Goal: Task Accomplishment & Management: Use online tool/utility

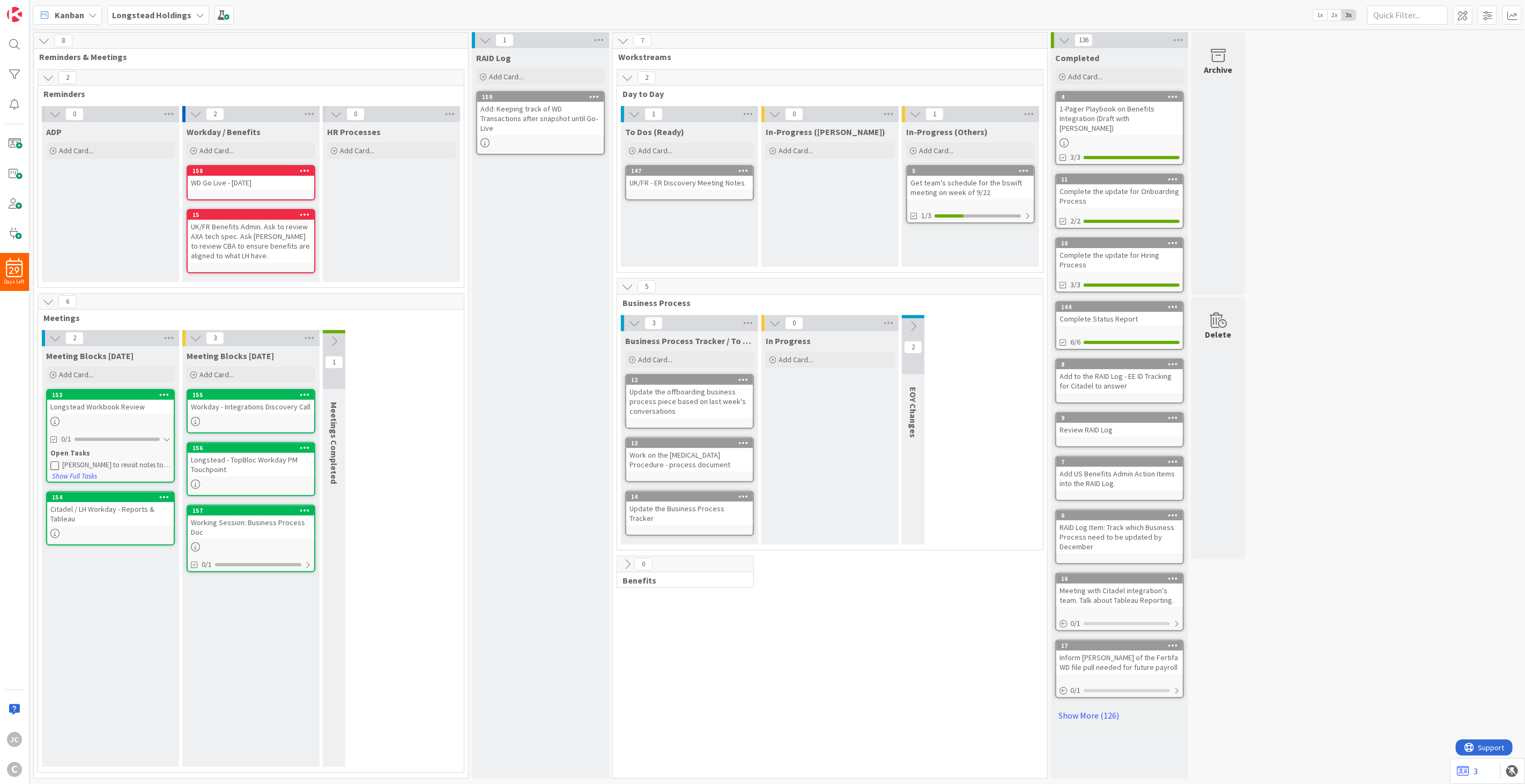
click at [121, 502] on div "Citadel / LH Workday - Reports & Tableau" at bounding box center [110, 514] width 127 height 24
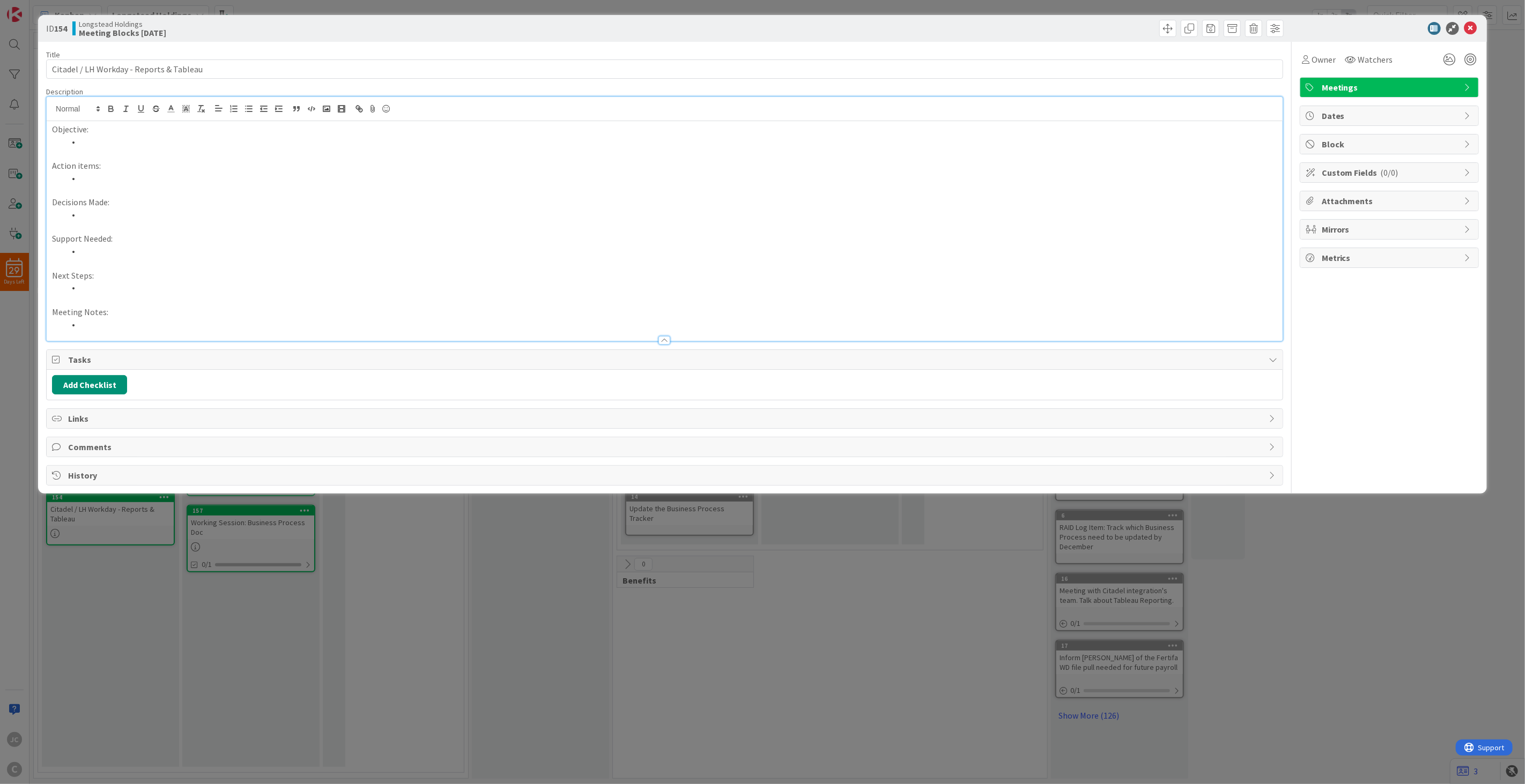
click at [190, 120] on div "Objective: Action items: Decisions Made: Support Needed: Next Steps: Meeting No…" at bounding box center [664, 219] width 1236 height 244
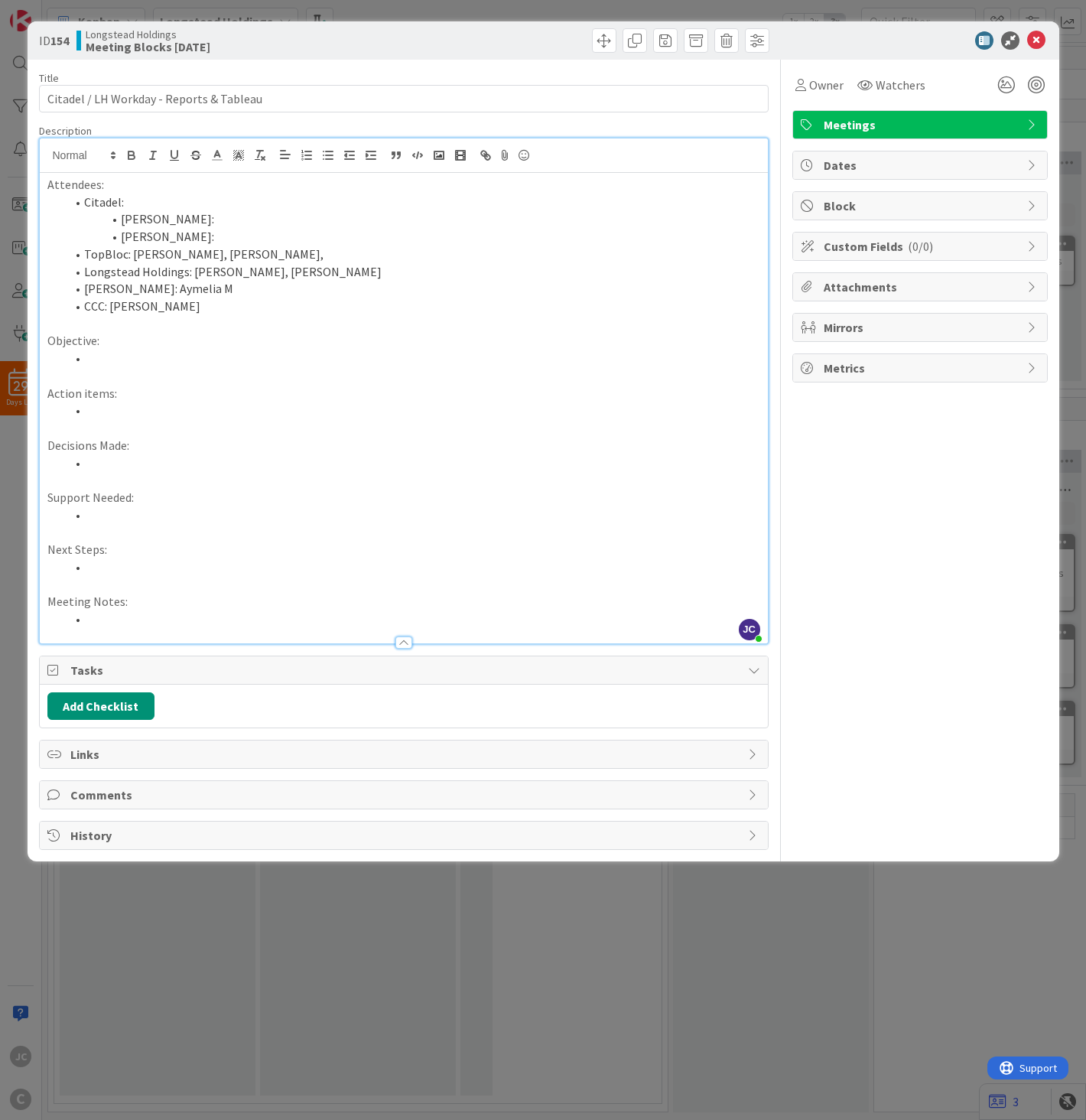
click at [661, 468] on li at bounding box center [413, 463] width 695 height 18
click at [330, 344] on p "Objective:" at bounding box center [404, 341] width 713 height 18
click at [326, 344] on p "Objective:" at bounding box center [404, 341] width 713 height 18
click at [318, 312] on li "CCC: [PERSON_NAME]" at bounding box center [413, 307] width 695 height 18
click at [296, 346] on p "Objective:" at bounding box center [404, 341] width 713 height 18
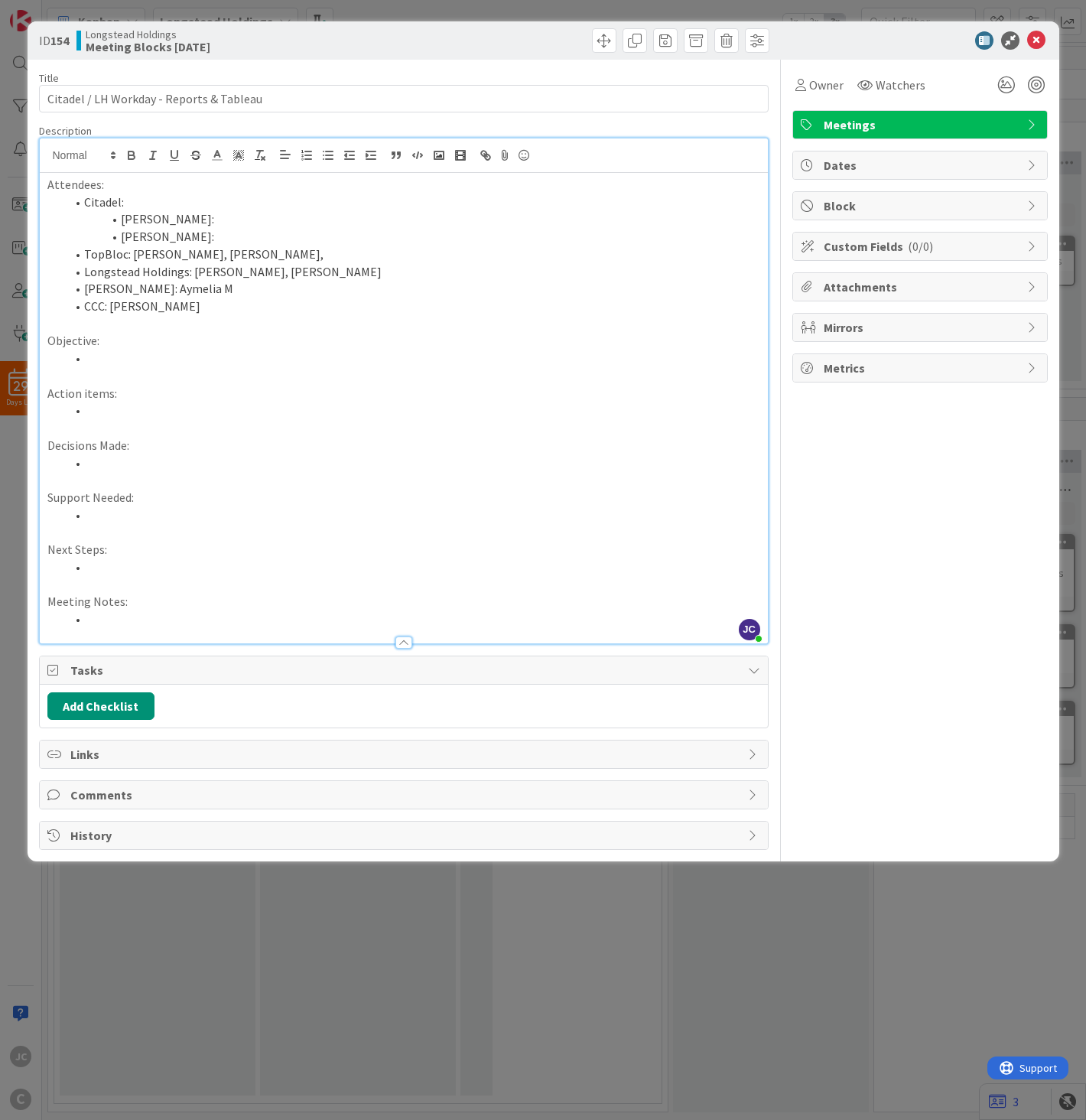
click at [292, 365] on li at bounding box center [413, 358] width 695 height 18
click at [304, 259] on li "TopBloc: [PERSON_NAME], [PERSON_NAME]," at bounding box center [413, 254] width 695 height 18
click at [366, 235] on li "[PERSON_NAME]:" at bounding box center [413, 237] width 695 height 18
click at [195, 363] on li at bounding box center [413, 358] width 695 height 18
click at [309, 216] on li "[PERSON_NAME]:" at bounding box center [413, 219] width 695 height 18
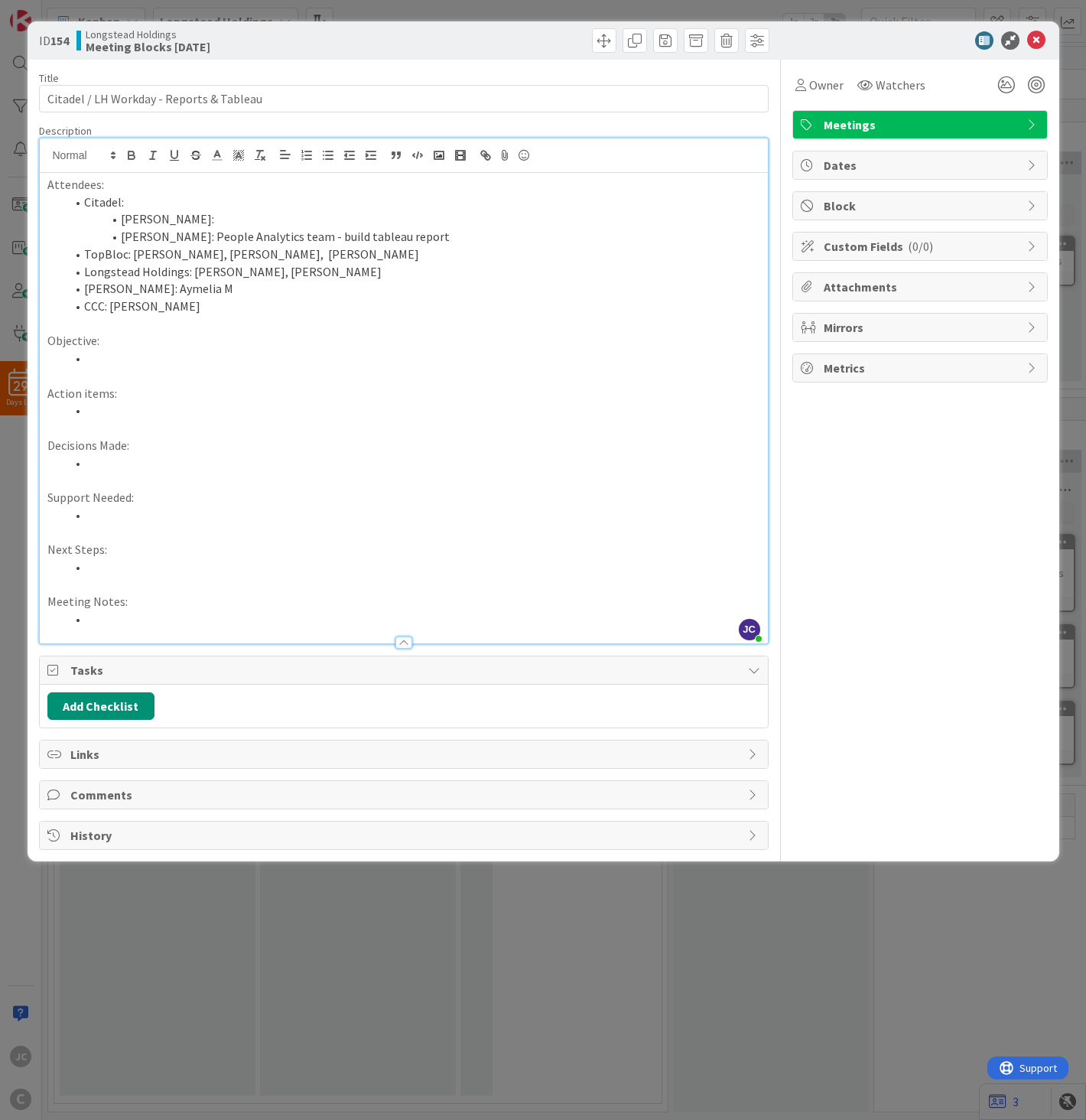
click at [229, 414] on li at bounding box center [413, 410] width 695 height 18
click at [238, 350] on li at bounding box center [413, 358] width 695 height 18
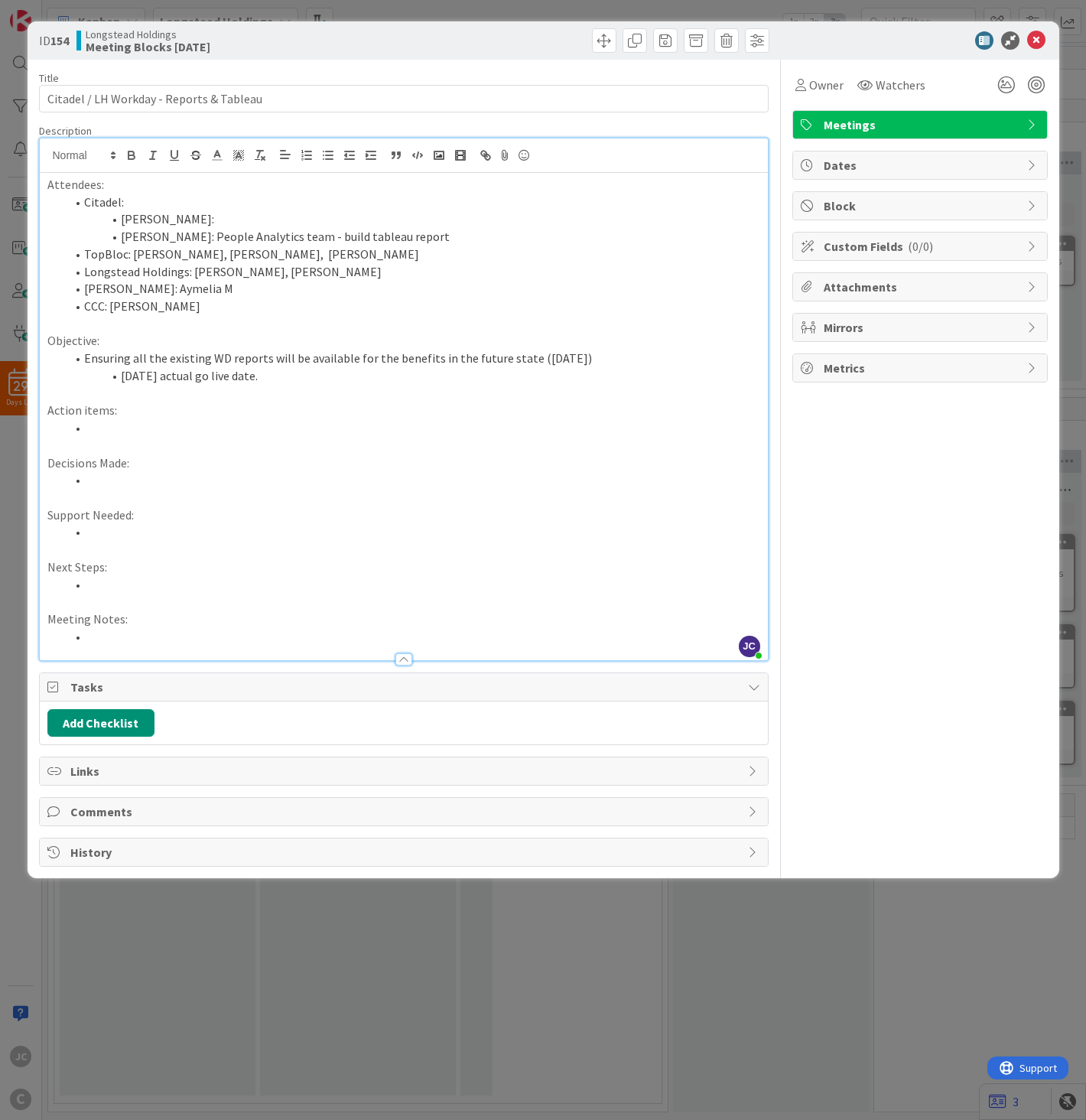
click at [337, 445] on p at bounding box center [404, 445] width 713 height 18
click at [361, 418] on p "Action items:" at bounding box center [404, 410] width 713 height 18
click at [348, 478] on li at bounding box center [413, 480] width 695 height 18
click at [348, 536] on li at bounding box center [413, 532] width 695 height 18
click at [358, 419] on li at bounding box center [413, 428] width 695 height 18
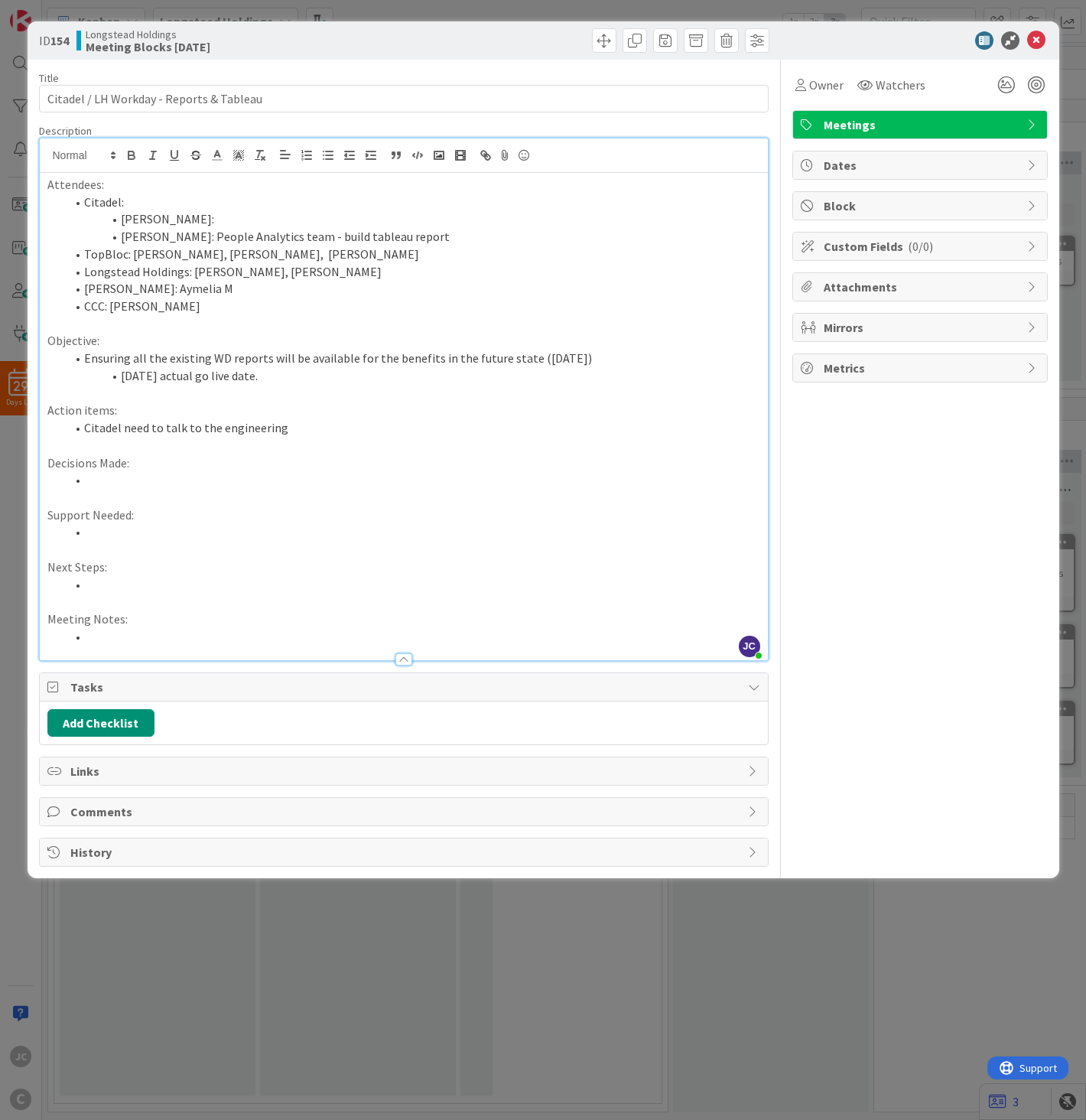
click at [380, 432] on li "Citadel need to talk to the engineering" at bounding box center [413, 428] width 695 height 18
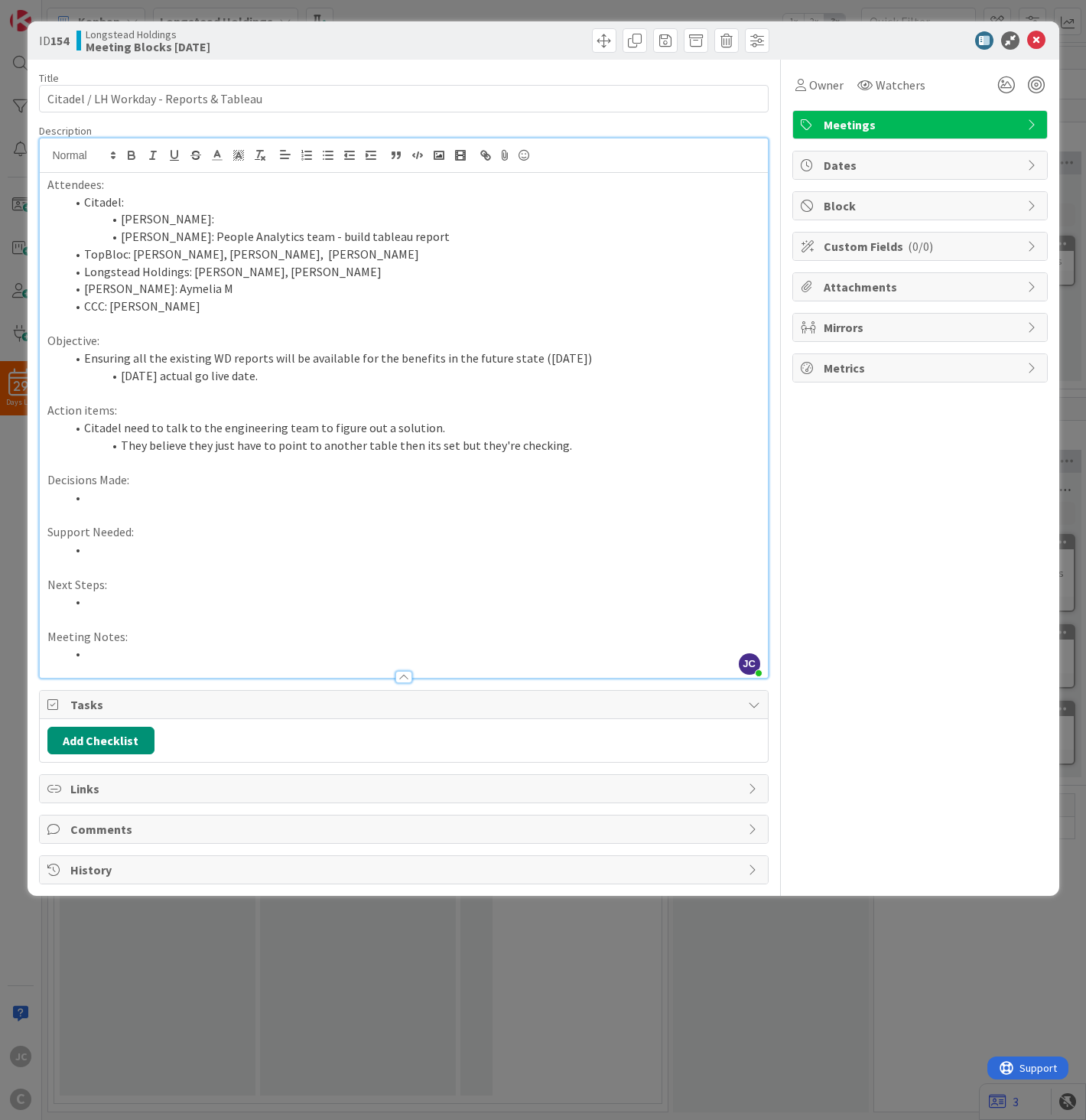
click at [515, 470] on p at bounding box center [404, 463] width 713 height 18
click at [530, 455] on p at bounding box center [404, 463] width 713 height 18
click at [516, 476] on p "Decisions Made:" at bounding box center [404, 480] width 713 height 18
click at [569, 483] on p "Decisions Made:" at bounding box center [404, 480] width 713 height 18
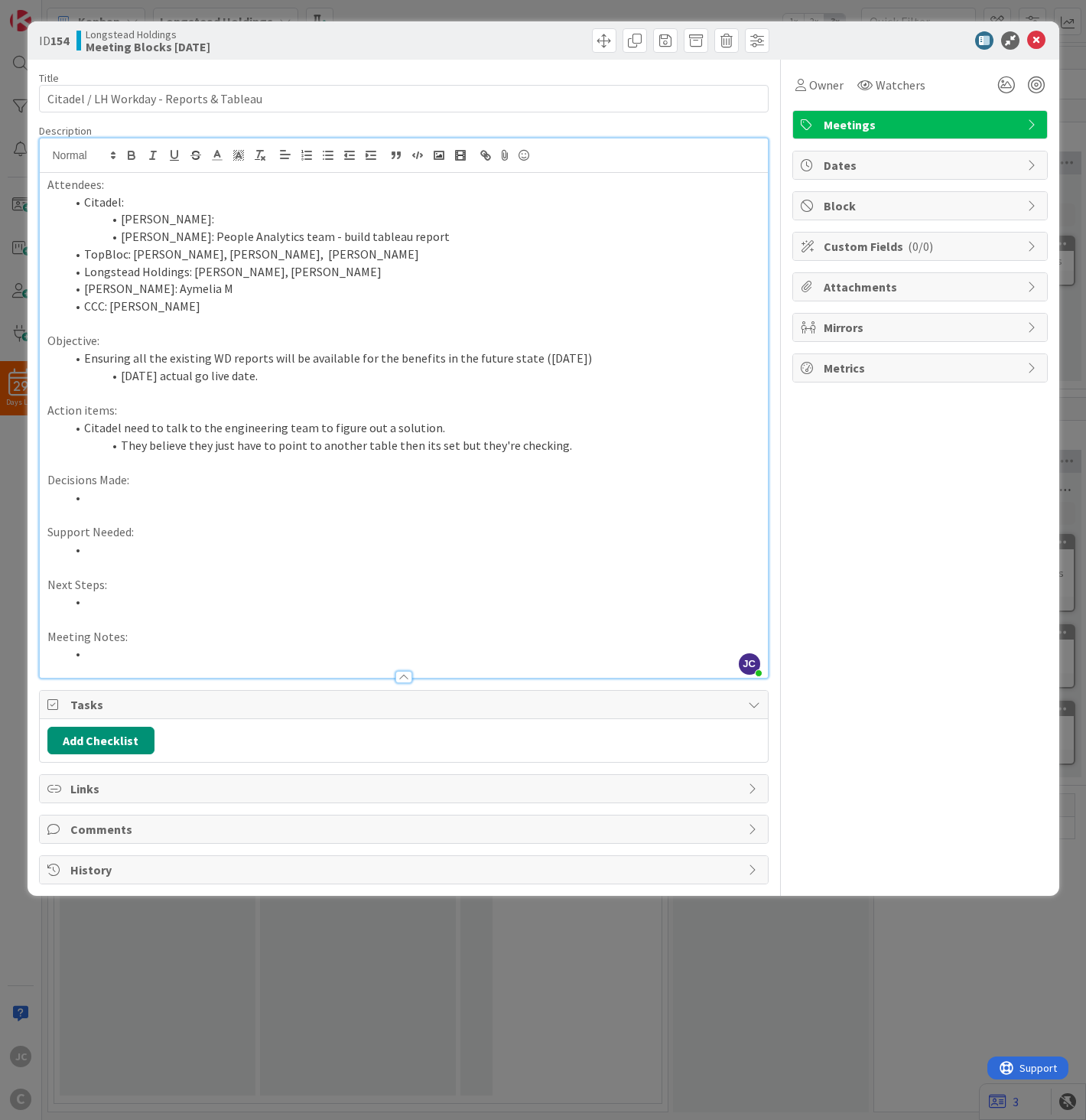
click at [419, 208] on li "Citadel:" at bounding box center [413, 202] width 695 height 18
click at [414, 220] on li "[PERSON_NAME]:" at bounding box center [413, 219] width 695 height 18
click at [444, 490] on li at bounding box center [413, 498] width 695 height 18
click at [563, 477] on p "Decisions Made:" at bounding box center [404, 480] width 713 height 18
click at [554, 493] on li at bounding box center [413, 498] width 695 height 18
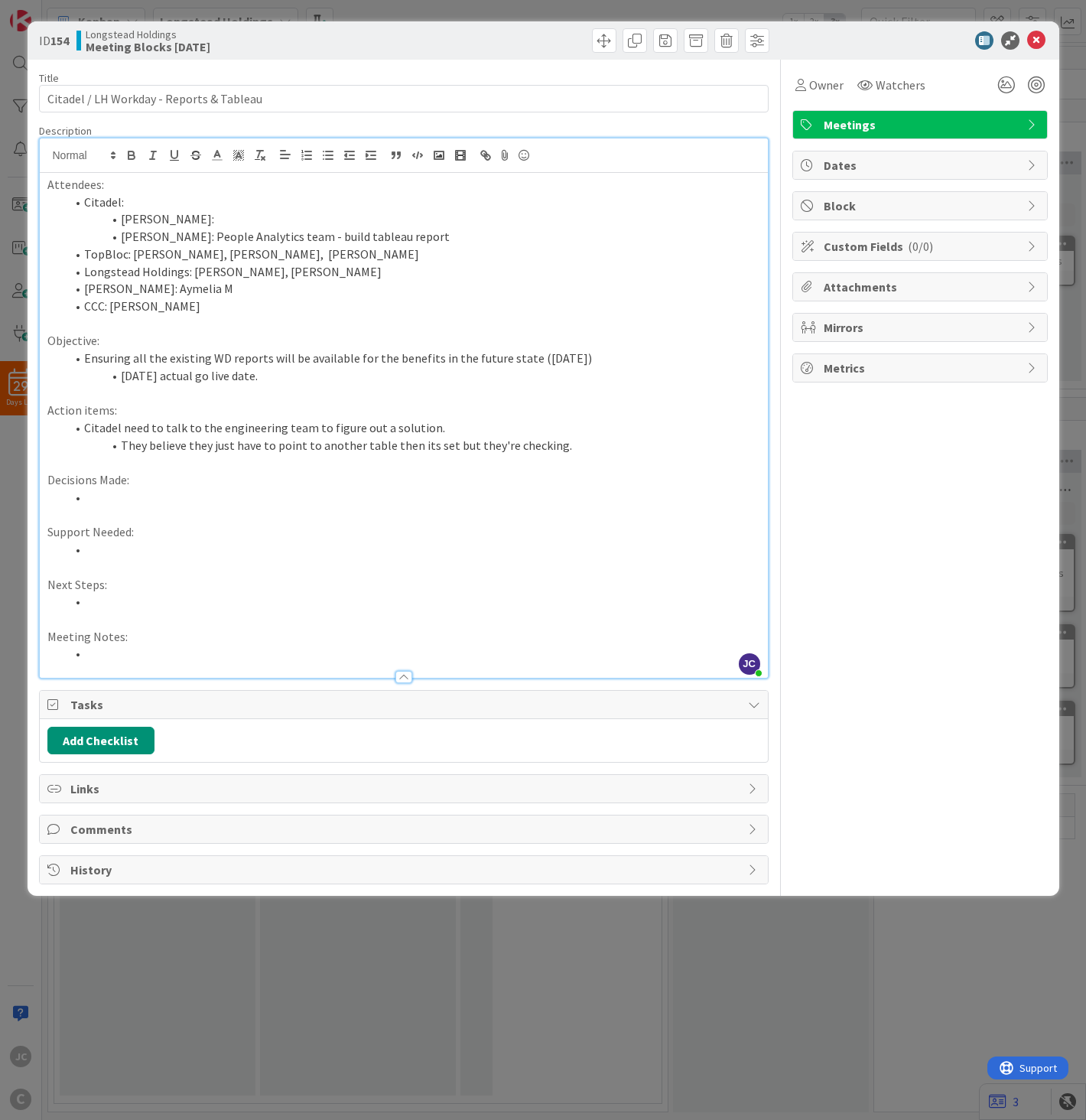
click at [545, 541] on li at bounding box center [413, 549] width 695 height 18
click at [523, 602] on li at bounding box center [413, 601] width 695 height 18
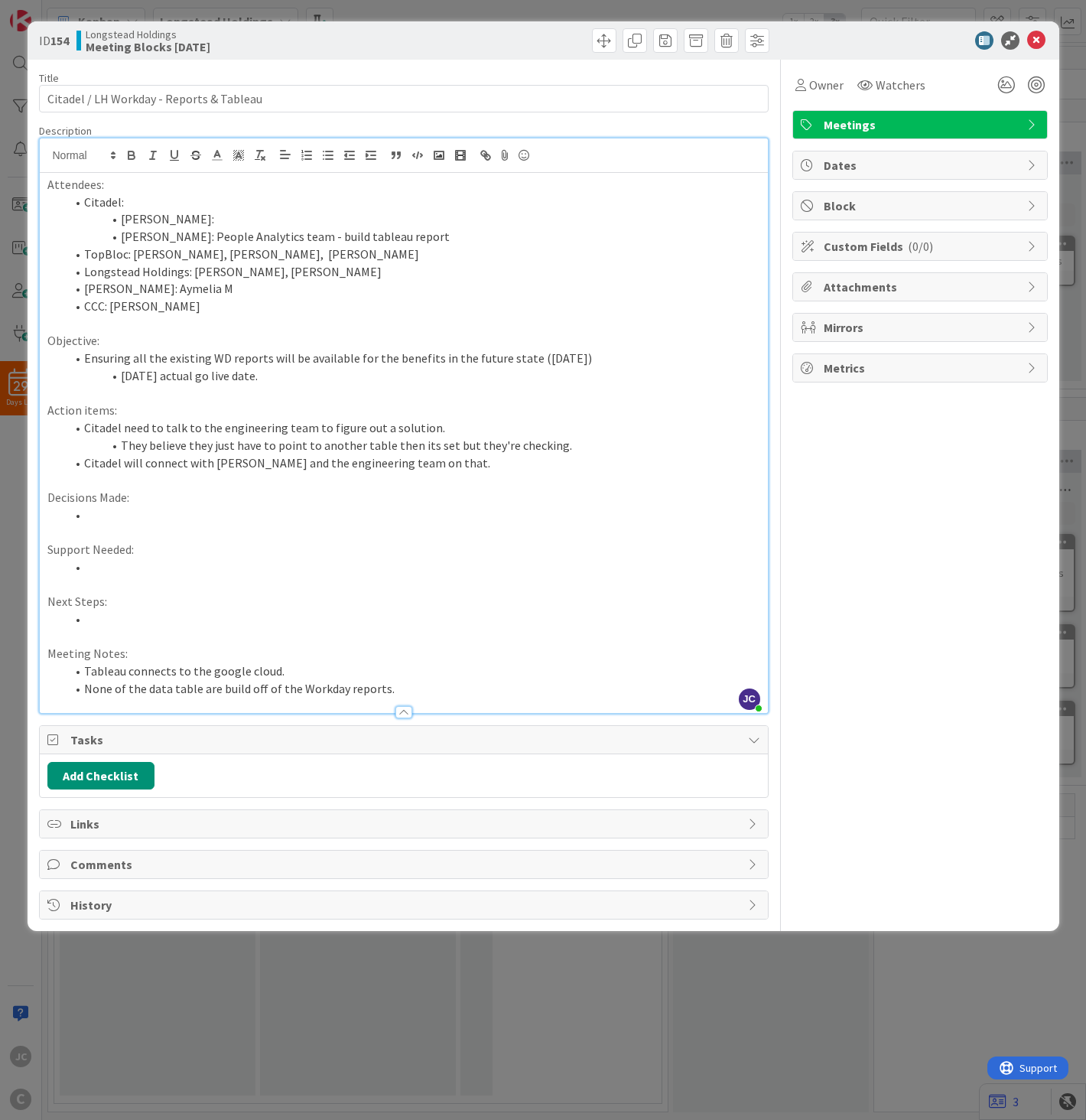
click at [250, 217] on li "[PERSON_NAME]:" at bounding box center [413, 219] width 695 height 18
click at [910, 813] on div "Owner Watchers Meetings Dates Block Custom Fields ( 0/0 ) Attachments Mirrors M…" at bounding box center [920, 489] width 256 height 860
click at [852, 813] on div "ID 154 Longstead Holdings Meeting Blocks [DATE] Title 40 / 128 Citadel / LH Wor…" at bounding box center [543, 560] width 1086 height 1120
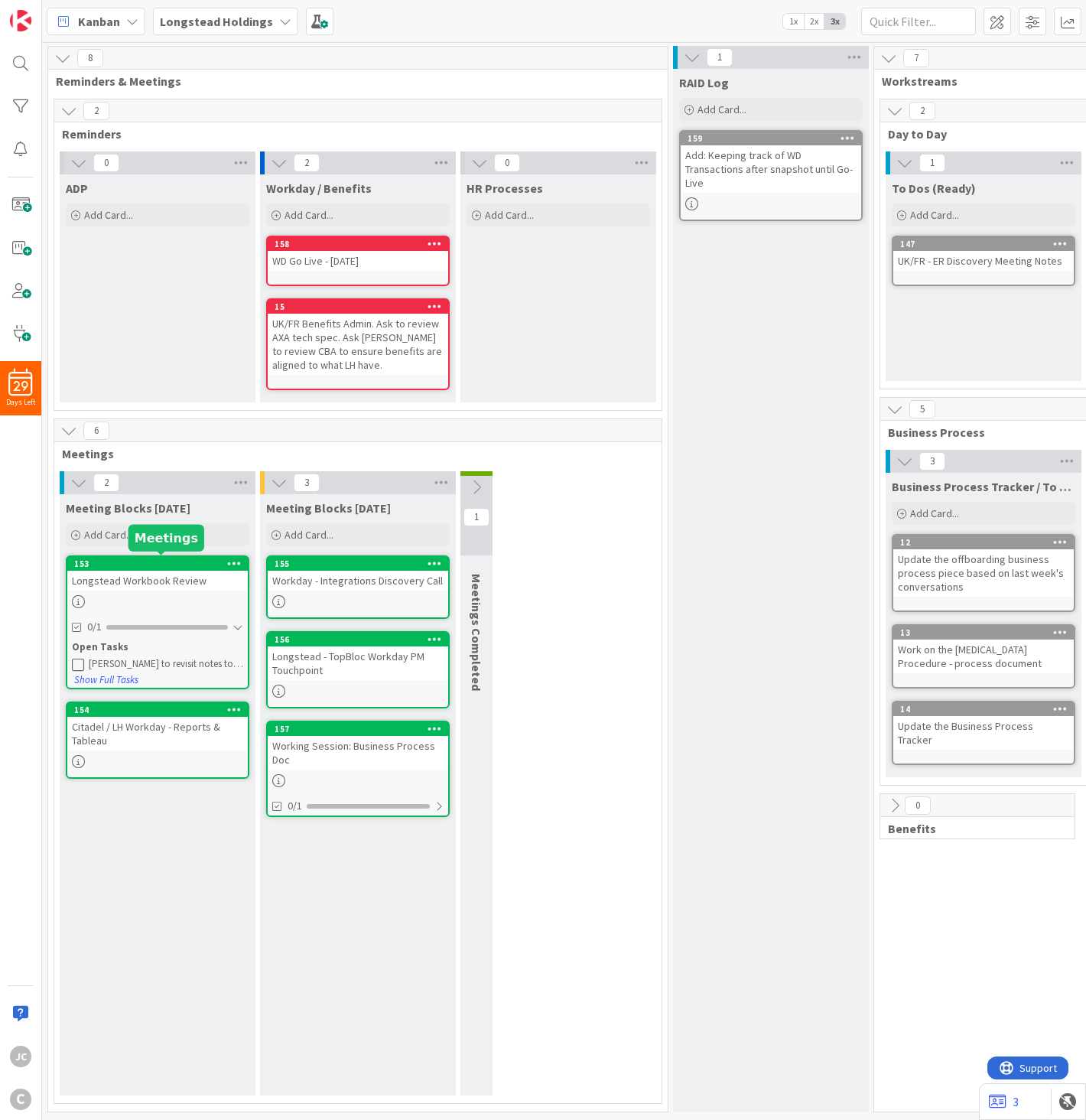
click at [161, 580] on div "Longstead Workbook Review" at bounding box center [157, 580] width 181 height 20
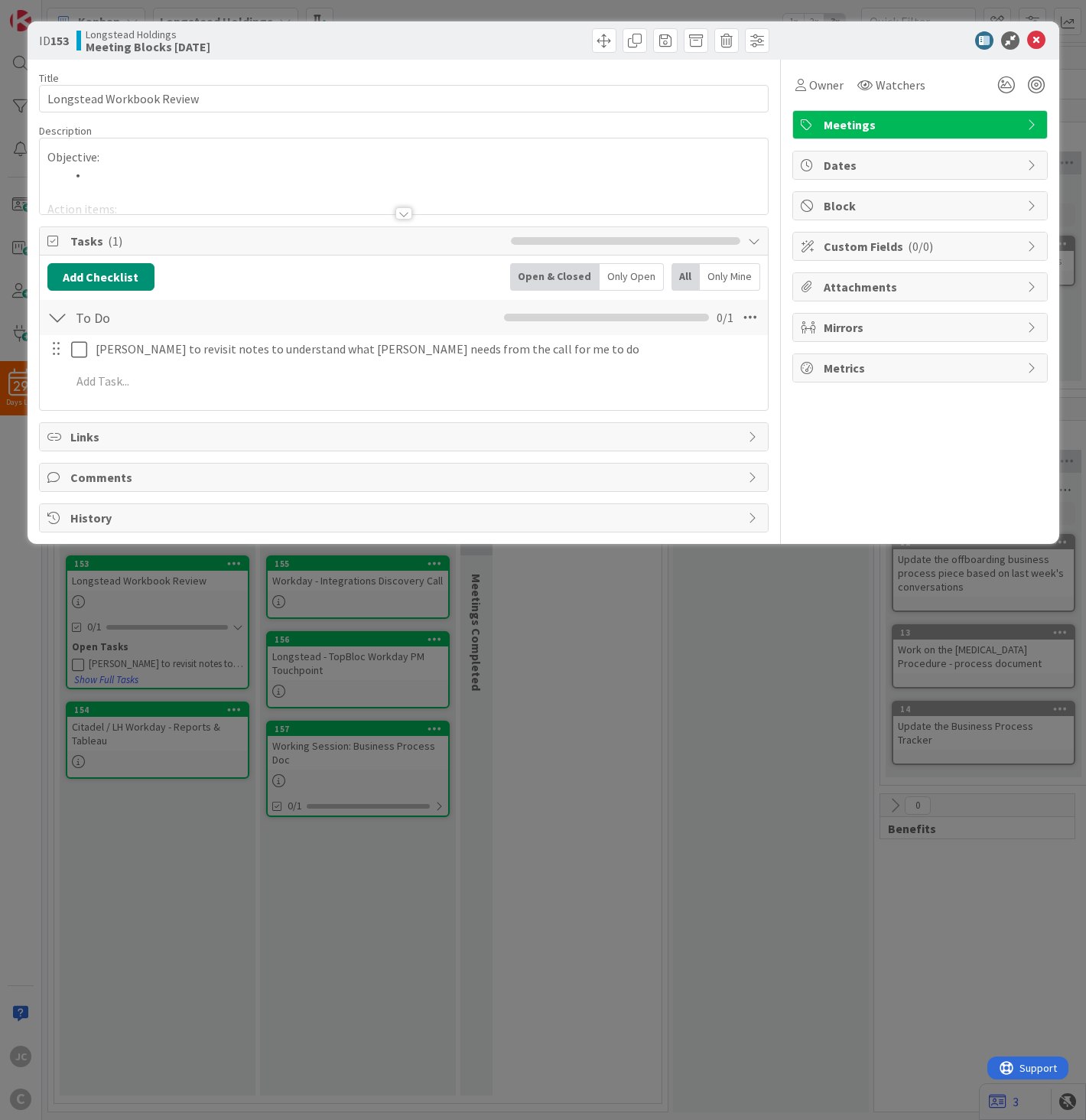
click at [336, 208] on div at bounding box center [404, 194] width 729 height 39
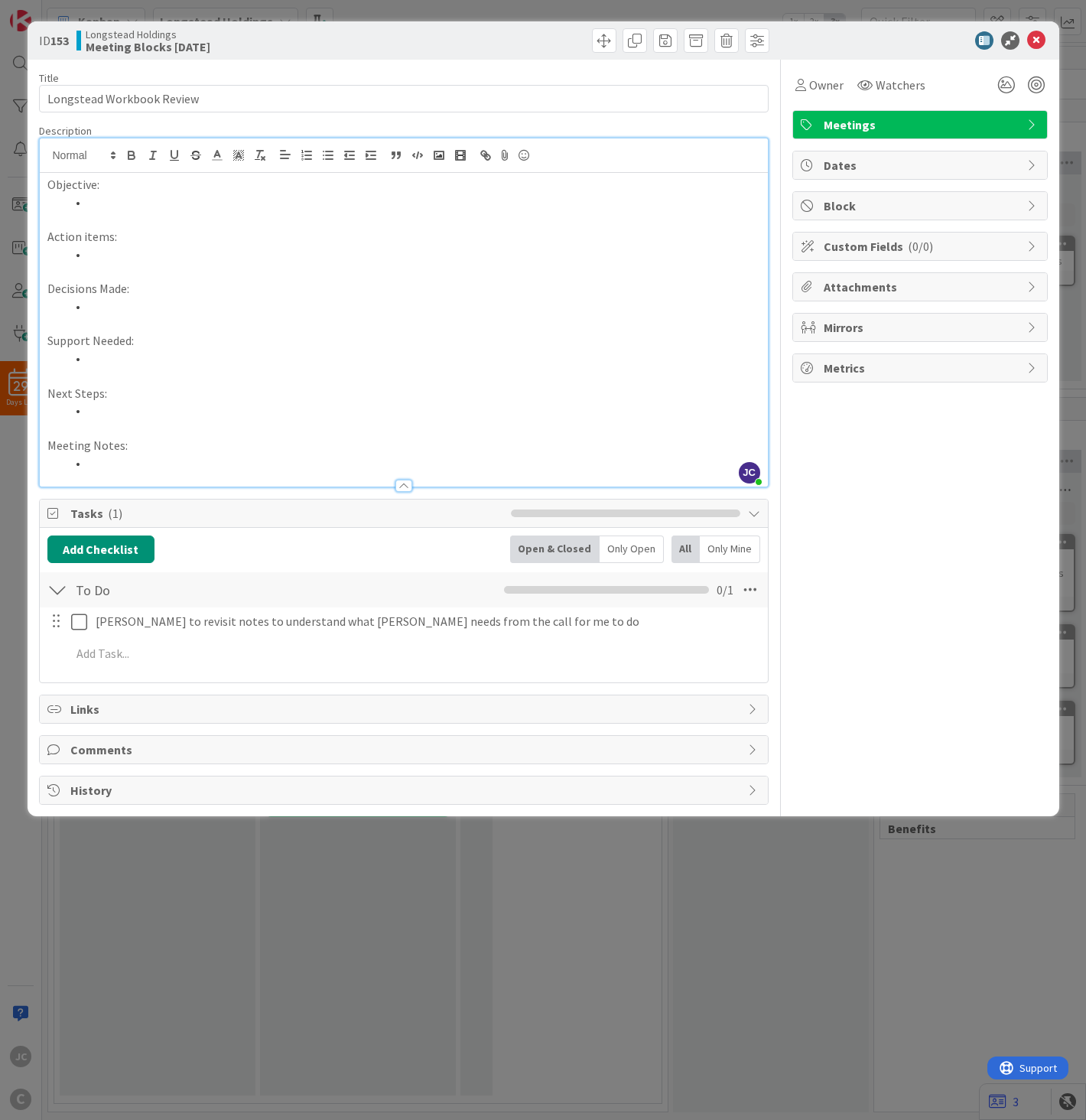
click at [463, 813] on div "ID 153 Longstead Holdings Meeting Blocks [DATE] Title 25 / 128 Longstead Workbo…" at bounding box center [543, 560] width 1086 height 1120
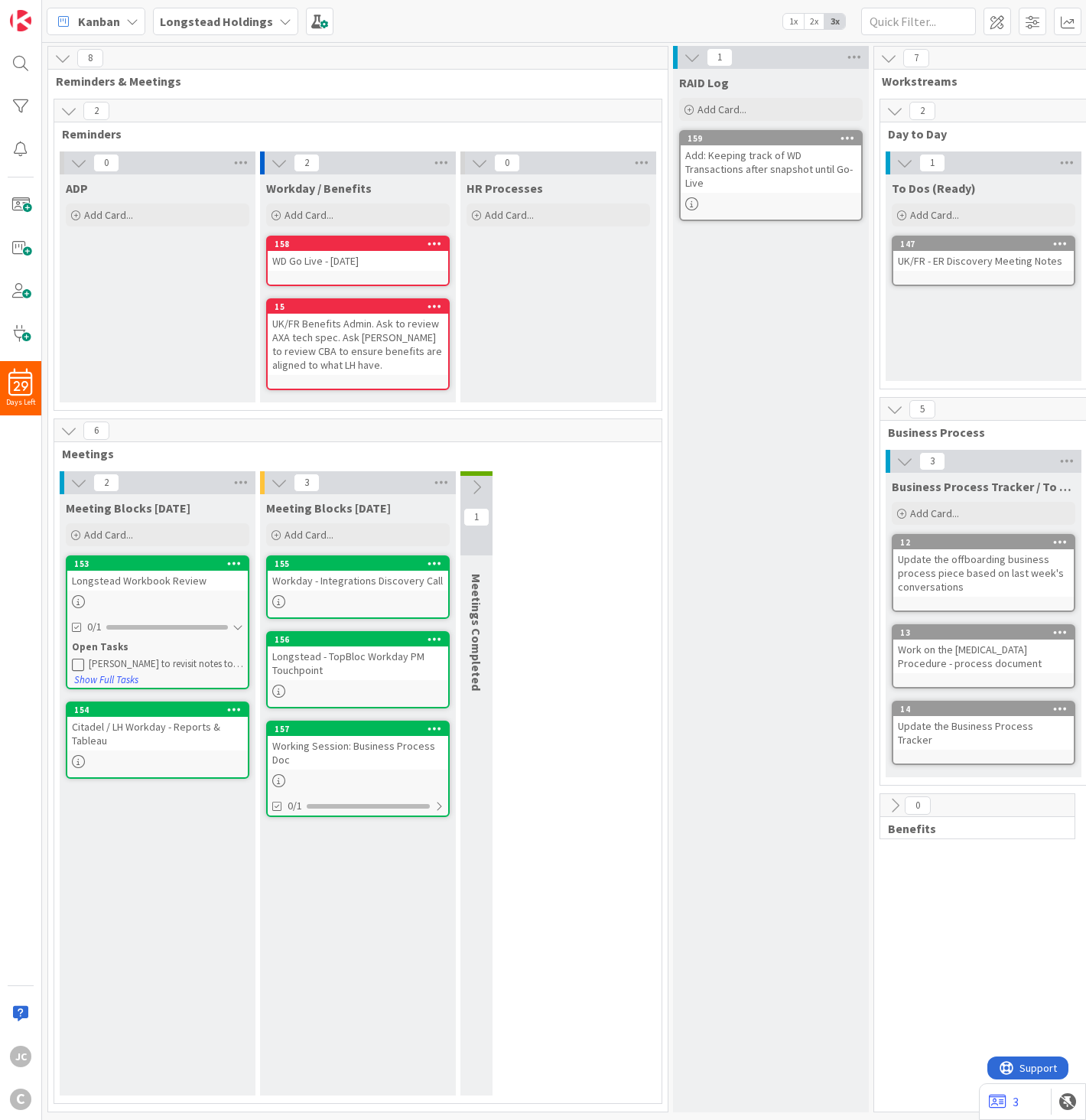
click at [171, 762] on div at bounding box center [157, 761] width 181 height 13
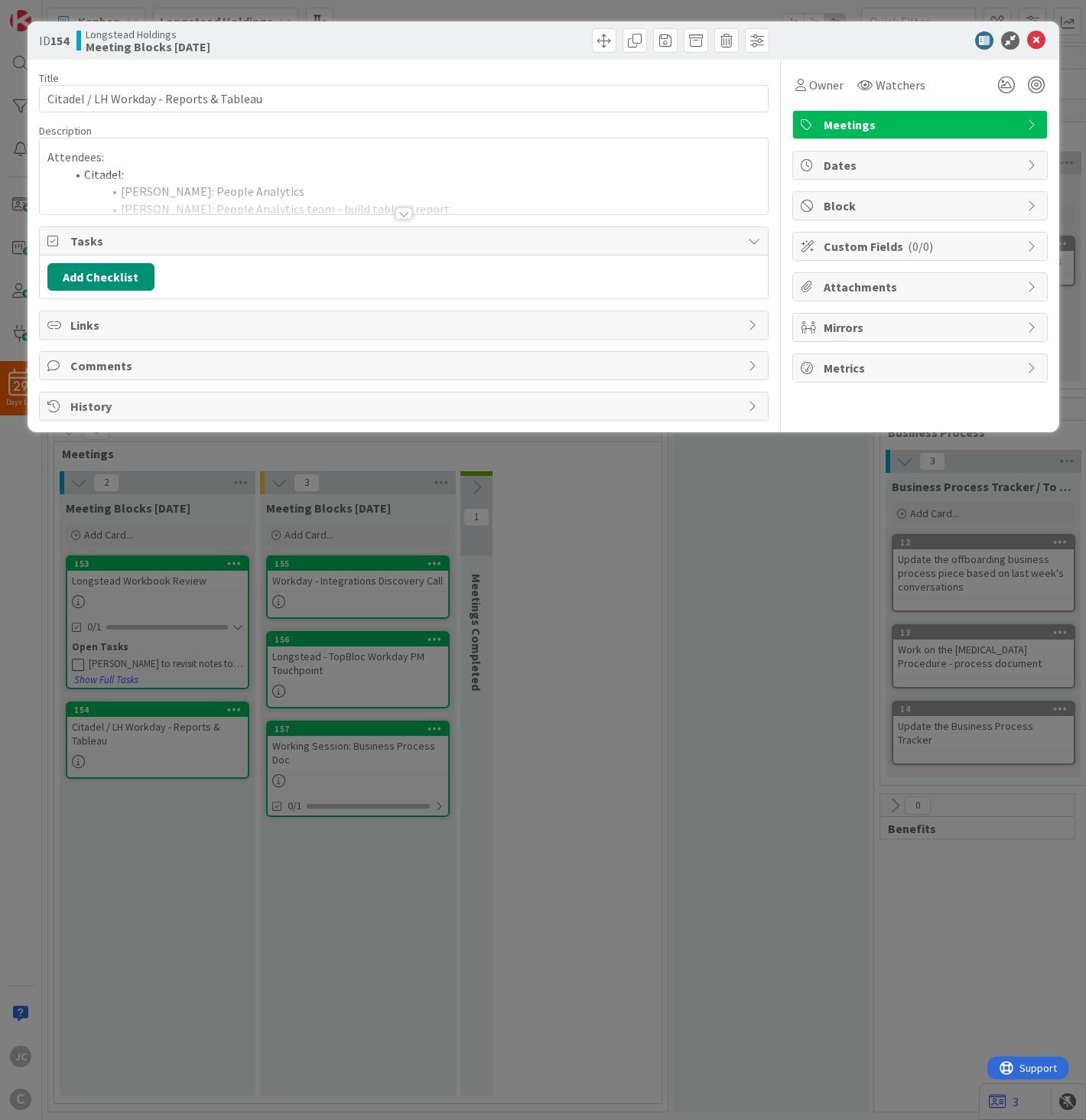
click at [464, 219] on div "Title 40 / 128 Citadel / LH Workday - Reports & Tableau Description Attendees: …" at bounding box center [404, 239] width 730 height 361
click at [435, 216] on div "Title 40 / 128 Citadel / LH Workday - Reports & Tableau Description [PERSON_NAM…" at bounding box center [404, 239] width 730 height 361
click at [419, 216] on div "Title 40 / 128 Citadel / LH Workday - Reports & Tableau Description [PERSON_NAM…" at bounding box center [404, 239] width 730 height 361
click at [400, 216] on div at bounding box center [404, 213] width 17 height 12
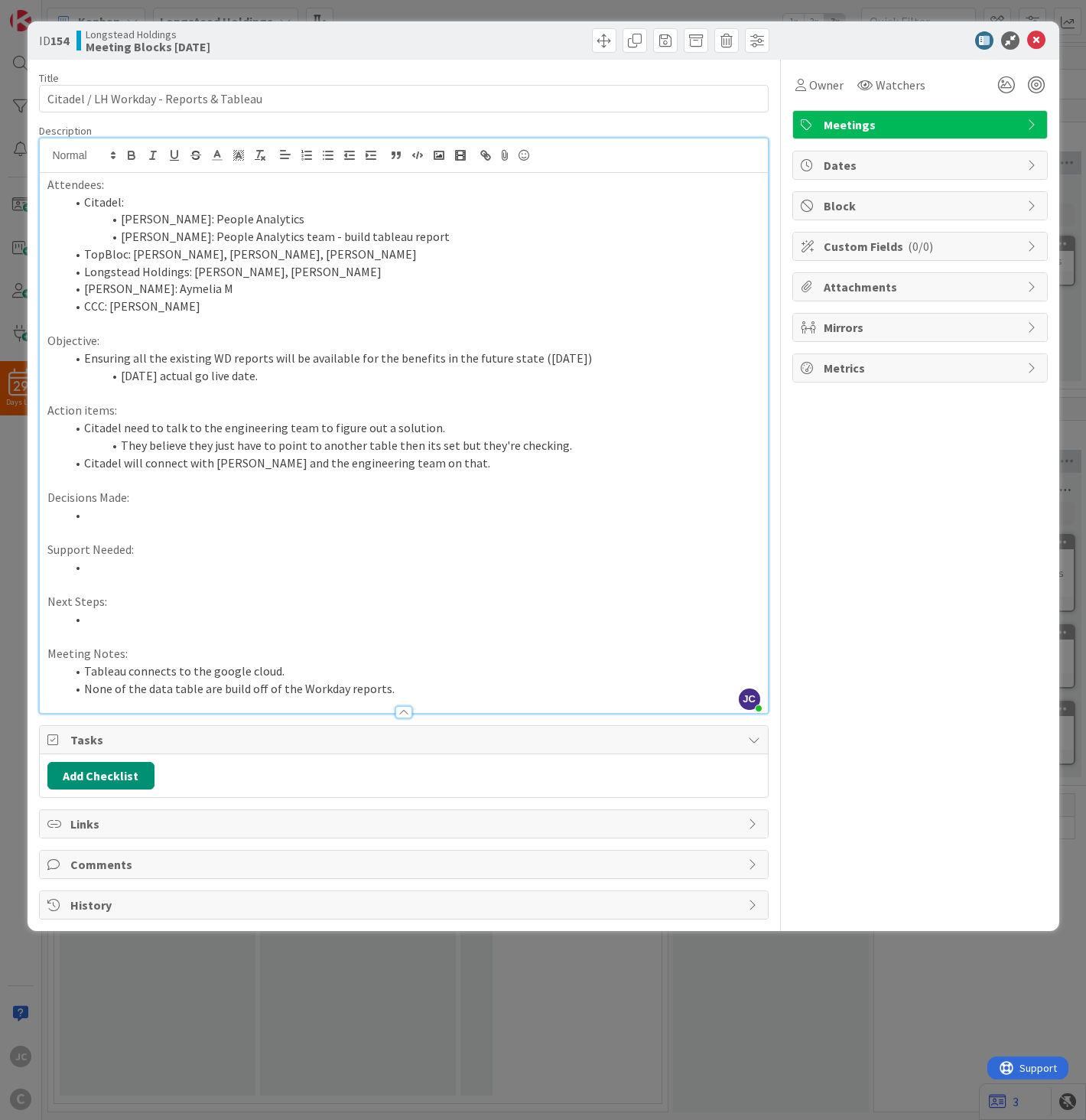
click at [277, 664] on li "Tableau connects to the google cloud." at bounding box center [413, 671] width 695 height 18
click at [455, 458] on li "Citadel will connect with [PERSON_NAME] and the engineering team on that." at bounding box center [413, 463] width 695 height 18
click at [484, 695] on li "None of the data table are build off of the Workday reports." at bounding box center [413, 689] width 695 height 18
click at [438, 470] on li "Citadel will connect with [PERSON_NAME] and the engineering team on that." at bounding box center [413, 463] width 695 height 18
click at [461, 692] on li "None of the data table are build off of the Workday reports." at bounding box center [413, 689] width 695 height 18
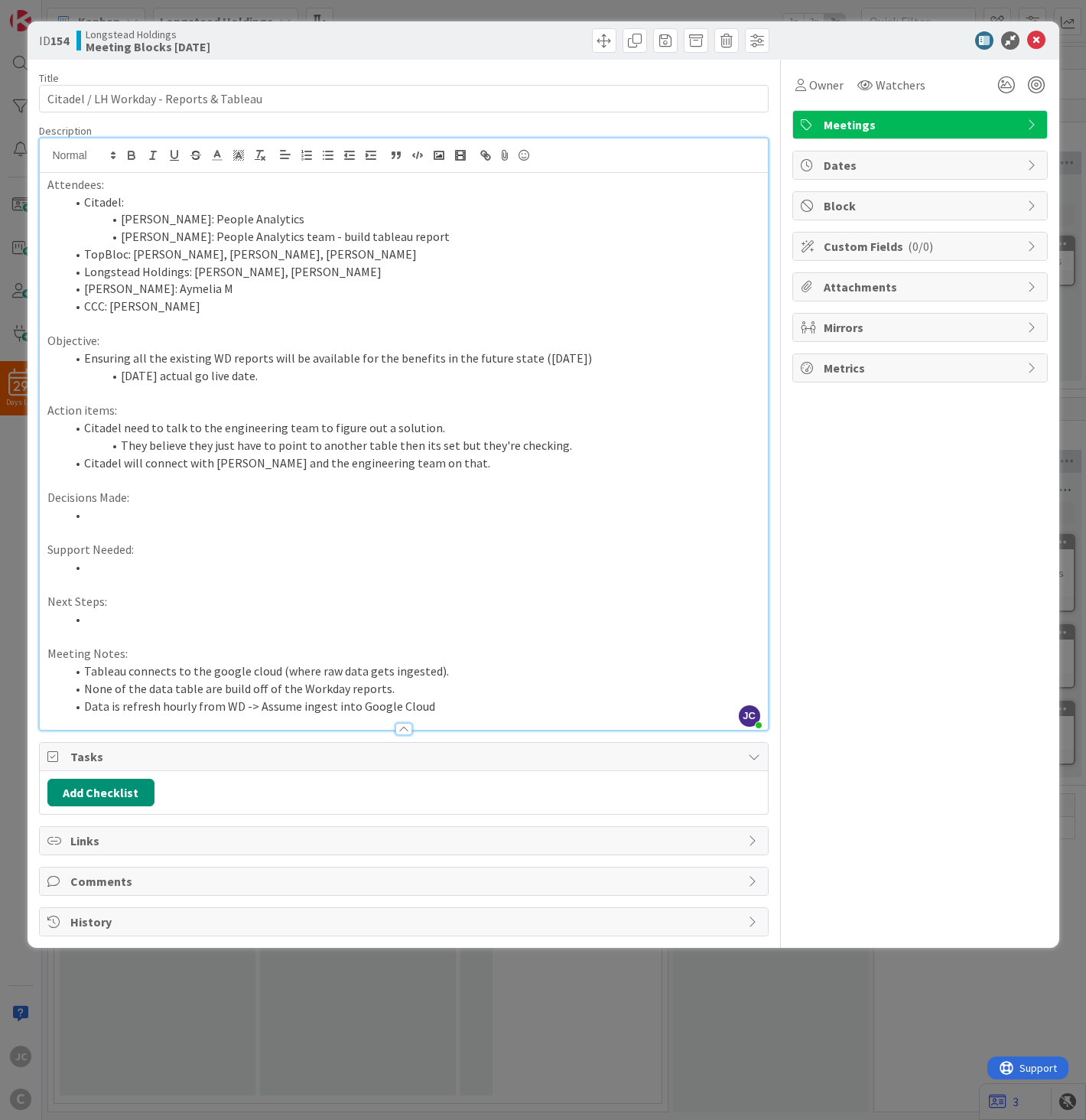
click at [504, 464] on li "Citadel will connect with [PERSON_NAME] and the engineering team on that." at bounding box center [413, 463] width 695 height 18
click at [480, 702] on li "Data is refresh hourly from WD -> Assume ingest into Google Cloud" at bounding box center [413, 706] width 695 height 18
click at [494, 701] on li "Data is refresh hourly from WD -> Assume ingest into Google Cloud" at bounding box center [413, 706] width 695 height 18
click at [480, 543] on p "Support Needed:" at bounding box center [404, 549] width 713 height 18
click at [487, 496] on p "Decisions Made:" at bounding box center [404, 498] width 713 height 18
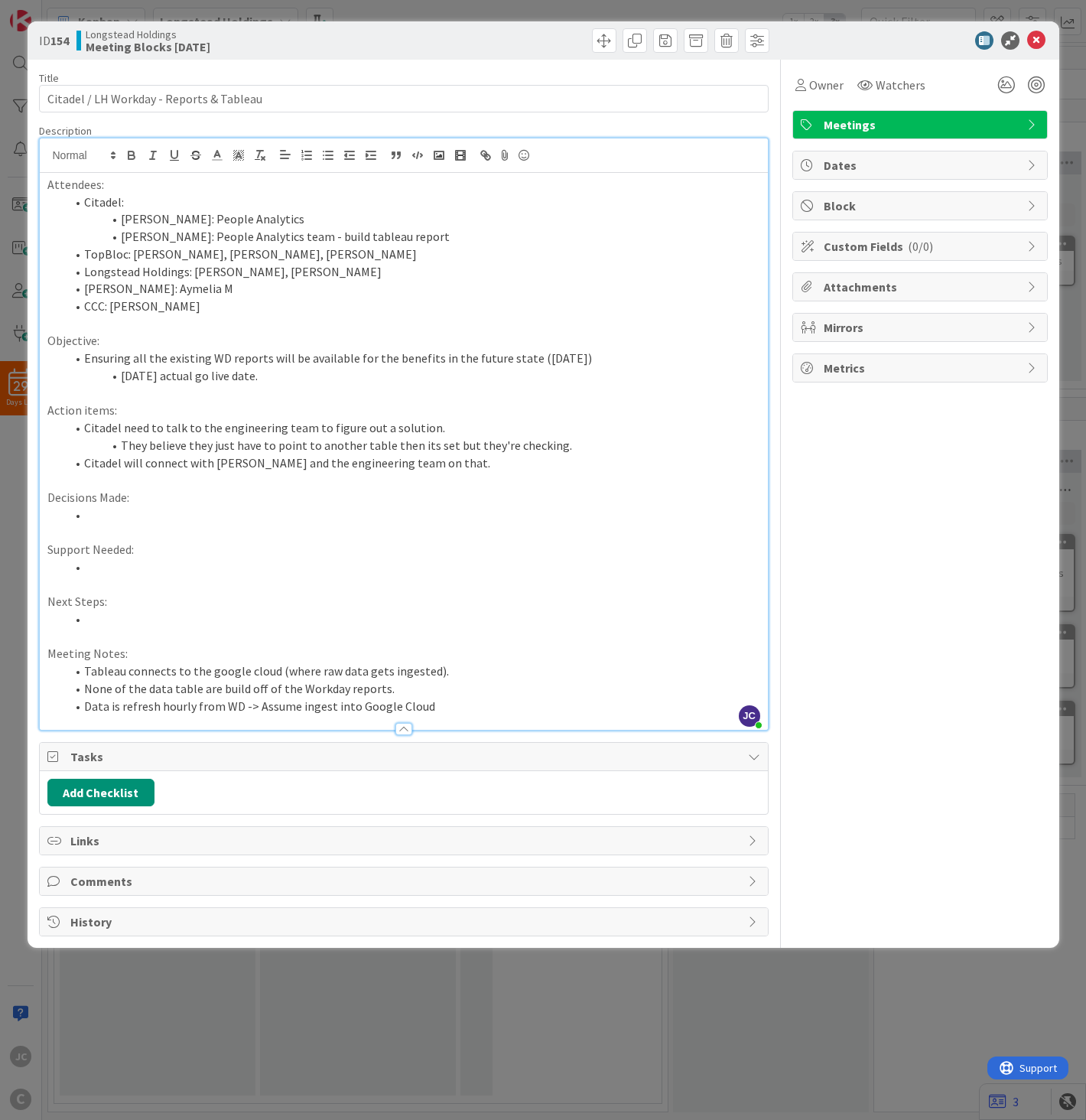
click at [491, 524] on p at bounding box center [404, 532] width 713 height 18
click at [533, 511] on li at bounding box center [413, 515] width 695 height 18
click at [576, 487] on p at bounding box center [404, 480] width 713 height 18
click at [593, 471] on li "Citadel will connect with [PERSON_NAME] and the engineering team on that." at bounding box center [413, 463] width 695 height 18
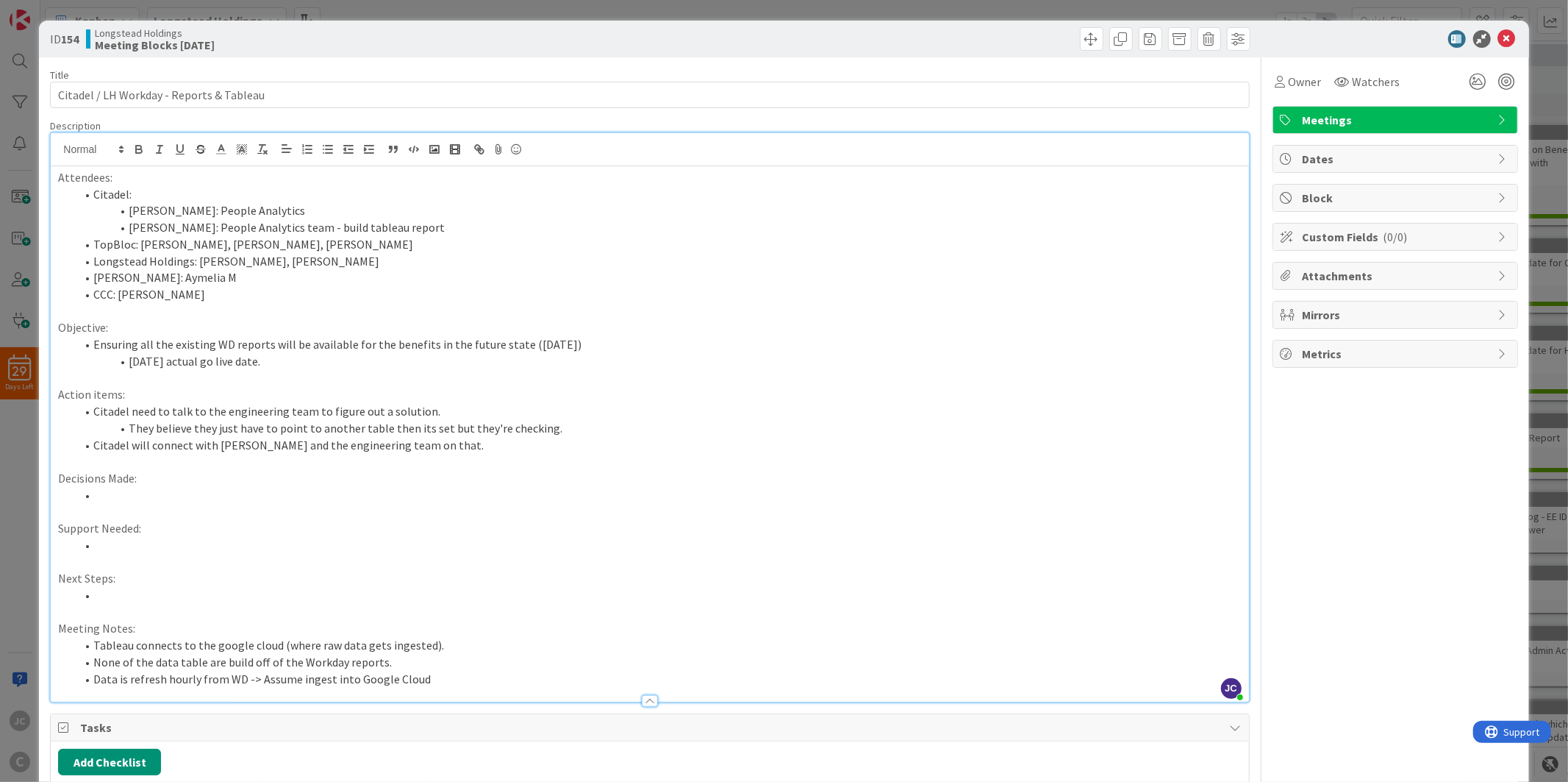
click at [480, 452] on li "Citadel will connect with [PERSON_NAME] and the engineering team on that." at bounding box center [658, 445] width 1165 height 17
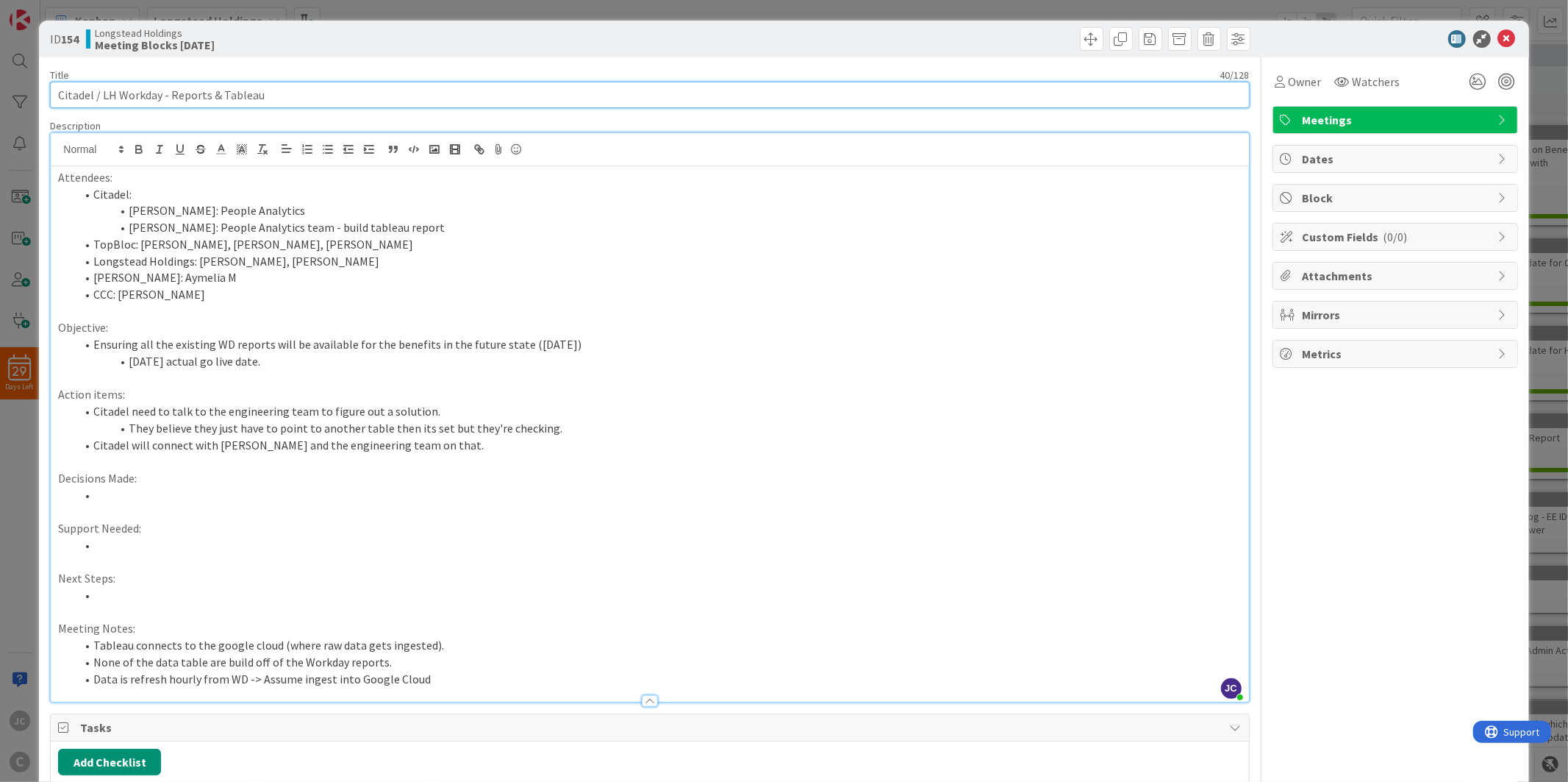
click at [281, 96] on input "Citadel / LH Workday - Reports & Tableau" at bounding box center [649, 95] width 1199 height 26
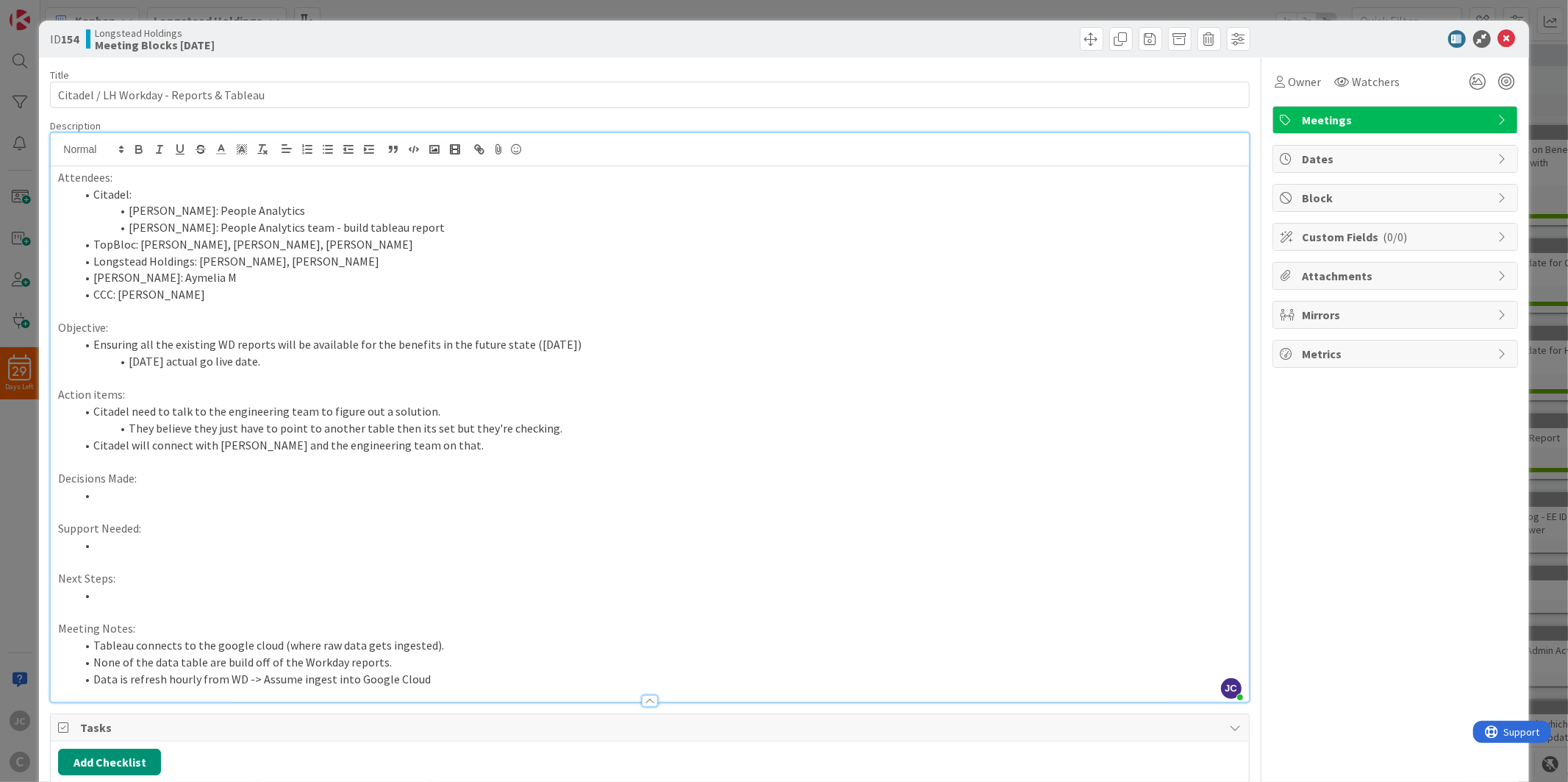
click at [8, 513] on div "ID 154 Longstead Holdings Meeting Blocks [DATE] Title 40 / 128 Citadel / LH Wor…" at bounding box center [784, 391] width 1568 height 782
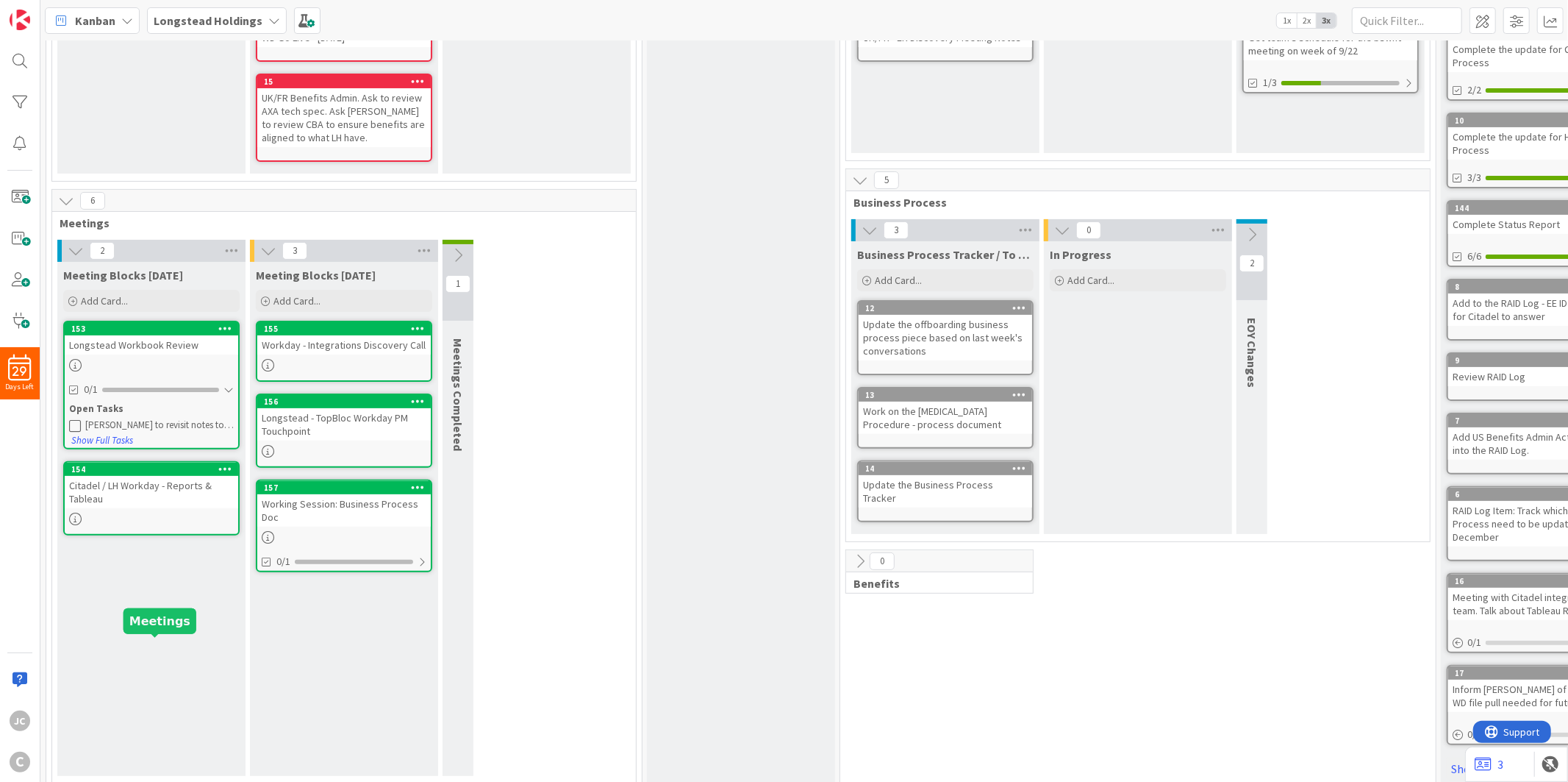
scroll to position [216, 0]
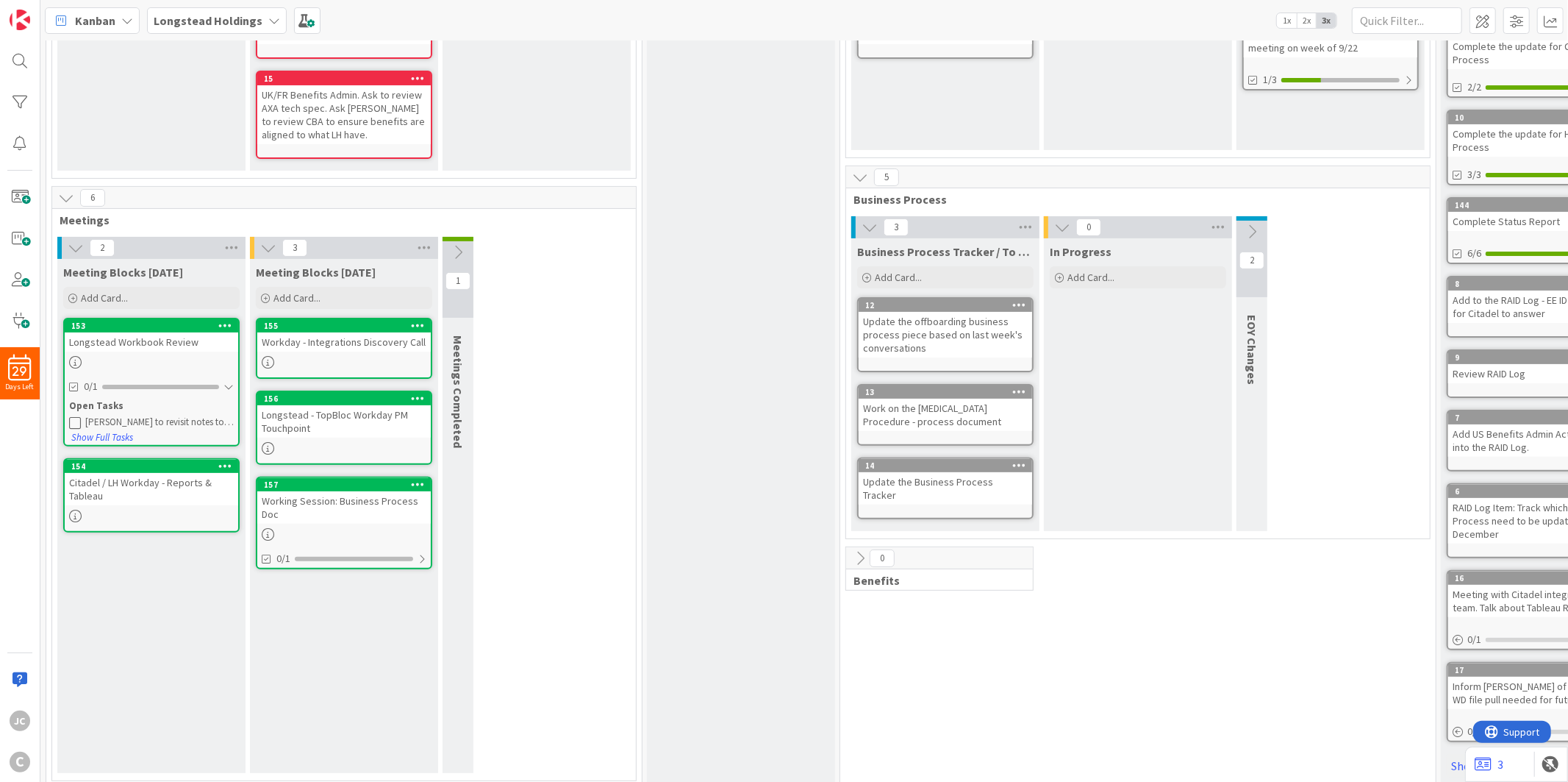
click at [456, 251] on icon at bounding box center [458, 252] width 16 height 16
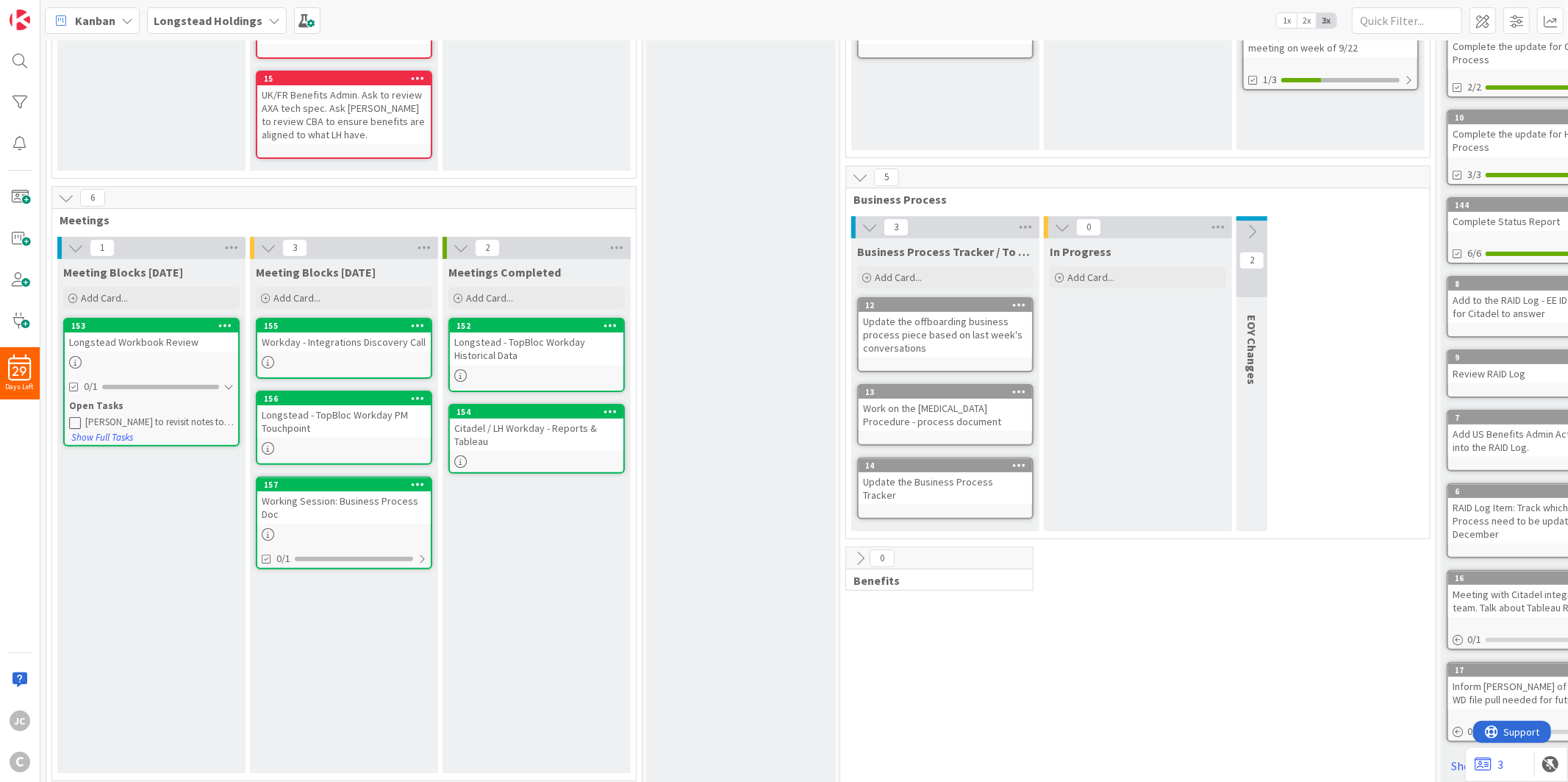
click at [693, 233] on div "RAID Log Add Card... Template Not Set Not Set Meetings Edit Card Templates Titl…" at bounding box center [741, 319] width 188 height 940
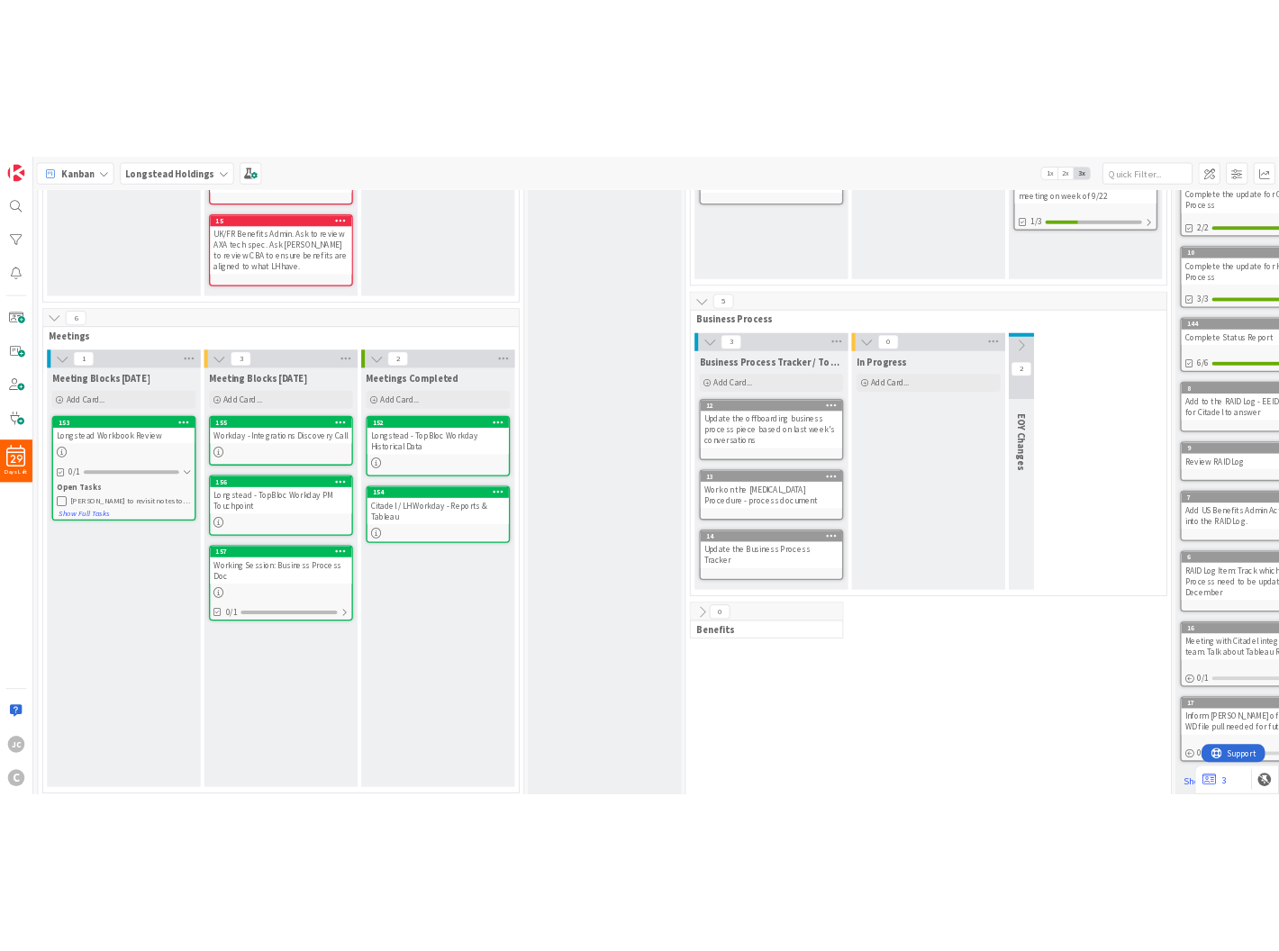
scroll to position [0, 0]
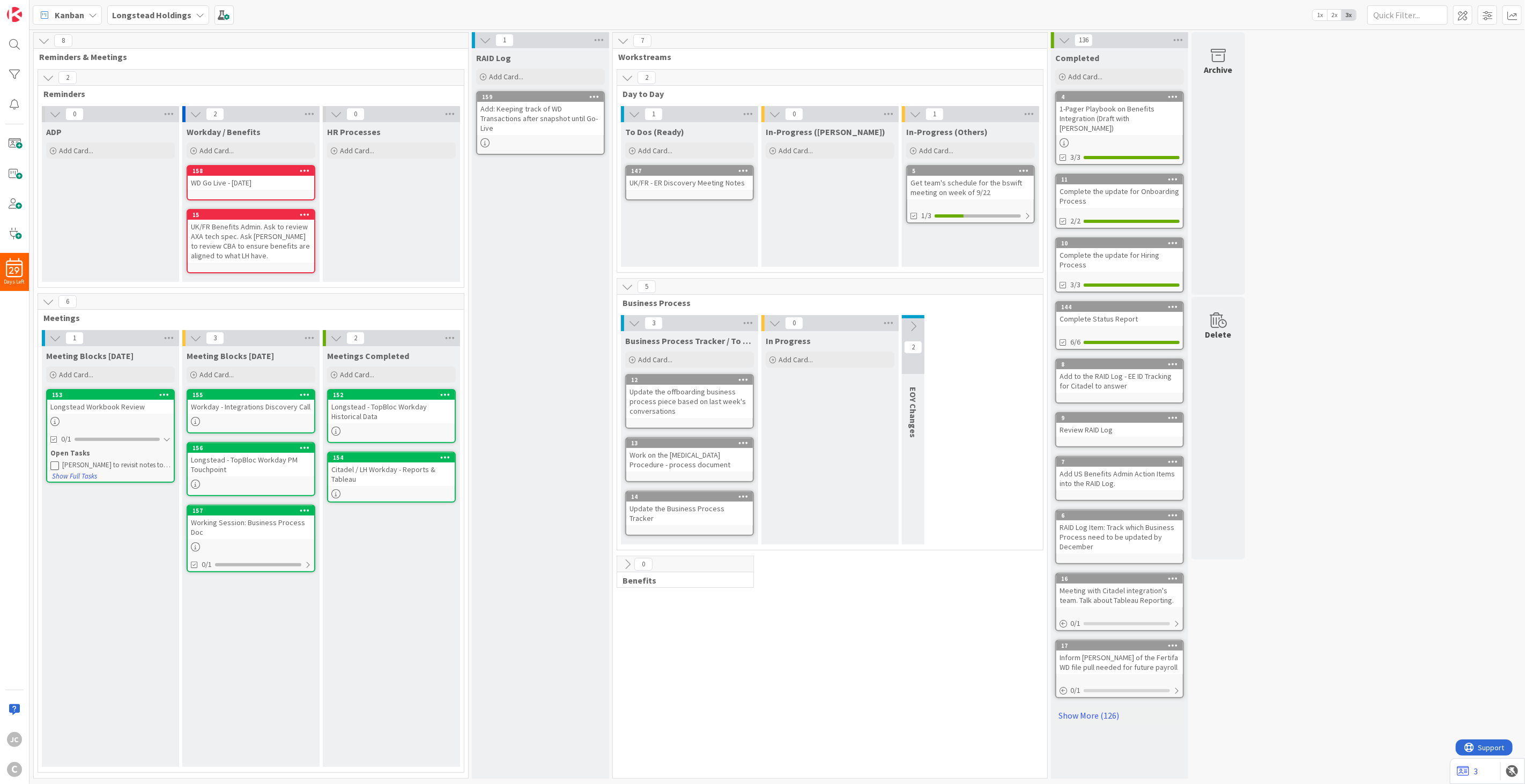
click at [52, 463] on icon at bounding box center [55, 465] width 8 height 8
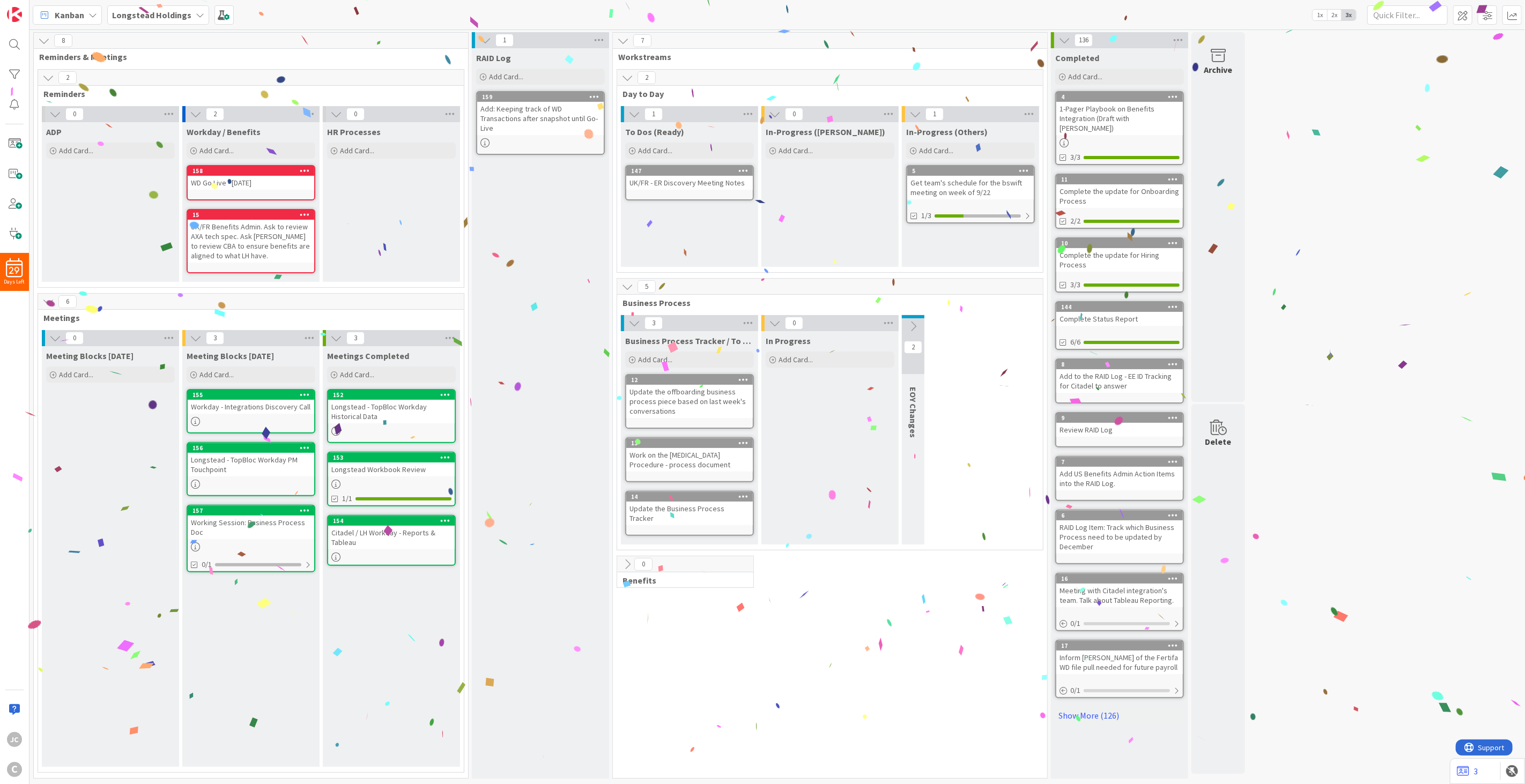
click at [489, 200] on div "RAID Log Add Card... Template Not Set Not Set Meetings Edit Card Templates Titl…" at bounding box center [540, 413] width 137 height 730
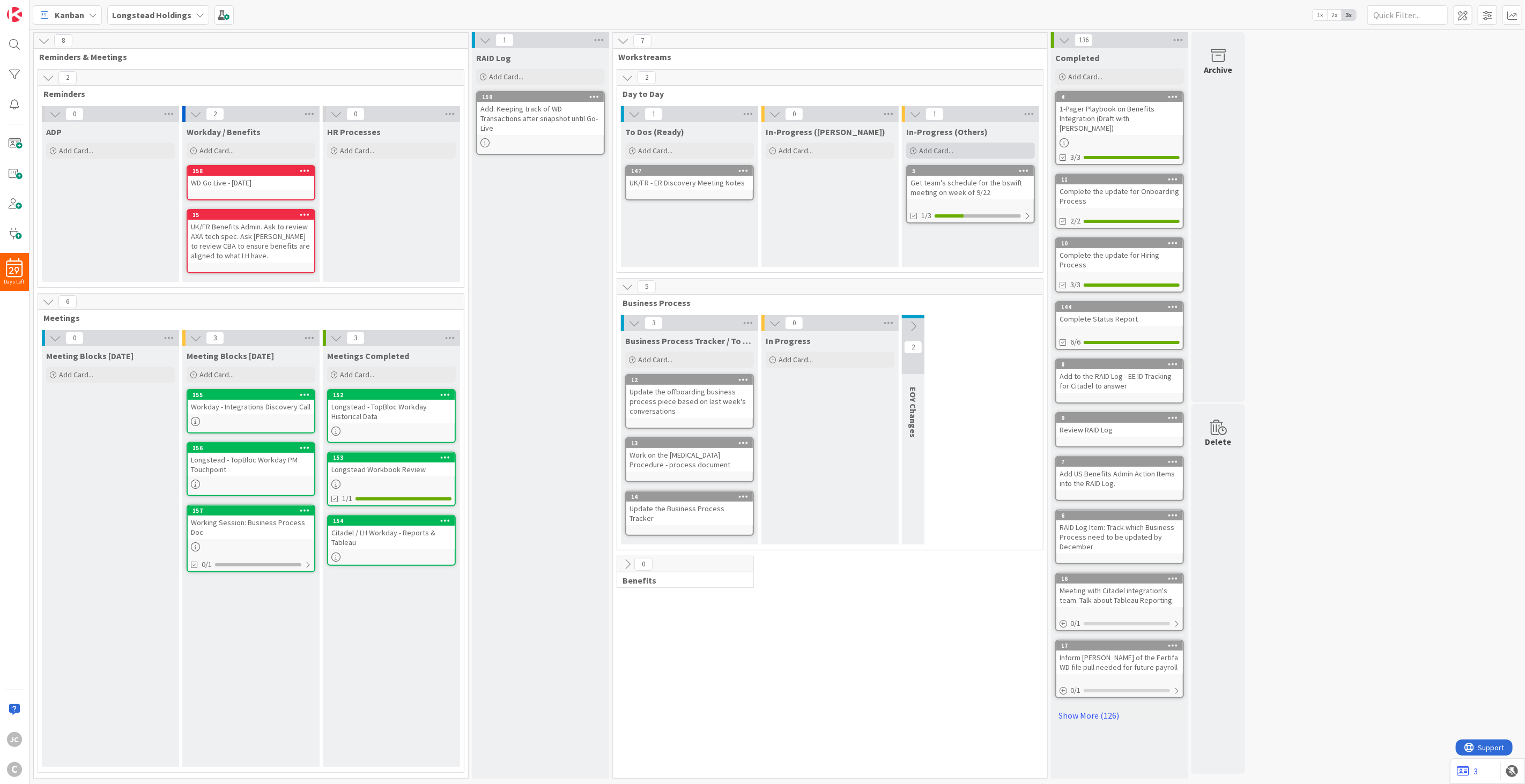
click at [995, 158] on div "Add Card..." at bounding box center [970, 150] width 129 height 16
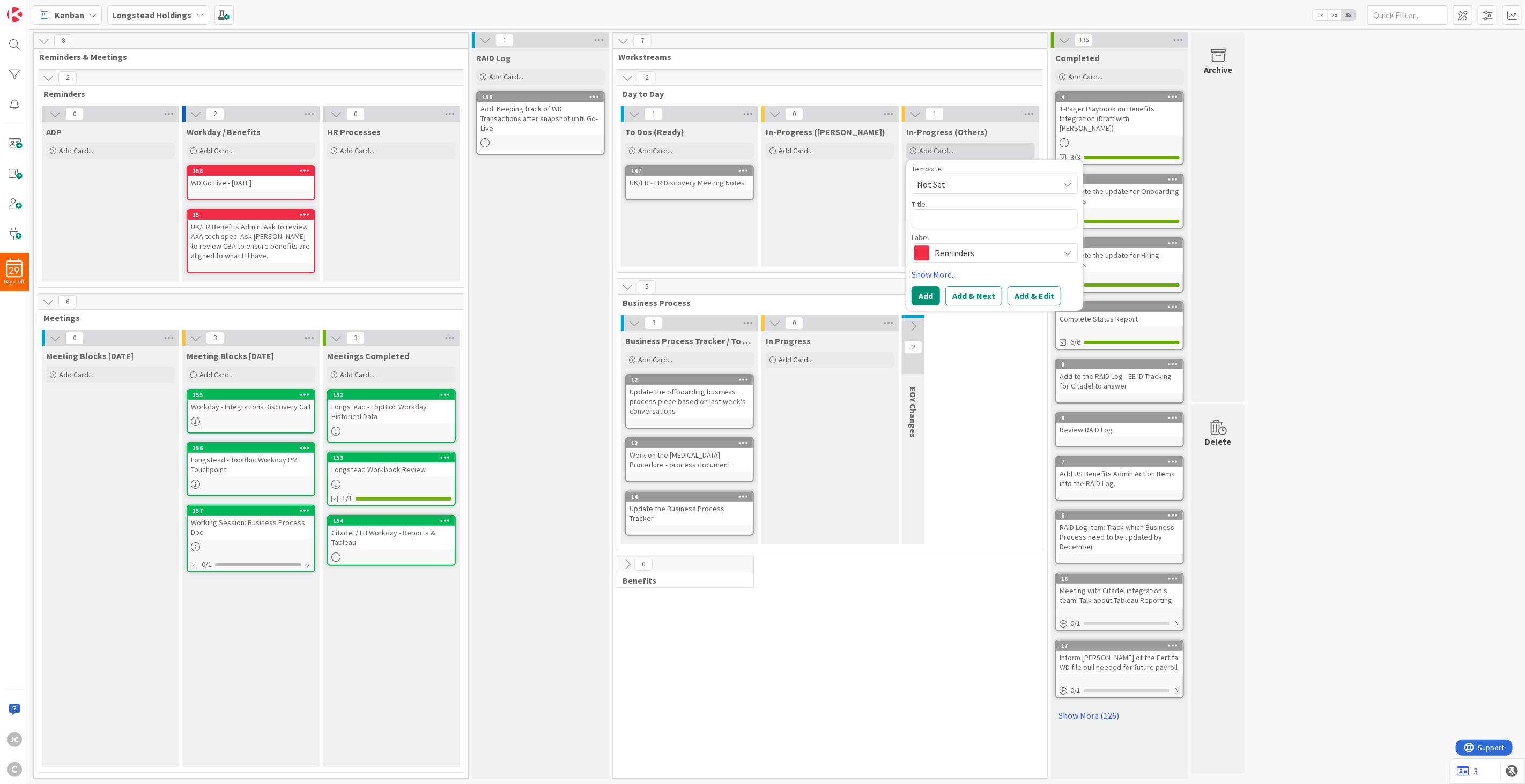
type textarea "A"
type textarea "x"
type textarea "Ay"
type textarea "x"
type textarea "Aym"
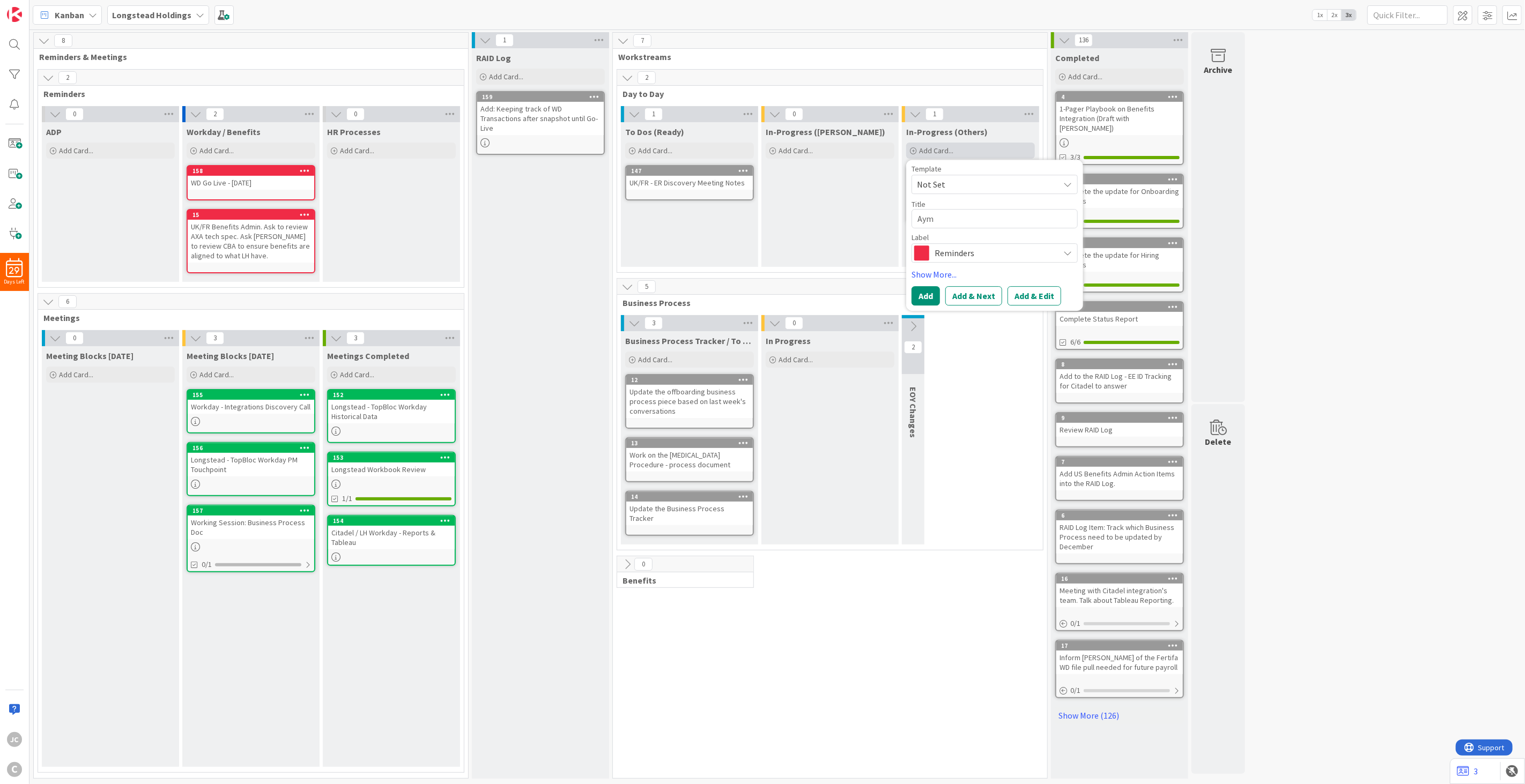
type textarea "x"
type textarea "Ayme"
type textarea "x"
type textarea "Aymel"
type textarea "x"
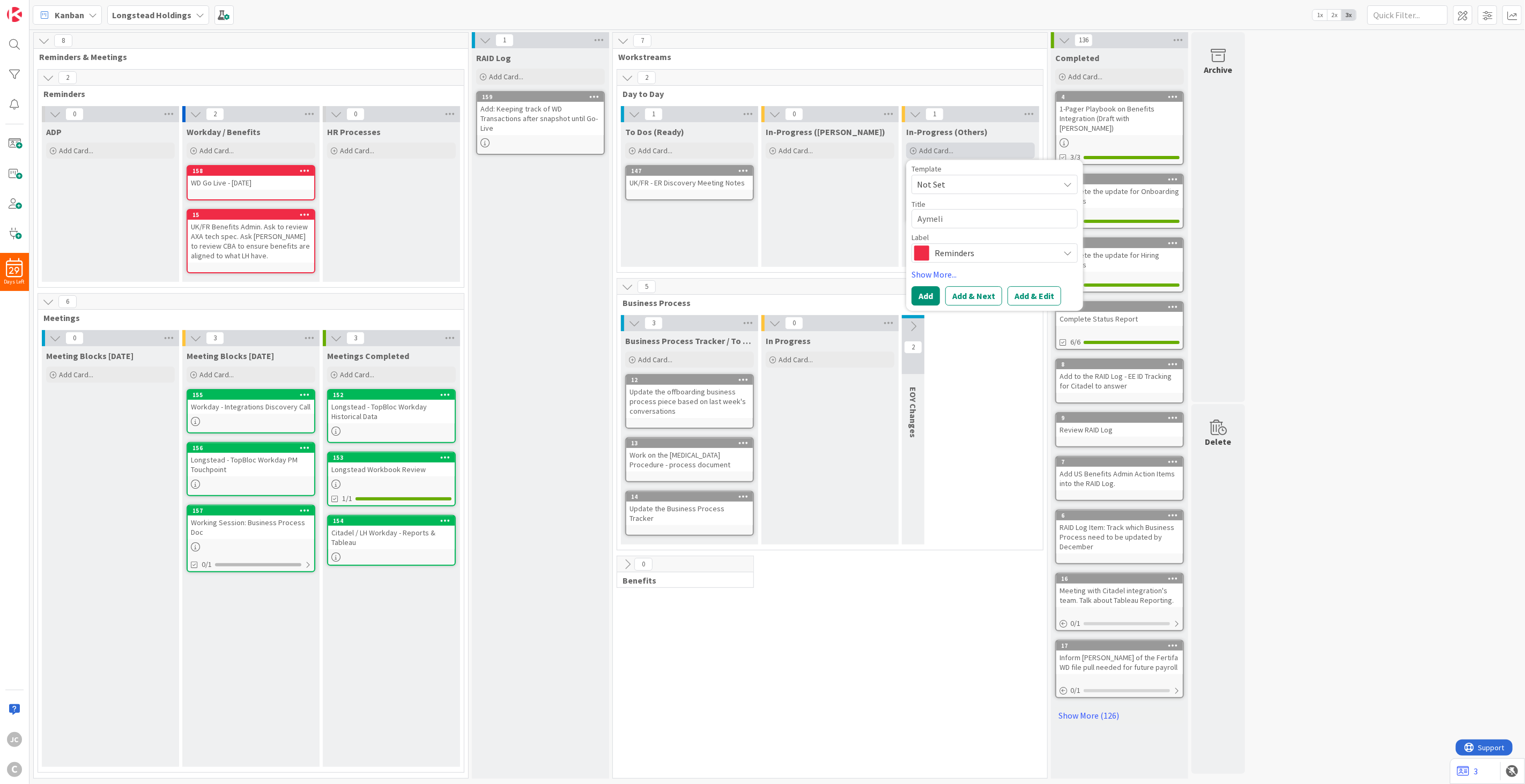
type textarea "Aymelia"
type textarea "x"
type textarea "Aymelia"
type textarea "x"
type textarea "Aymelia t"
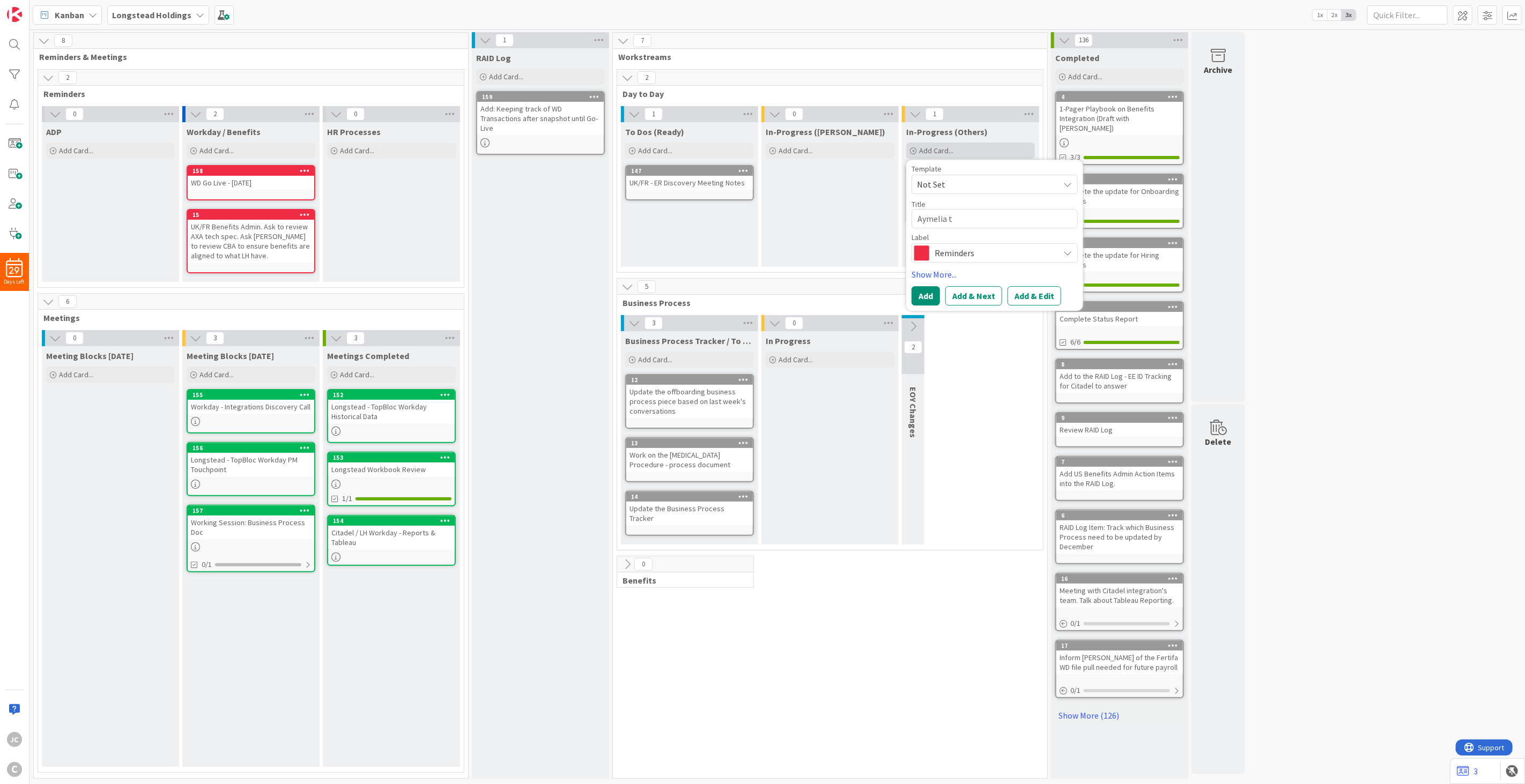
type textarea "x"
type textarea "Aymelia to"
type textarea "x"
type textarea "Aymelia to"
type textarea "x"
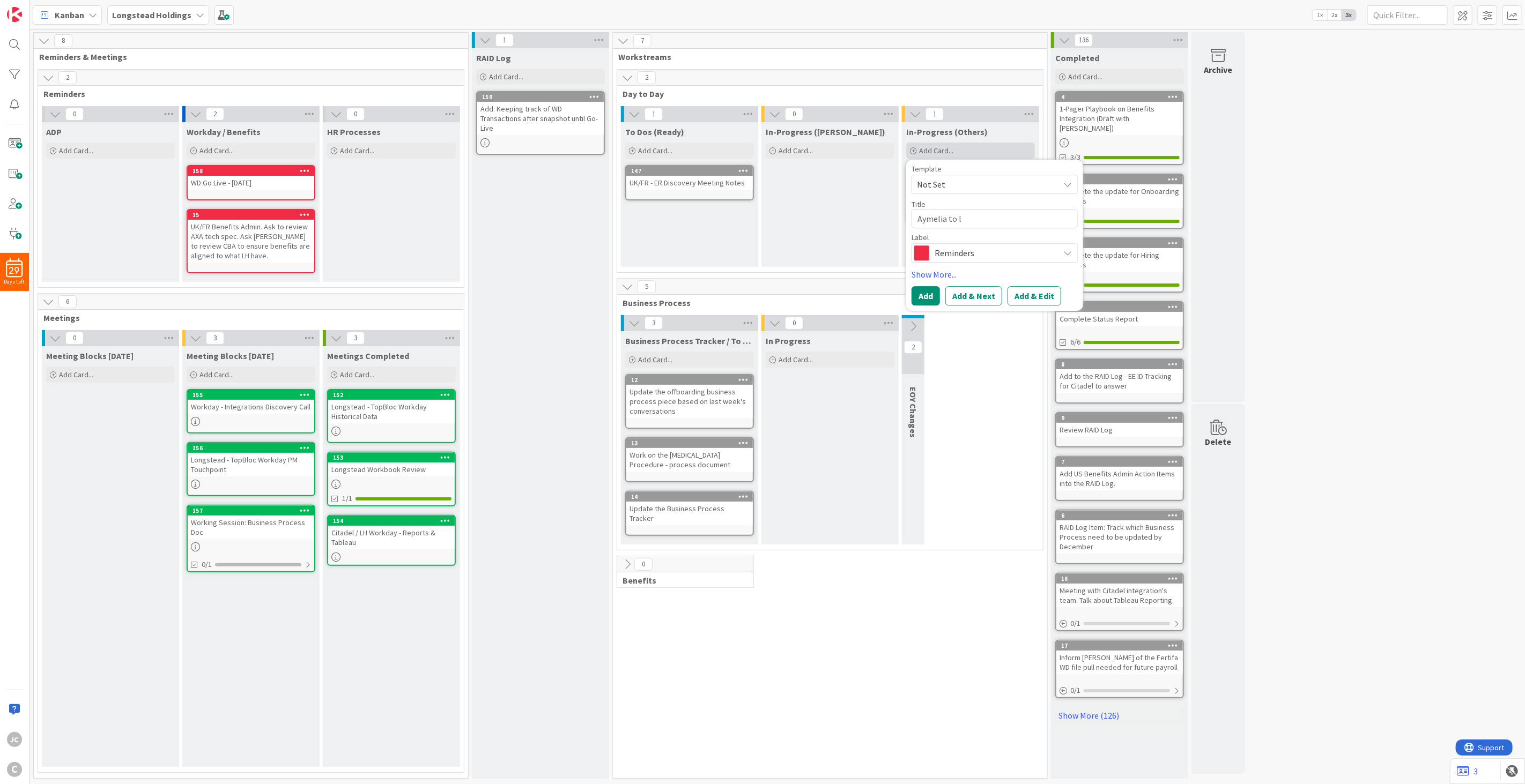
type textarea "Aymelia to le"
type textarea "x"
type textarea "Aymelia to let"
type textarea "x"
type textarea "Aymelia to let m"
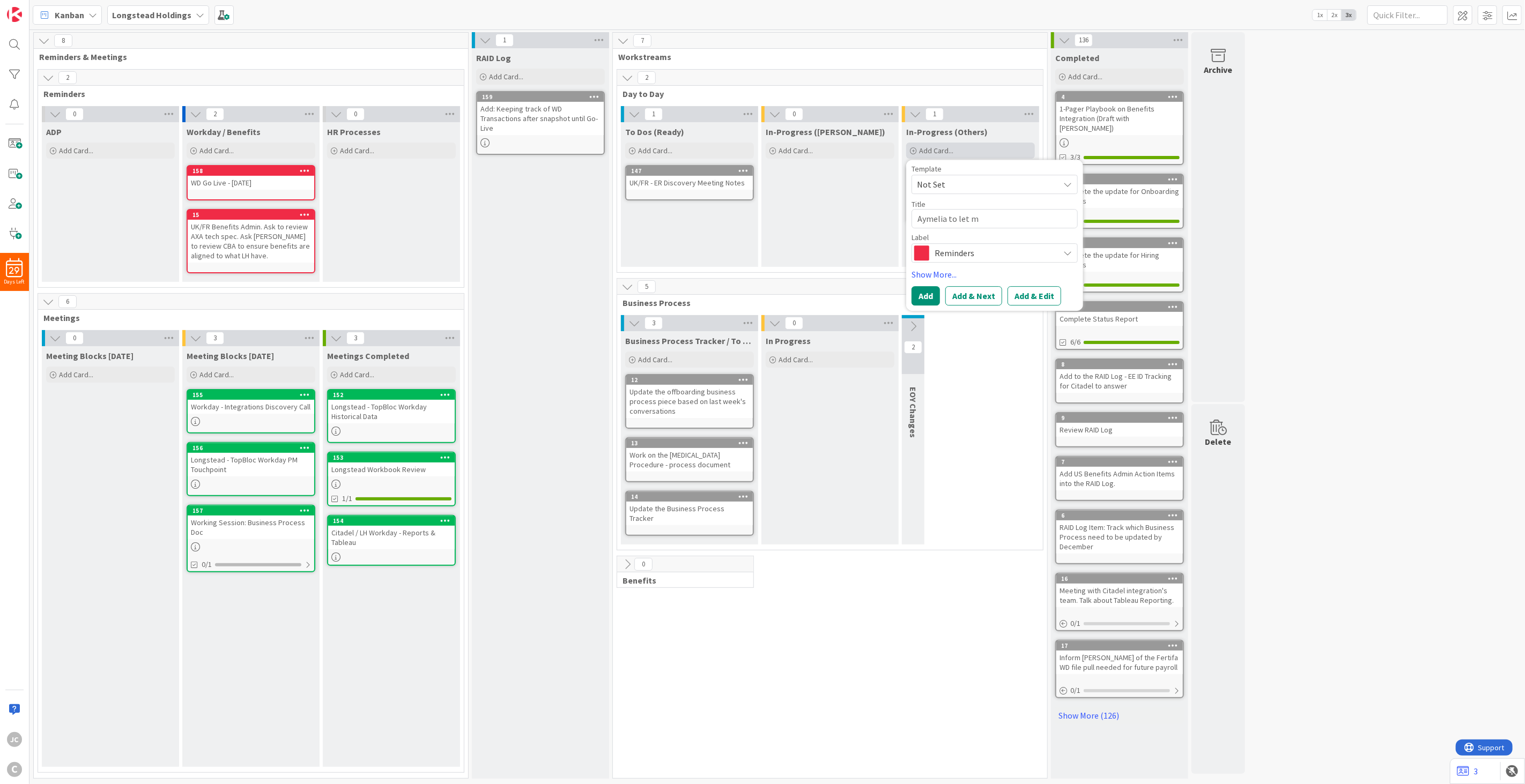
type textarea "x"
type textarea "Aymelia to let me"
type textarea "x"
type textarea "Aymelia to let me k"
type textarea "x"
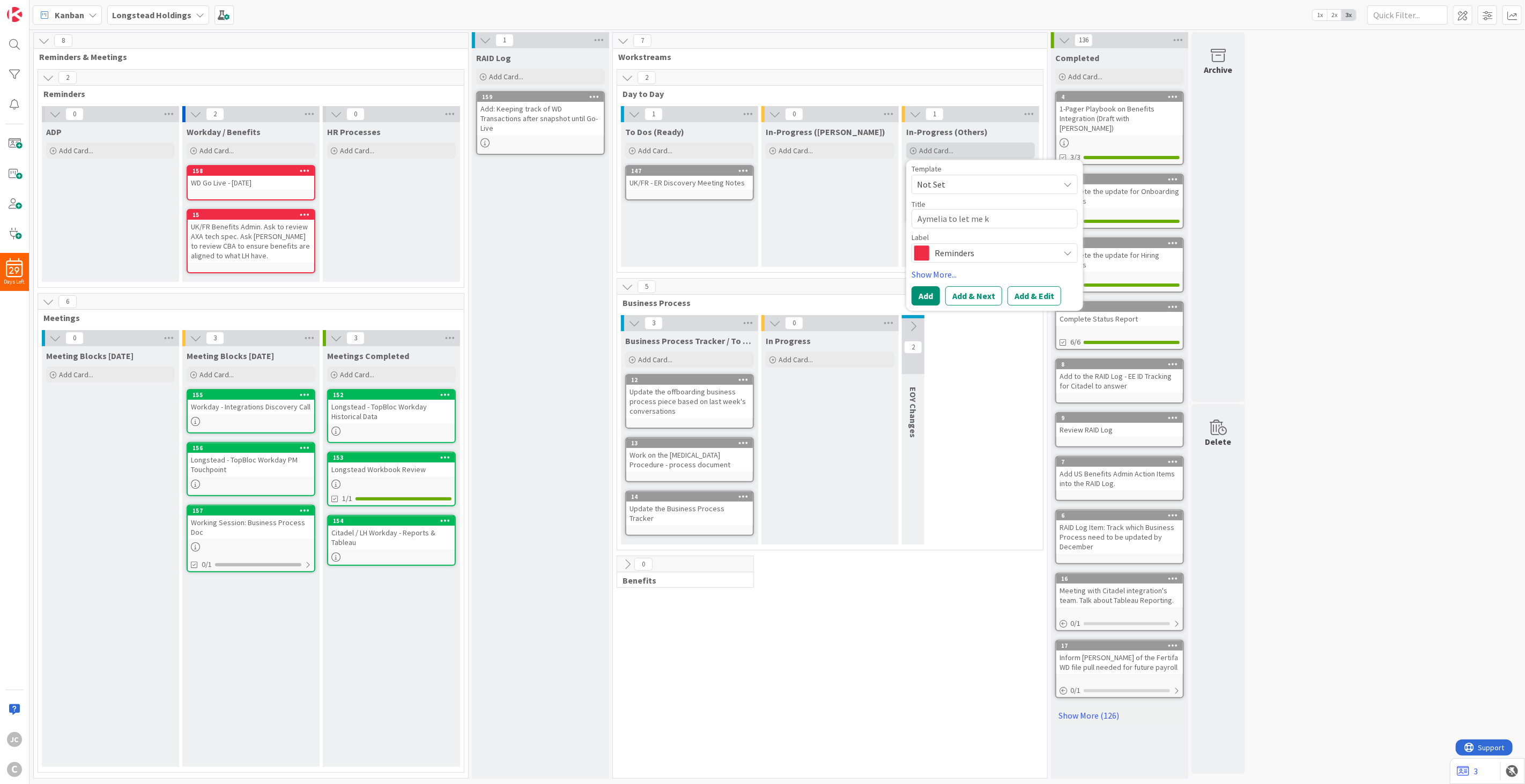
type textarea "Aymelia to let me kn"
type textarea "x"
type textarea "Aymelia to let me kno"
type textarea "x"
type textarea "Aymelia to let me know"
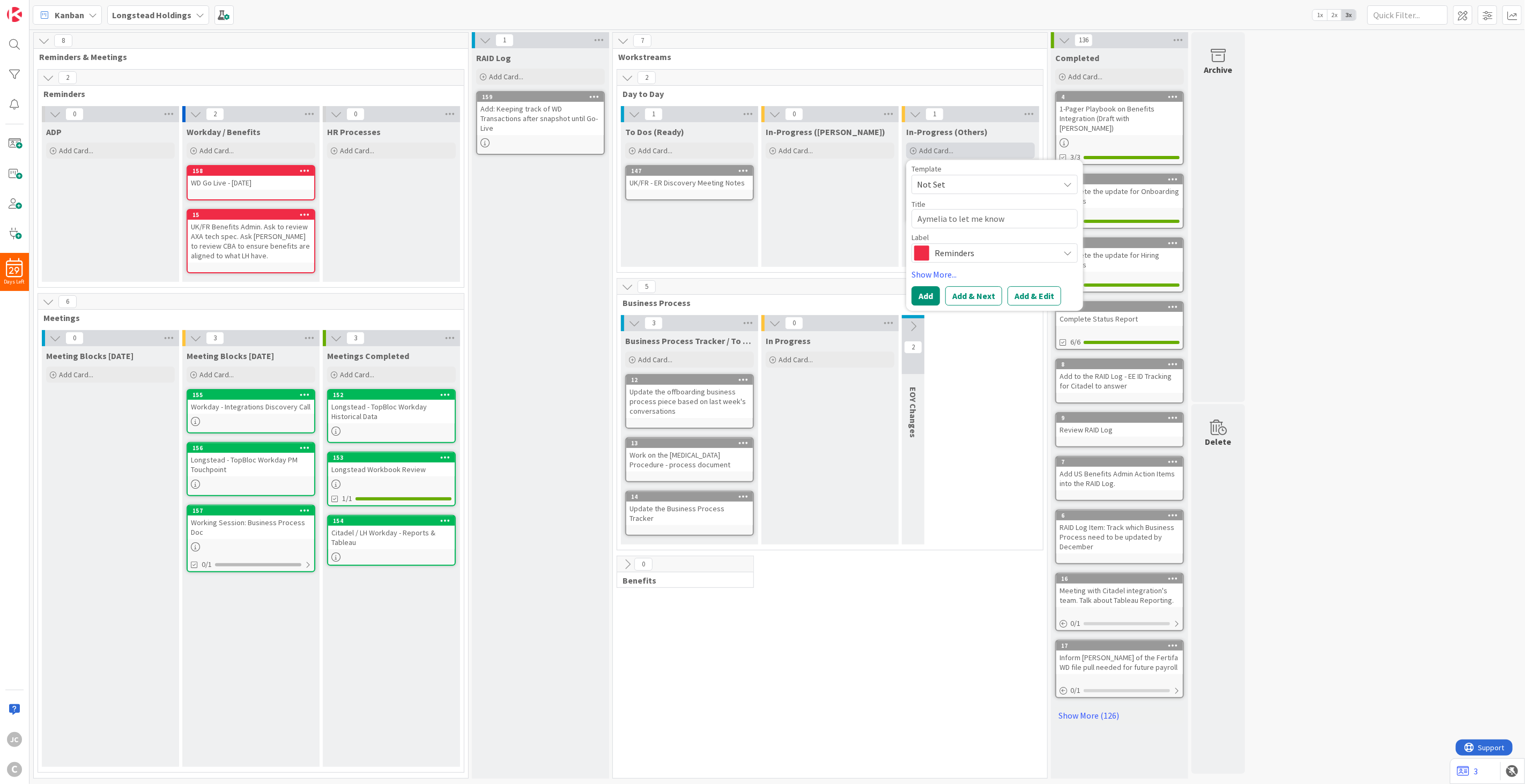
type textarea "x"
type textarea "Aymelia to let me know i"
type textarea "x"
type textarea "Aymelia to let me know if"
type textarea "x"
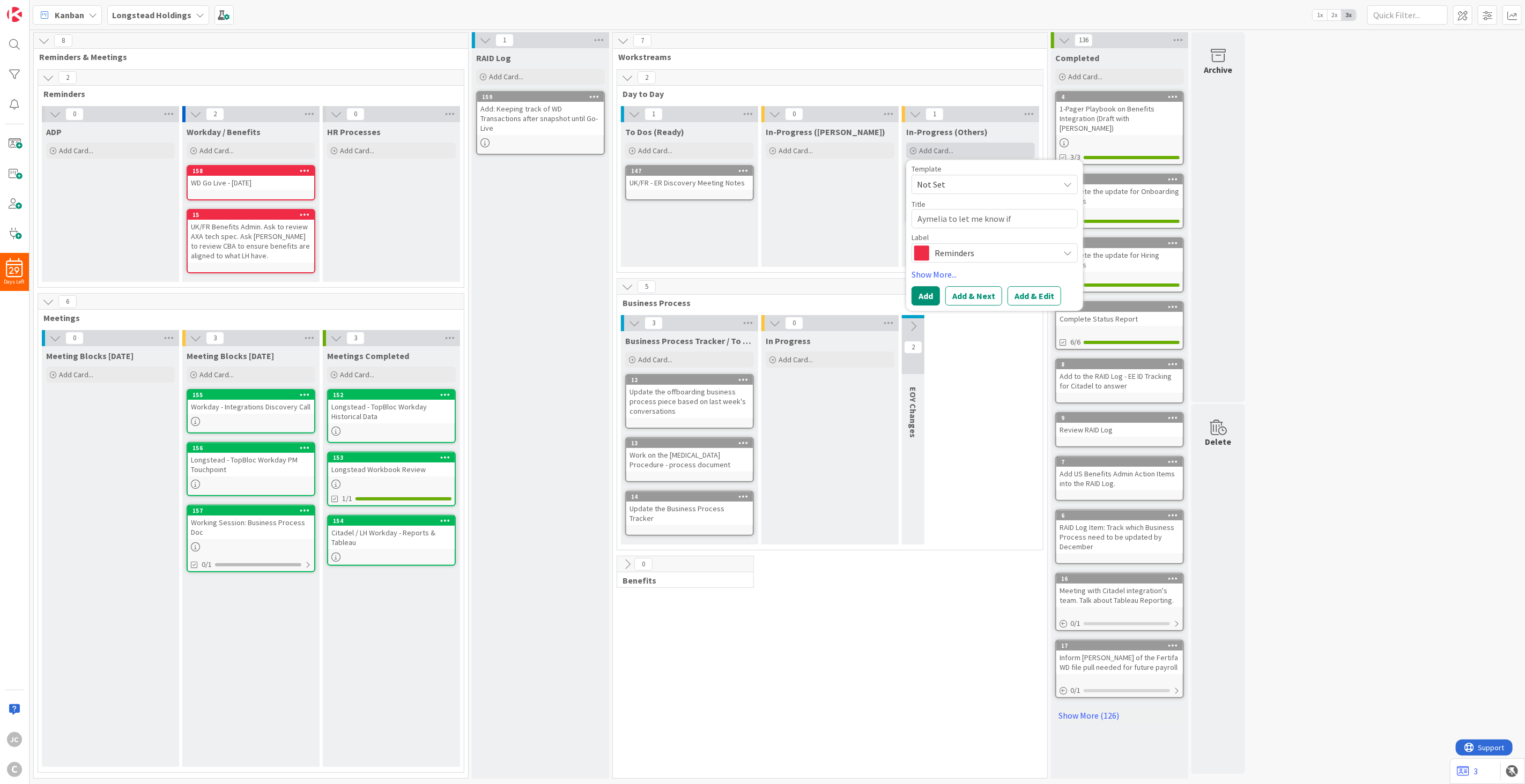
type textarea "Aymelia to let me know if"
type textarea "x"
type textarea "Aymelia to let me know if t"
type textarea "x"
type textarea "Aymelia to let me know if the"
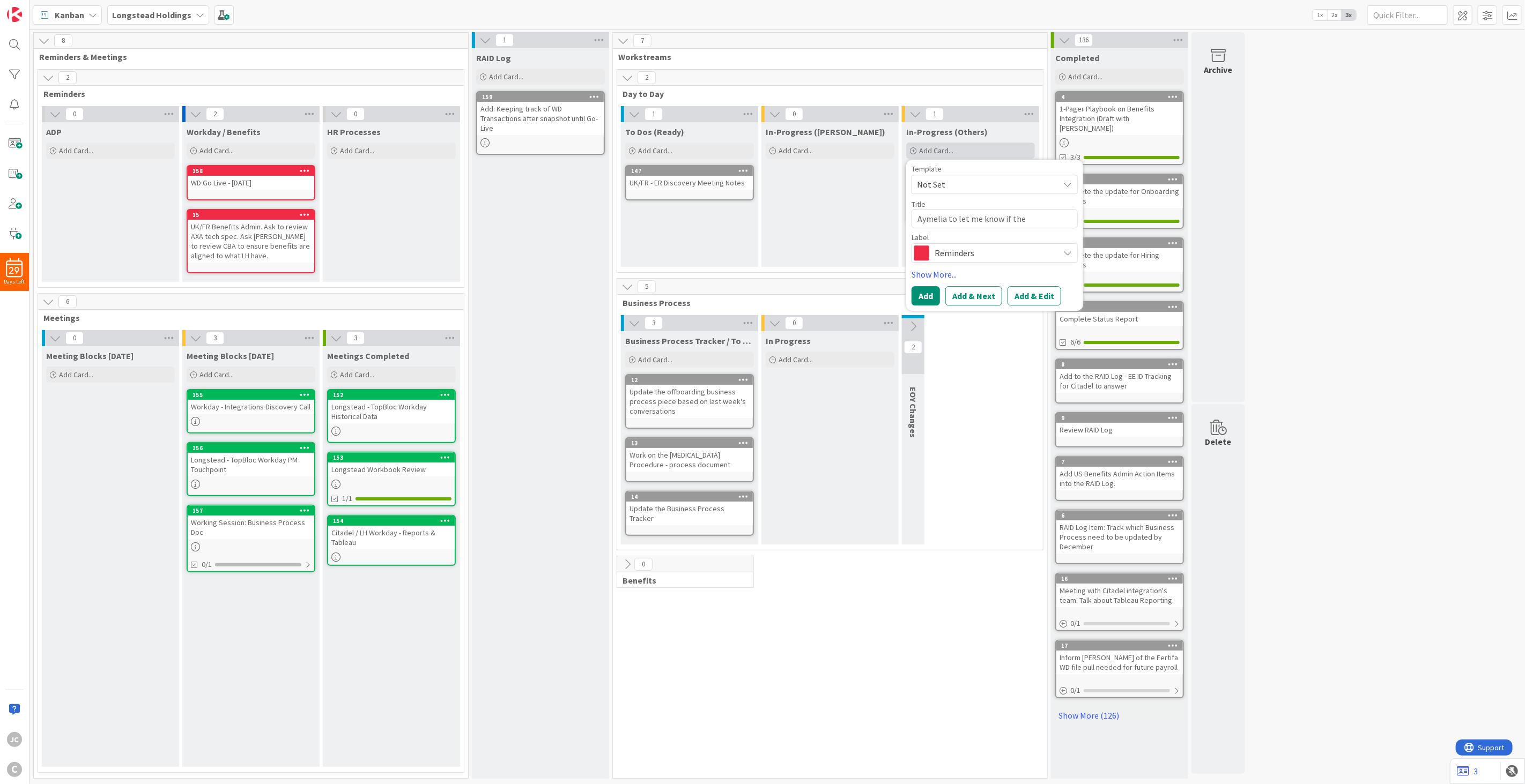
type textarea "x"
type textarea "Aymelia to let me know if there"
type textarea "x"
type textarea "Aymelia to let me know if there"
type textarea "x"
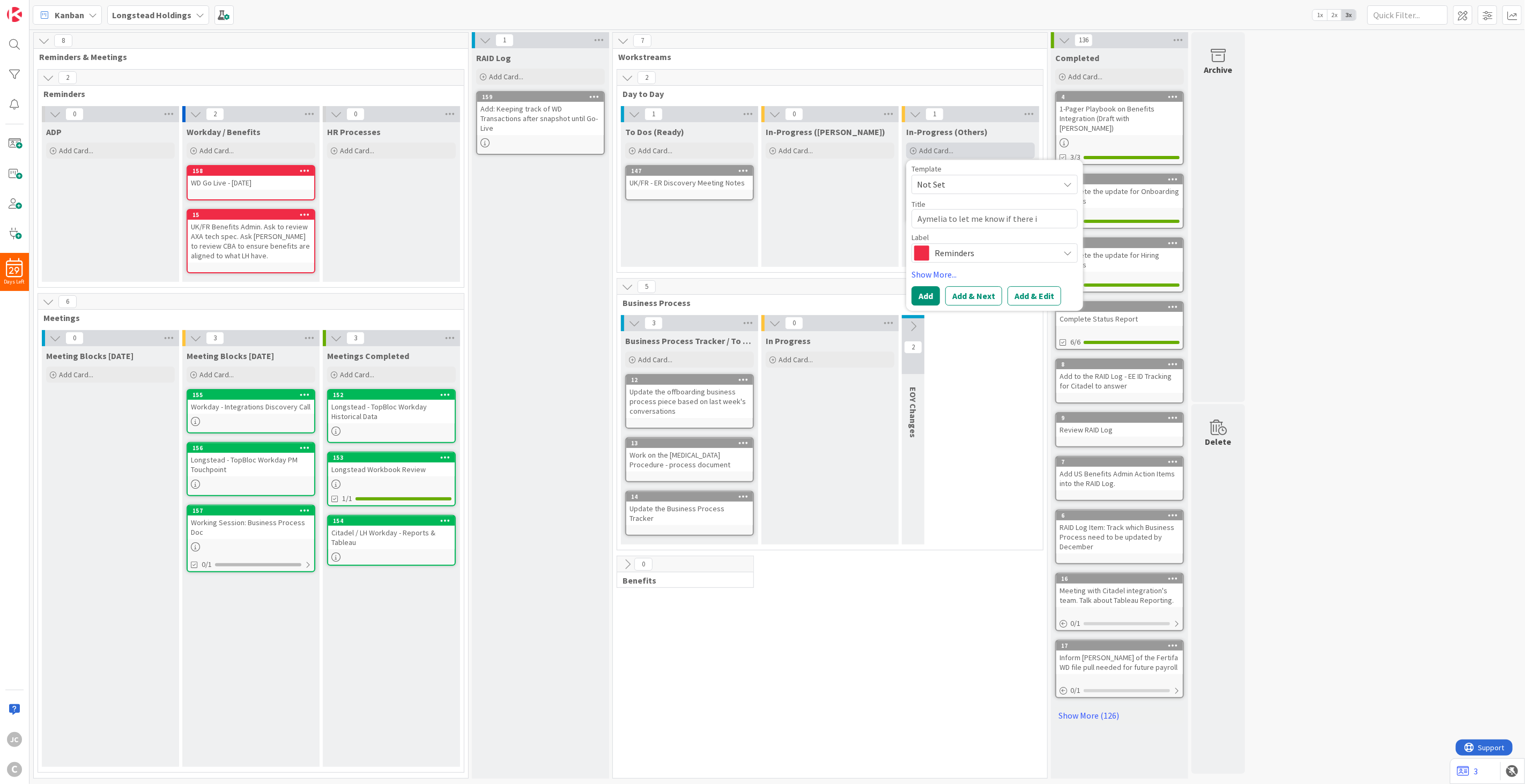
type textarea "Aymelia to let me know if there is"
type textarea "x"
type textarea "Aymelia to let me know if there is"
type textarea "x"
type textarea "Aymelia to let me know if there is a"
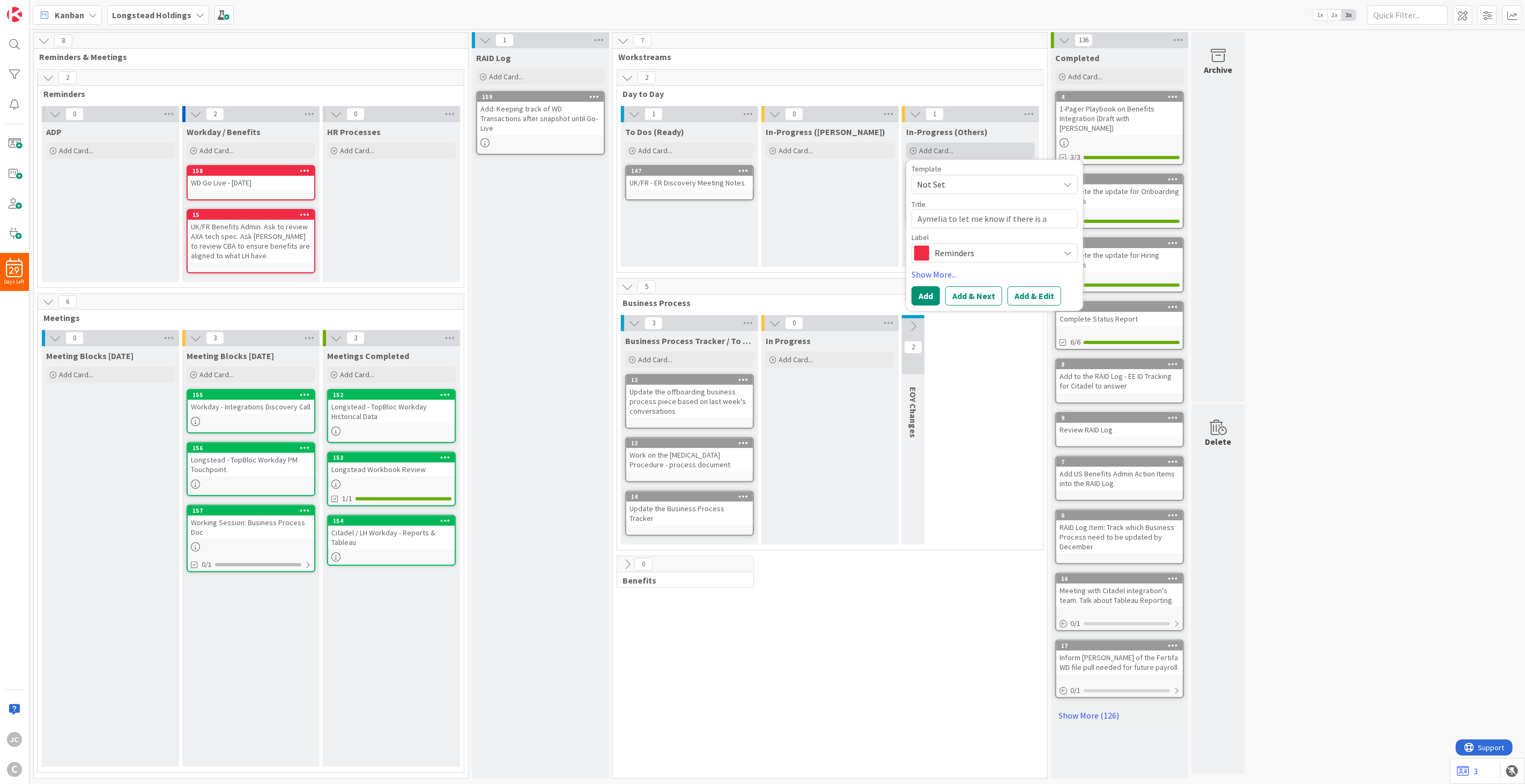
type textarea "x"
type textarea "Aymelia to let me know if there is an"
type textarea "x"
type textarea "Aymelia to let me know if there is any"
type textarea "x"
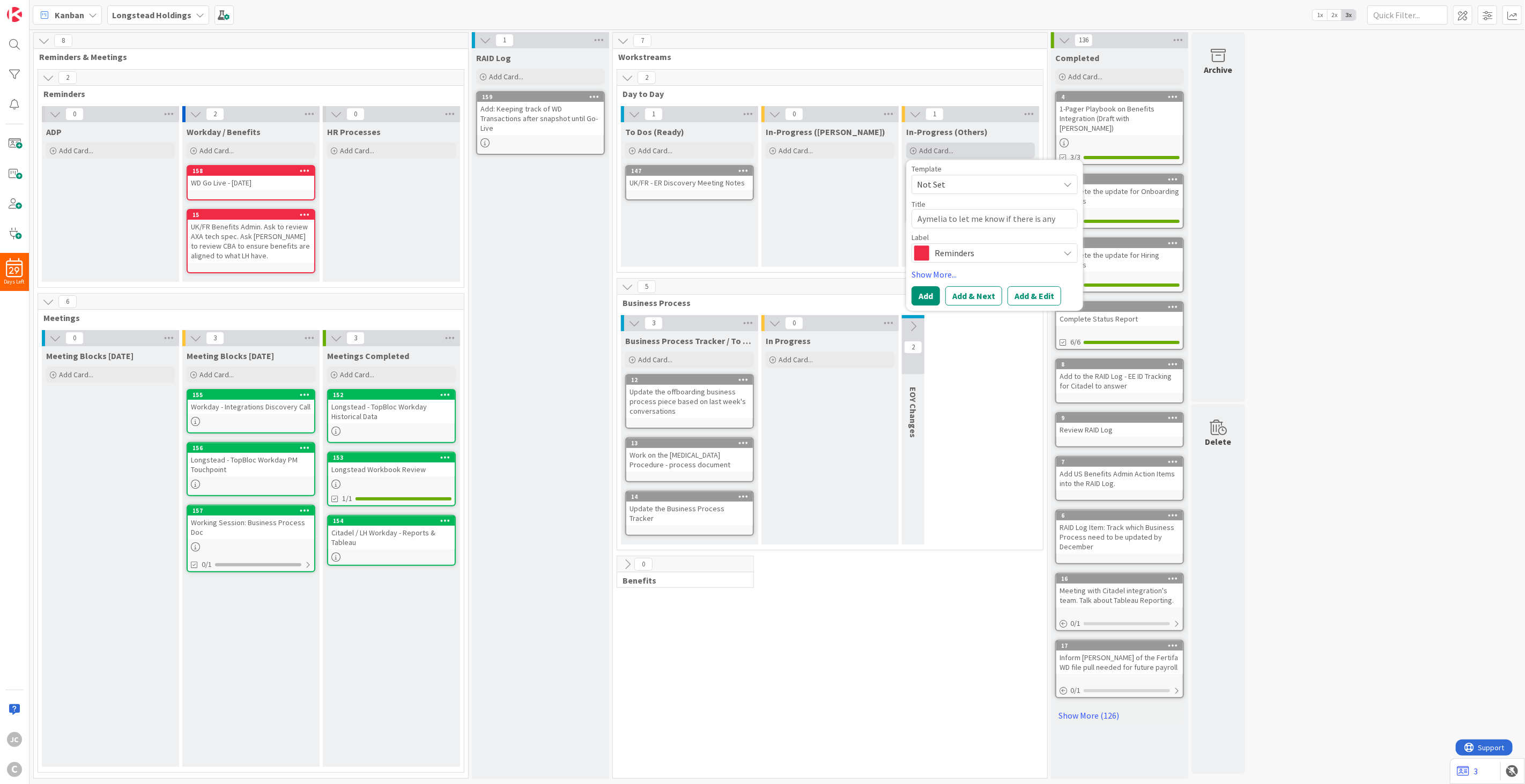
type textarea "Aymelia to let me know if there is any o"
type textarea "x"
type textarea "Aymelia to let me know if there is any op"
type textarea "x"
type textarea "Aymelia to let me know if there is any ope"
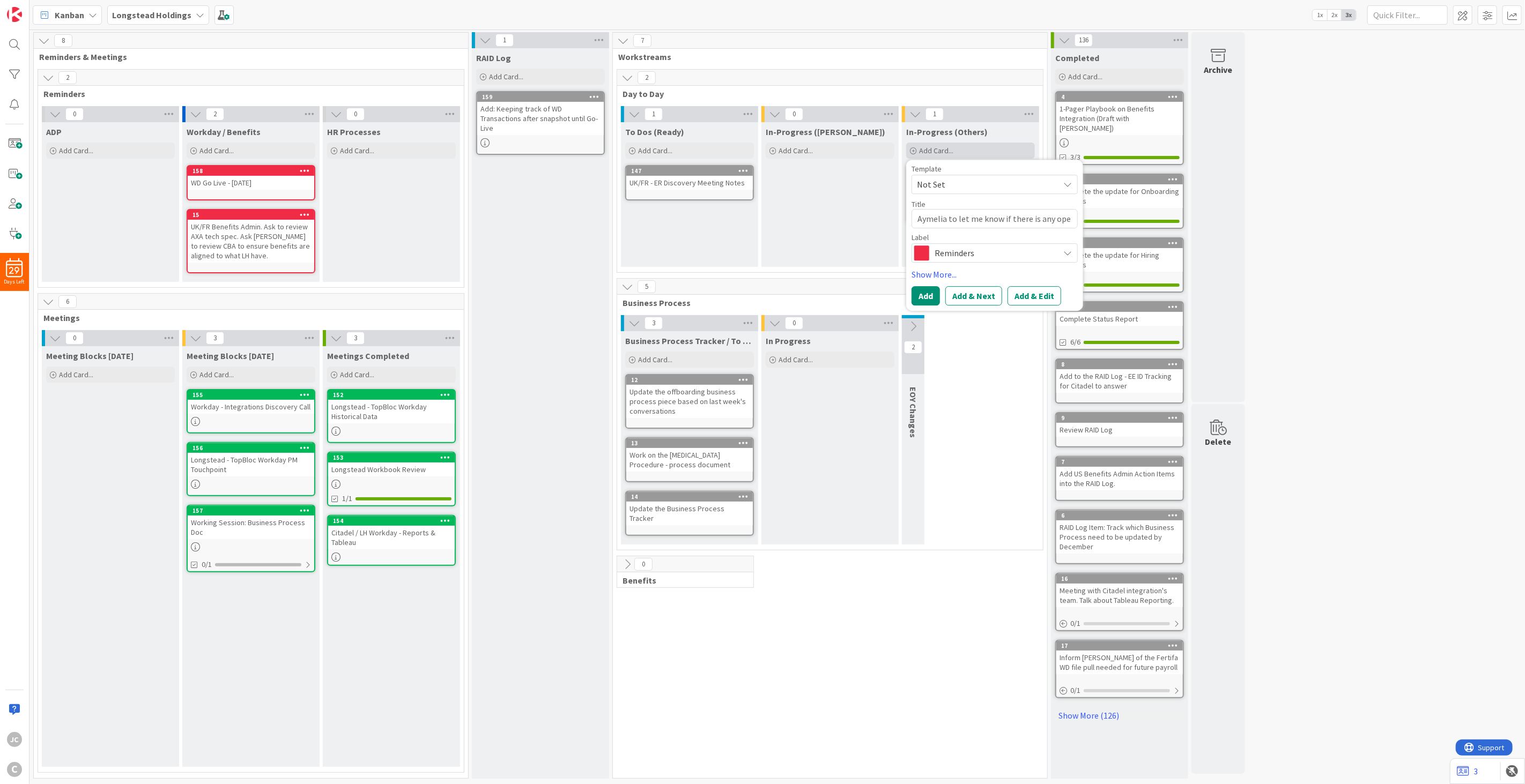
type textarea "x"
type textarea "Aymelia to let me know if there is any open"
type textarea "x"
type textarea "Aymelia to let me know if there is any open"
type textarea "x"
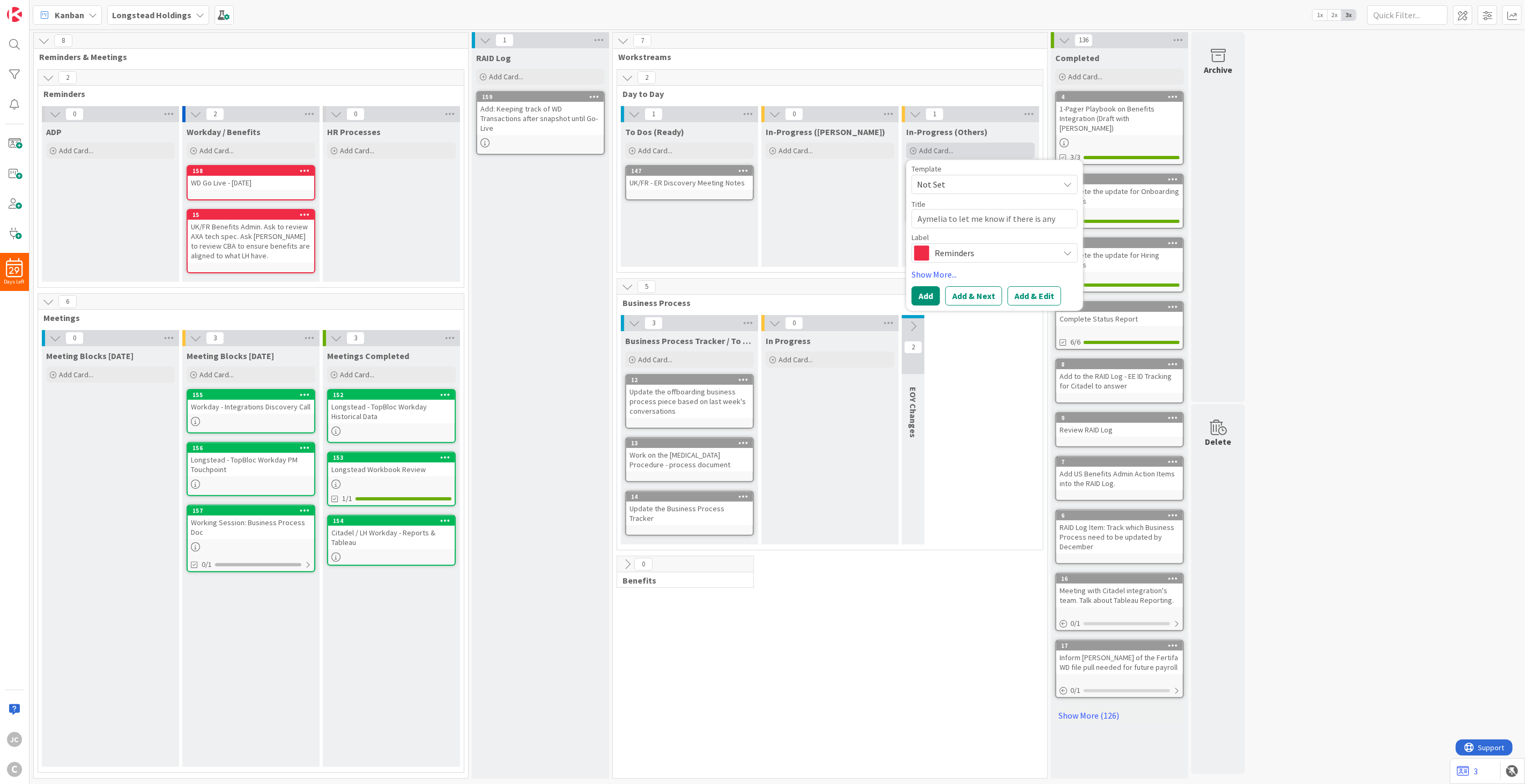
type textarea "Aymelia to let me know if there is any open q"
type textarea "x"
type textarea "Aymelia to let me know if there is any open"
type textarea "x"
type textarea "Aymelia to let me know if there is any open p"
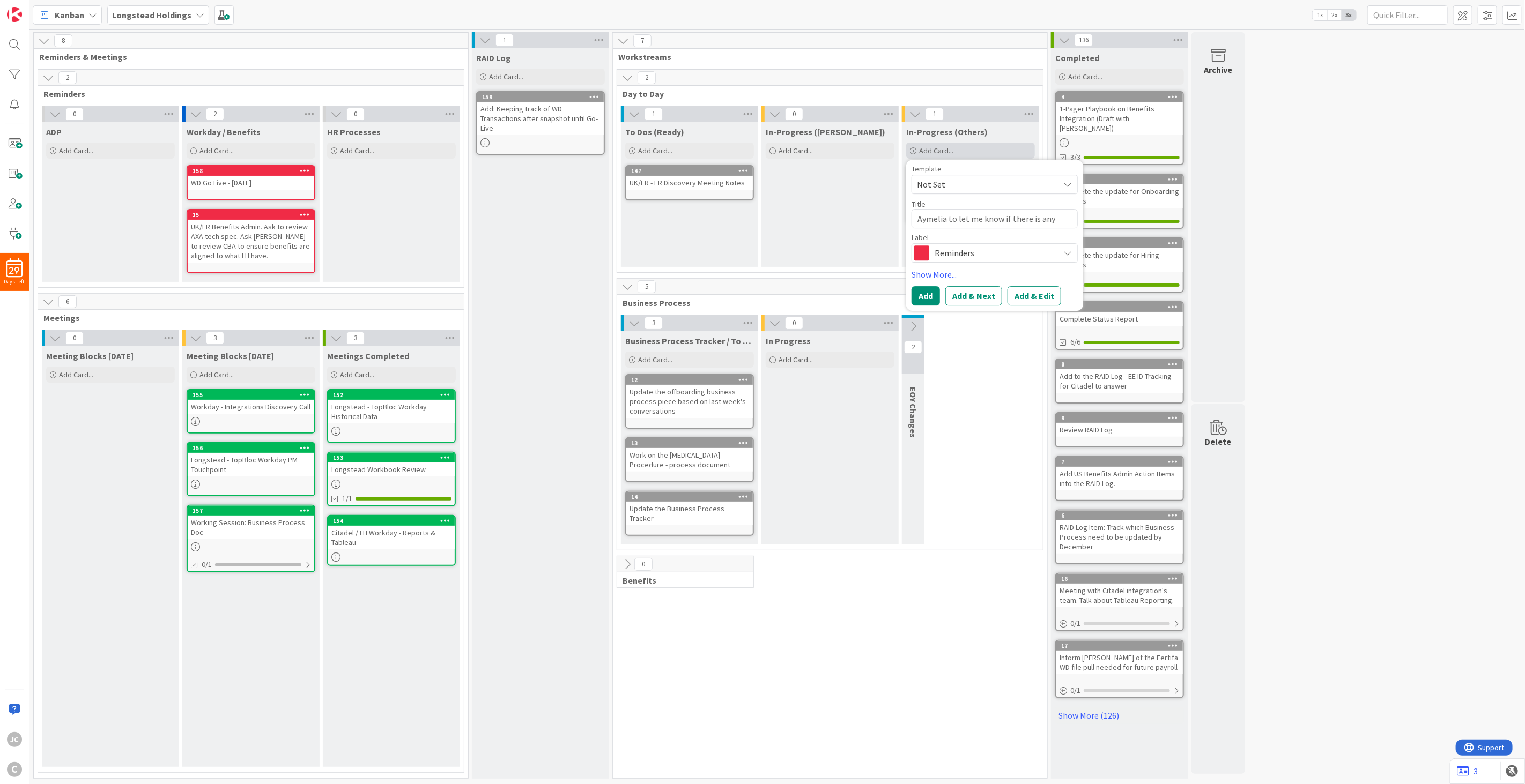
type textarea "x"
type textarea "Aymelia to let me know if there is any open pa"
type textarea "x"
type textarea "Aymelia to let me know if there is any open pay"
type textarea "x"
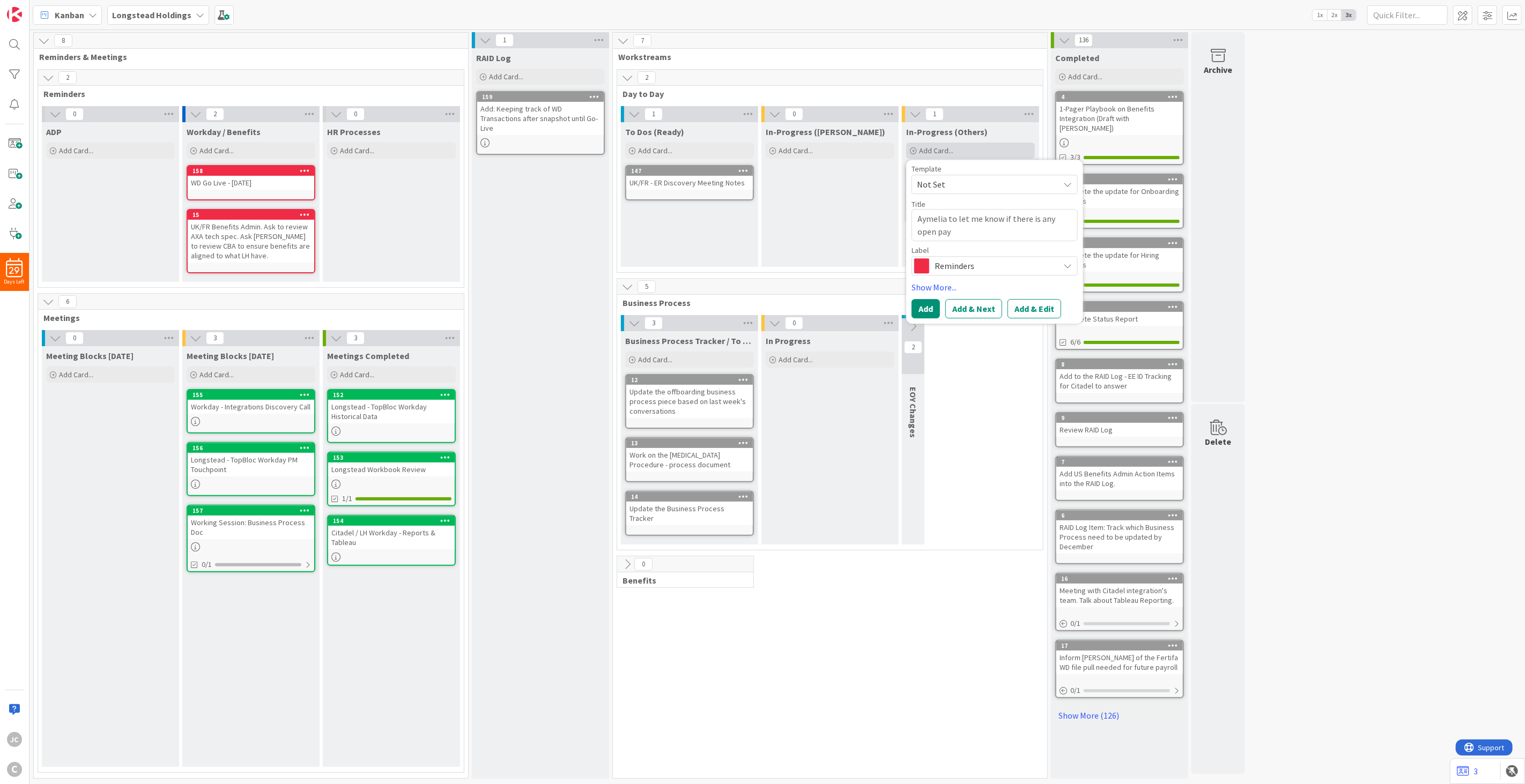
type textarea "Aymelia to let me know if there is any open payr"
type textarea "x"
type textarea "Aymelia to let me know if there is any open payro"
type textarea "x"
type textarea "Aymelia to let me know if there is any open payr"
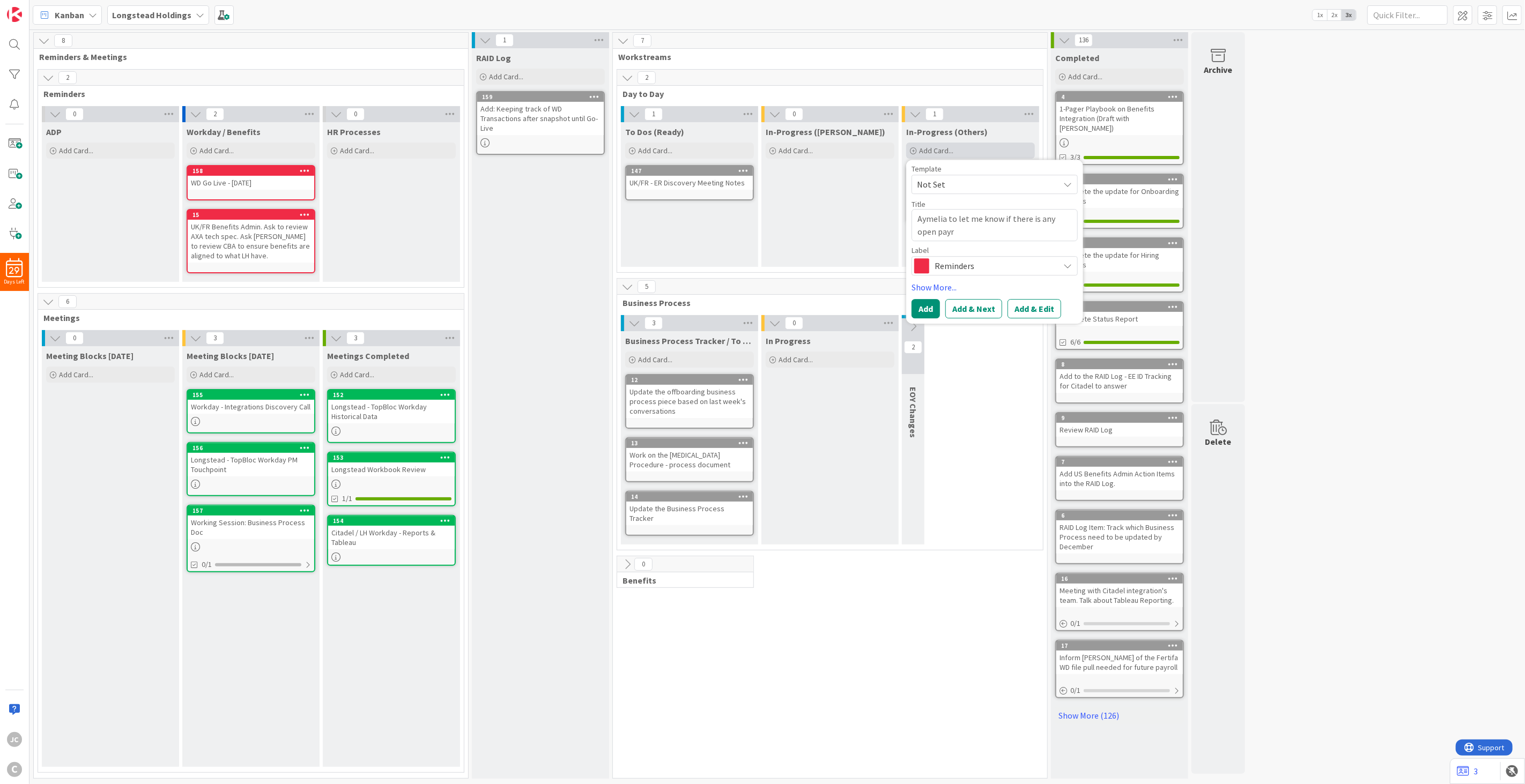
type textarea "x"
type textarea "Aymelia to let me know if there is any open payro"
type textarea "x"
type textarea "Aymelia to let me know if there is any open payrol"
type textarea "x"
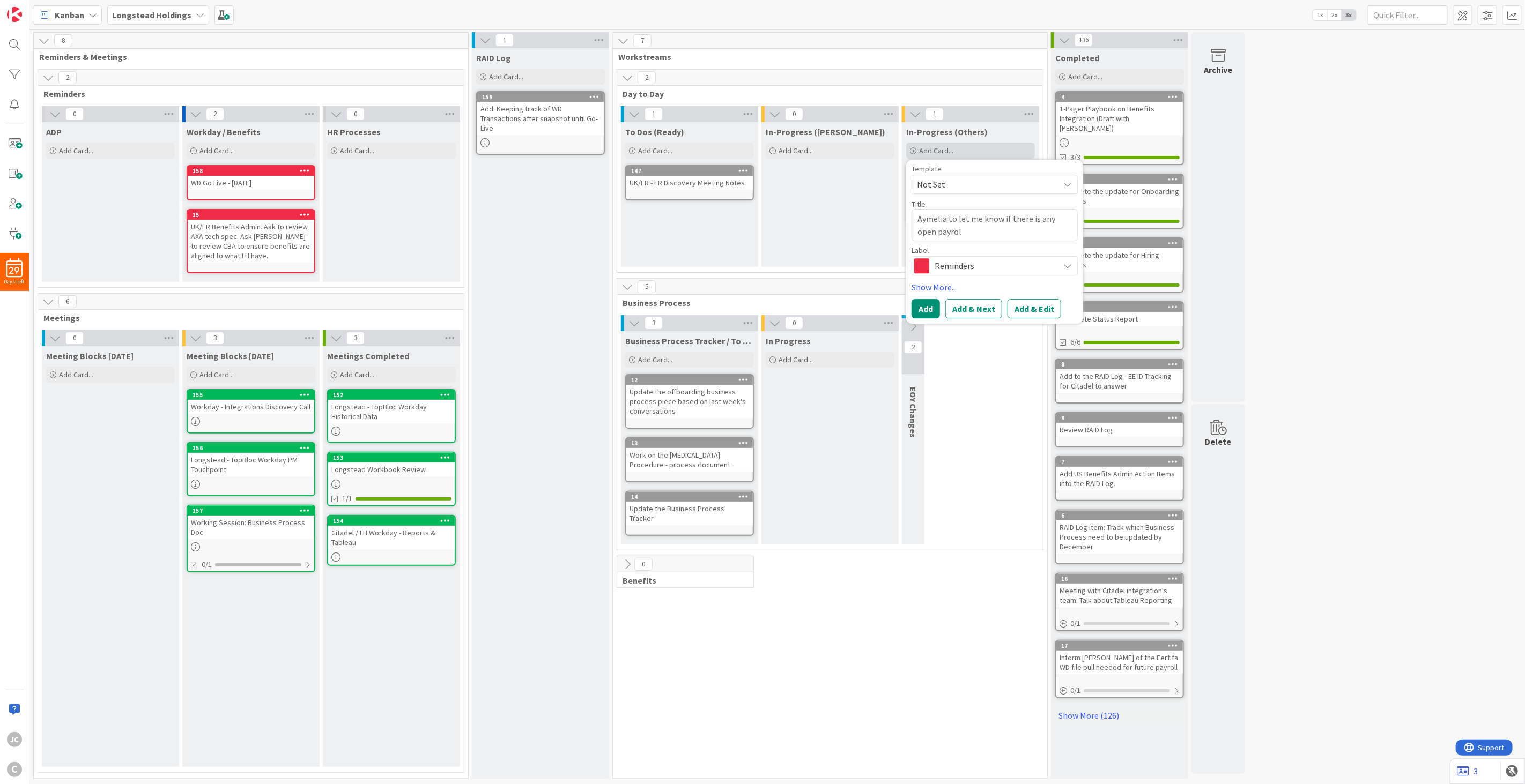
type textarea "Aymelia to let me know if there is any open payroll"
type textarea "x"
type textarea "Aymelia to let me know if there is any open payroll"
type textarea "x"
type textarea "Aymelia to let me know if there is any open payroll qu"
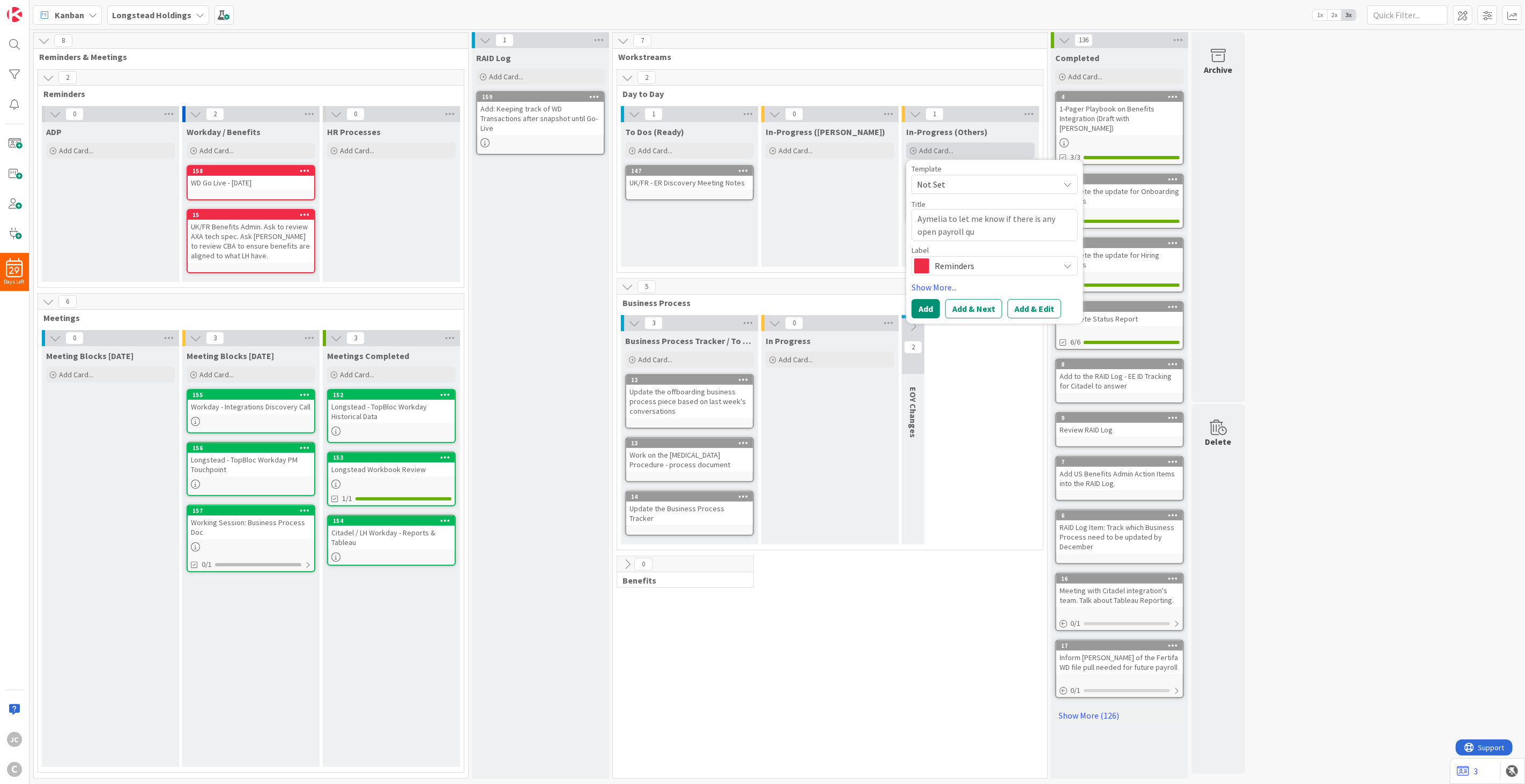
type textarea "x"
type textarea "Aymelia to let me know if there is any open payroll que"
type textarea "x"
type textarea "Aymelia to let me know if there is any open payroll ques"
type textarea "x"
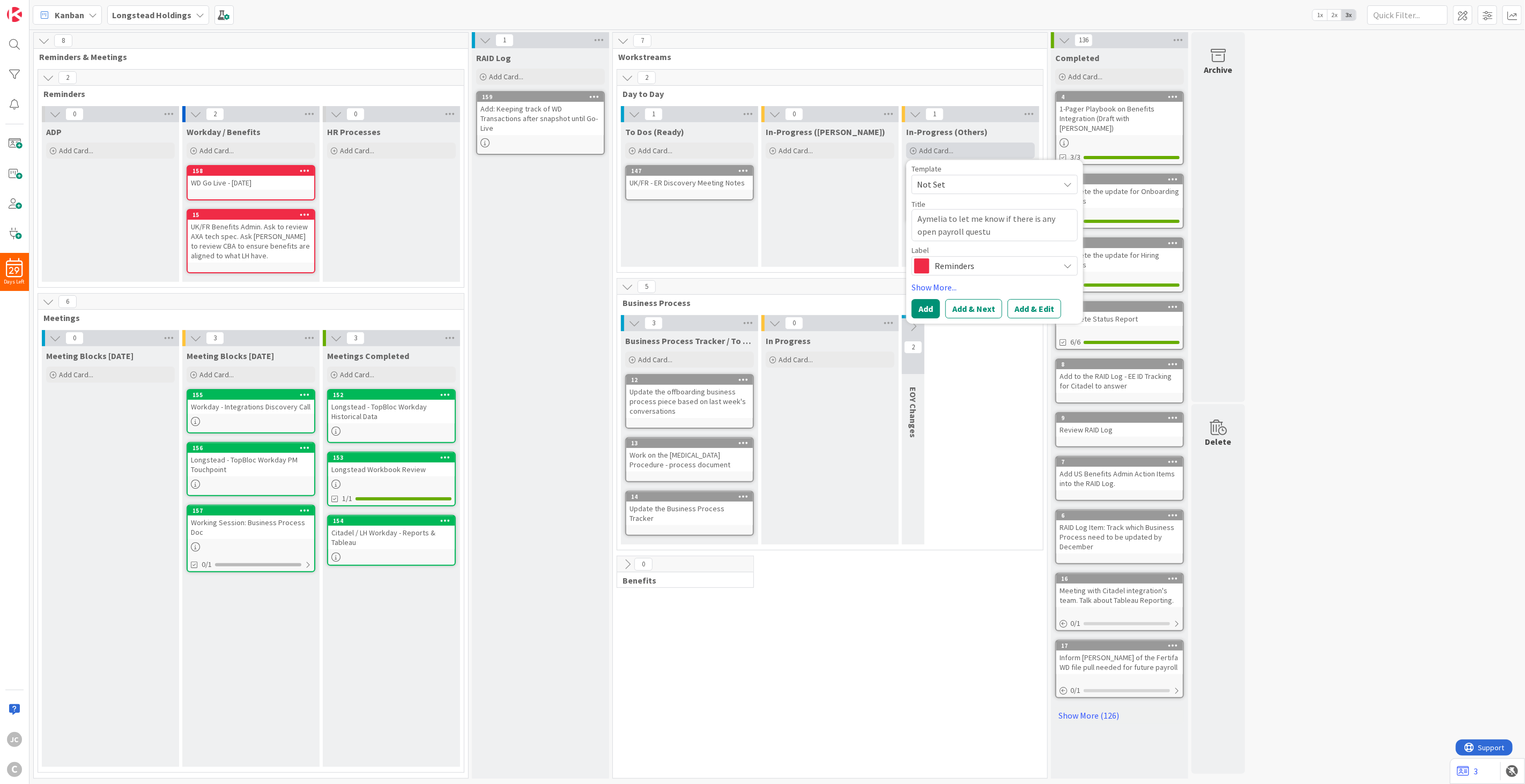
type textarea "Aymelia to let me know if there is any open payroll questui"
type textarea "x"
type textarea "Aymelia to let me know if there is any open payroll questuio"
type textarea "x"
type textarea "Aymelia to let me know if there is any open payroll questuion"
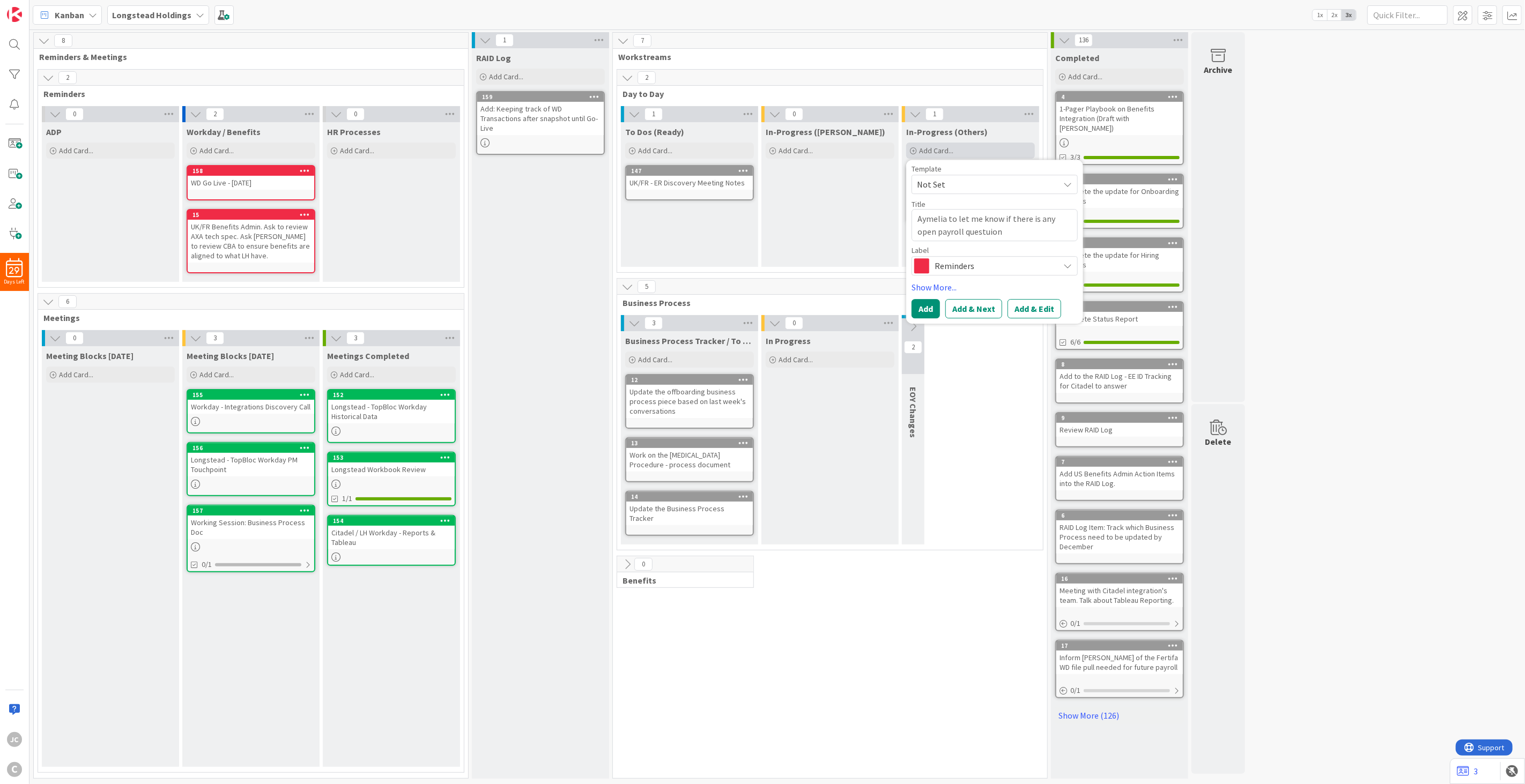
type textarea "x"
type textarea "Aymelia to let me know if there is any open payroll questuions"
type textarea "x"
type textarea "Aymelia to let me know if there is any open payroll questuions"
type textarea "x"
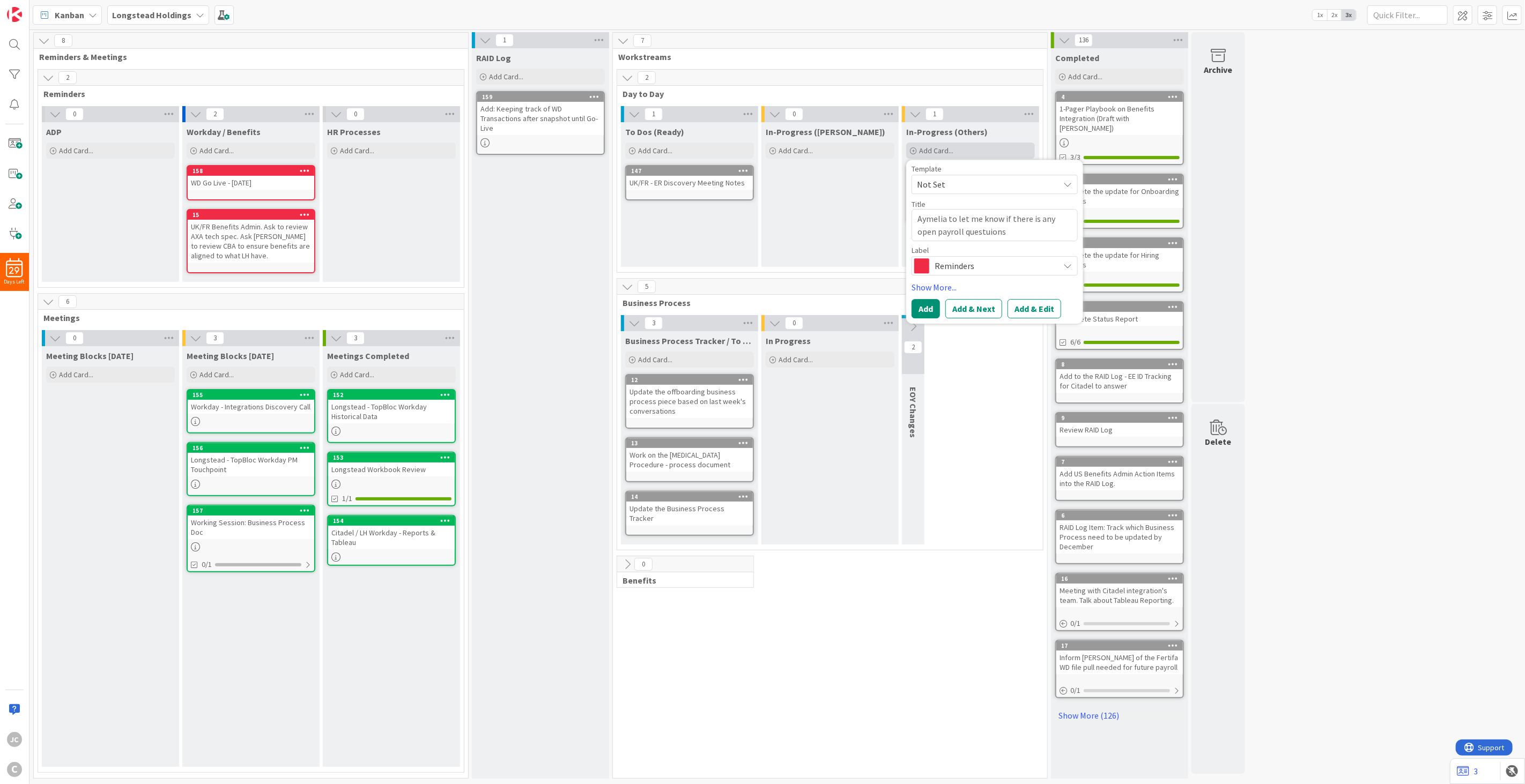
type textarea "Aymelia to let me know if there is any open payroll questuions"
type textarea "x"
type textarea "Aymelia to let me know if there is any open payroll questuion"
type textarea "x"
type textarea "Aymelia to let me know if there is any open payroll questuio"
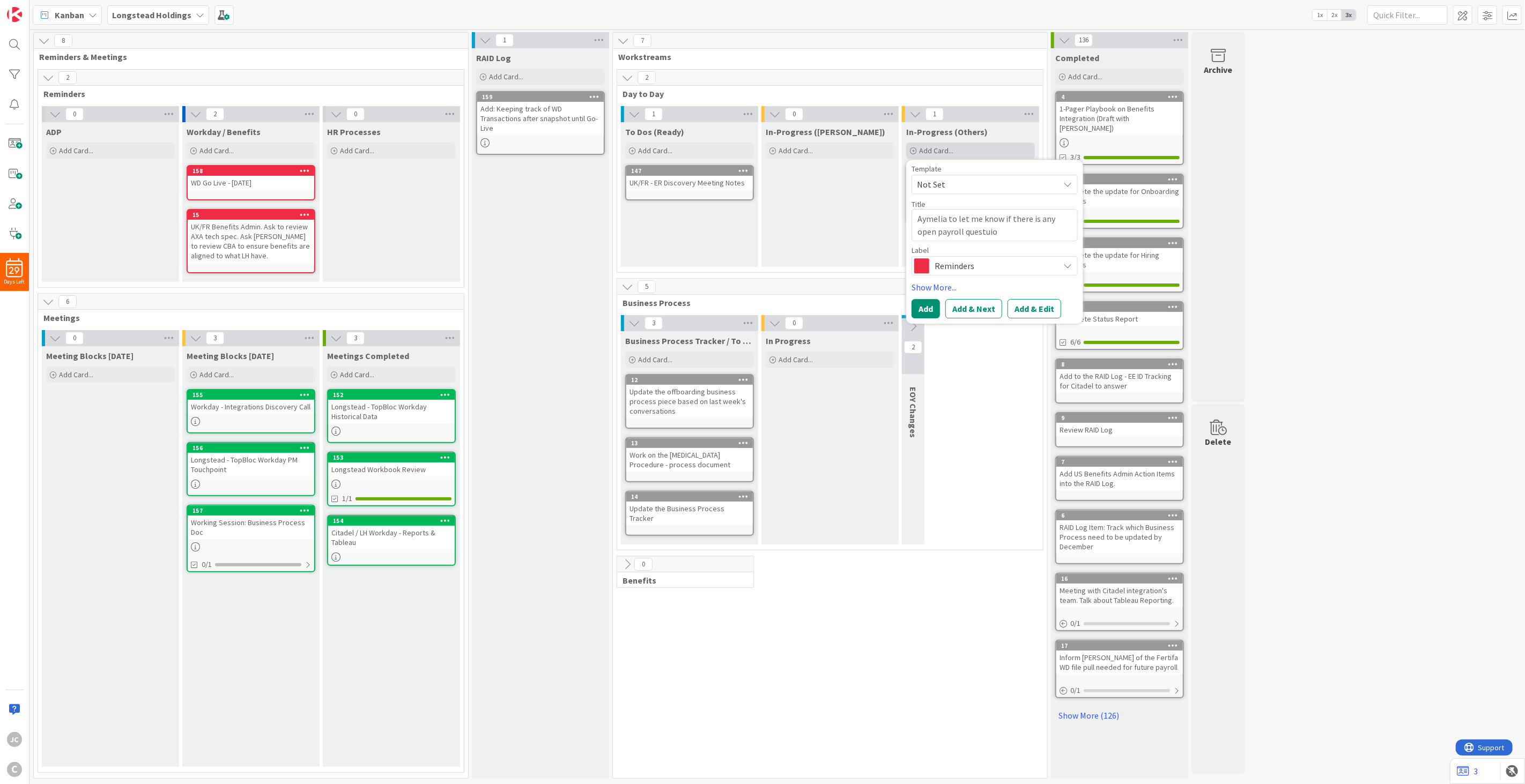
type textarea "x"
type textarea "Aymelia to let me know if there is any open payroll questui"
type textarea "x"
type textarea "Aymelia to let me know if there is any open payroll questu"
type textarea "x"
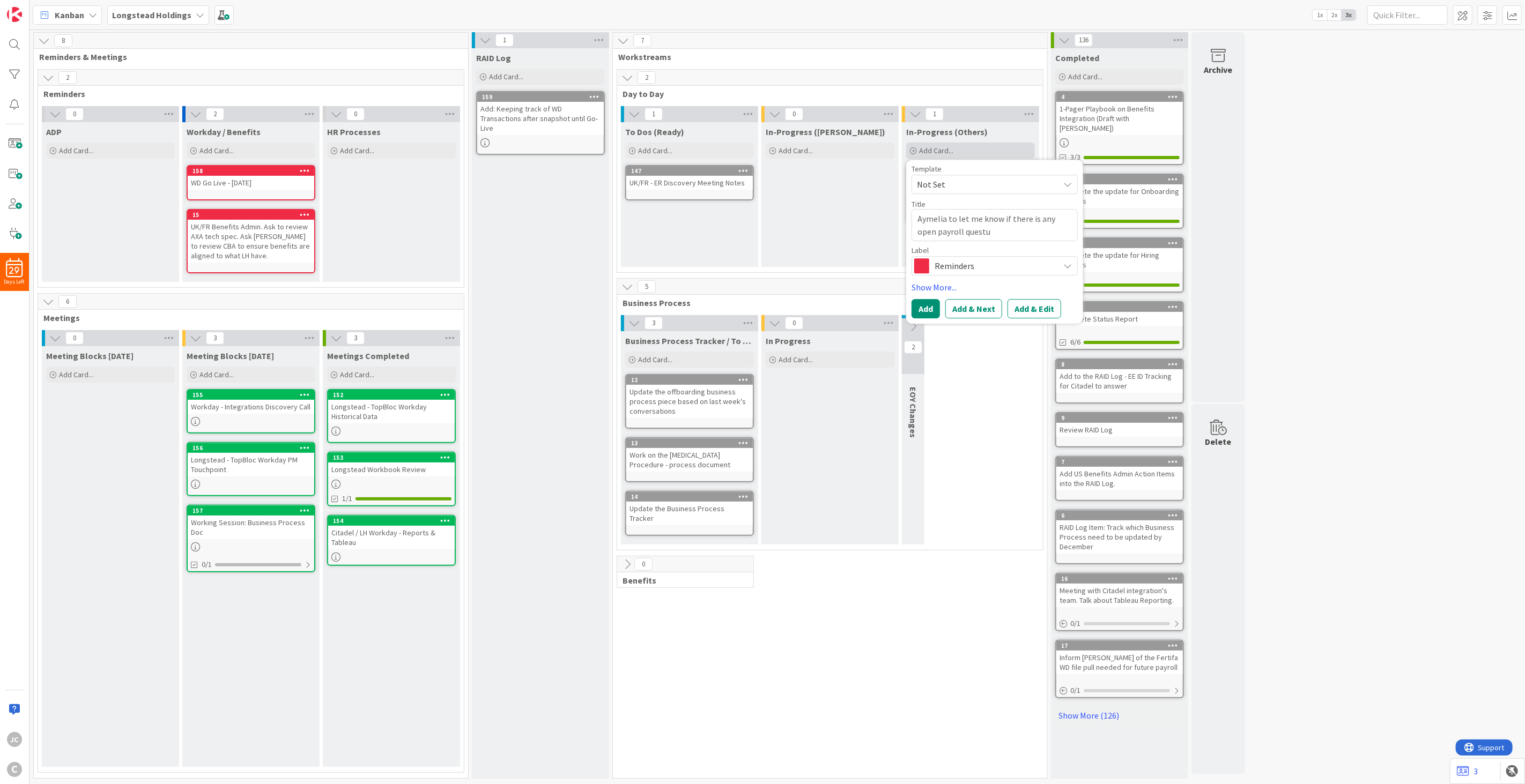
type textarea "Aymelia to let me know if there is any open payroll quest"
type textarea "x"
type textarea "Aymelia to let me know if there is any open payroll questi"
type textarea "x"
type textarea "Aymelia to let me know if there is any open payroll questio"
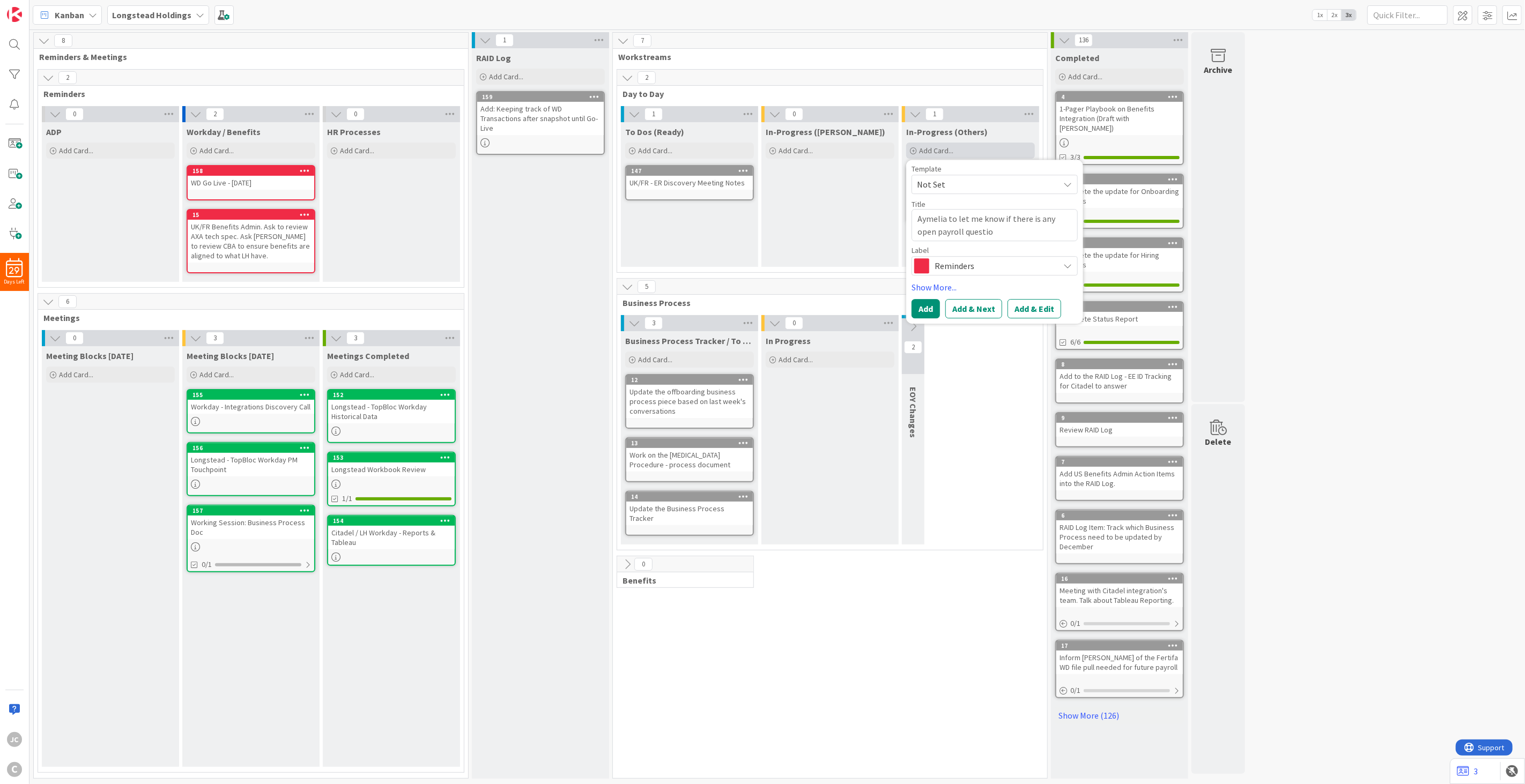
type textarea "x"
type textarea "Aymelia to let me know if there is any open payroll question"
type textarea "x"
type textarea "Aymelia to let me know if there is any open payroll questions"
type textarea "x"
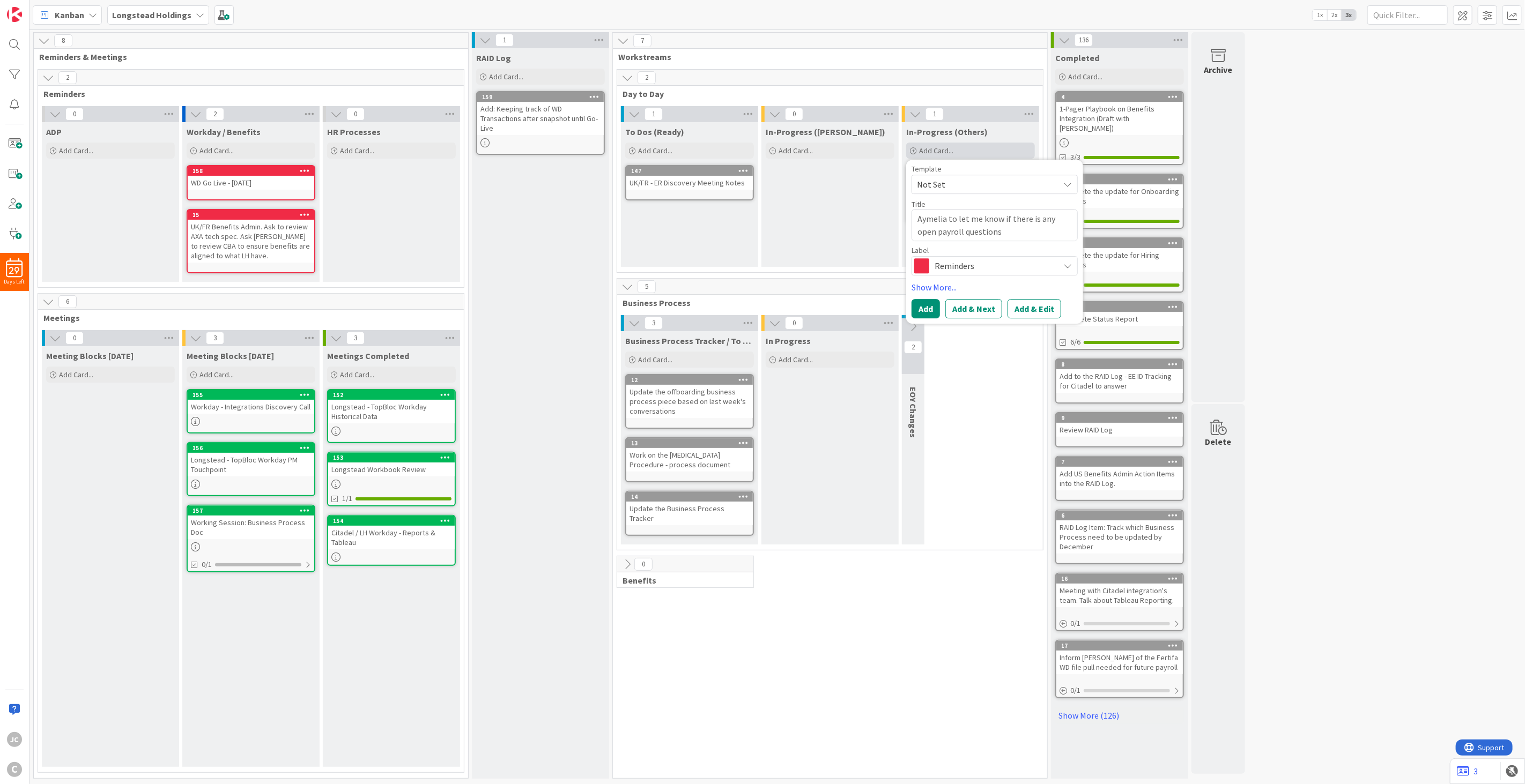
type textarea "Aymelia to let me know if there is any open payroll questions"
type textarea "x"
type textarea "Aymelia to let me know if there is any open payroll questions f"
type textarea "x"
type textarea "Aymelia to let me know if there is any open payroll questions for"
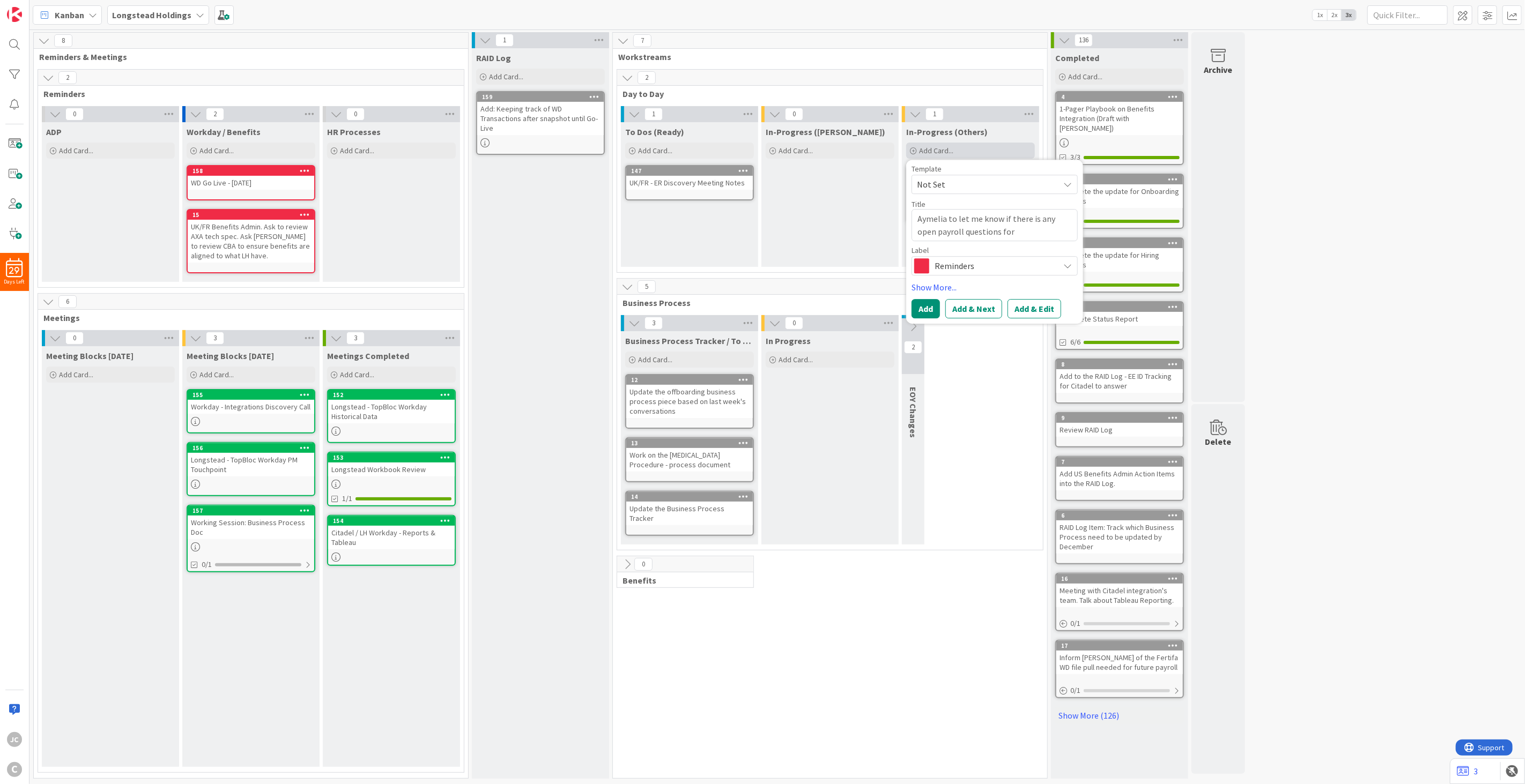
type textarea "x"
type textarea "Aymelia to let me know if there is any open payroll questions for"
type textarea "x"
type textarea "Aymelia to let me know if there is any open payroll questions for M"
type textarea "x"
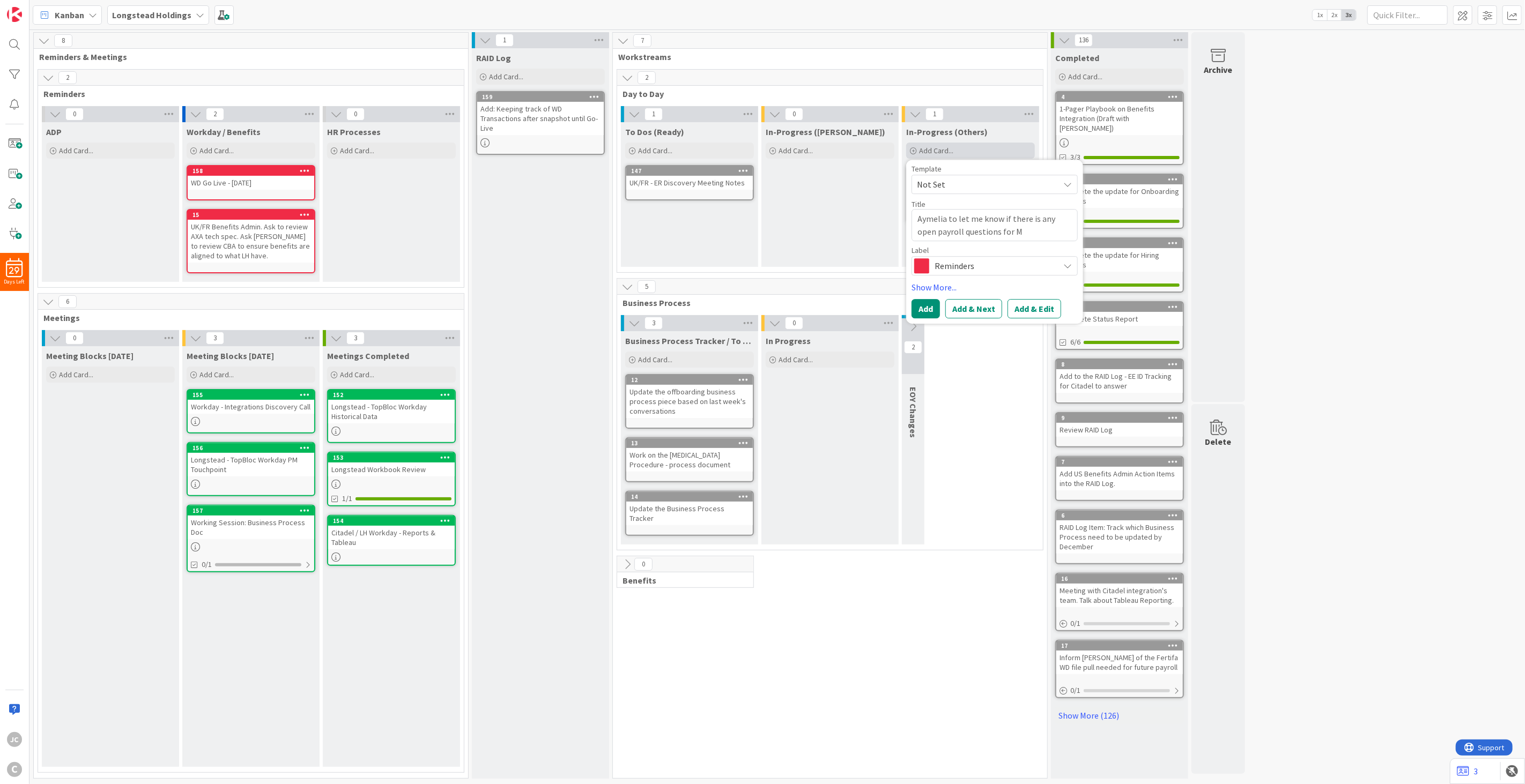
type textarea "Aymelia to let me know if there is any open payroll questions for Ma"
type textarea "x"
type textarea "Aymelia to let me know if there is any open payroll questions for Maz"
type textarea "x"
type textarea "Aymelia to let me know if there is any open payroll questions for Maze"
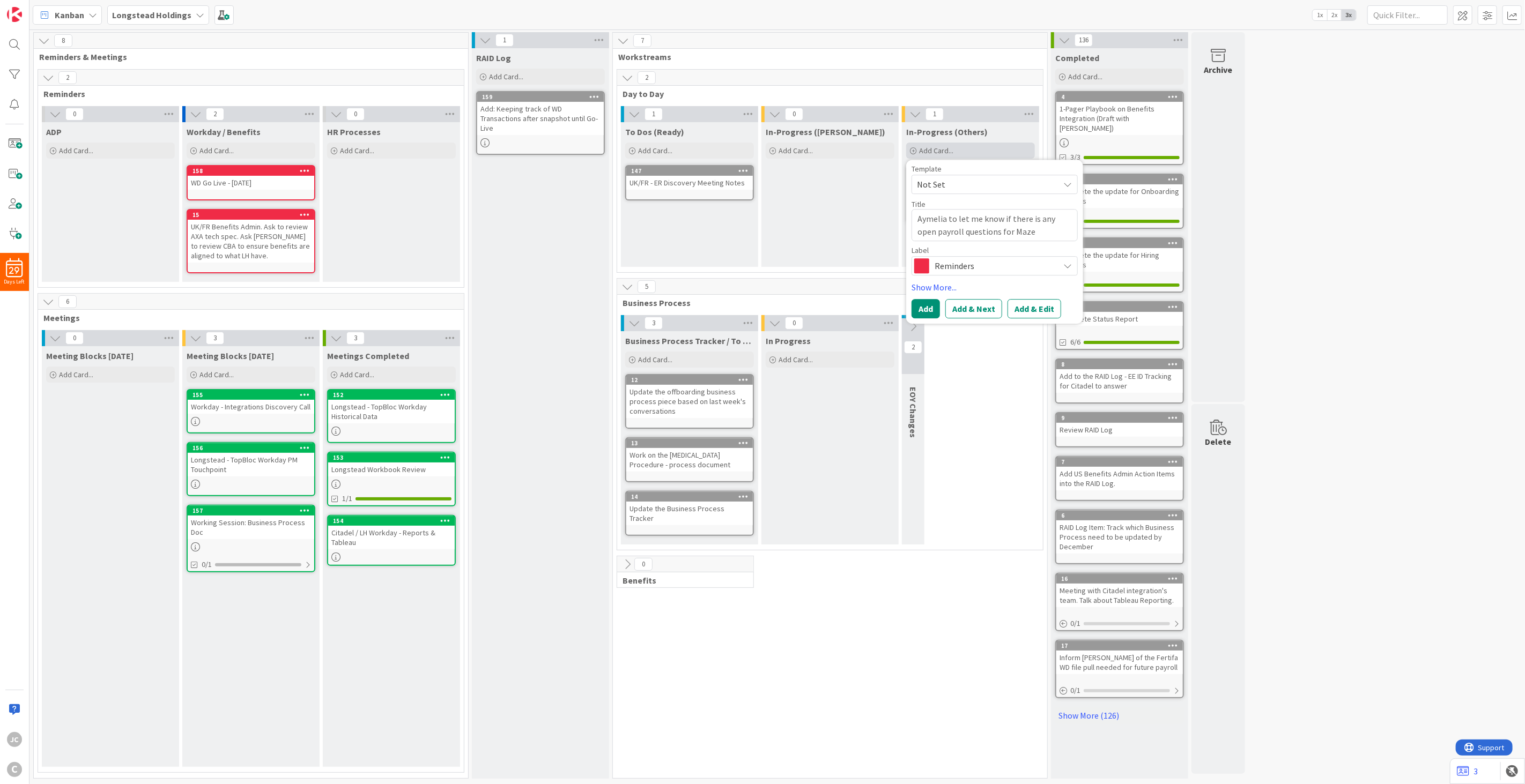
type textarea "x"
type textarea "Aymelia to let me know if there is any open payroll questions for [PERSON_NAME]"
click at [994, 265] on span "Reminders" at bounding box center [994, 265] width 119 height 15
click at [979, 325] on span "default" at bounding box center [1017, 330] width 131 height 16
type textarea "x"
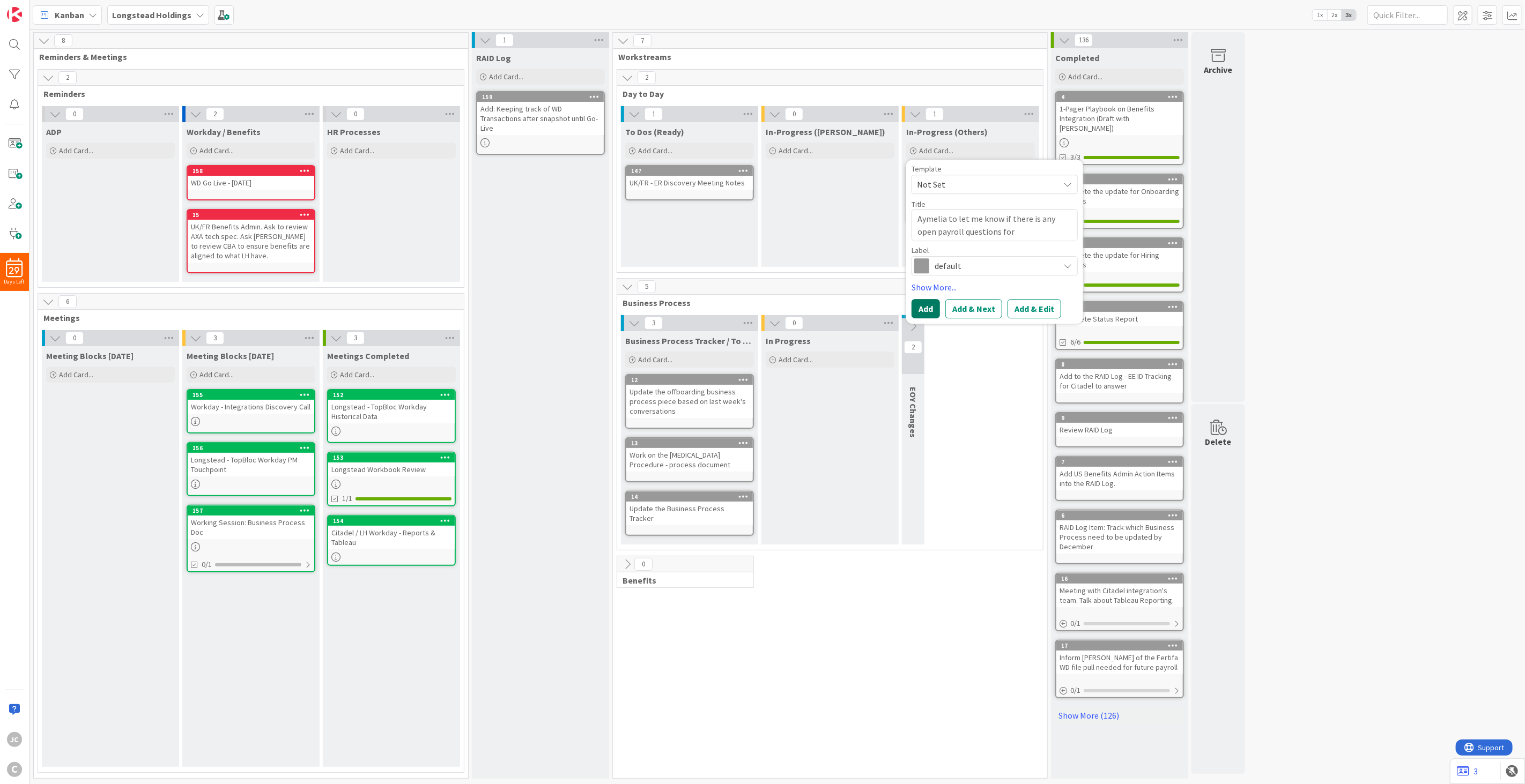
click at [929, 308] on button "Add" at bounding box center [926, 309] width 29 height 19
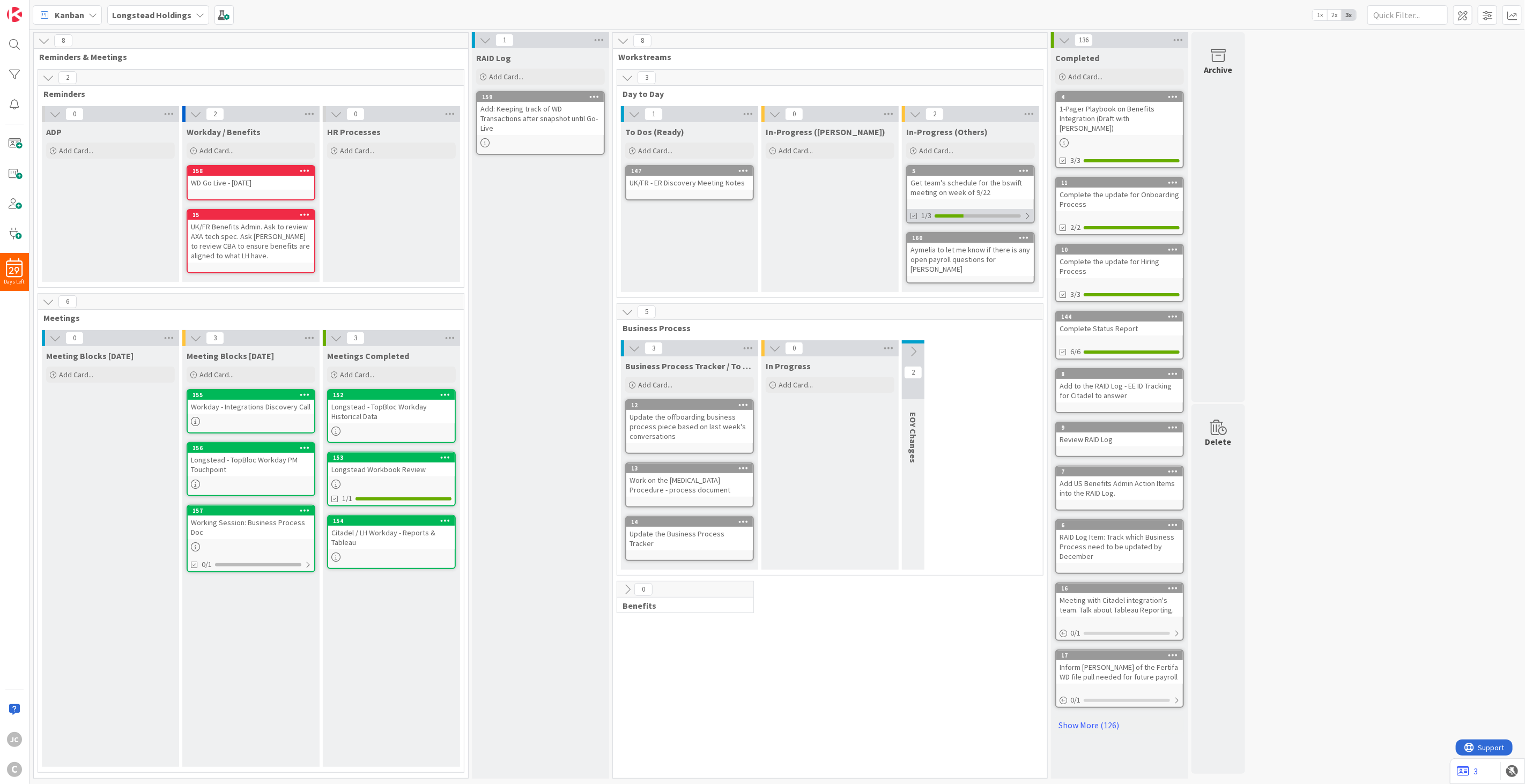
click at [1026, 216] on div at bounding box center [1027, 216] width 7 height 8
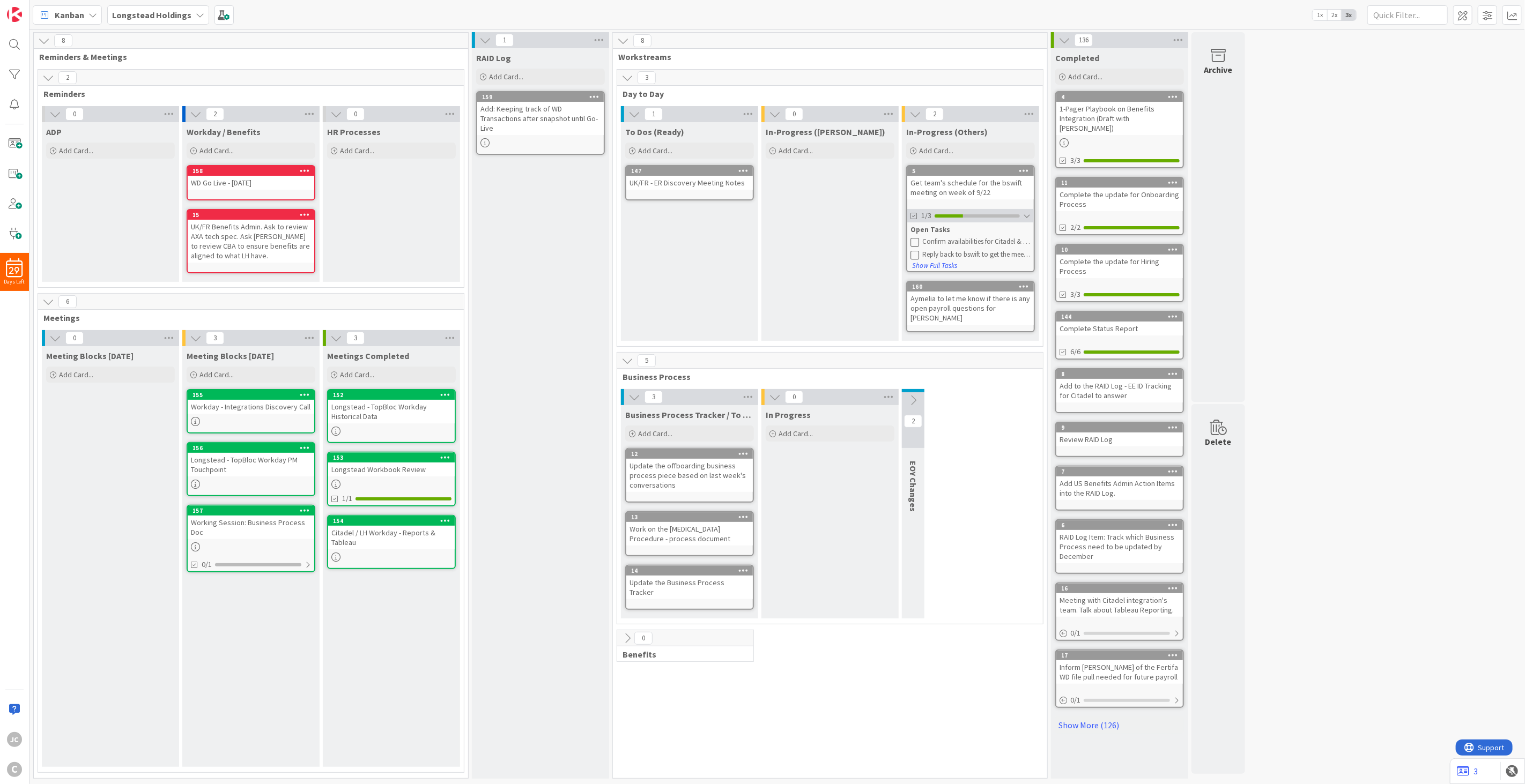
click at [1026, 216] on div at bounding box center [1026, 216] width 8 height 8
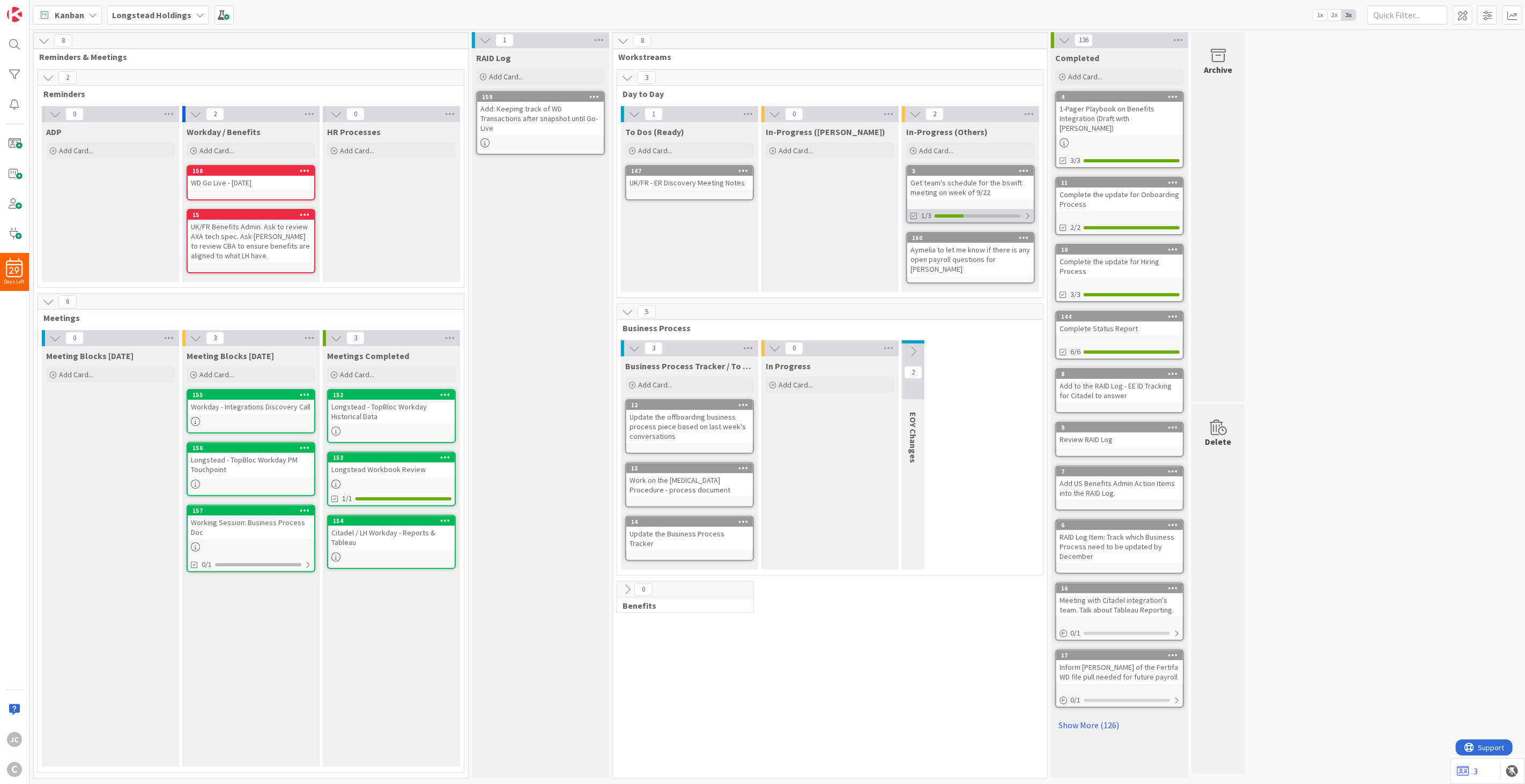
click at [1025, 213] on div at bounding box center [1027, 216] width 7 height 8
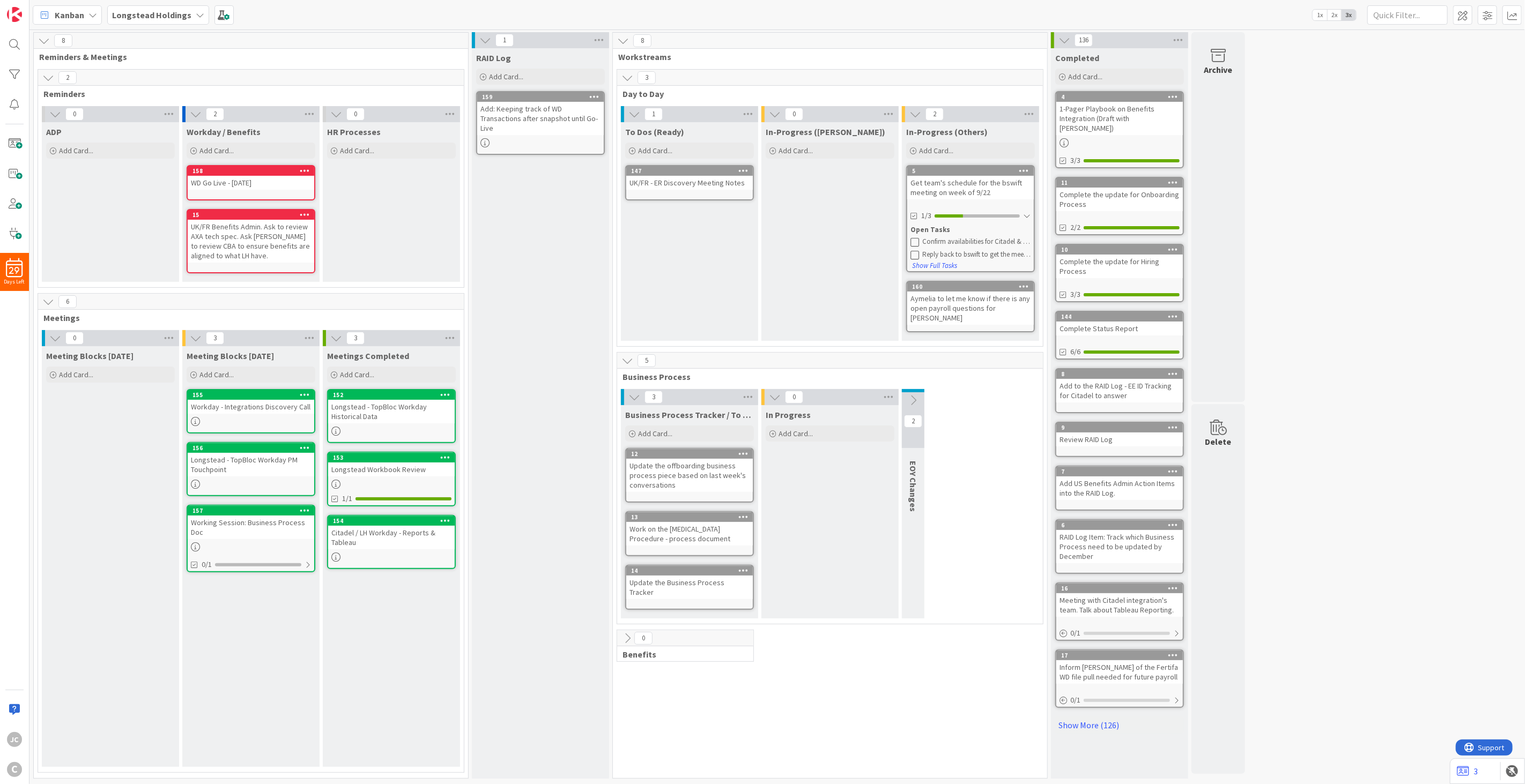
click at [917, 241] on icon at bounding box center [915, 242] width 8 height 8
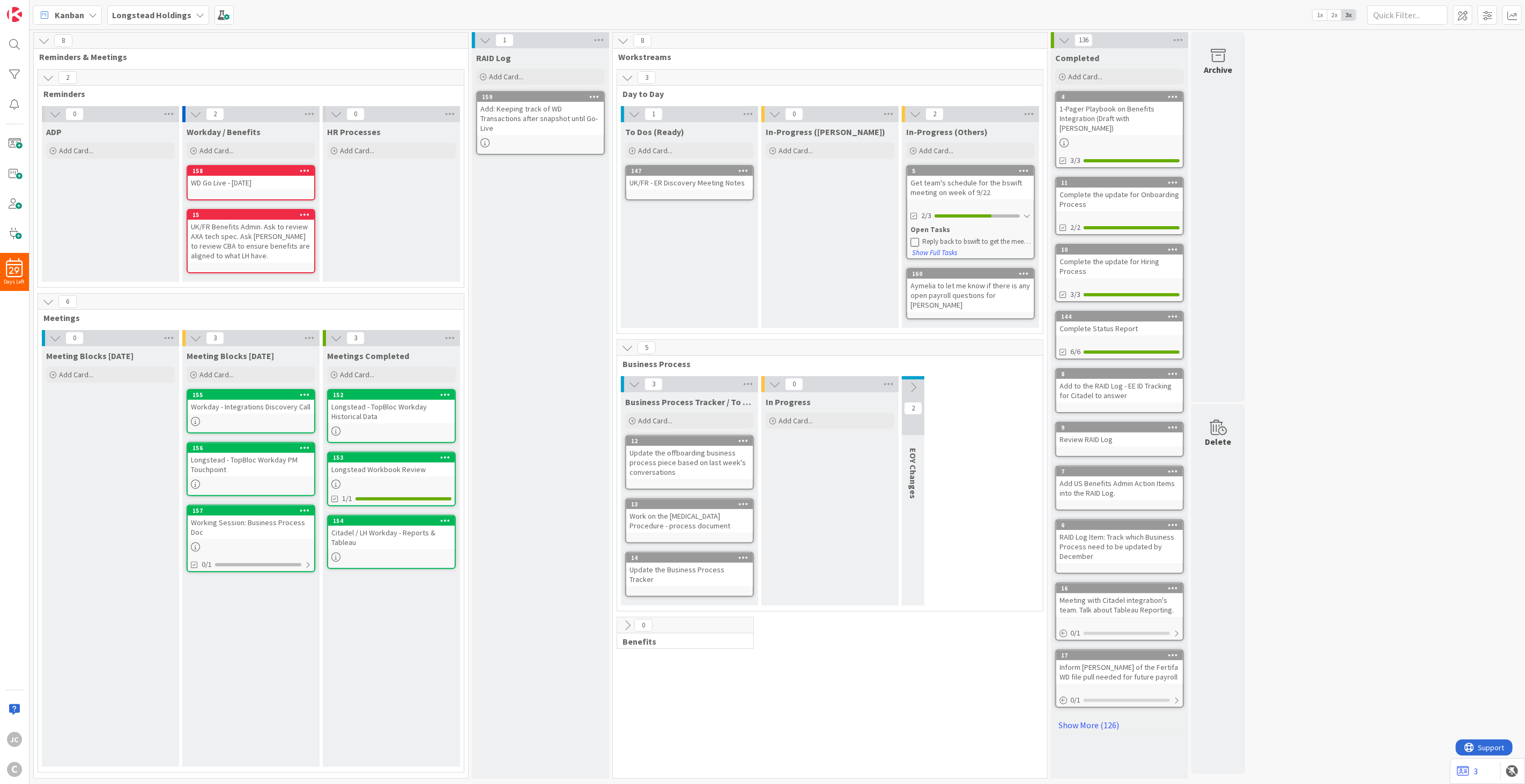
drag, startPoint x: 973, startPoint y: 165, endPoint x: 835, endPoint y: 168, distance: 138.0
click at [835, 168] on div "1 To Dos (Ready) Add Card... 147 UK/FR - ER Discovery Meeting Notes 0 In-Progre…" at bounding box center [830, 219] width 421 height 227
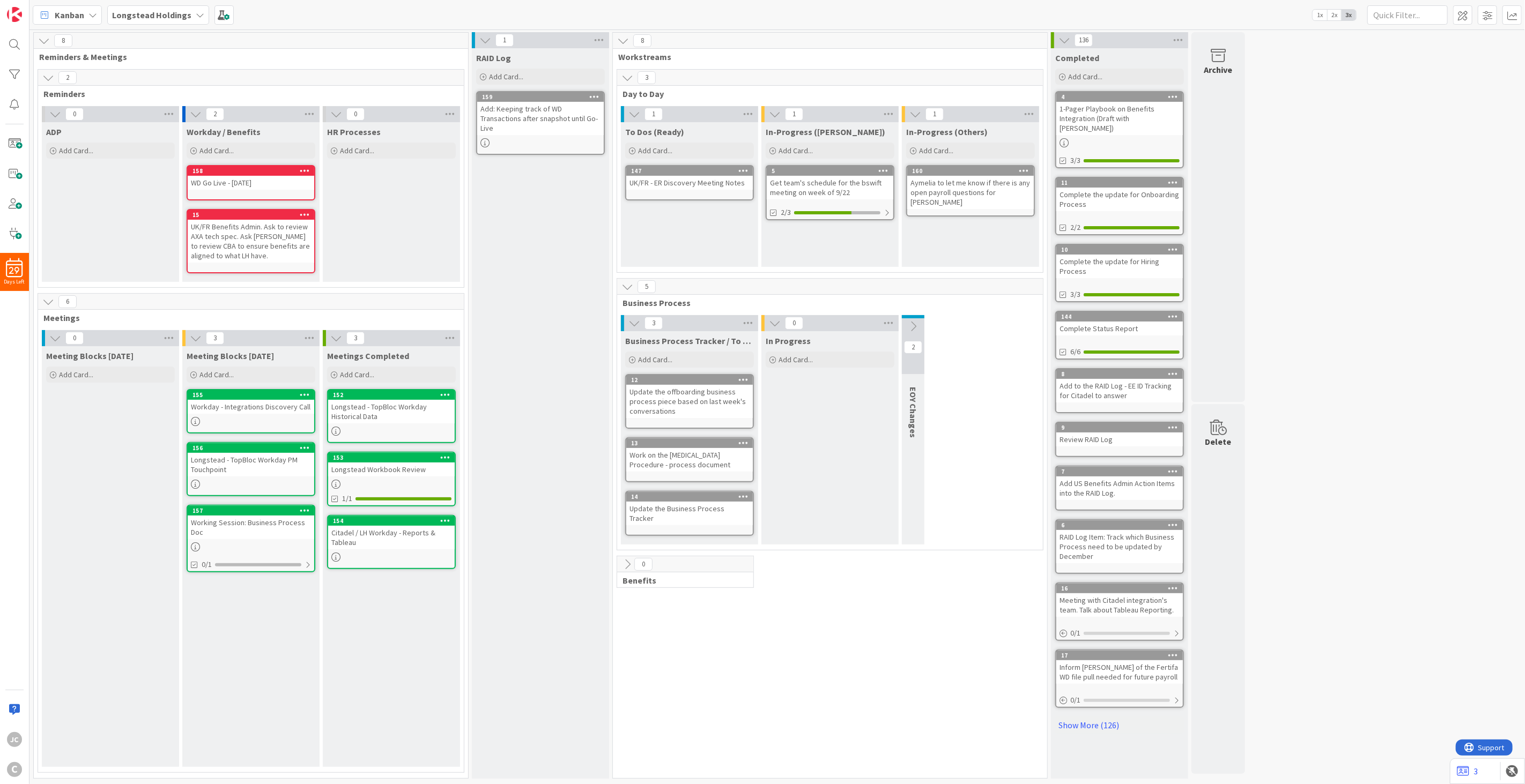
click at [916, 327] on icon at bounding box center [913, 327] width 12 height 12
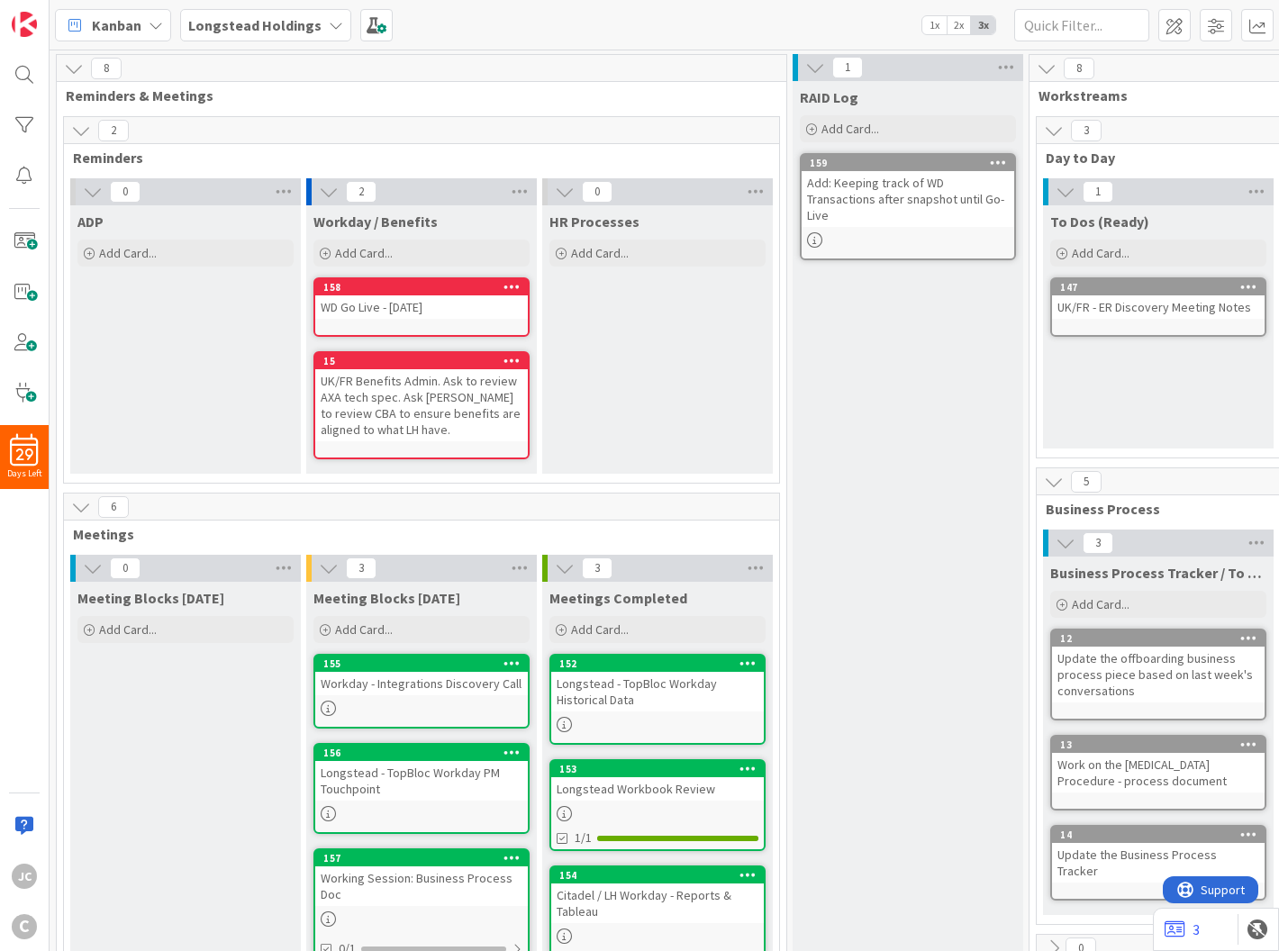
click at [860, 542] on div "RAID Log Add Card... Template Not Set Not Set Meetings Edit Card Templates Titl…" at bounding box center [908, 691] width 231 height 1220
click at [674, 836] on div at bounding box center [677, 838] width 161 height 5
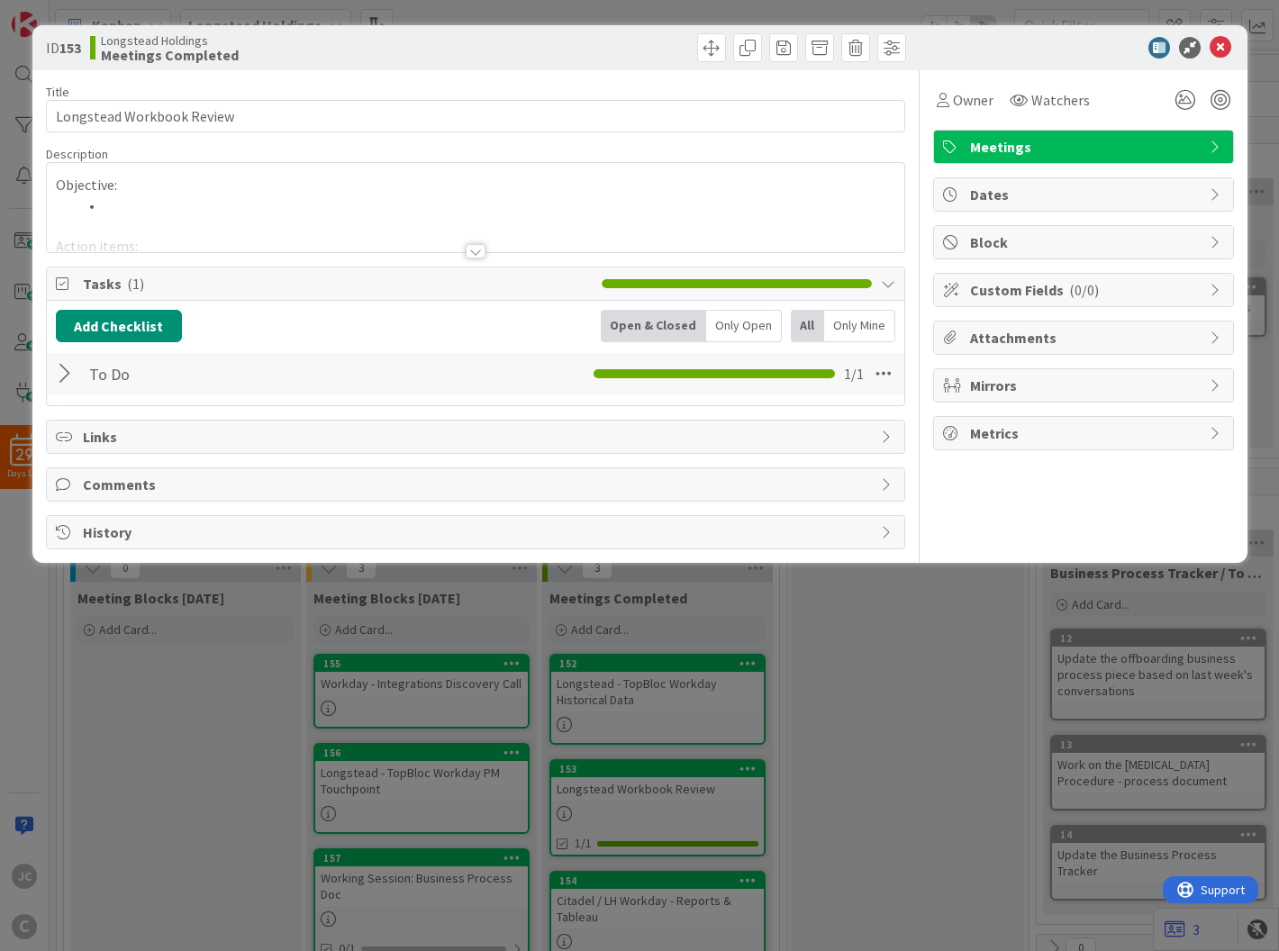
click at [277, 202] on div "Objective: Action items: Decisions Made: Support Needed: Next Steps: Meeting No…" at bounding box center [476, 207] width 858 height 89
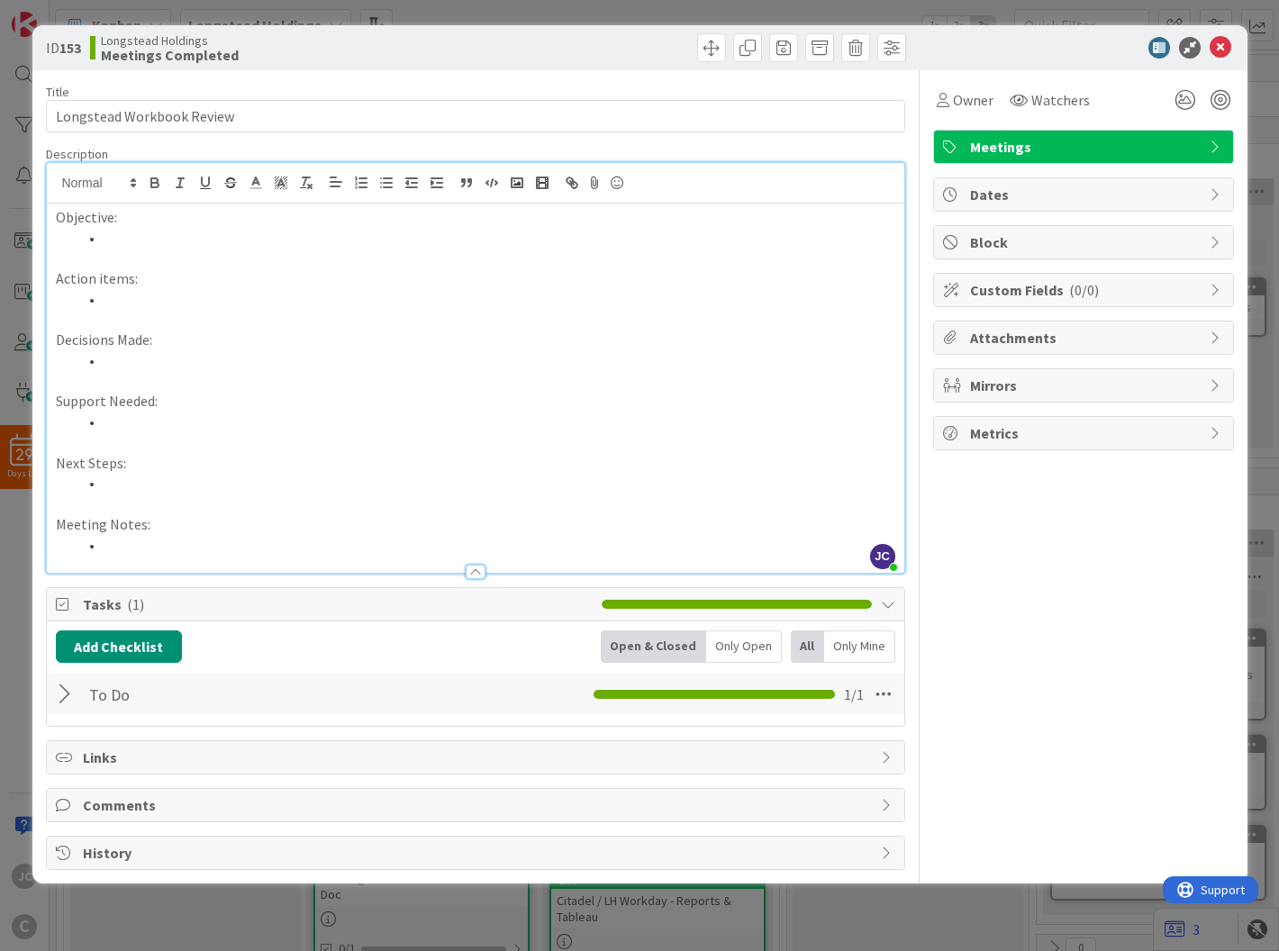
click at [590, 385] on p at bounding box center [476, 381] width 840 height 21
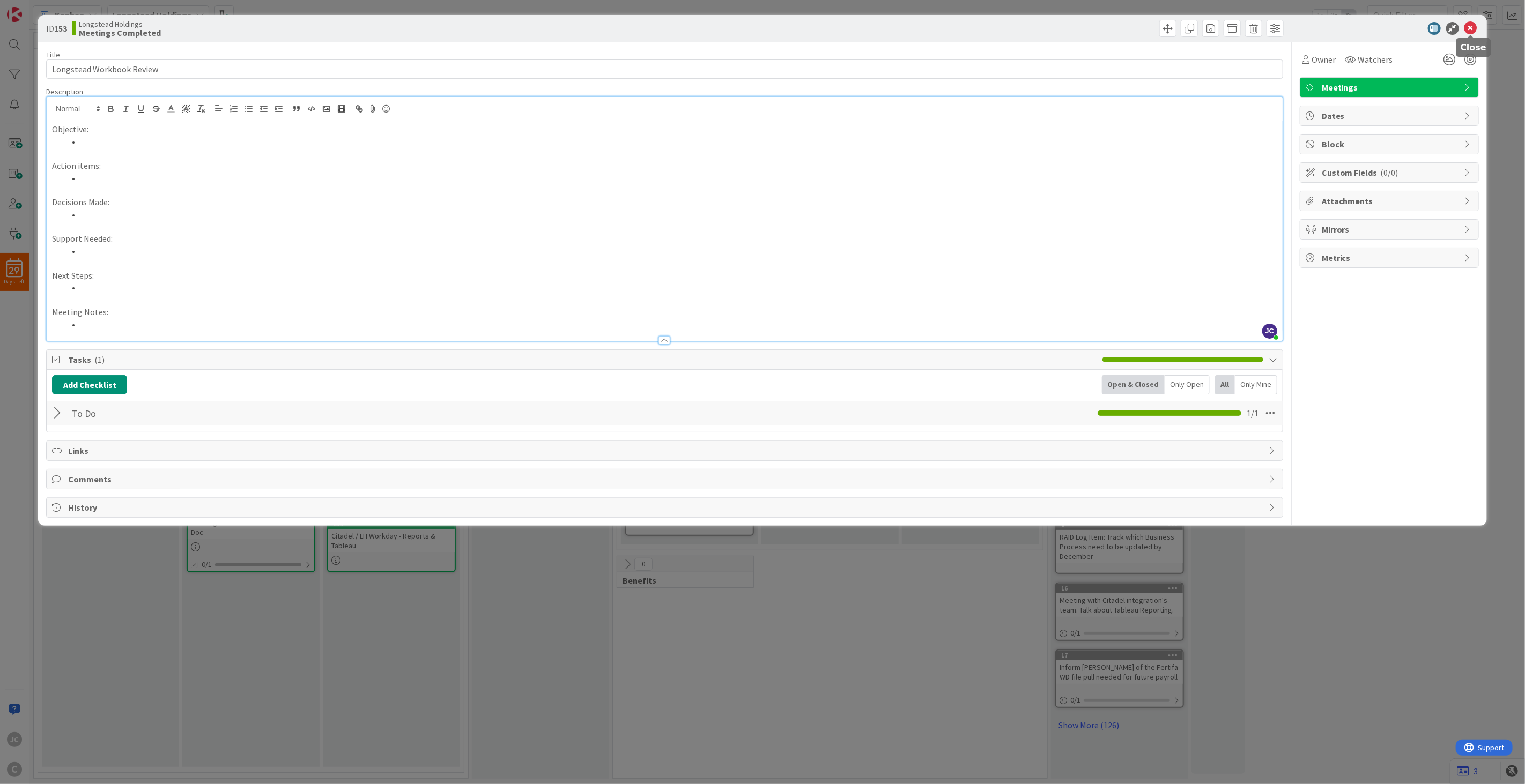
click at [1143, 22] on icon at bounding box center [1471, 29] width 13 height 13
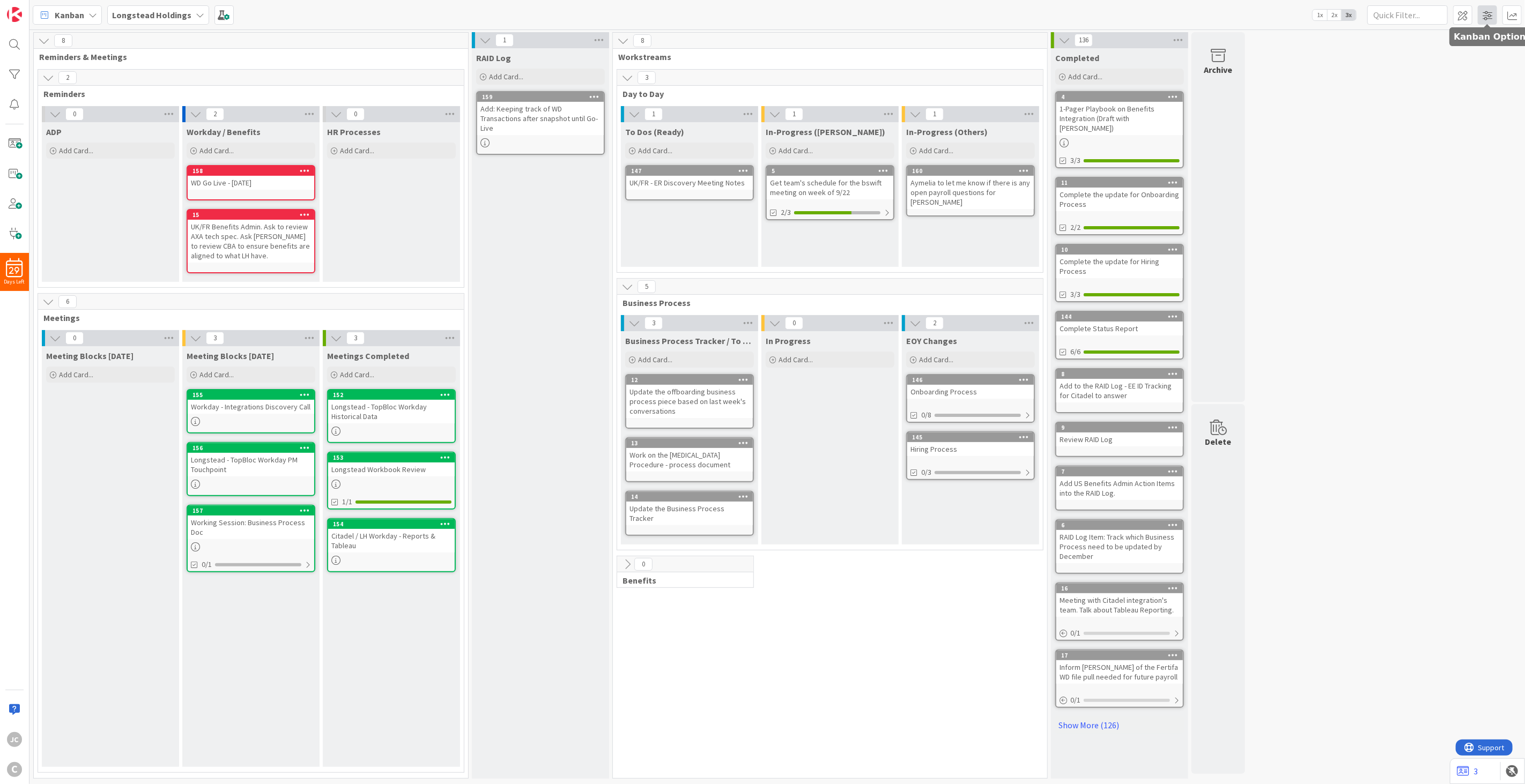
click at [1143, 18] on span at bounding box center [1487, 15] width 19 height 19
click at [1143, 18] on span at bounding box center [1487, 15] width 19 height 19
click at [1143, 14] on span at bounding box center [1463, 15] width 19 height 19
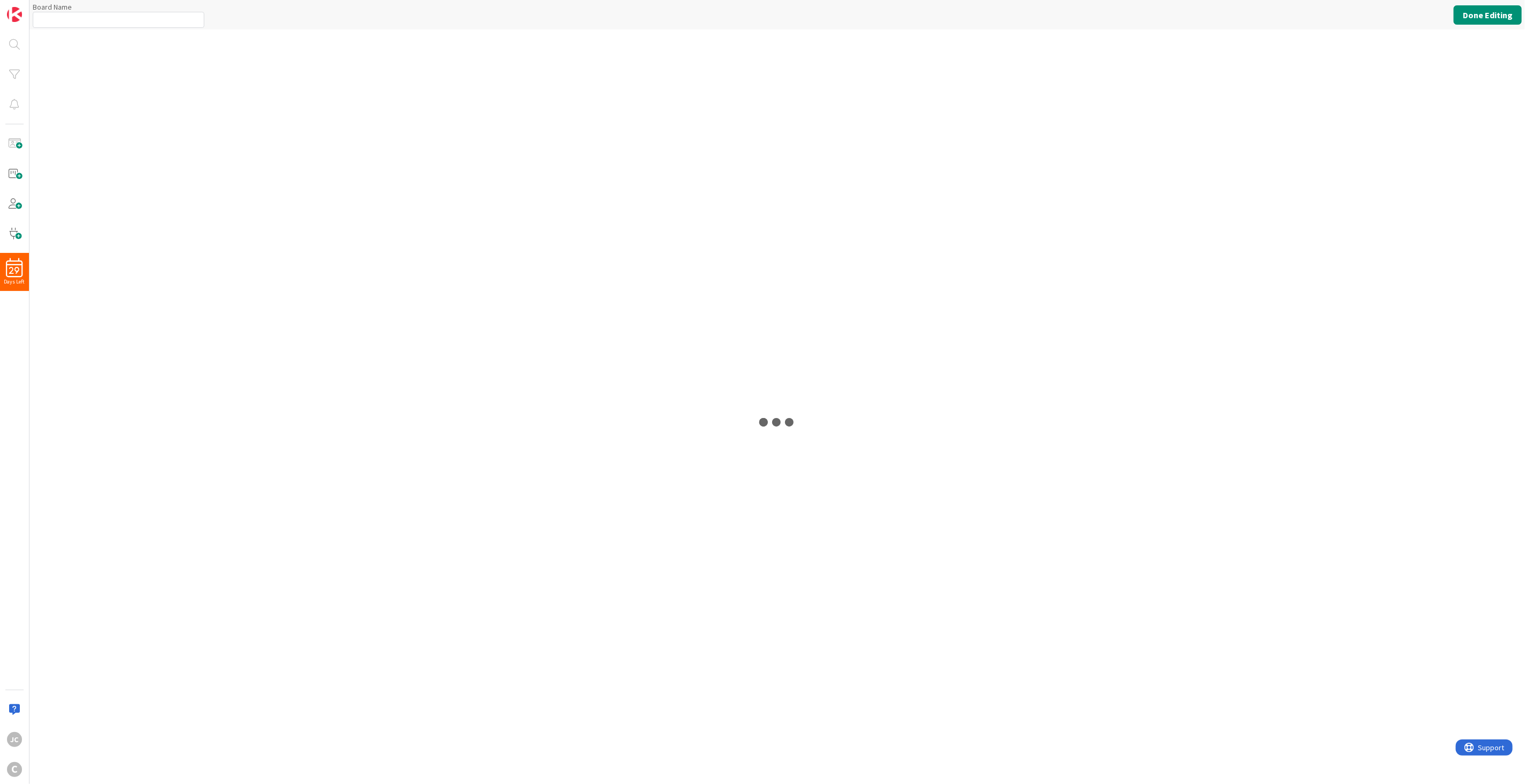
type input "Longstead Holdings"
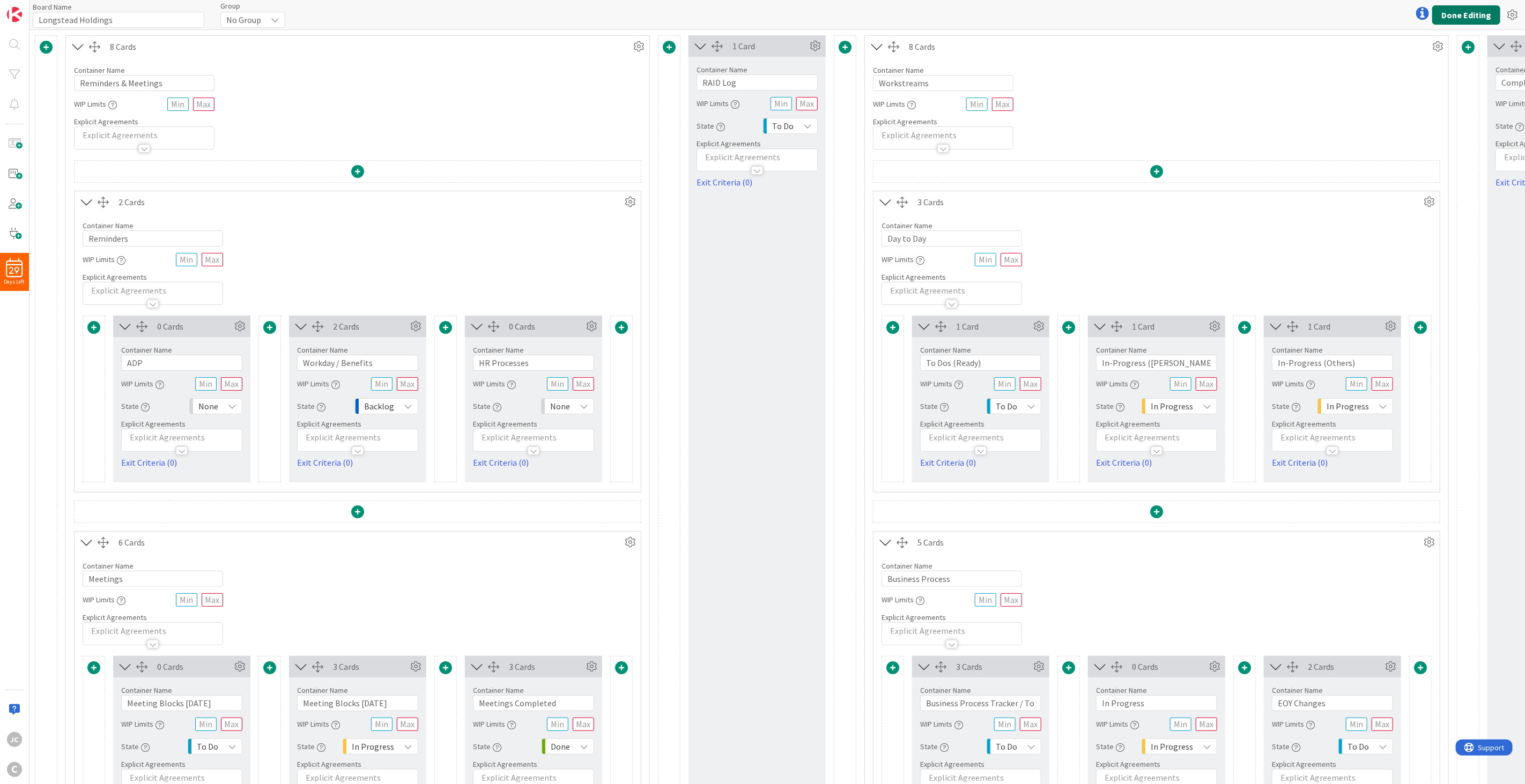
click at [1143, 15] on button "Done Editing" at bounding box center [1466, 15] width 68 height 19
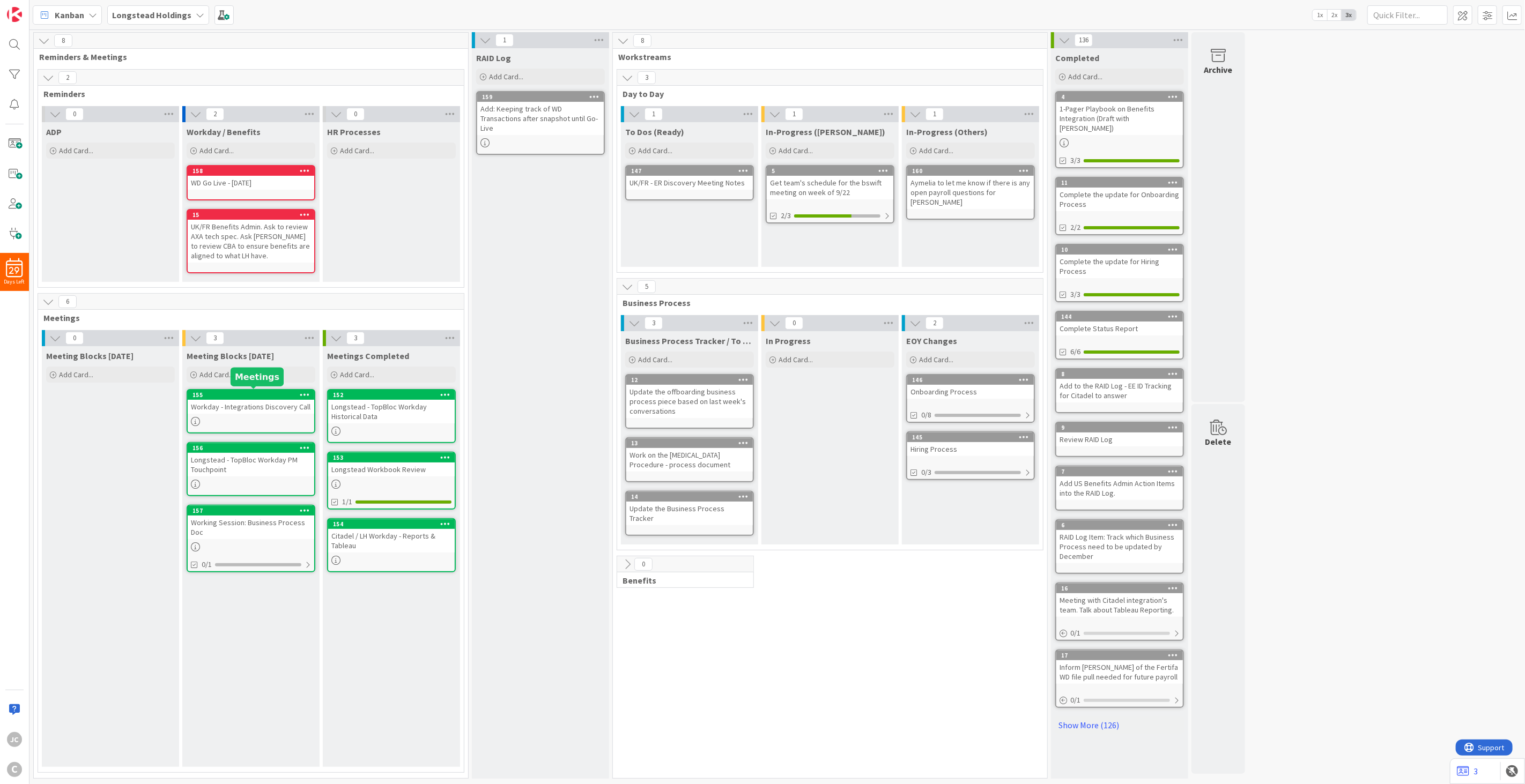
click at [226, 393] on div "155" at bounding box center [253, 395] width 122 height 8
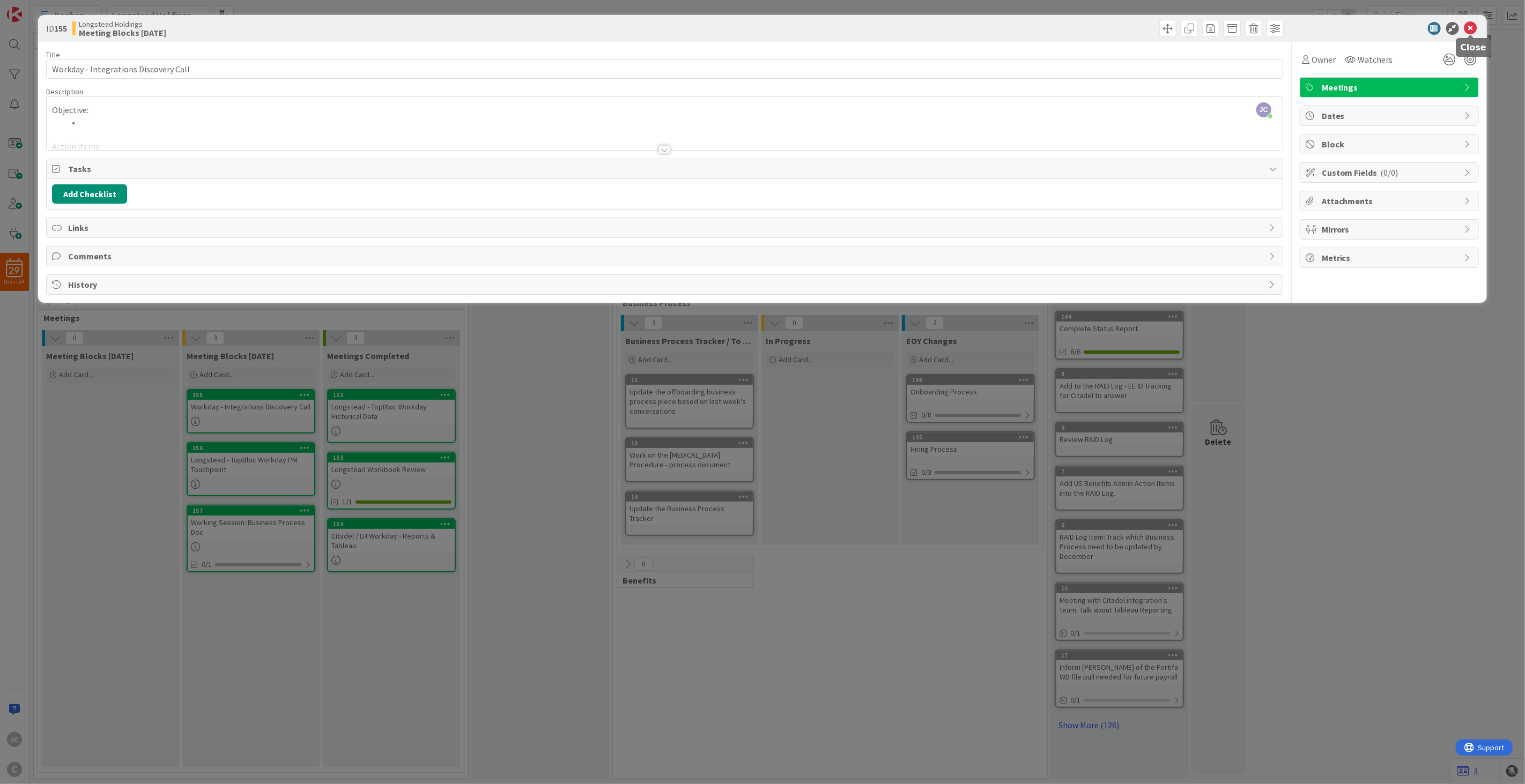
click at [1143, 24] on icon at bounding box center [1471, 29] width 13 height 13
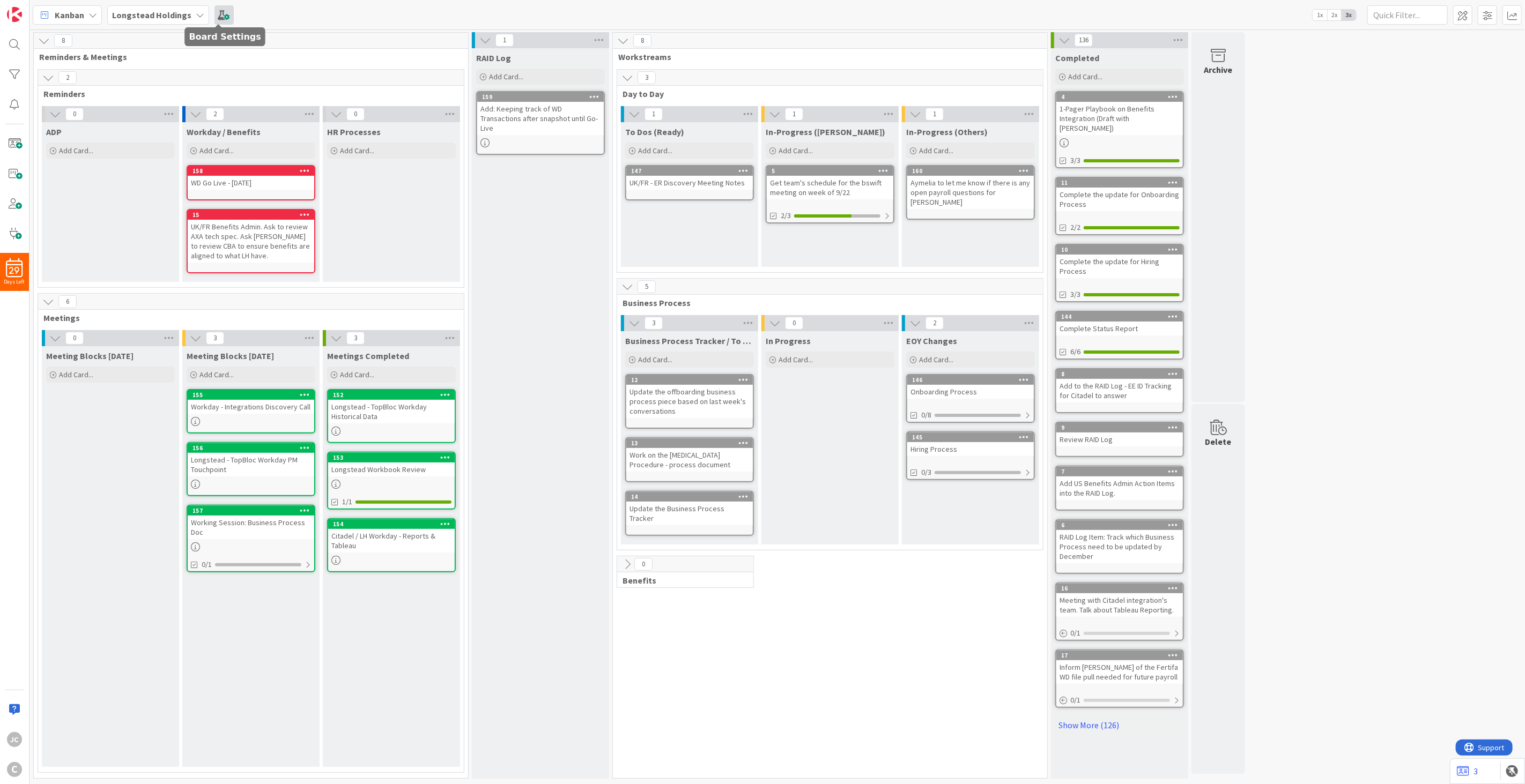
click at [220, 14] on span at bounding box center [224, 15] width 19 height 19
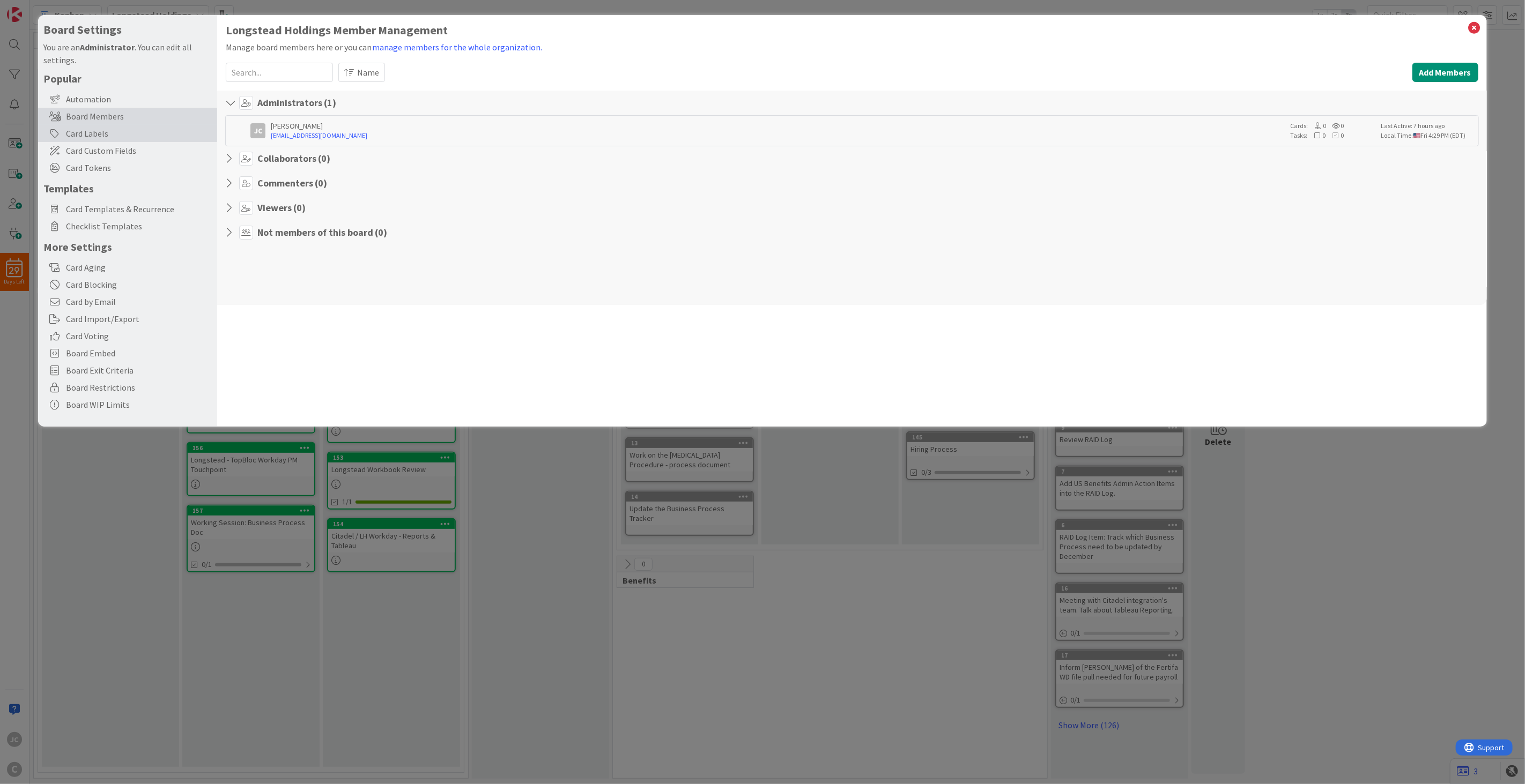
click at [137, 136] on div "Card Labels" at bounding box center [127, 133] width 179 height 17
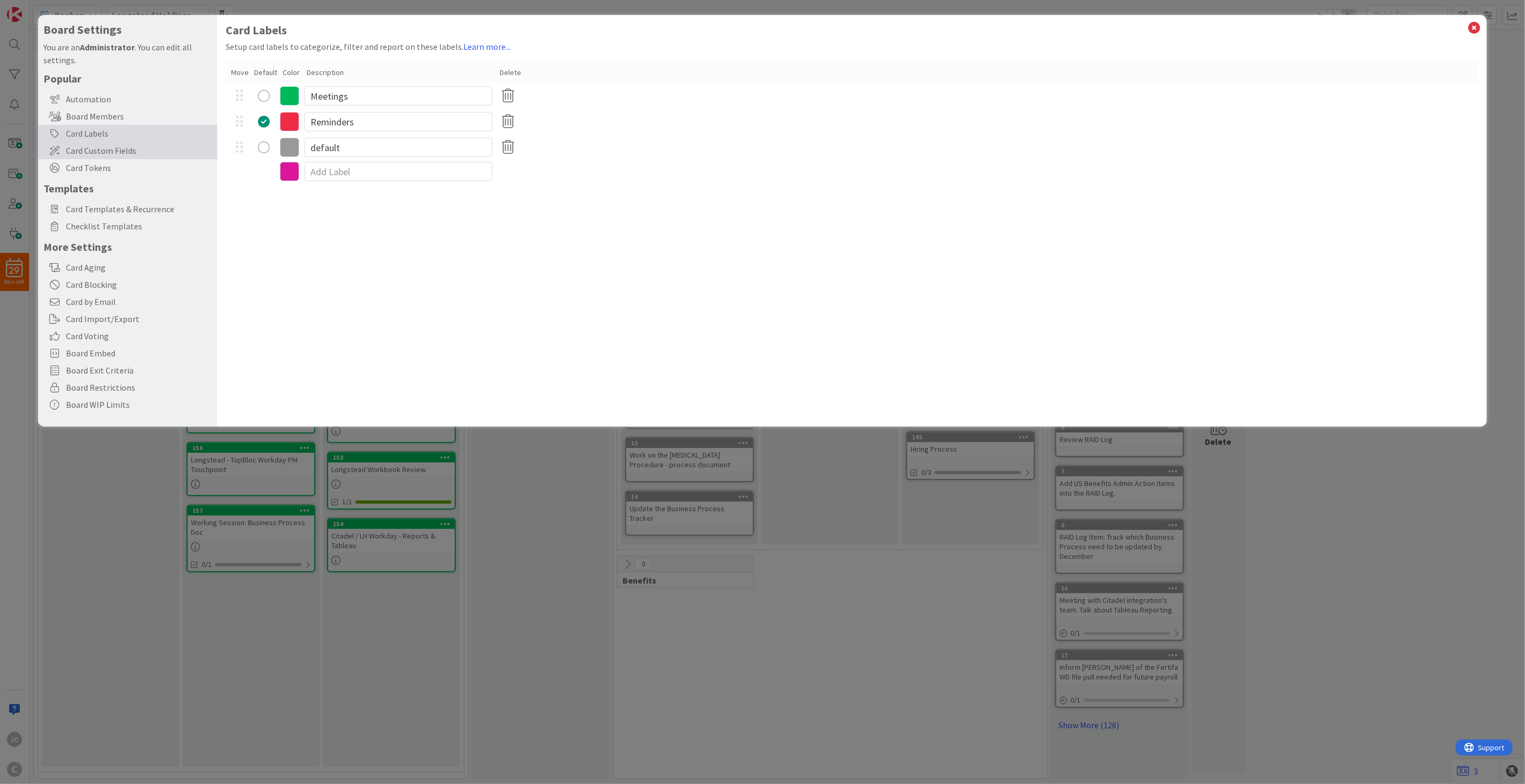
click at [134, 147] on span "Card Custom Fields" at bounding box center [139, 150] width 146 height 13
click at [148, 135] on div "Card Labels" at bounding box center [127, 133] width 179 height 17
click at [265, 145] on div "radio" at bounding box center [264, 148] width 12 height 12
click at [387, 145] on input "default" at bounding box center [398, 148] width 187 height 19
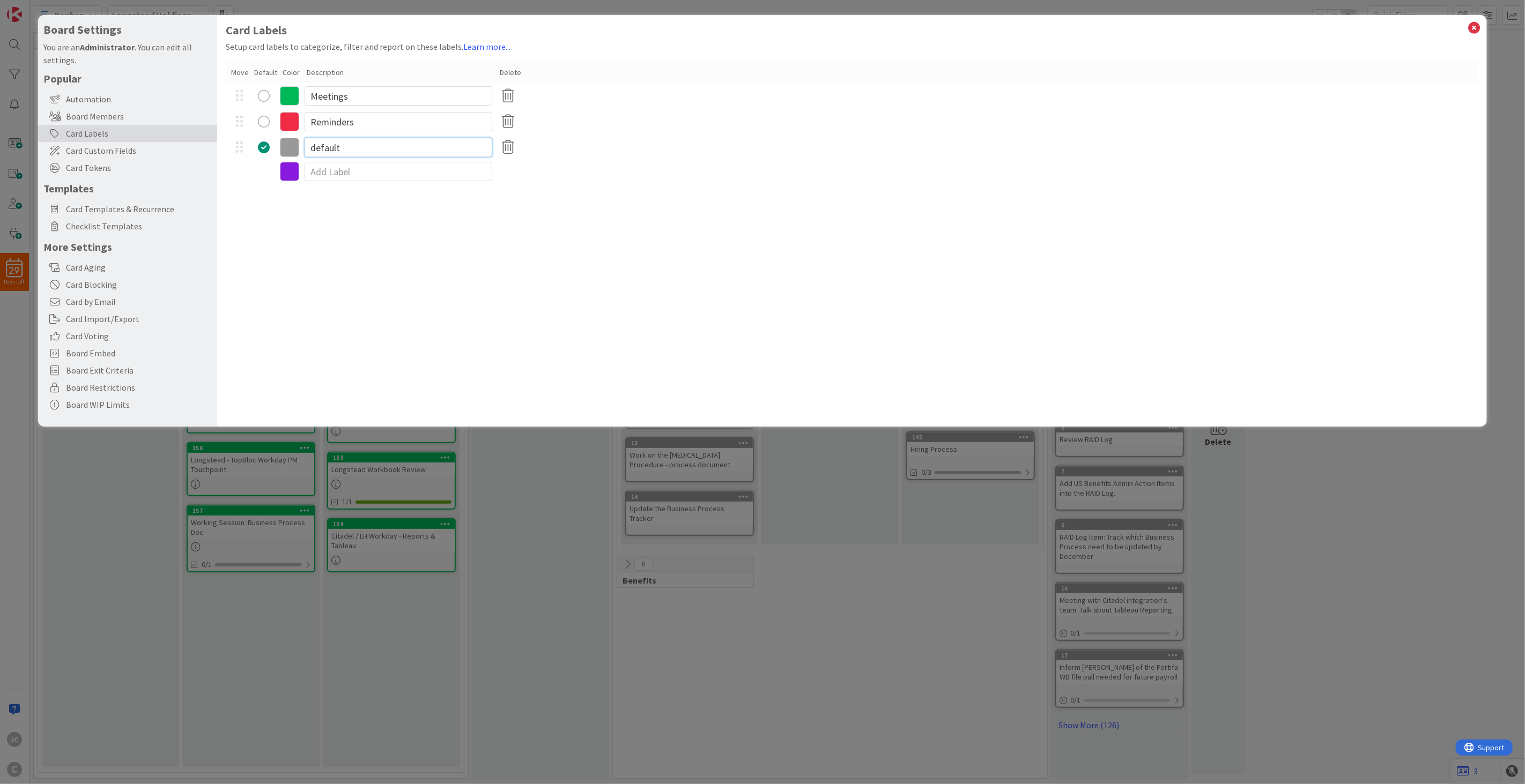
click at [387, 145] on input "default" at bounding box center [398, 148] width 187 height 19
type input "Default"
click at [138, 154] on span "Card Custom Fields" at bounding box center [139, 150] width 146 height 13
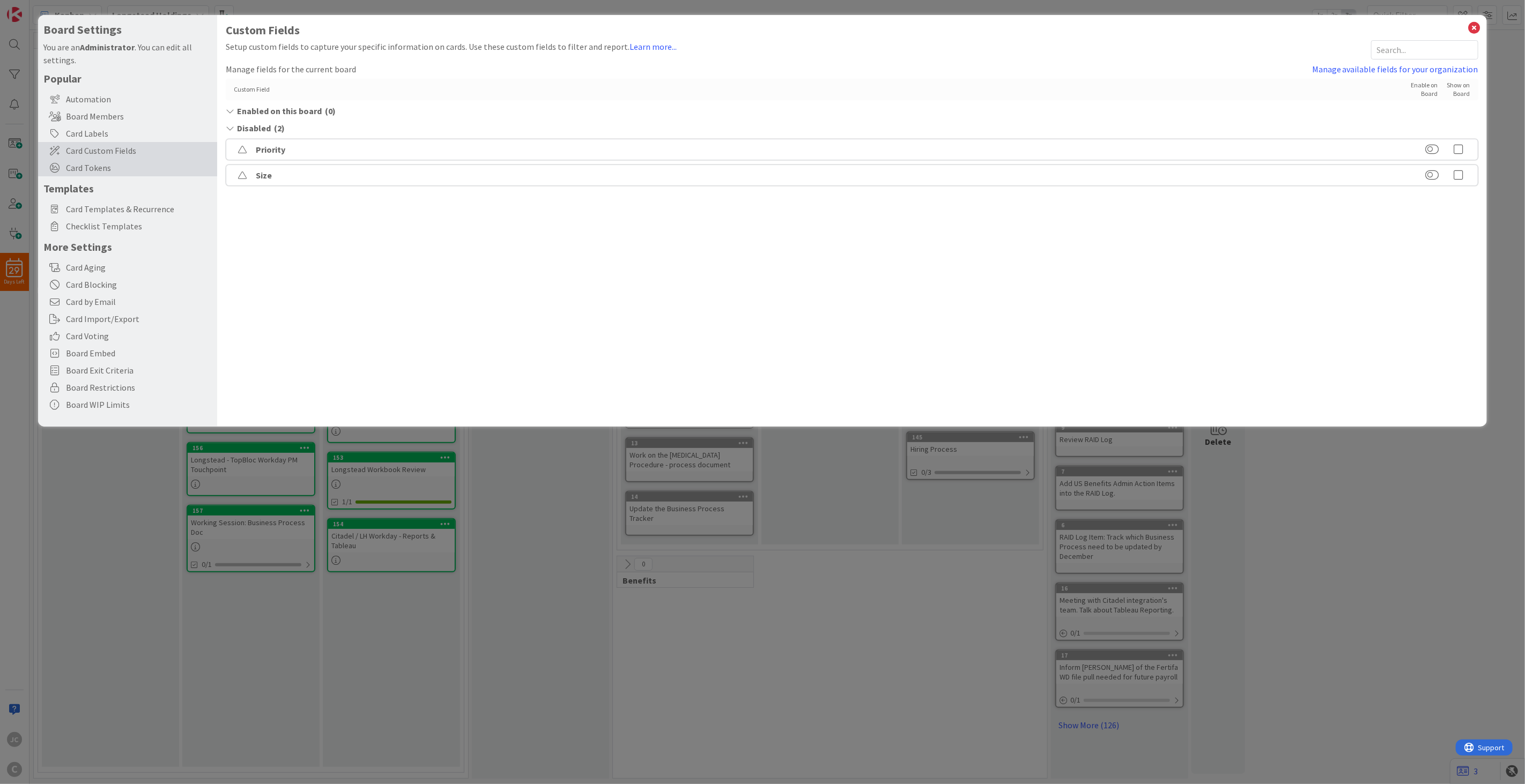
click at [140, 161] on span "Card Tokens" at bounding box center [139, 168] width 146 height 13
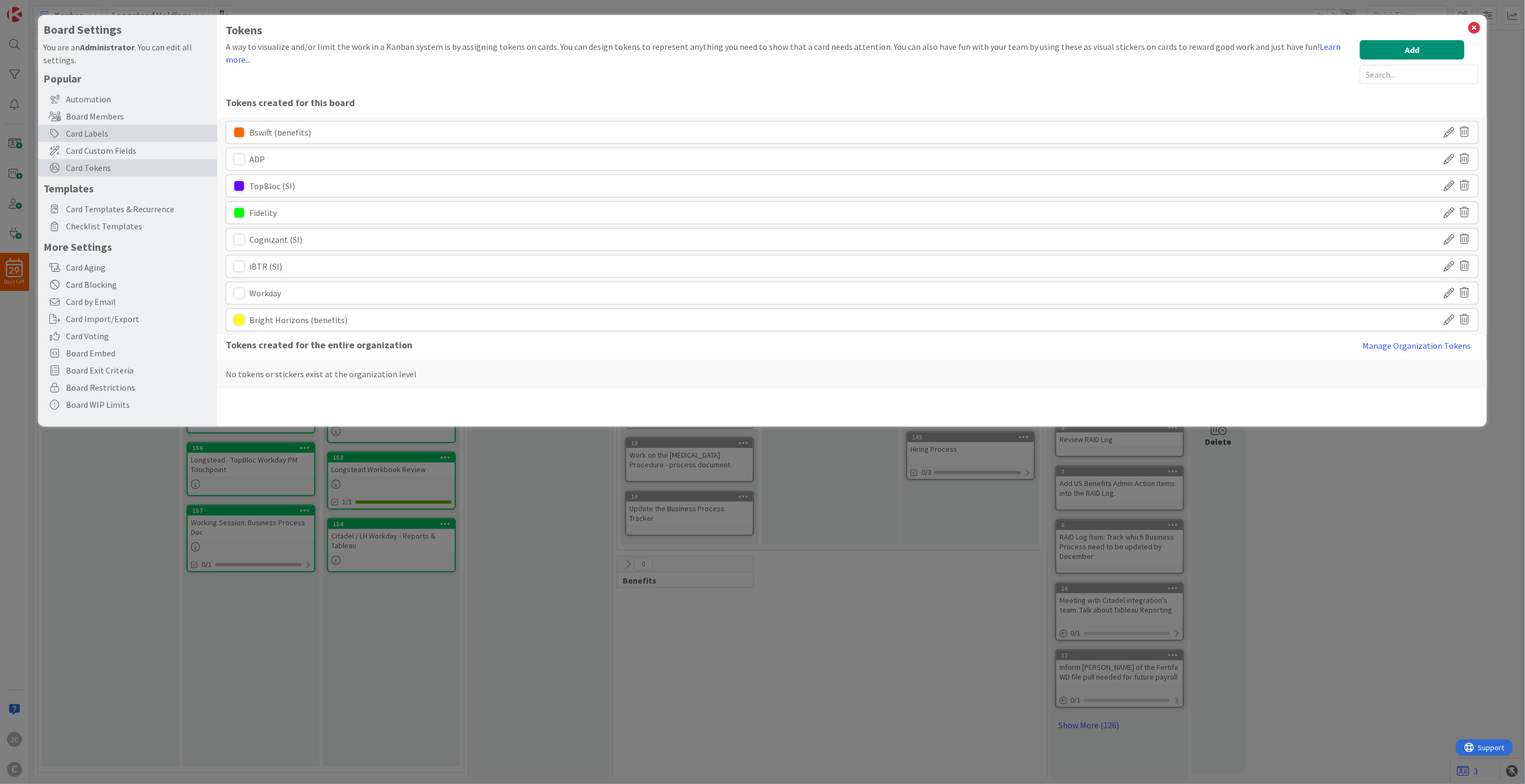
click at [146, 135] on div "Card Labels" at bounding box center [127, 133] width 179 height 17
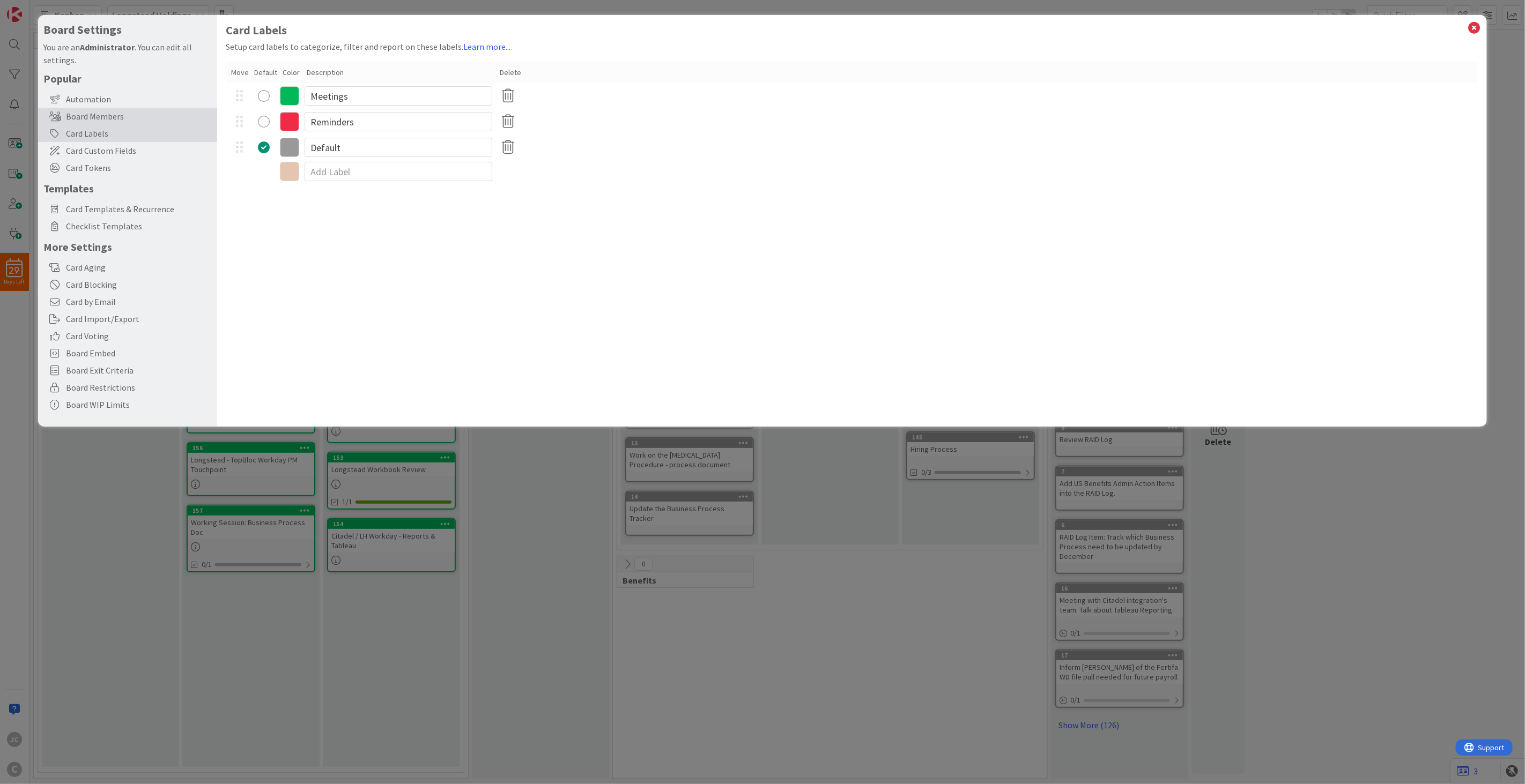
click at [154, 115] on div "Board Members" at bounding box center [127, 116] width 179 height 17
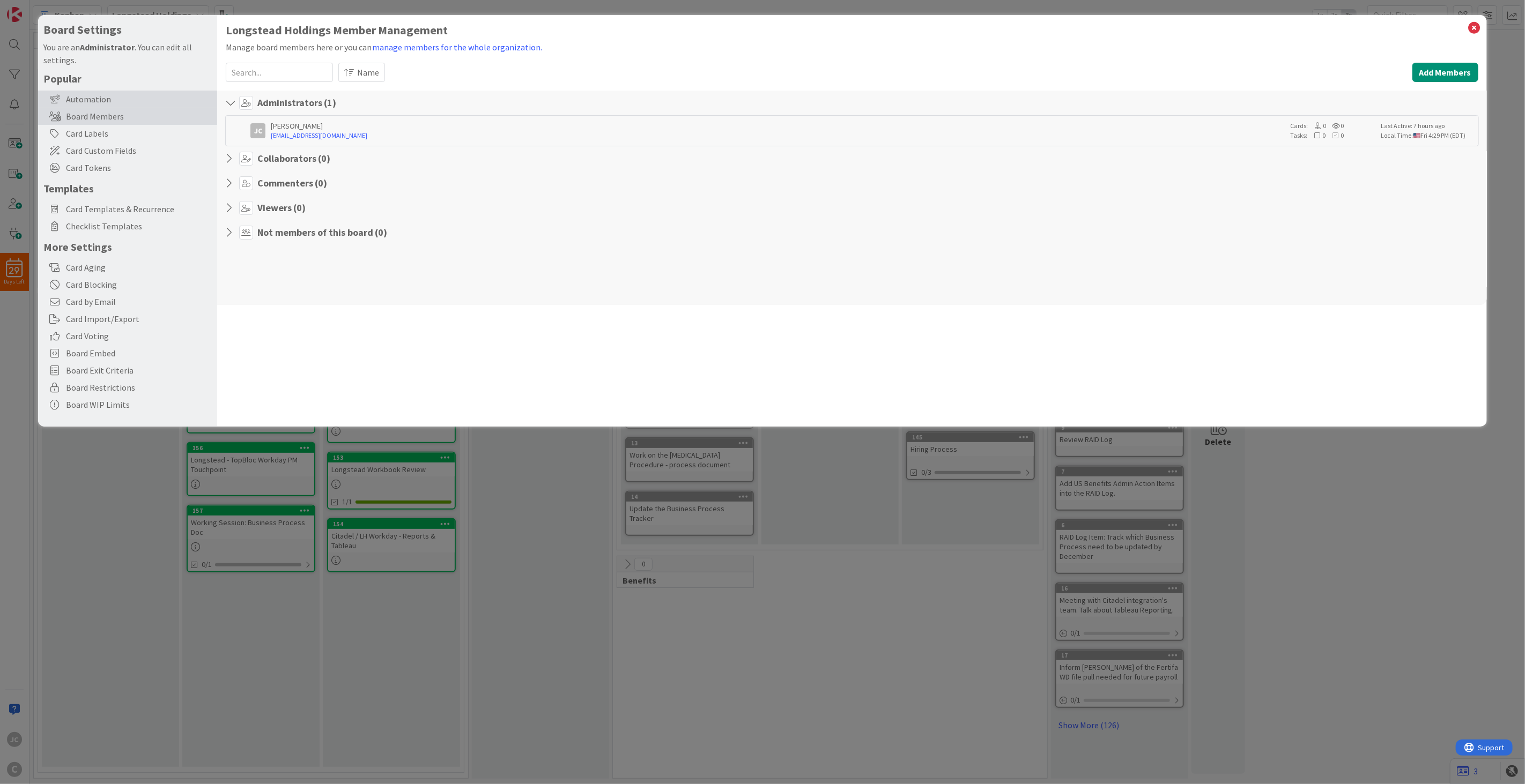
click at [158, 95] on div "Automation" at bounding box center [127, 99] width 179 height 17
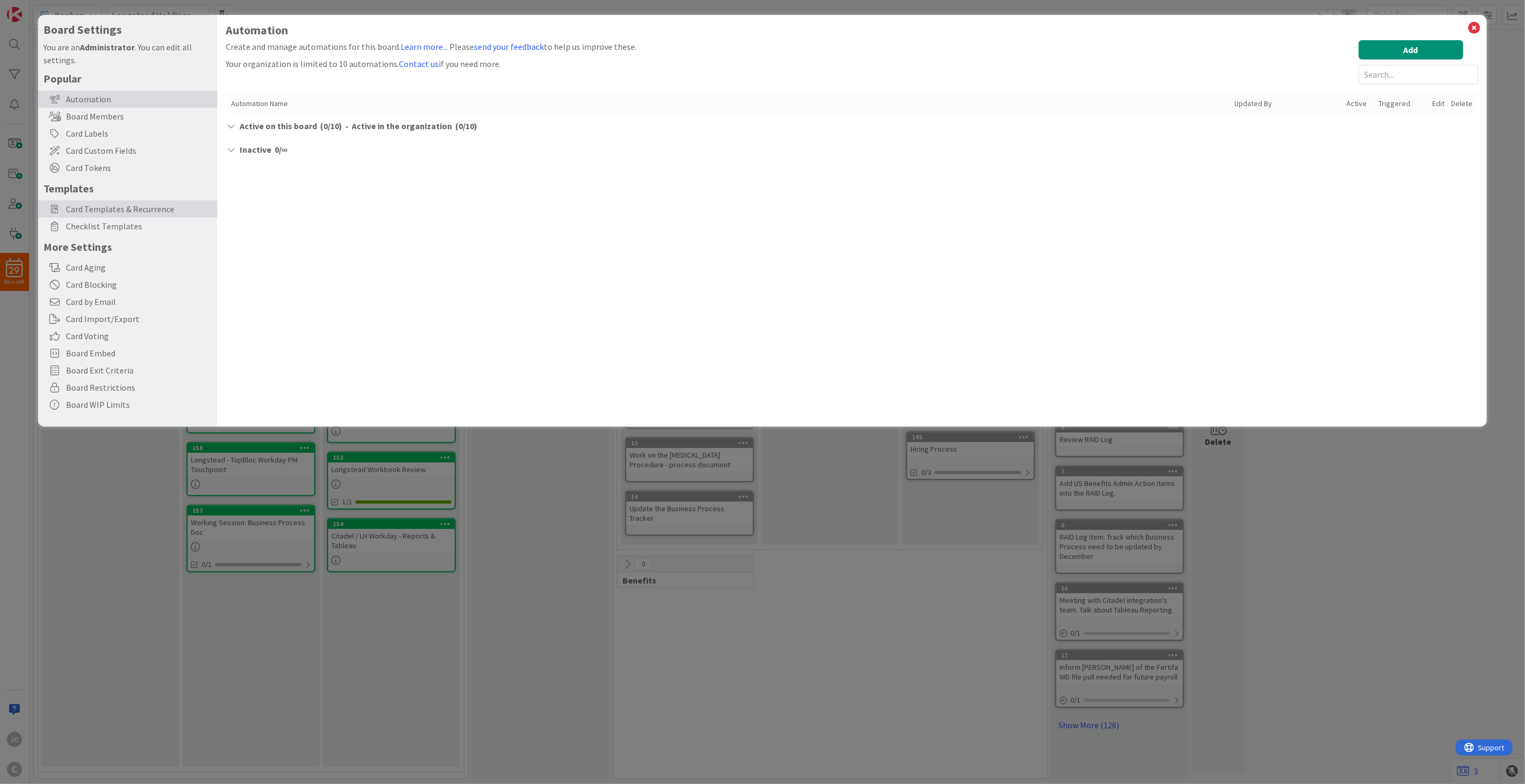
click at [126, 211] on span "Card Templates & Recurrence" at bounding box center [139, 209] width 146 height 13
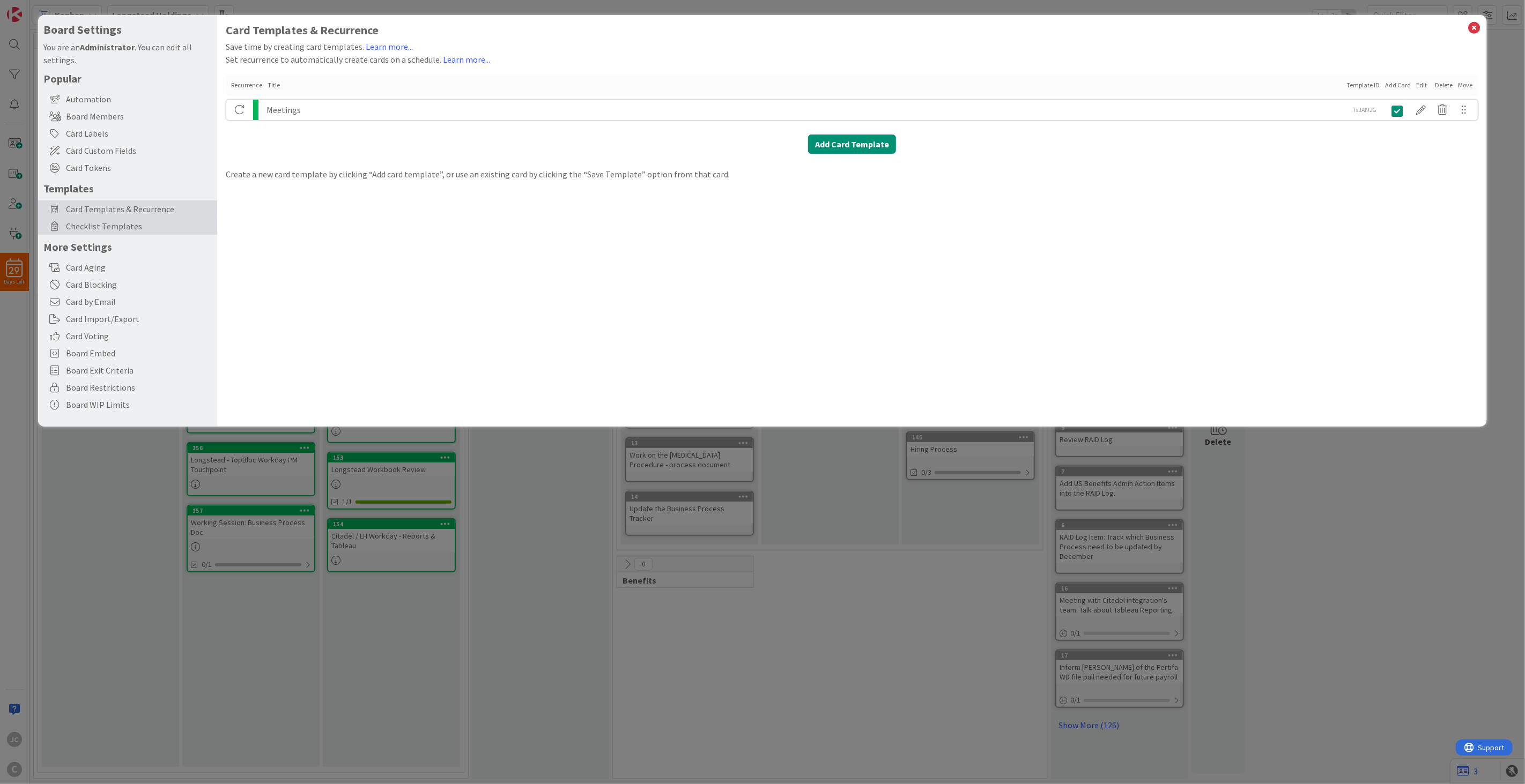
click at [130, 226] on span "Checklist Templates" at bounding box center [139, 226] width 146 height 13
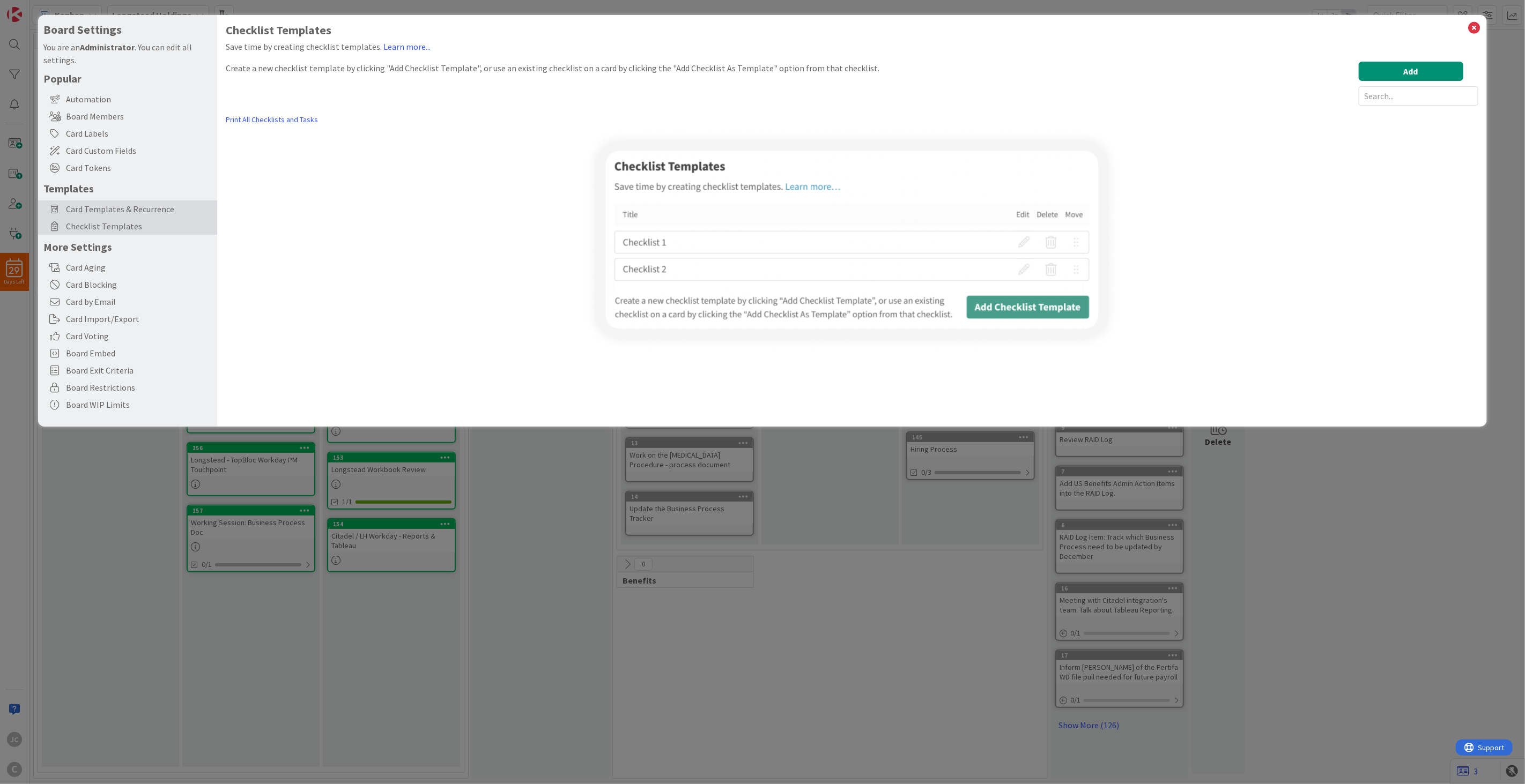
click at [149, 208] on span "Card Templates & Recurrence" at bounding box center [139, 209] width 146 height 13
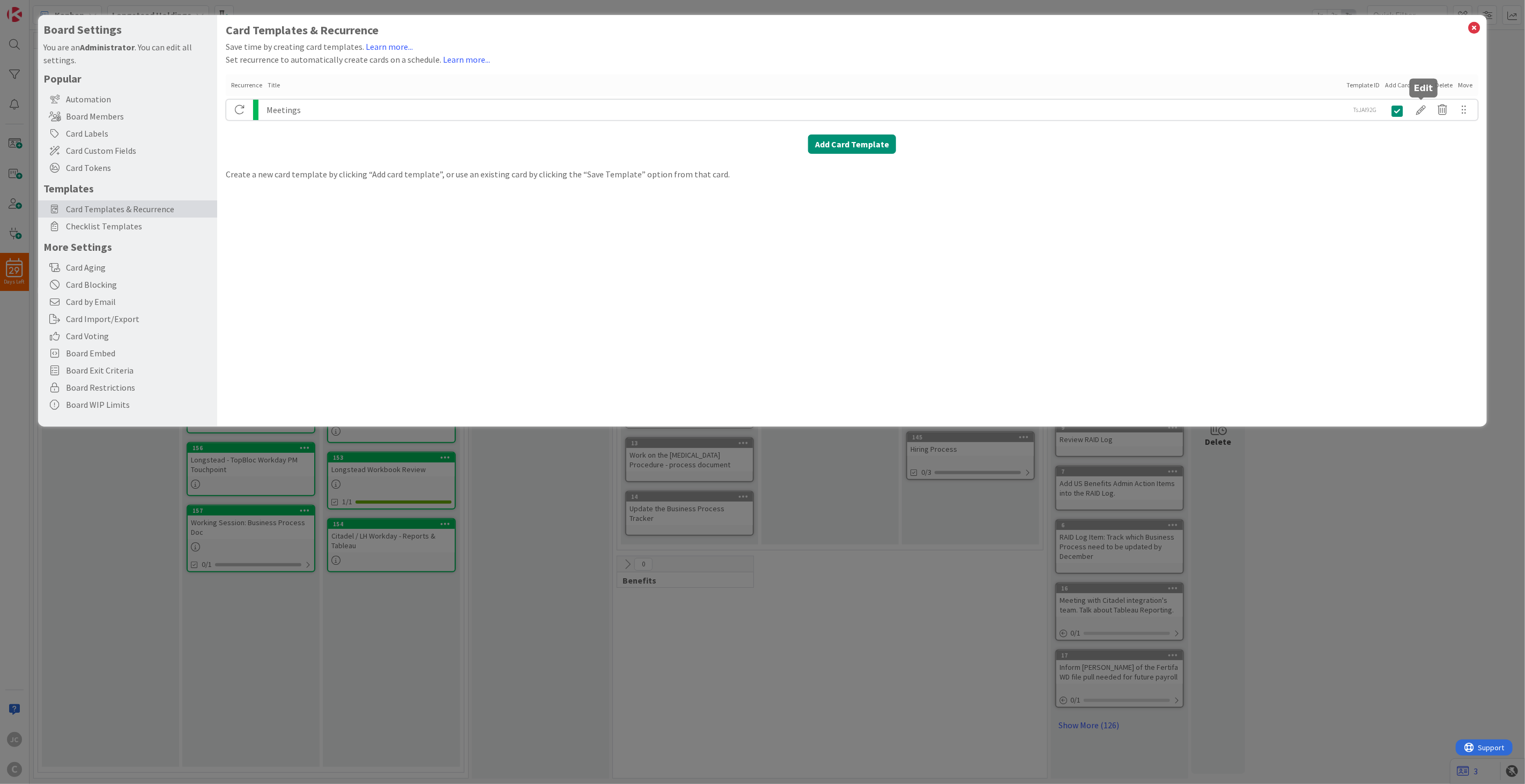
click at [1143, 111] on div at bounding box center [1421, 109] width 21 height 18
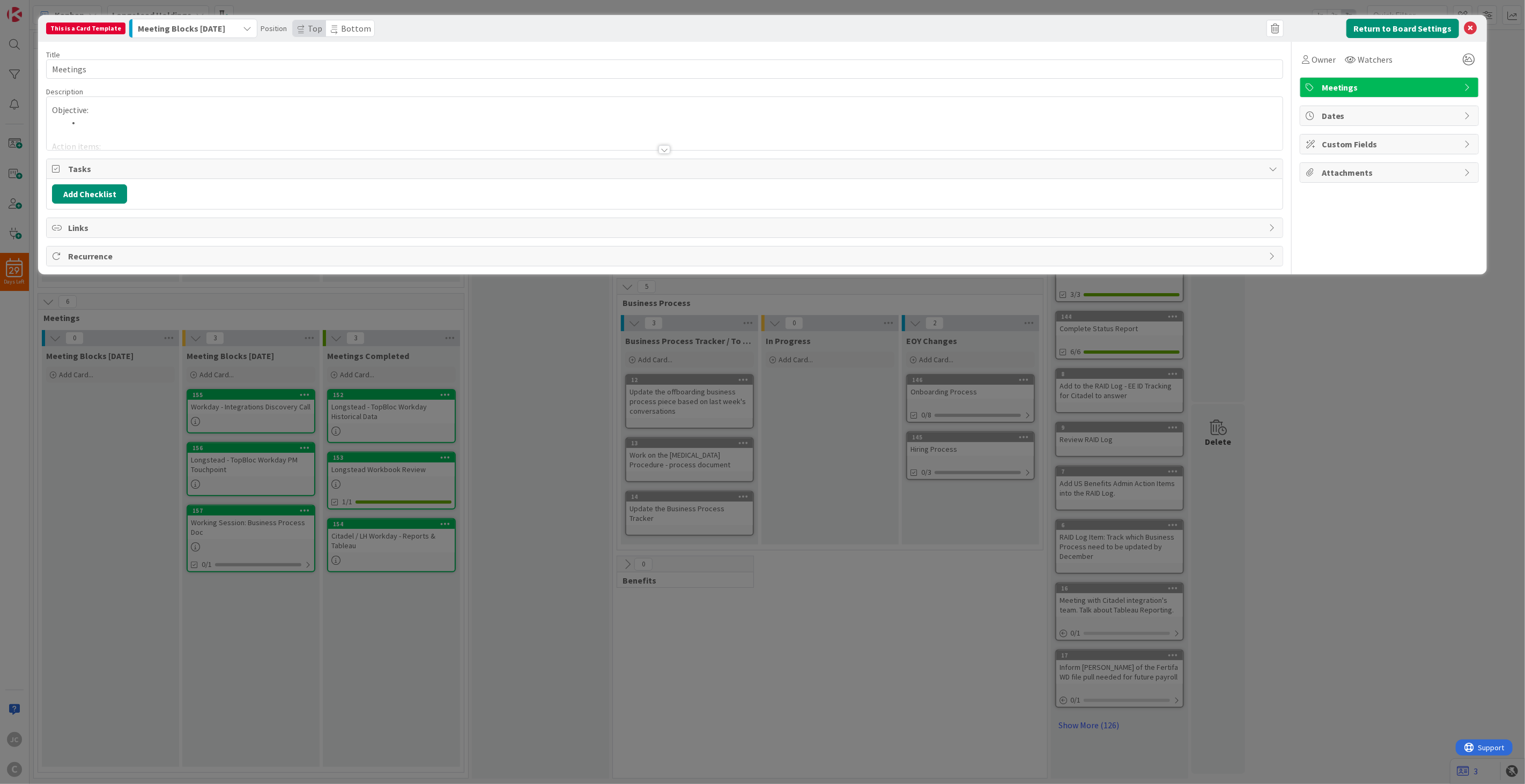
click at [154, 112] on p "Objective:" at bounding box center [664, 110] width 1225 height 12
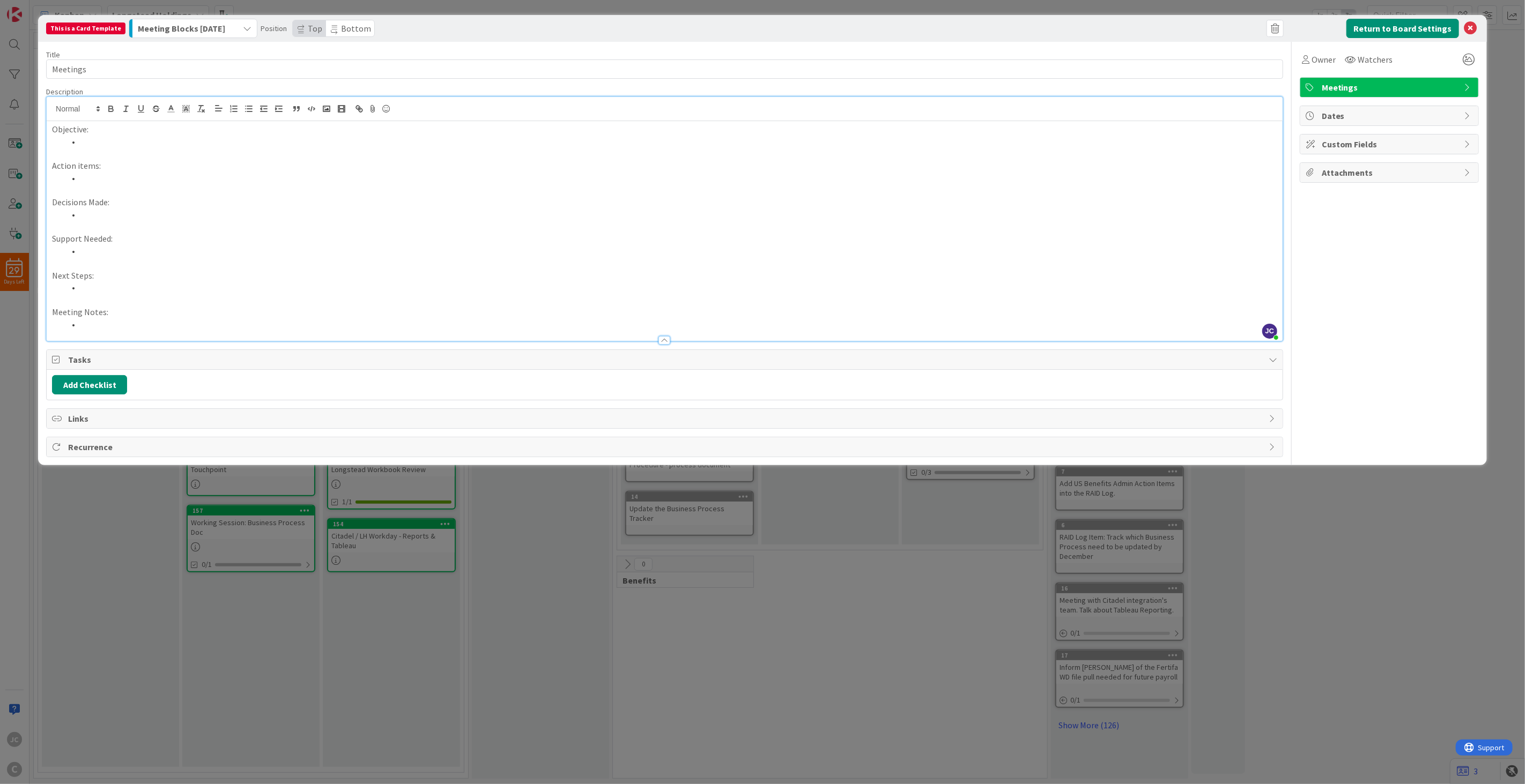
click at [49, 127] on div "Objective: Action items: Decisions Made: Support Needed: Next Steps: Meeting No…" at bounding box center [664, 231] width 1236 height 219
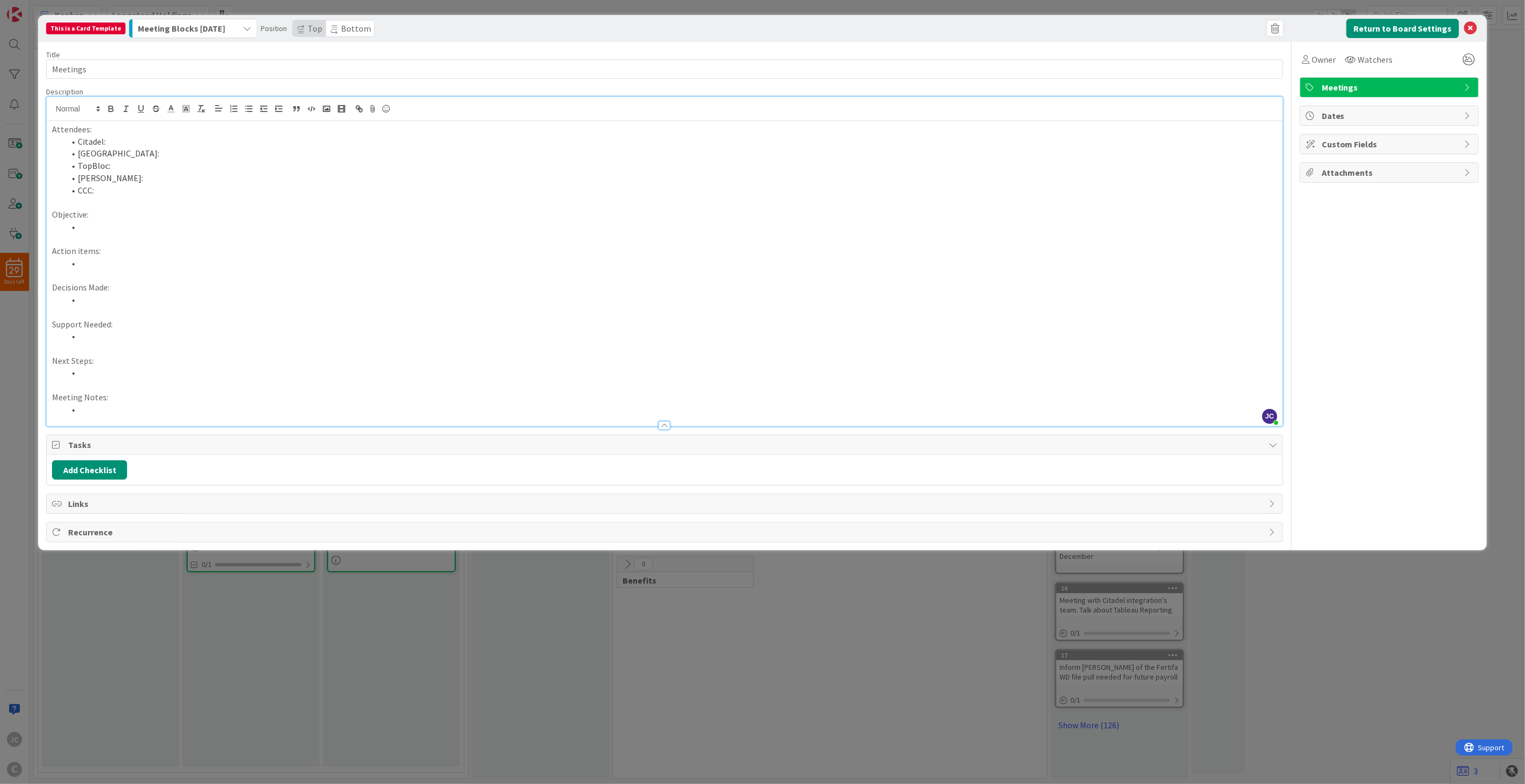
click at [1143, 244] on div "Owner Watchers Meetings Dates Custom Fields Attachments" at bounding box center [1389, 292] width 179 height 501
click at [92, 30] on div "This is a Card Template" at bounding box center [85, 29] width 79 height 12
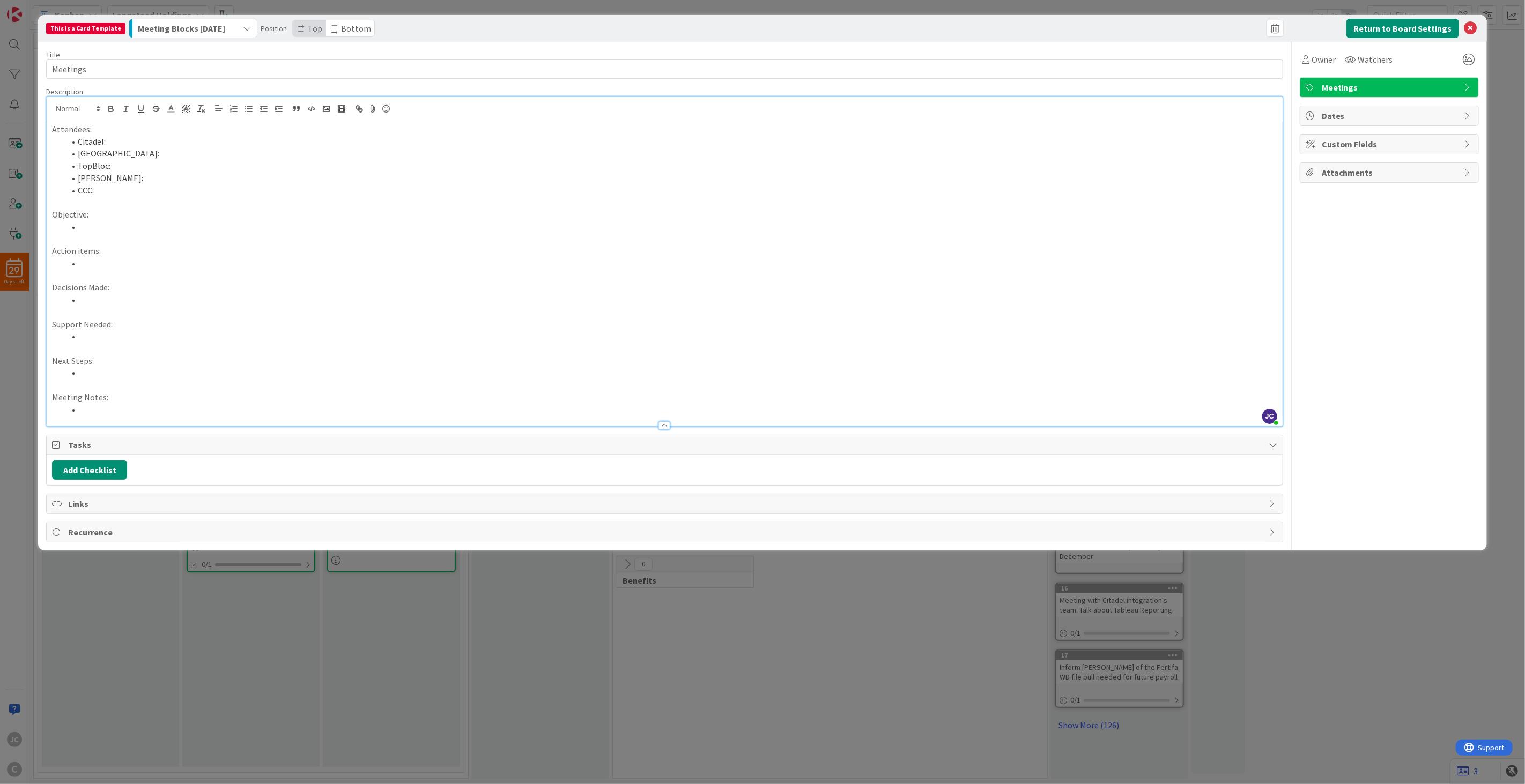
click at [271, 52] on div "Title 8 / 128" at bounding box center [664, 55] width 1237 height 10
click at [228, 31] on div "Meeting Blocks [DATE]" at bounding box center [187, 28] width 104 height 17
click at [223, 38] on div "This is a Card Template Meeting Blocks [DATE] Reminders & Meetings Reminders AD…" at bounding box center [762, 28] width 1449 height 27
click at [1143, 30] on icon at bounding box center [1471, 29] width 13 height 13
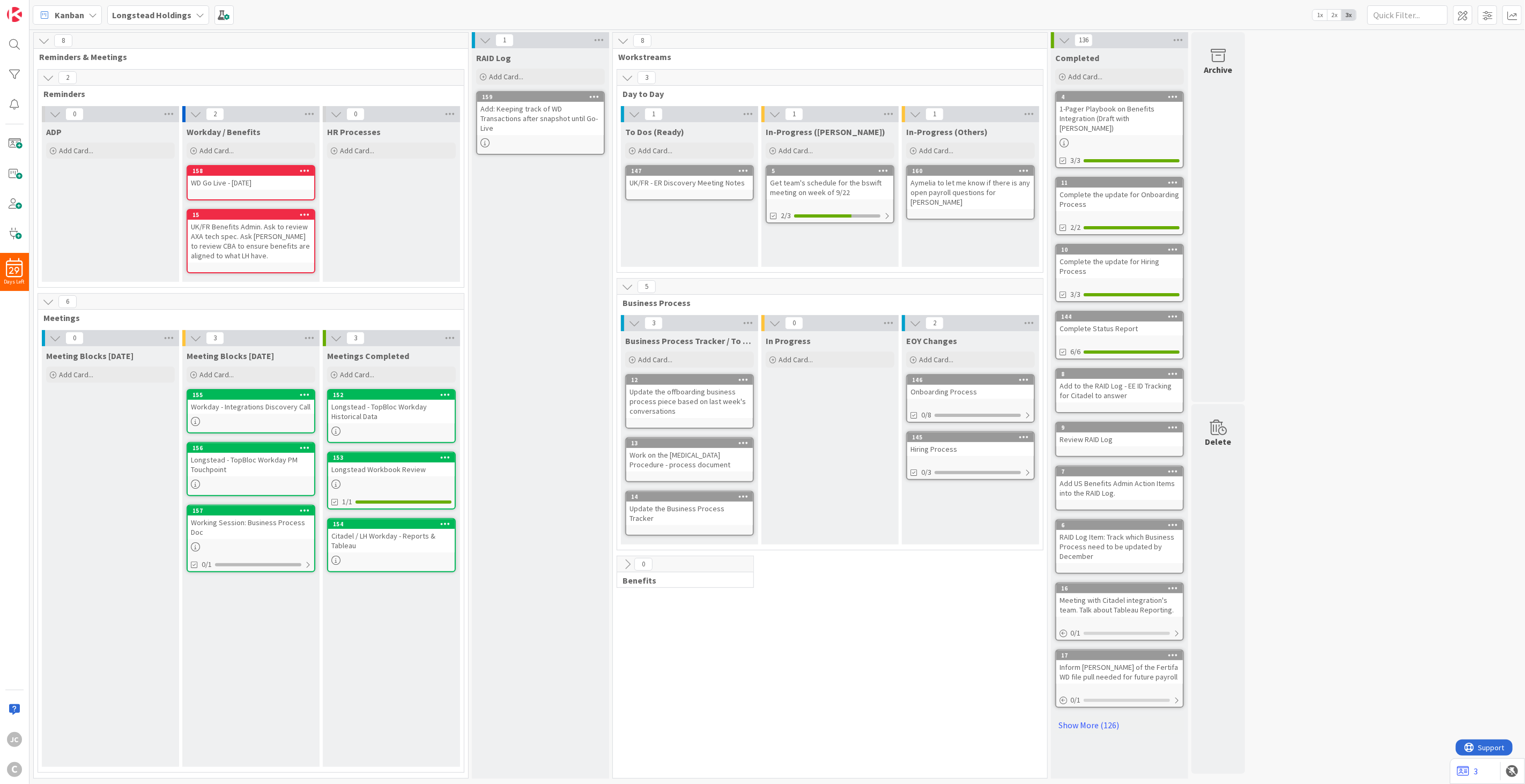
click at [365, 401] on div "Longstead - TopBloc Workday Historical Data" at bounding box center [391, 412] width 127 height 24
click at [214, 400] on div "Workday - Integrations Discovery Call" at bounding box center [250, 406] width 127 height 14
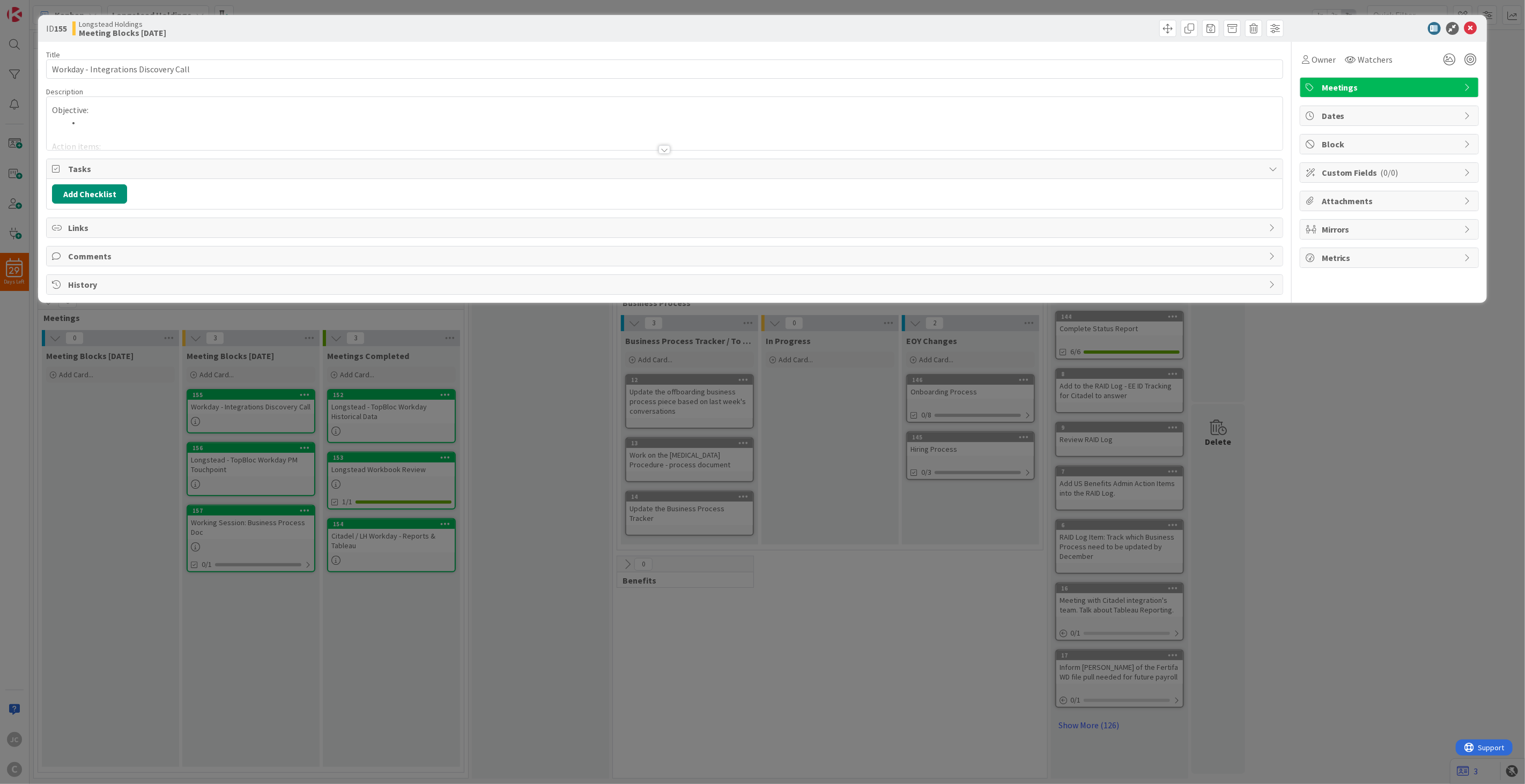
click at [102, 93] on div "Description" at bounding box center [664, 92] width 1237 height 10
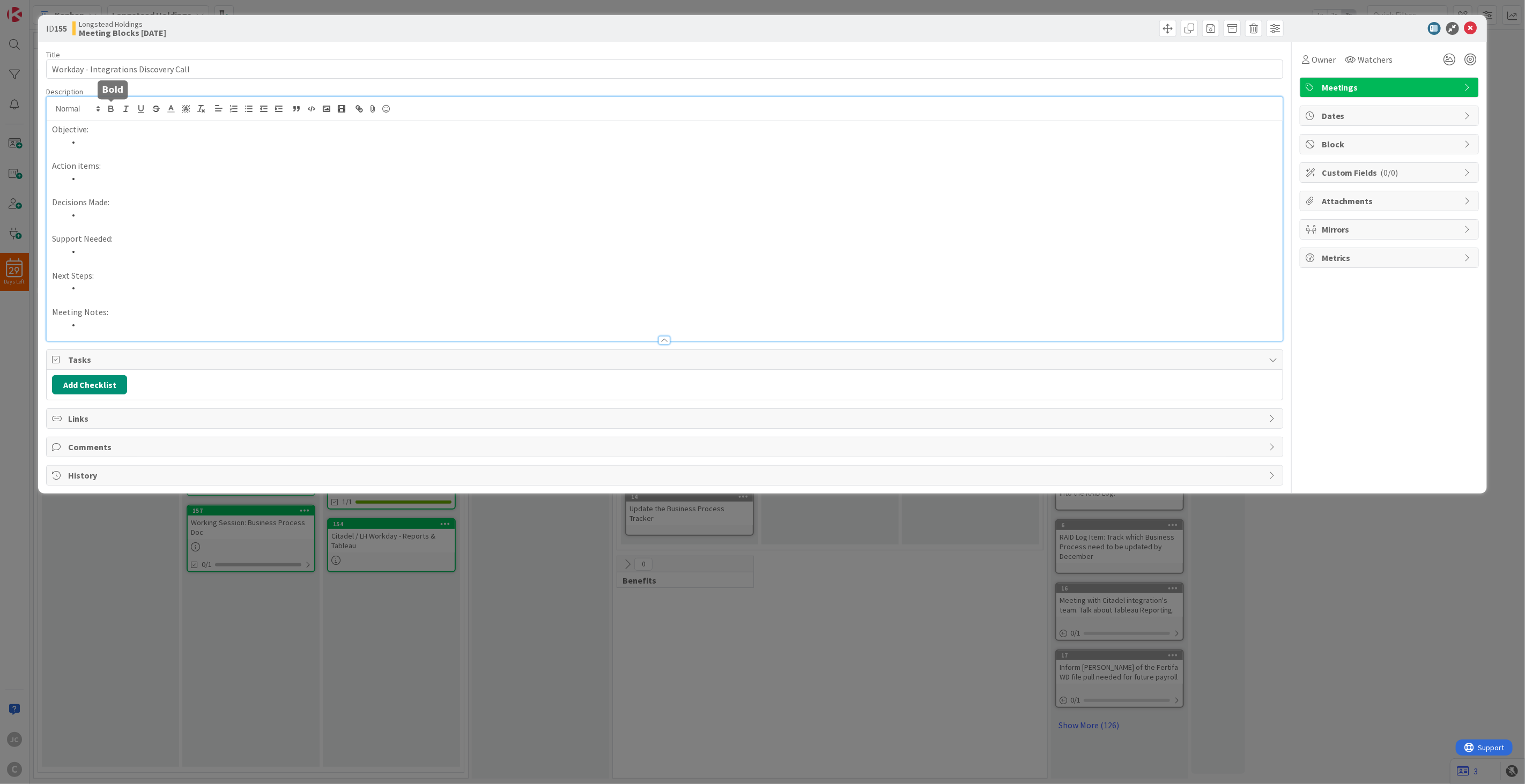
click at [108, 108] on div "Objective: Action items: Decisions Made: Support Needed: Next Steps: Meeting No…" at bounding box center [664, 219] width 1236 height 244
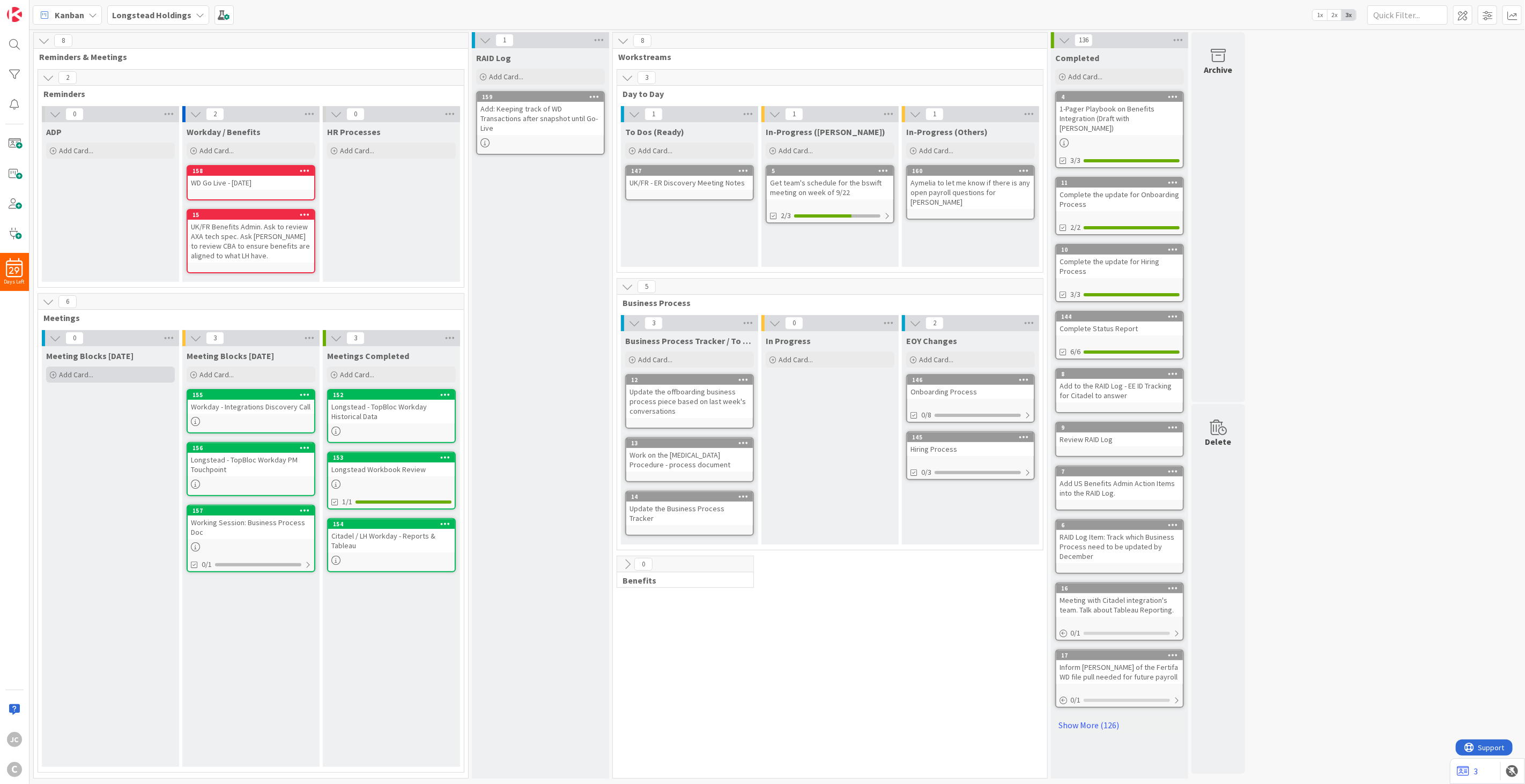
click at [101, 371] on div "Add Card..." at bounding box center [110, 374] width 129 height 16
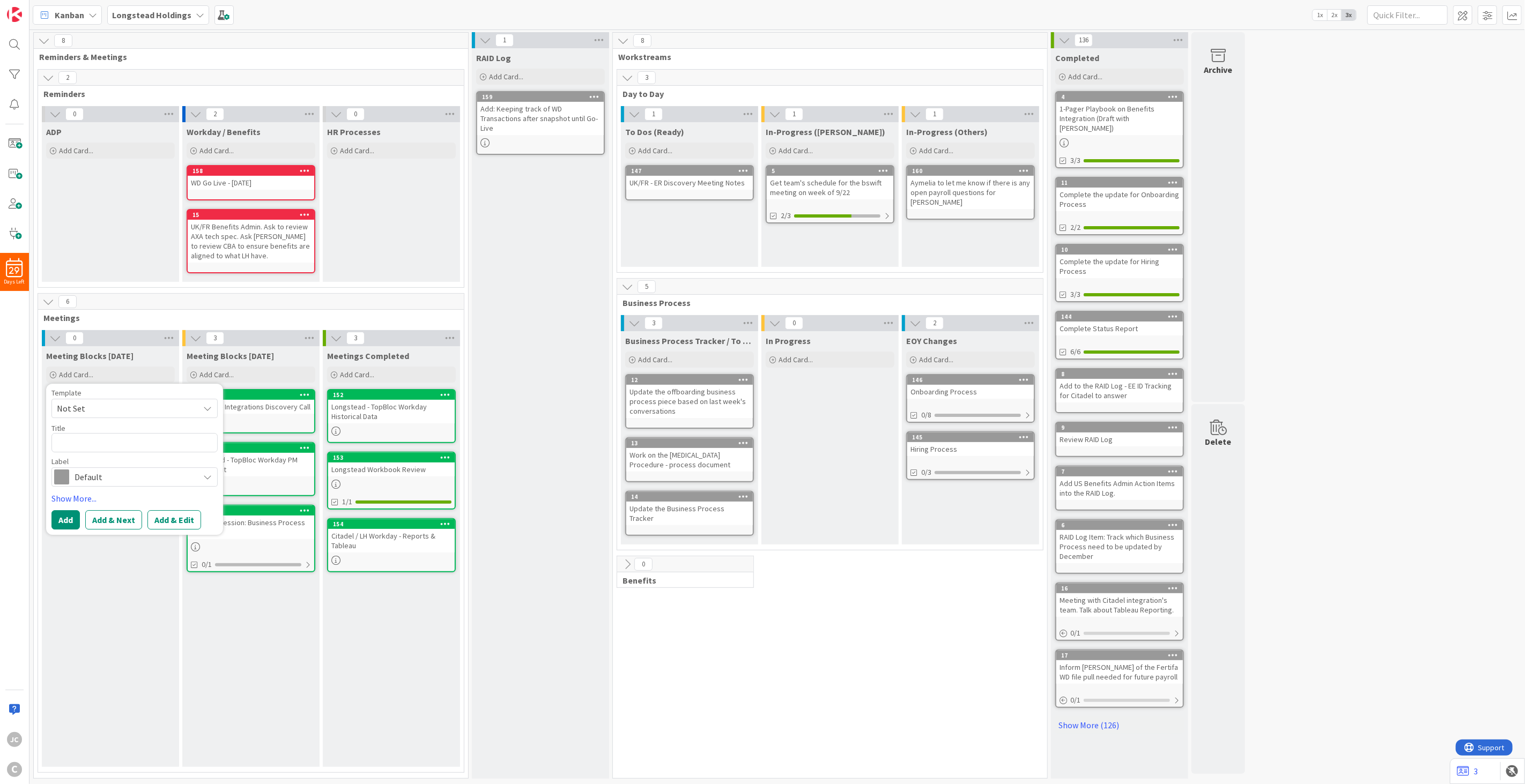
click at [117, 405] on span "Not Set" at bounding box center [124, 408] width 134 height 14
click at [116, 452] on span "Meetings" at bounding box center [143, 454] width 154 height 14
type textarea "x"
type textarea "Meetings"
click at [98, 440] on textarea "Meetings" at bounding box center [134, 443] width 166 height 19
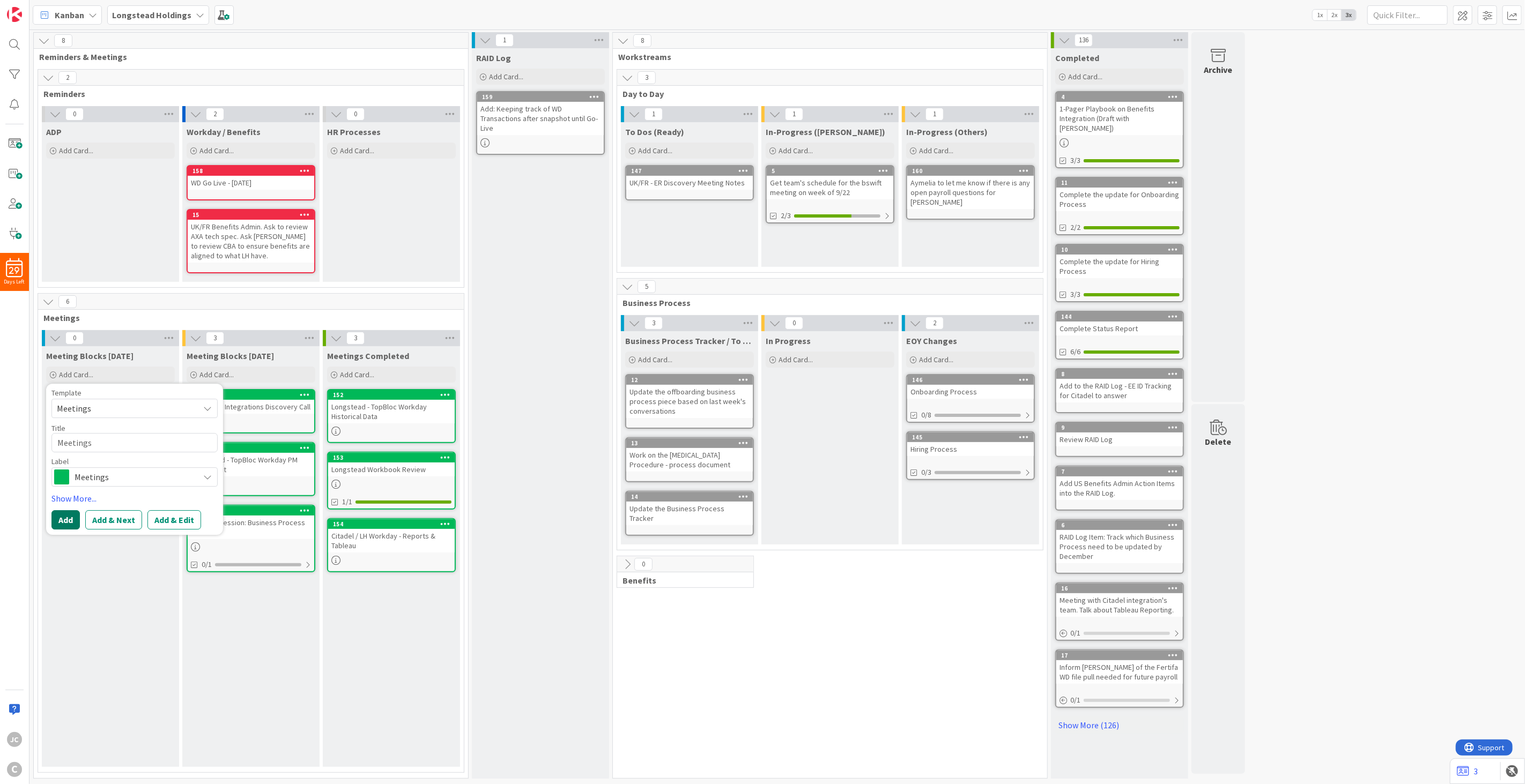
click at [67, 520] on button "Add" at bounding box center [65, 520] width 29 height 19
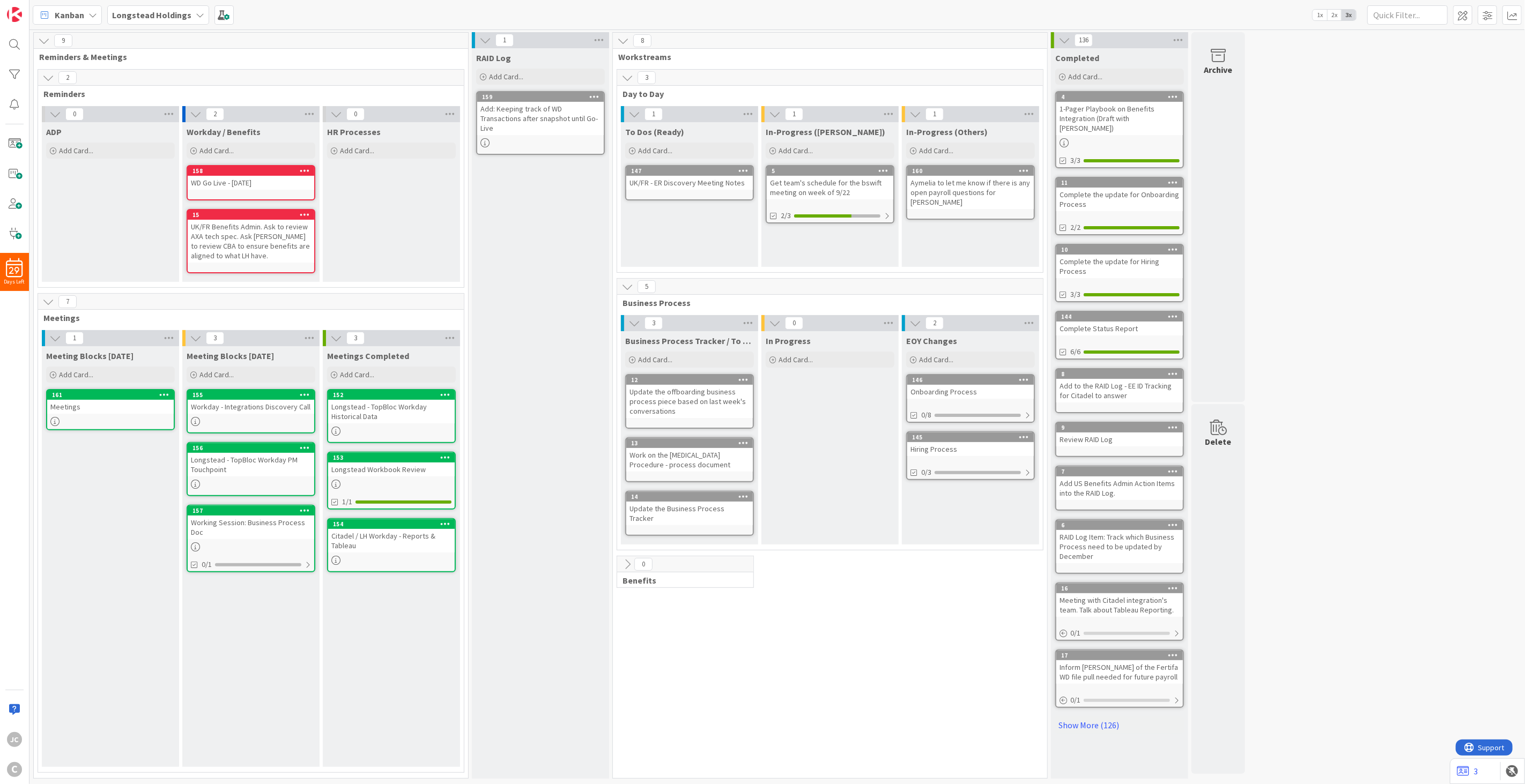
click at [70, 406] on div "Meetings" at bounding box center [110, 406] width 127 height 14
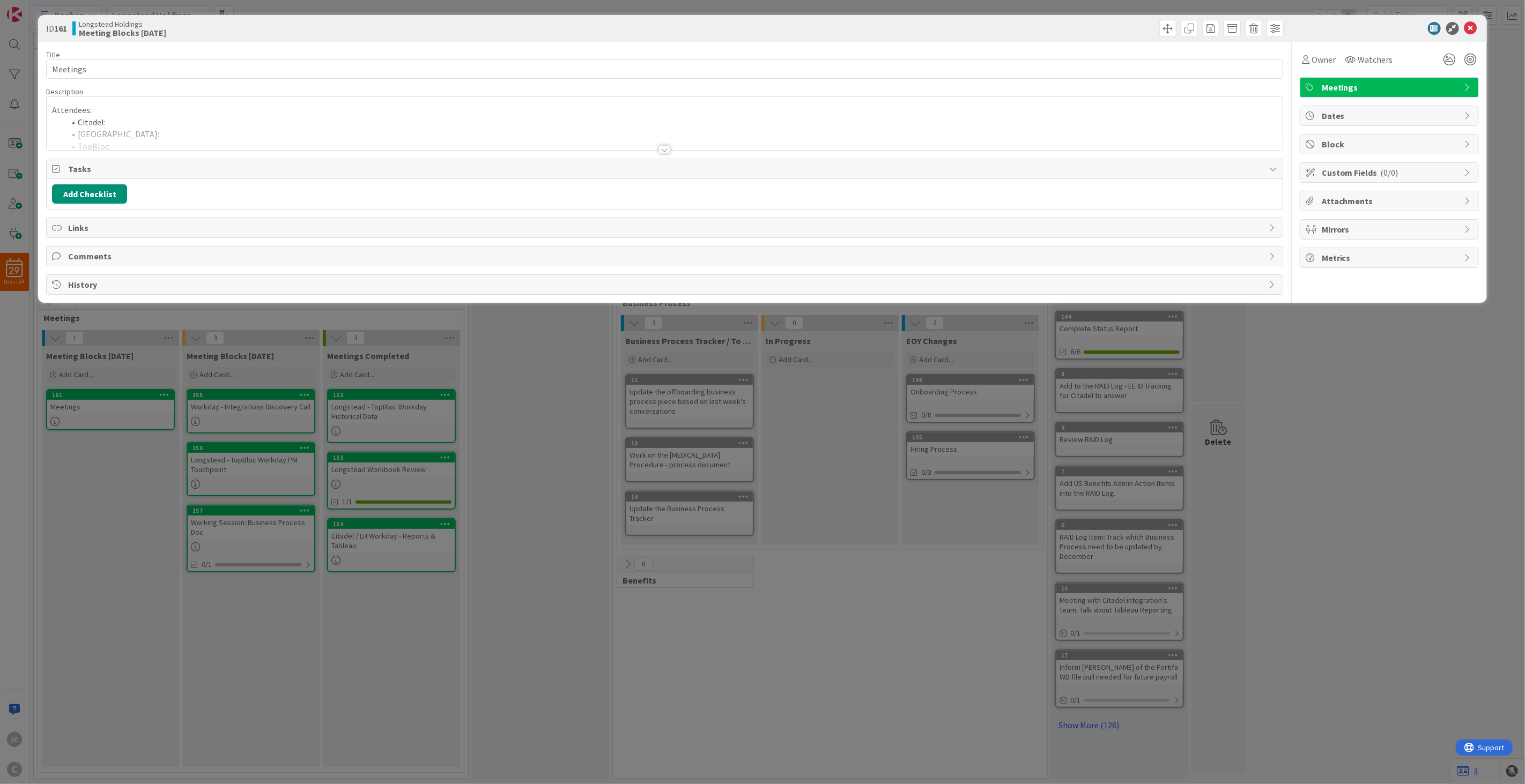
click at [157, 148] on div at bounding box center [664, 136] width 1236 height 27
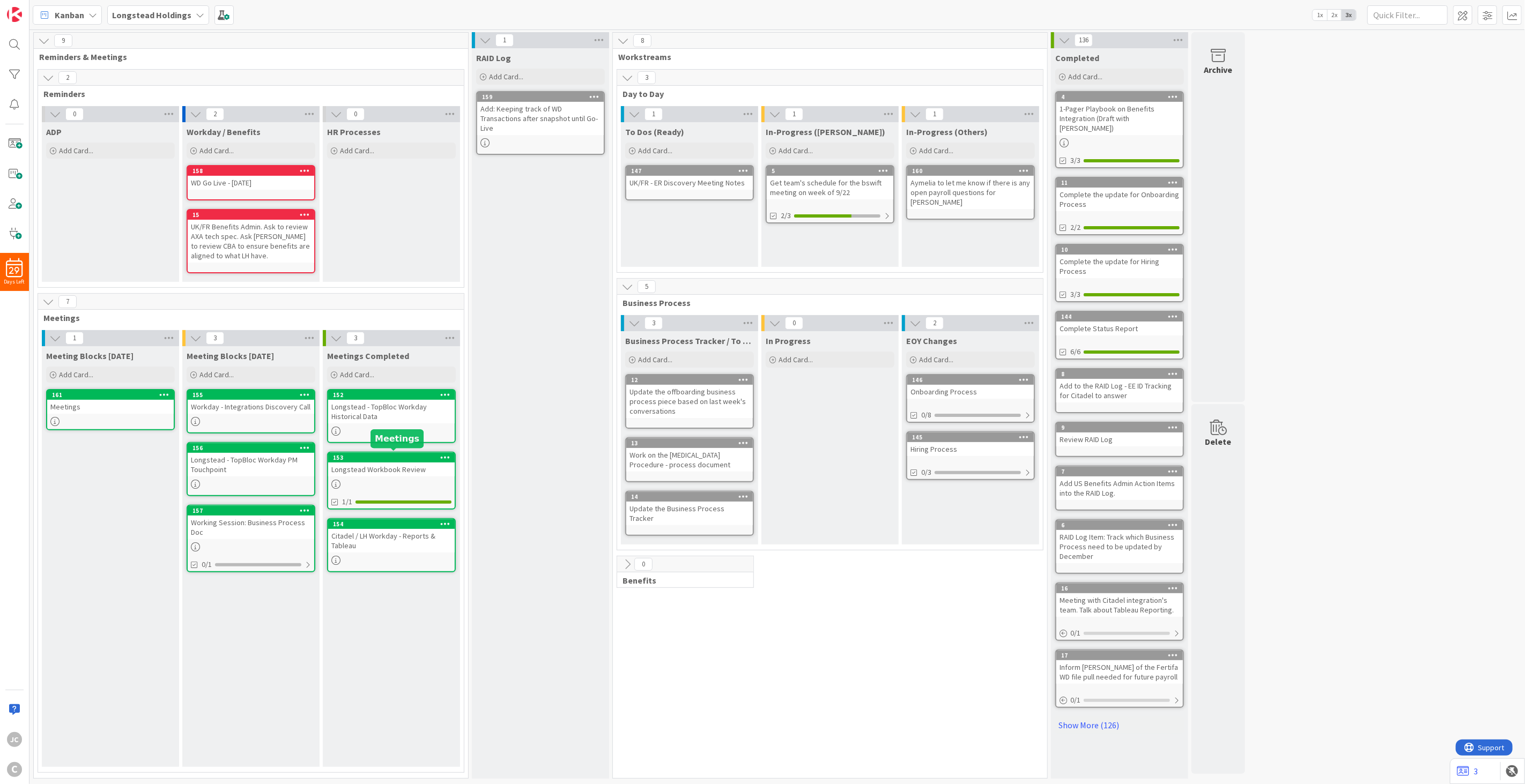
click at [397, 454] on div "153" at bounding box center [394, 457] width 122 height 8
click at [387, 560] on div at bounding box center [391, 560] width 127 height 9
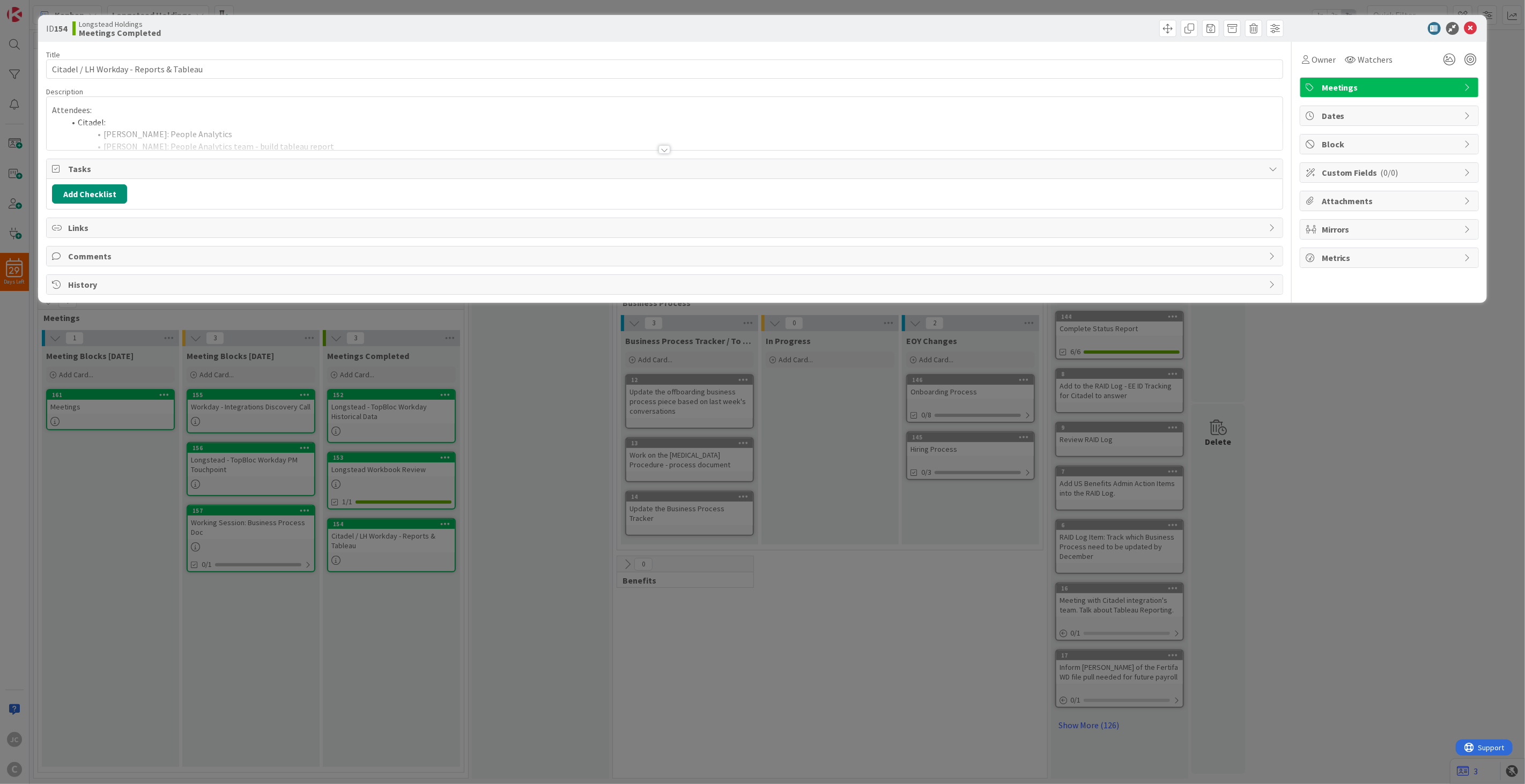
click at [271, 141] on div at bounding box center [664, 136] width 1236 height 27
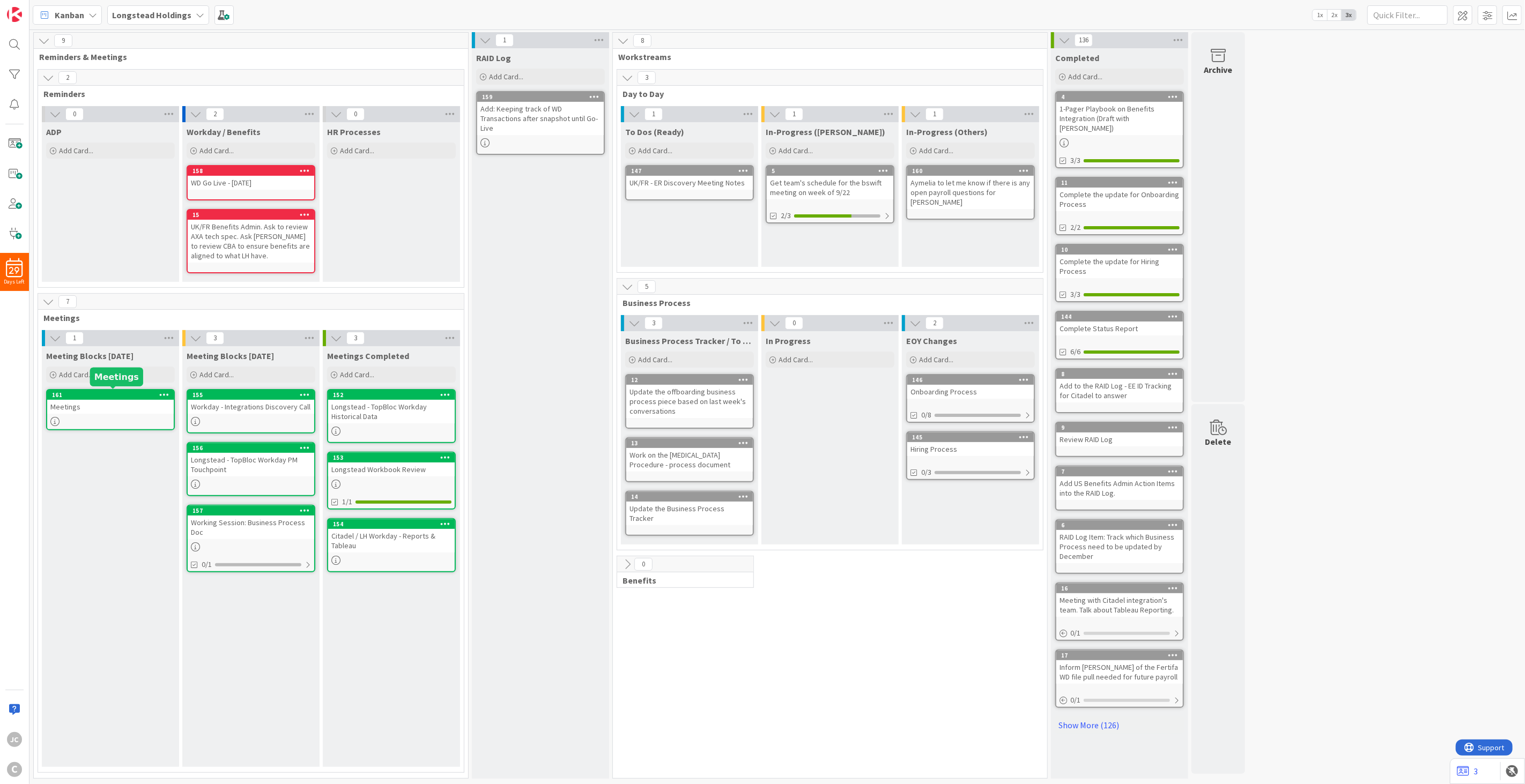
click at [164, 391] on icon at bounding box center [164, 394] width 10 height 8
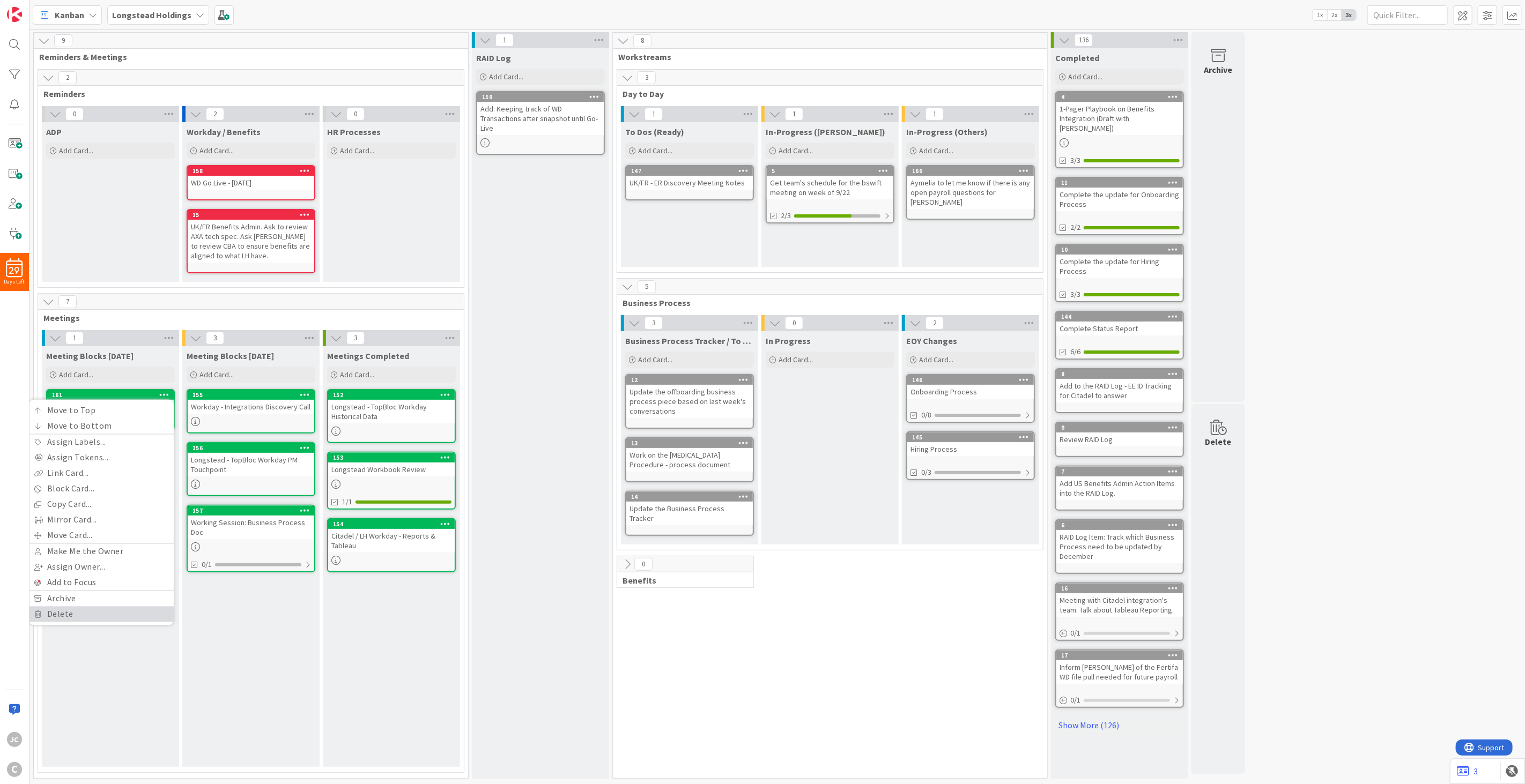
click at [162, 569] on link "Delete" at bounding box center [101, 614] width 145 height 15
click at [40, 446] on button "Delete" at bounding box center [39, 449] width 40 height 19
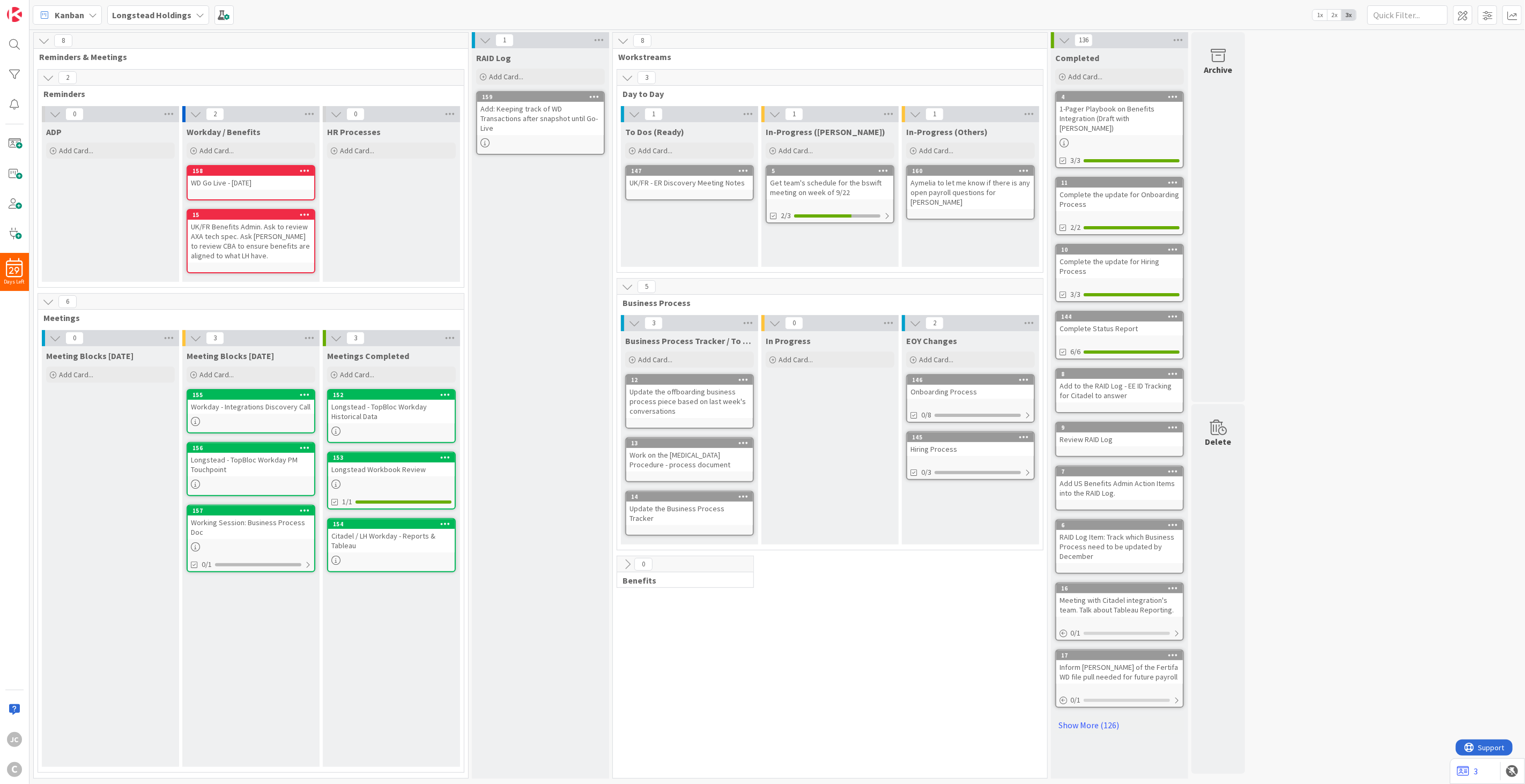
click at [460, 236] on div "0 HR Processes Add Card..." at bounding box center [392, 196] width 140 height 181
click at [635, 111] on icon at bounding box center [634, 114] width 12 height 12
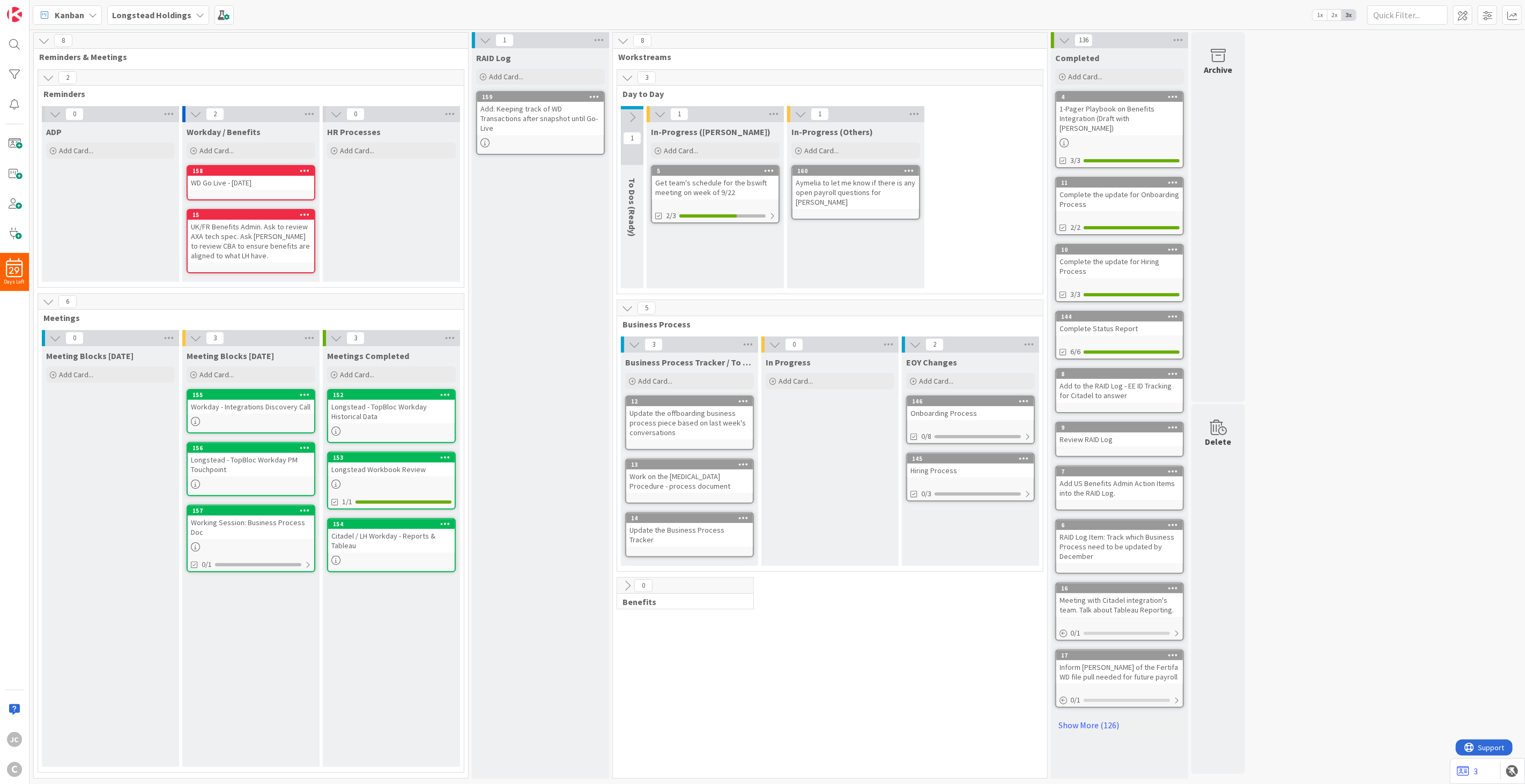
click at [635, 111] on icon at bounding box center [632, 117] width 12 height 12
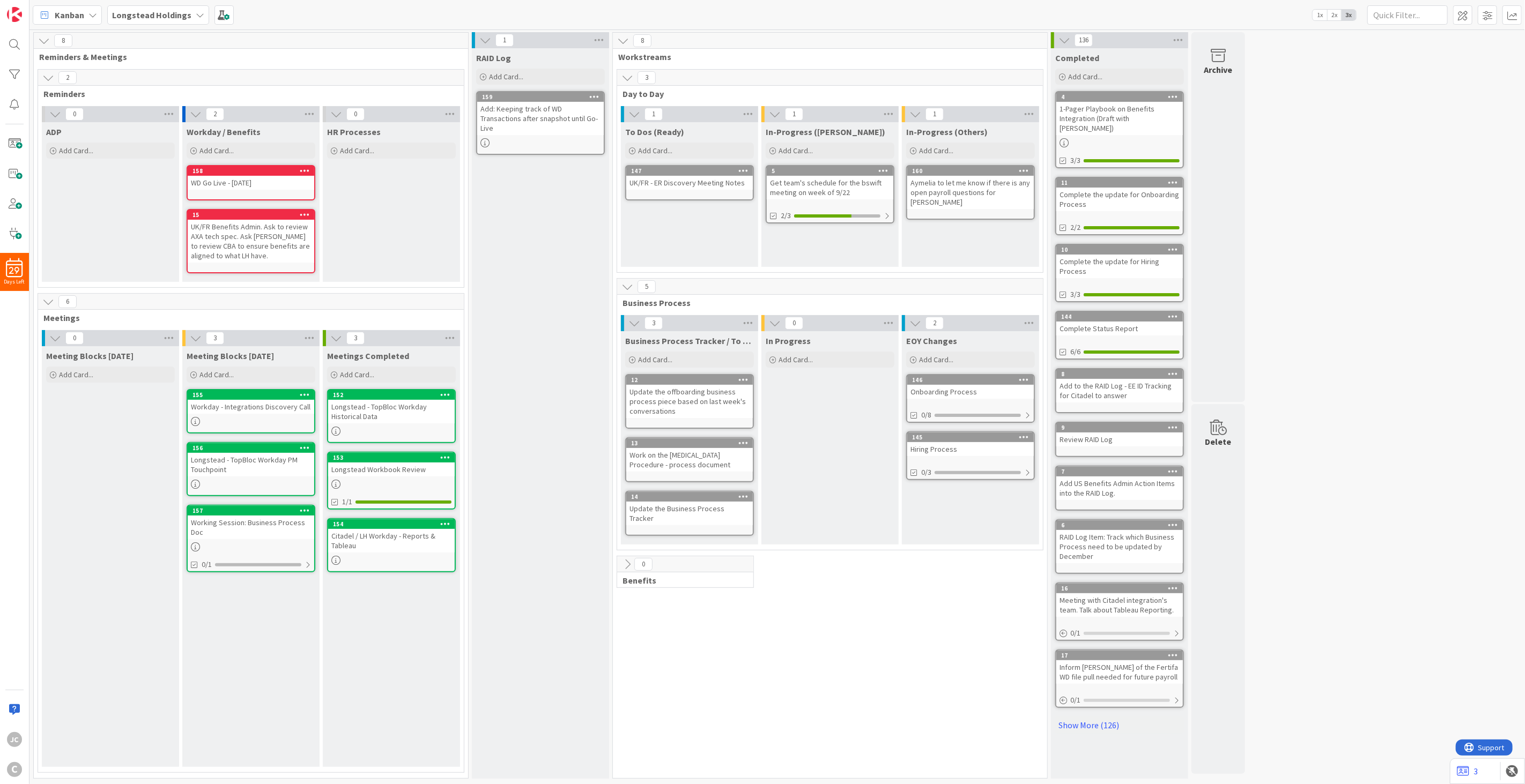
drag, startPoint x: 635, startPoint y: 111, endPoint x: 689, endPoint y: 95, distance: 56.3
click at [689, 95] on span "Day to Day" at bounding box center [826, 94] width 407 height 11
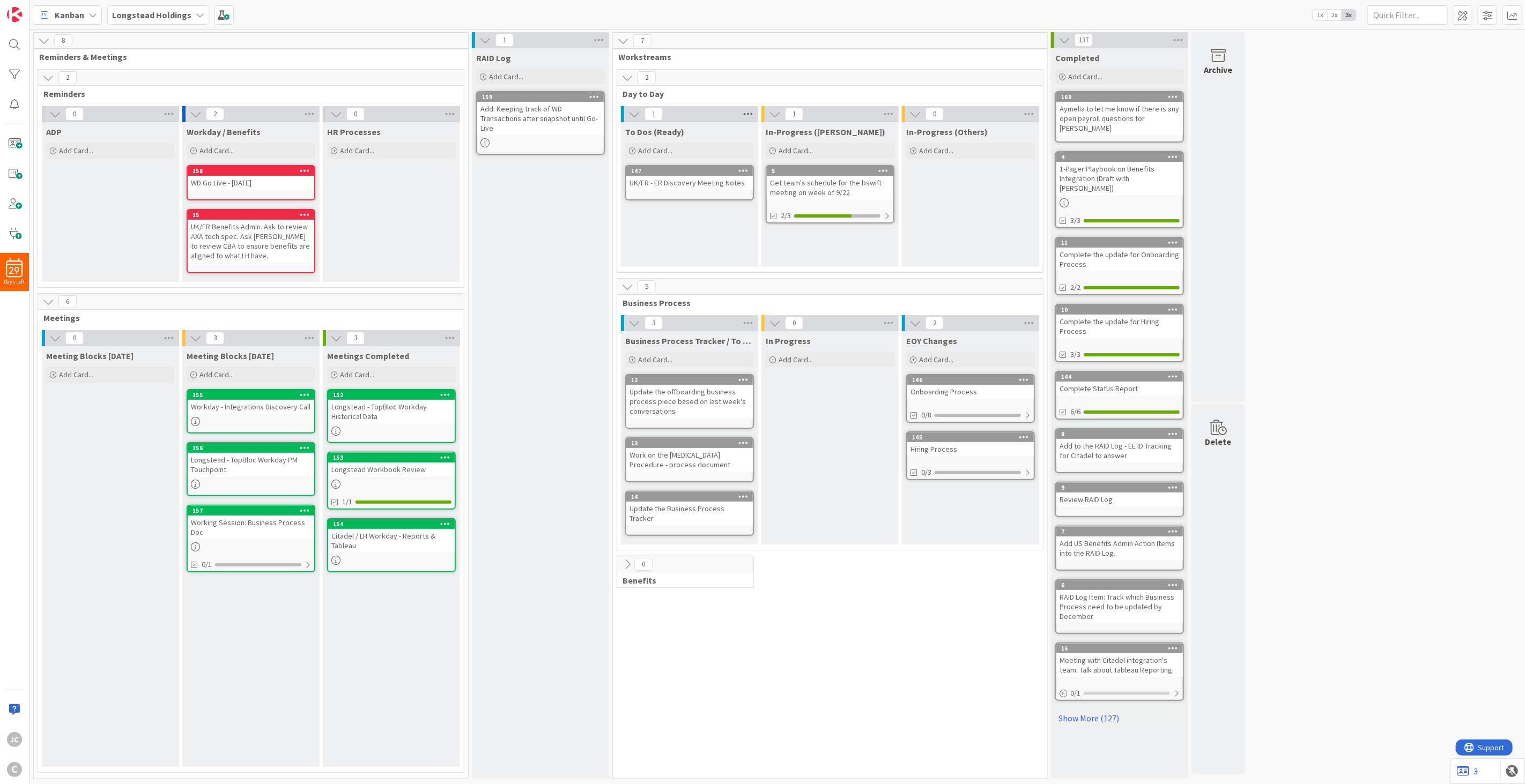
click at [743, 116] on icon at bounding box center [747, 114] width 14 height 16
click at [671, 113] on div "1 To Do Watch Column Service Level Expectation (SLE) N/A Edit Reorder Cards Mov…" at bounding box center [689, 114] width 137 height 16
click at [742, 111] on icon at bounding box center [747, 114] width 14 height 16
click at [795, 175] on link "Edit" at bounding box center [787, 174] width 27 height 13
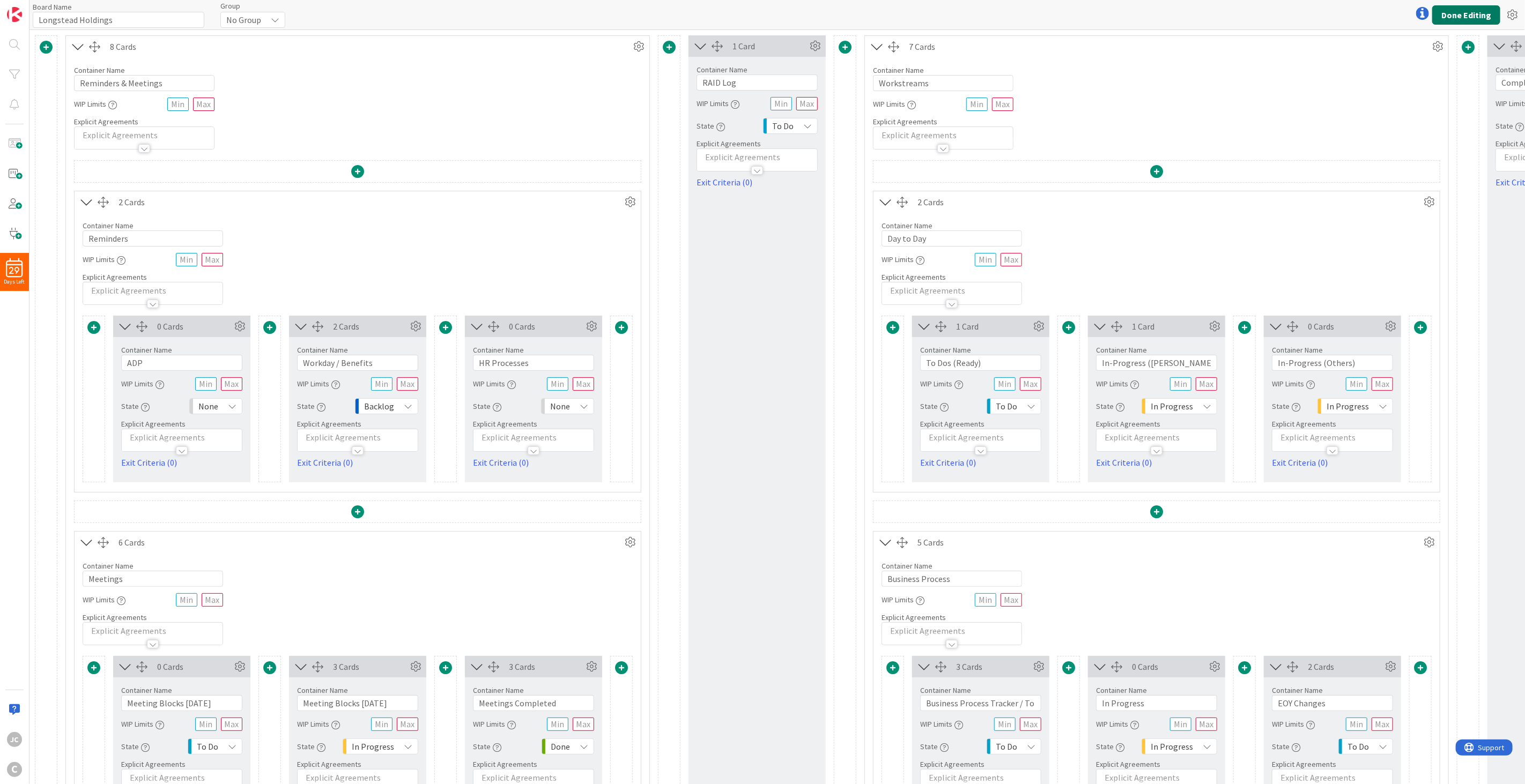
click at [1143, 10] on button "Done Editing" at bounding box center [1466, 15] width 68 height 19
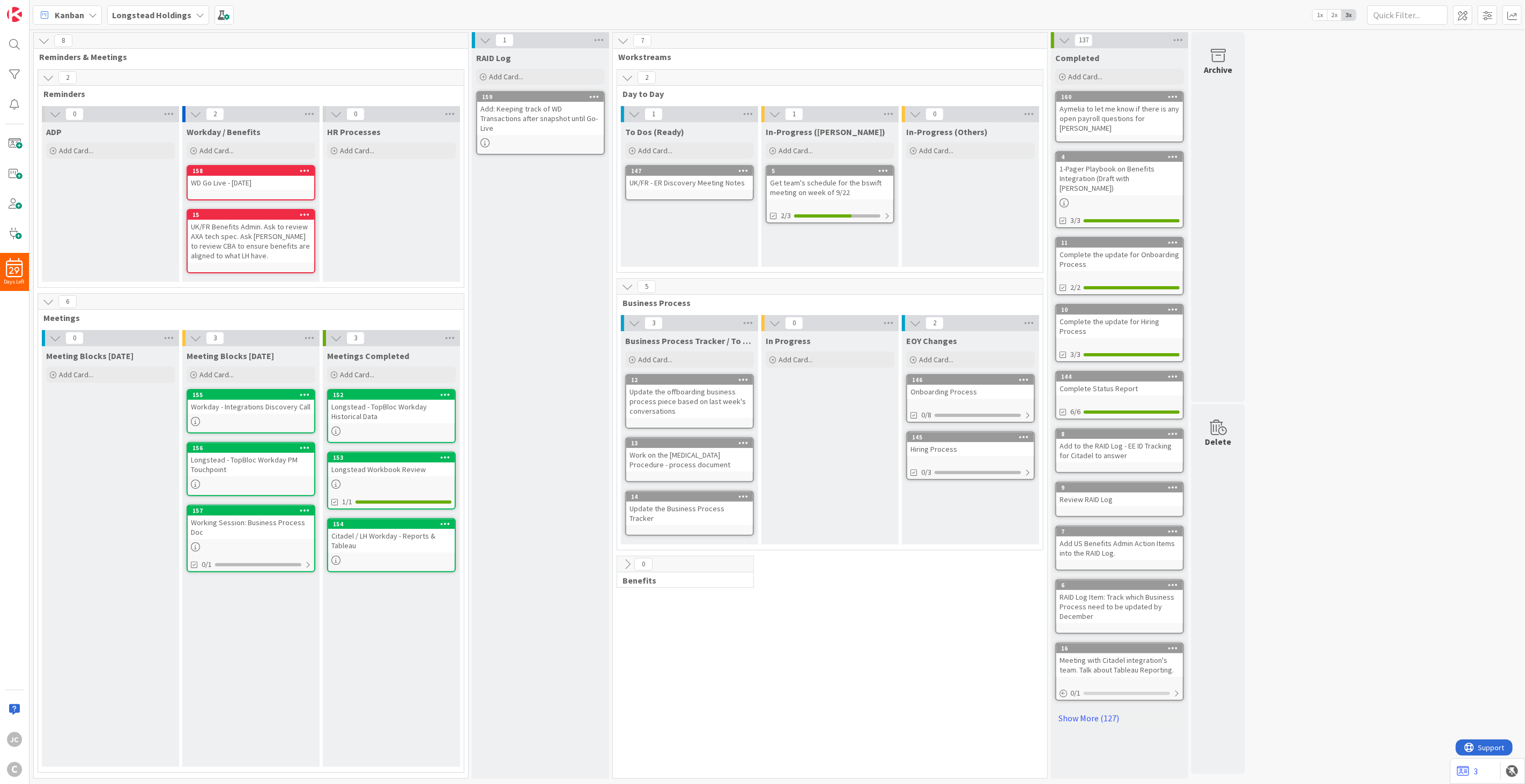
click at [632, 114] on icon at bounding box center [634, 114] width 12 height 12
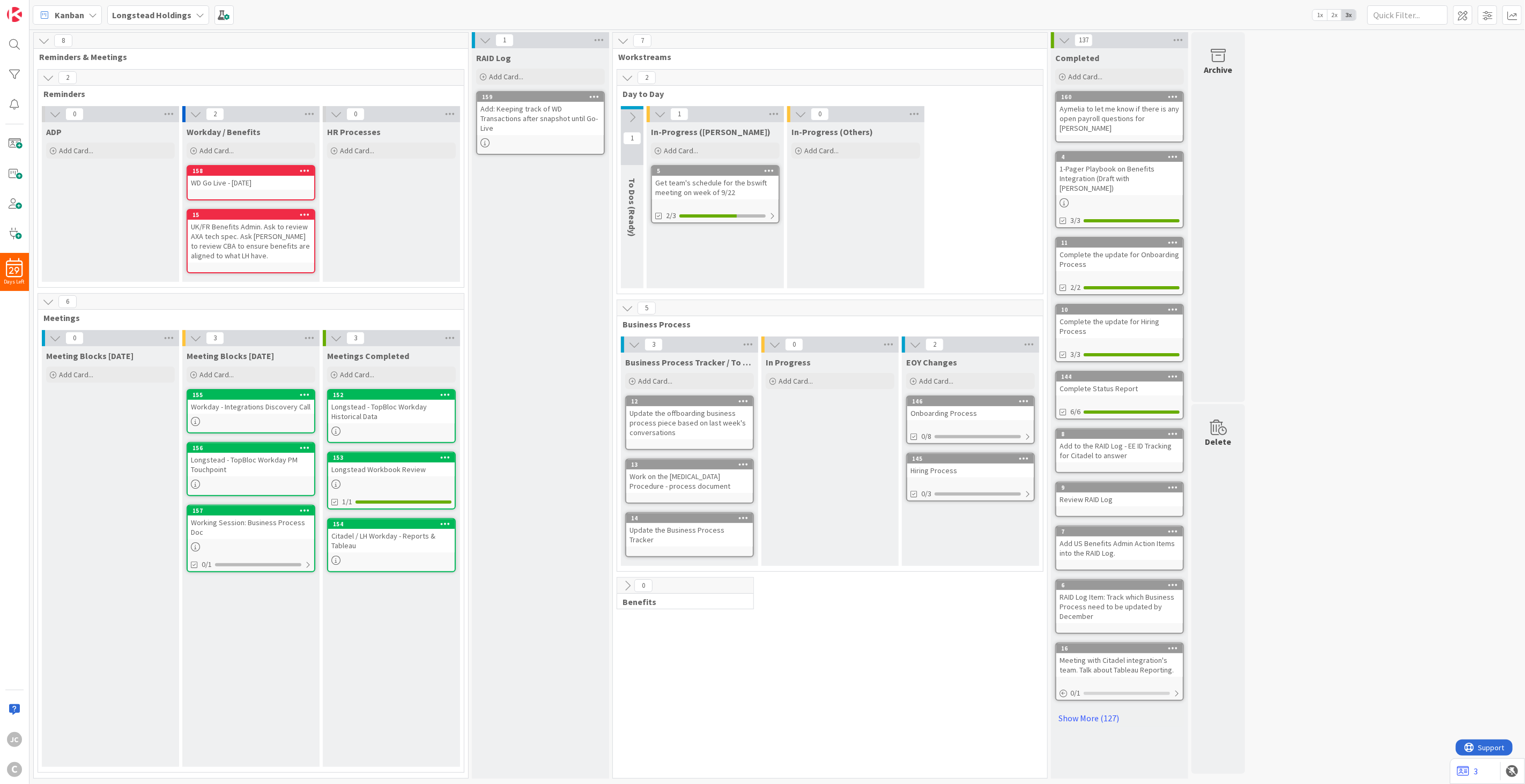
click at [632, 114] on icon at bounding box center [632, 117] width 12 height 12
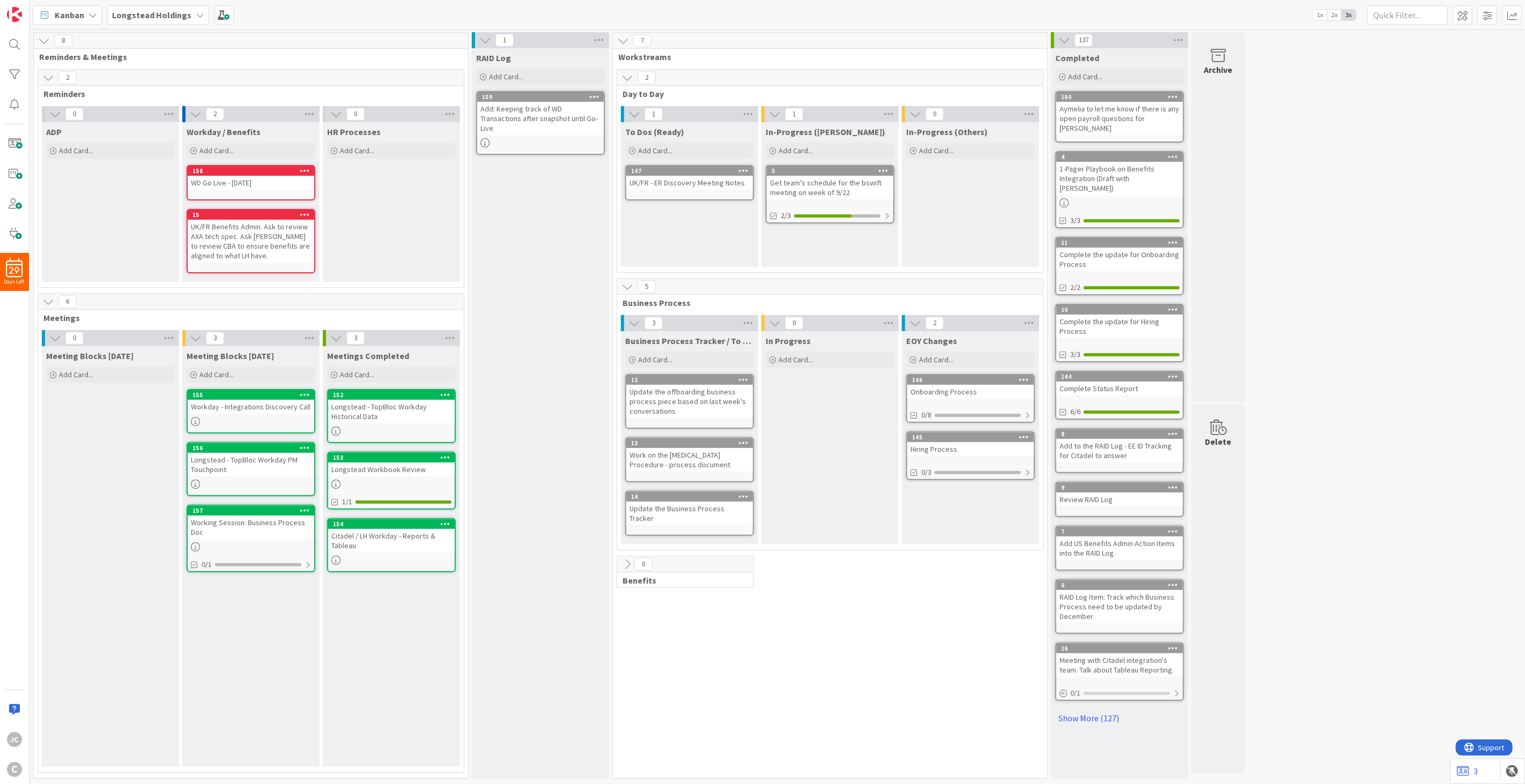
click at [668, 133] on span "To Dos (Ready)" at bounding box center [655, 132] width 59 height 11
click at [746, 122] on div "To Dos (Ready)" at bounding box center [689, 129] width 137 height 15
click at [747, 119] on icon at bounding box center [747, 114] width 14 height 16
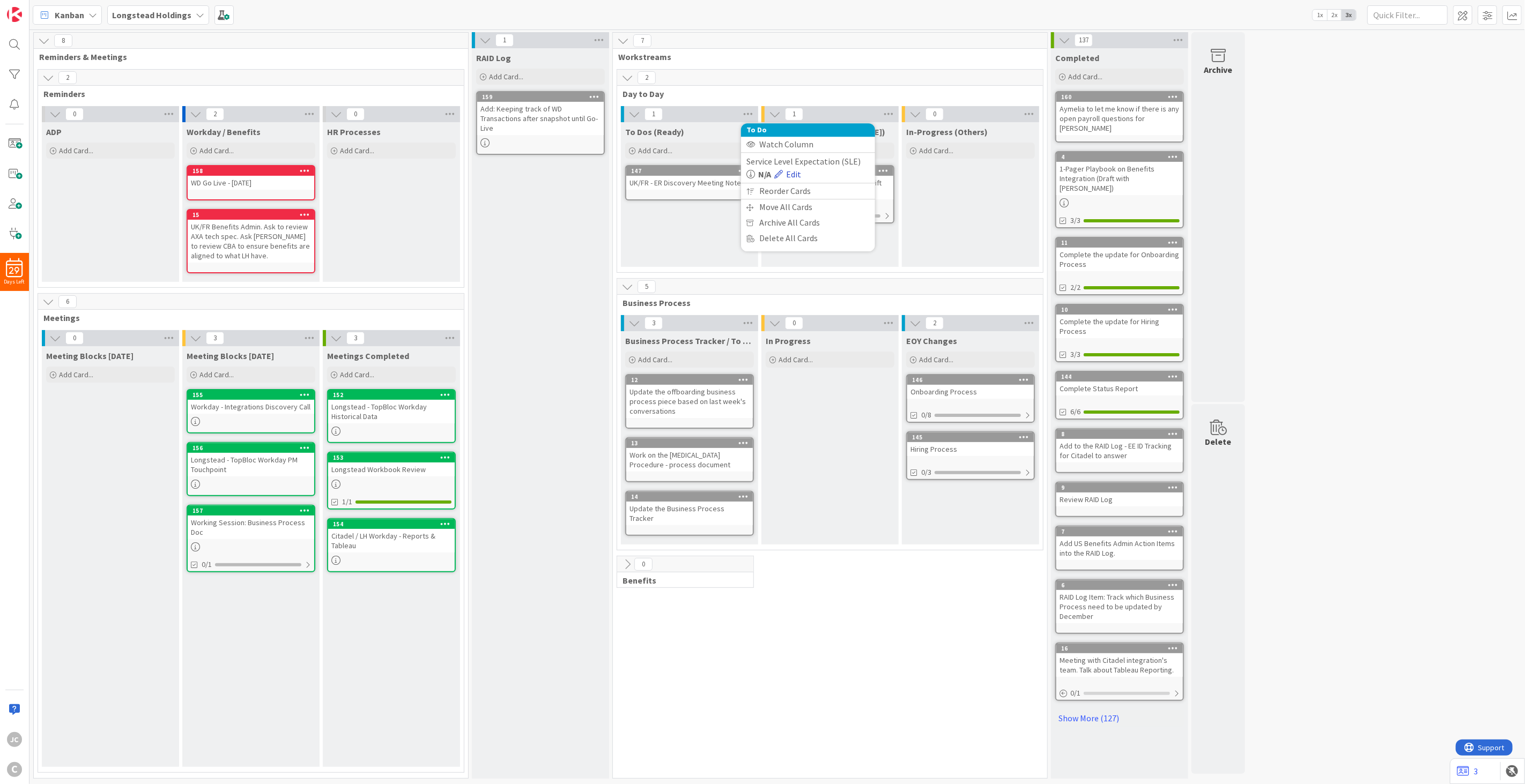
click at [796, 174] on link "Edit" at bounding box center [787, 174] width 27 height 13
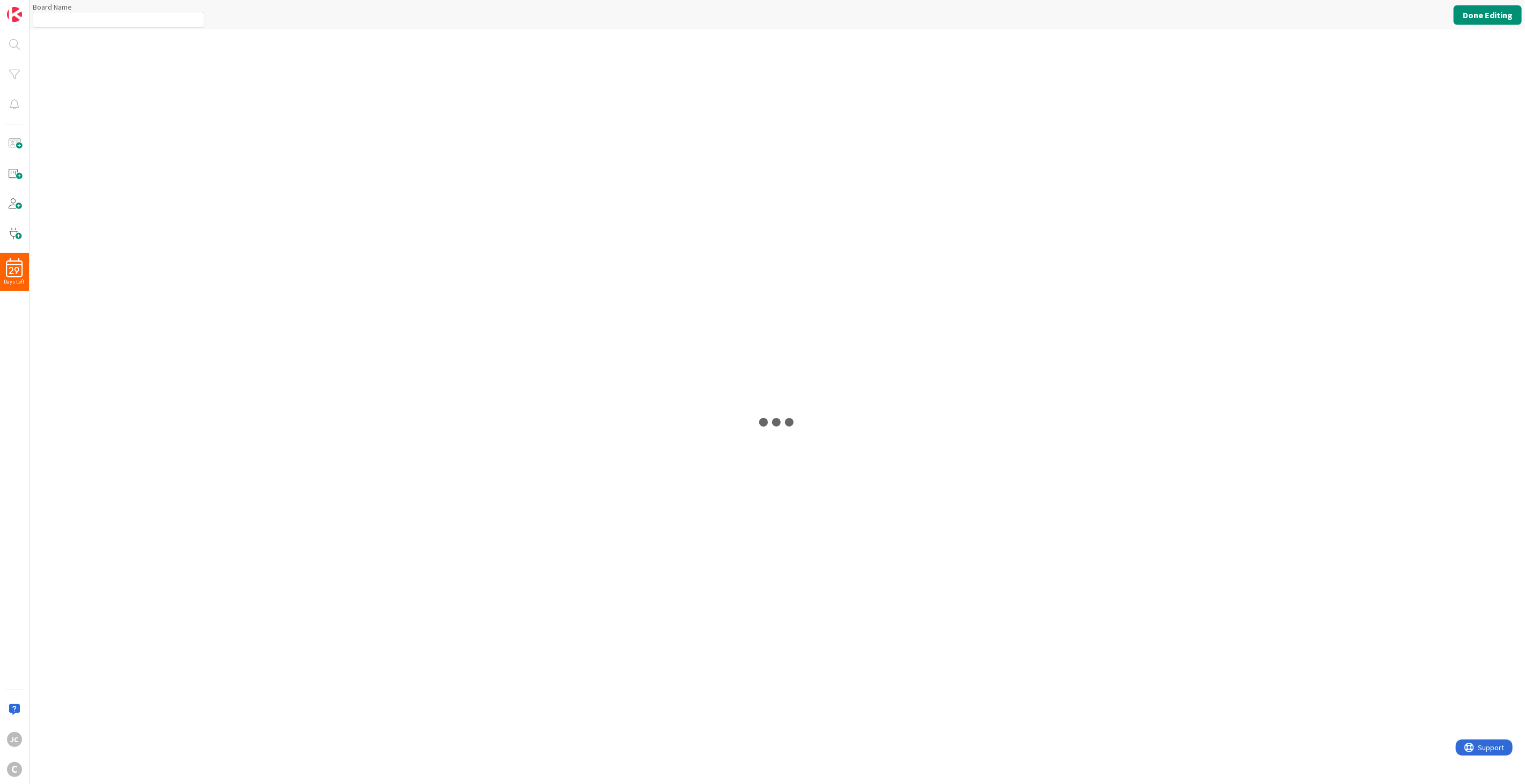
type input "Longstead Holdings"
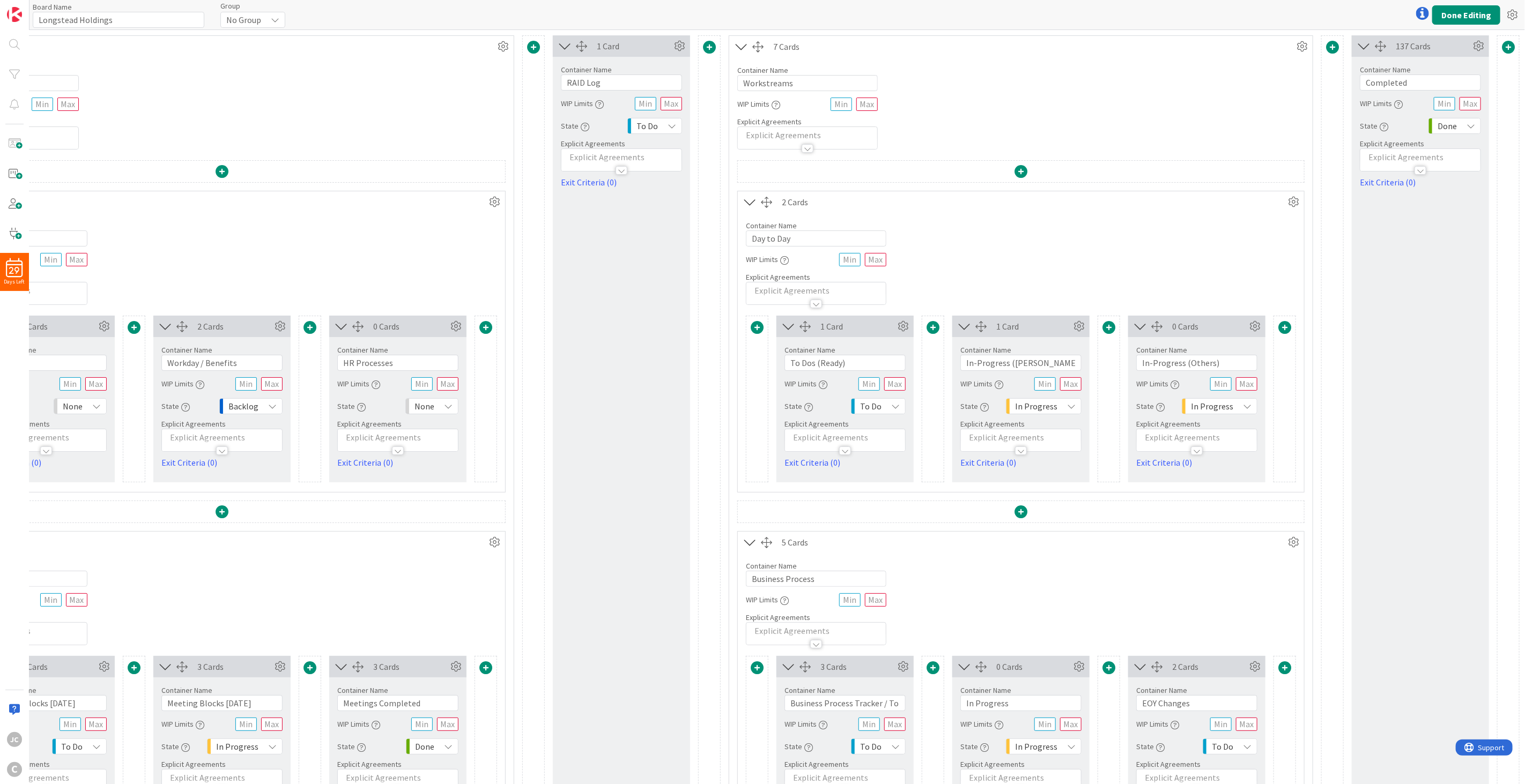
scroll to position [0, 143]
click at [878, 408] on div "To Do" at bounding box center [878, 406] width 55 height 16
click at [898, 469] on span "Buffer" at bounding box center [924, 468] width 89 height 16
click at [888, 413] on div "Buffer" at bounding box center [877, 406] width 57 height 16
click at [901, 485] on span "To Do" at bounding box center [922, 487] width 89 height 16
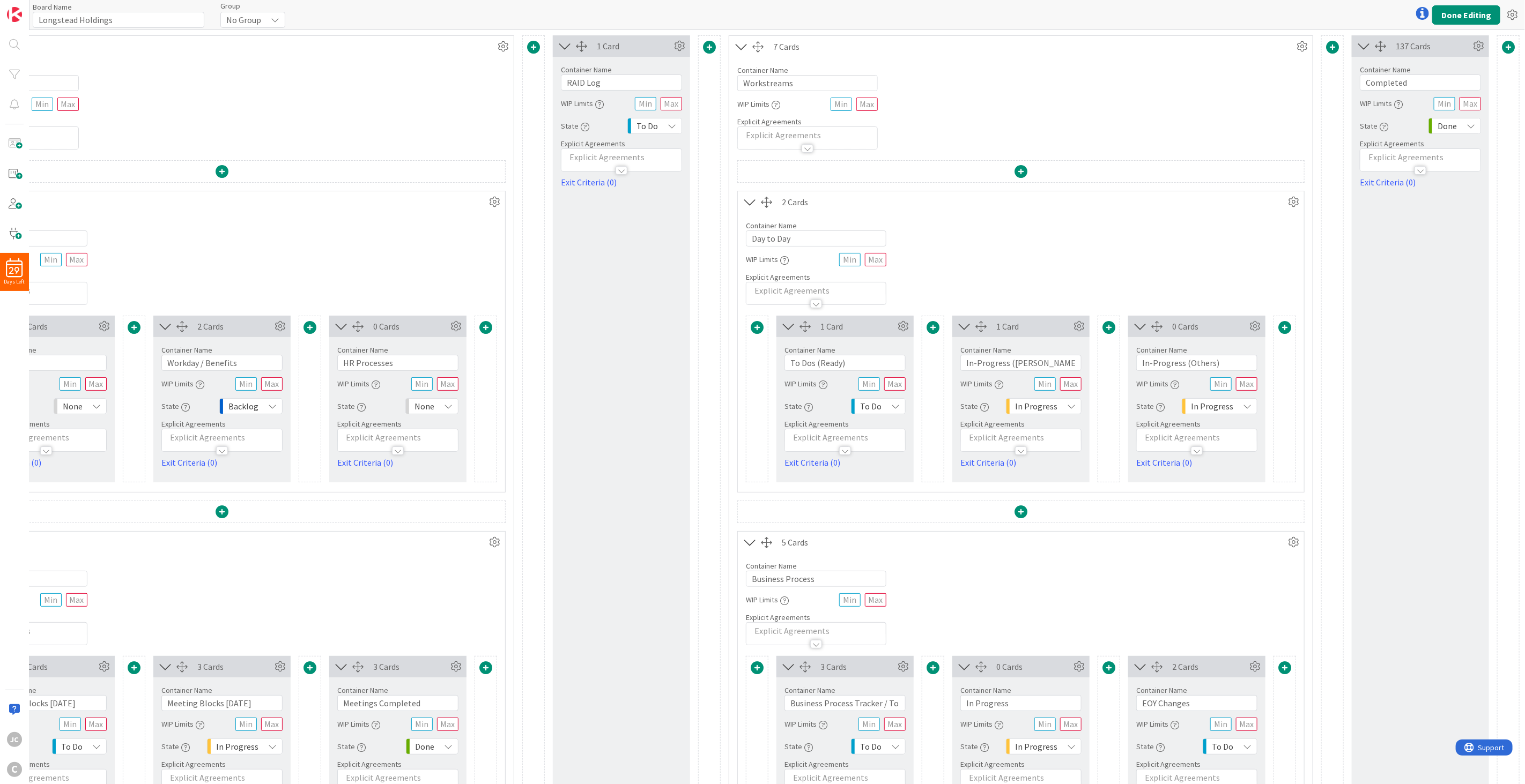
click at [649, 415] on div "1 Card Container Name 8 / 64 RAID Log WIP Limits State To Do Explicit Agreement…" at bounding box center [621, 619] width 137 height 1169
click at [1143, 15] on button "Done Editing" at bounding box center [1466, 15] width 68 height 19
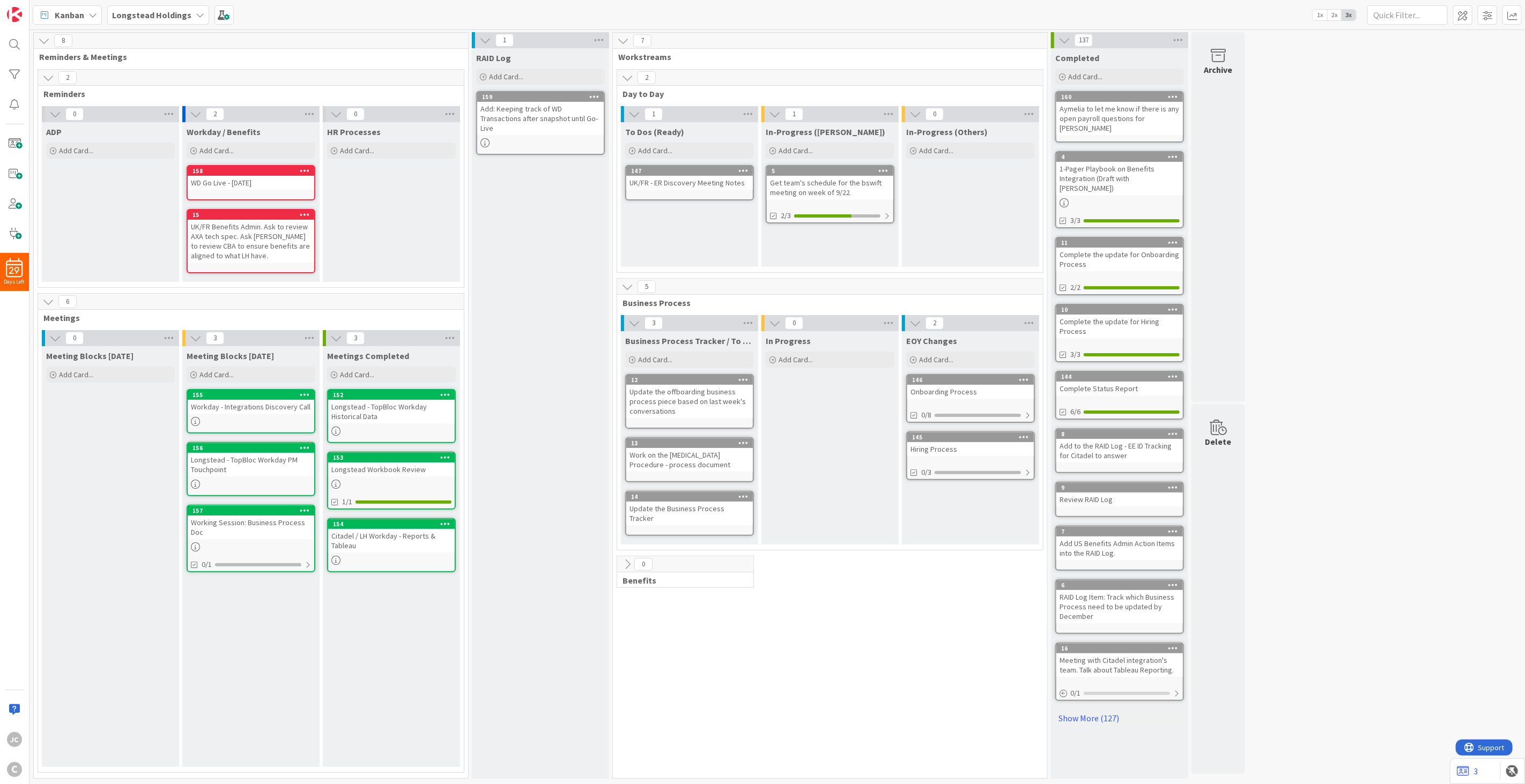
click at [914, 324] on icon at bounding box center [915, 323] width 12 height 12
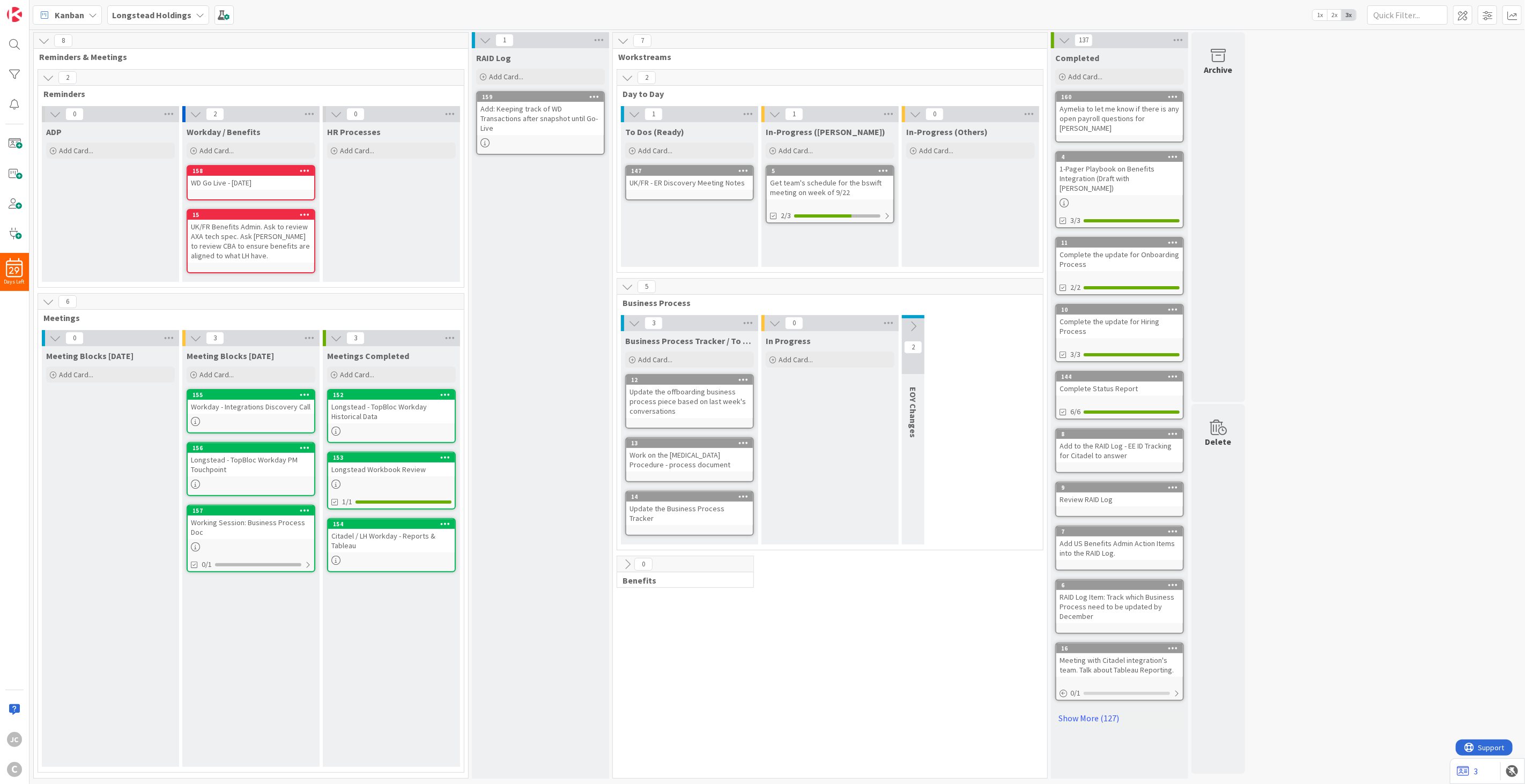
click at [914, 324] on icon at bounding box center [913, 327] width 12 height 12
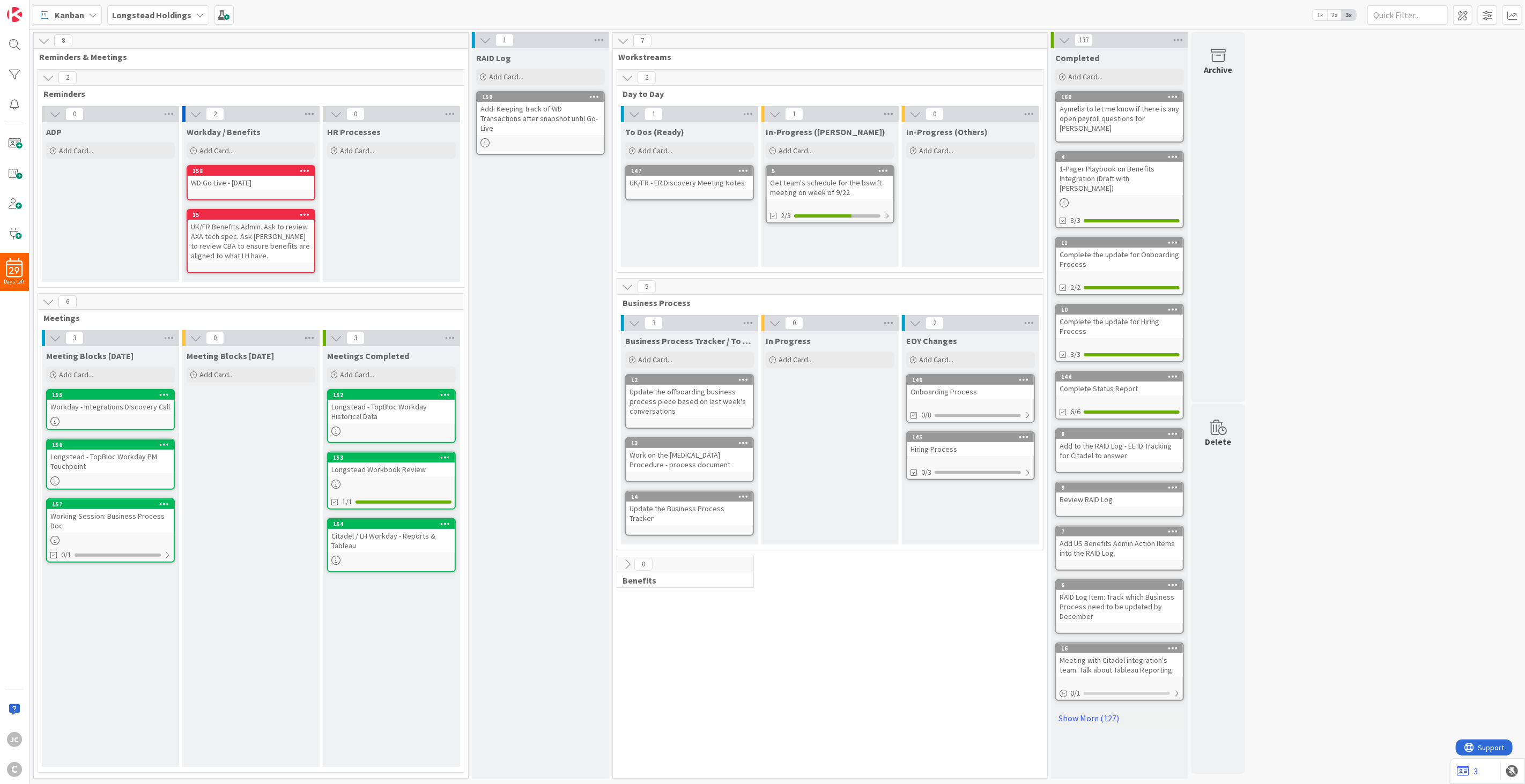
click at [261, 404] on div "Meeting Blocks [DATE] Add Card..." at bounding box center [250, 556] width 137 height 421
click at [249, 377] on div "Add Card..." at bounding box center [251, 374] width 129 height 16
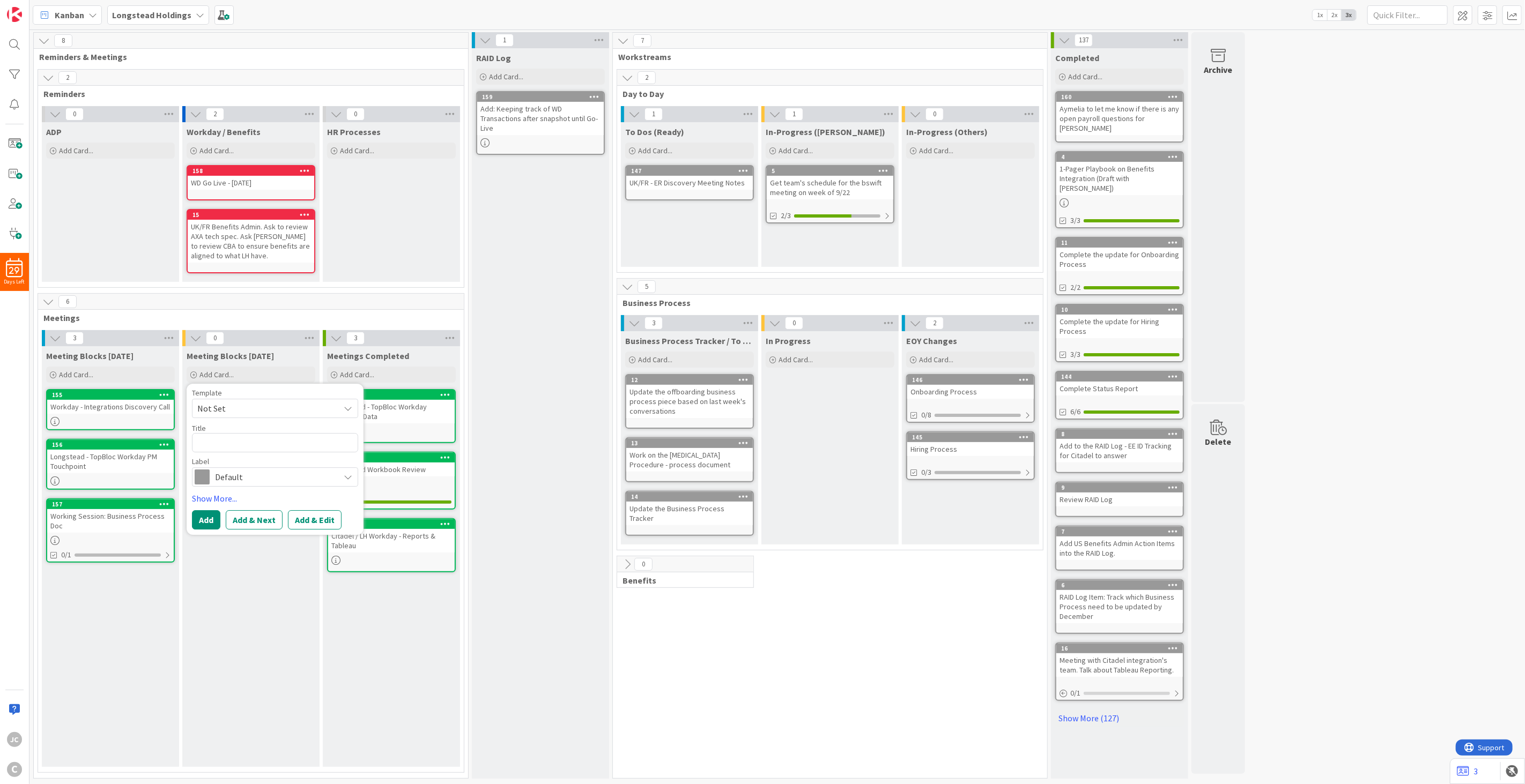
click at [259, 415] on span "Not Set" at bounding box center [275, 408] width 166 height 19
click at [262, 446] on link "Meetings" at bounding box center [280, 454] width 176 height 20
type textarea "x"
type textarea "Meetings"
click at [245, 442] on textarea "Meetings" at bounding box center [275, 443] width 166 height 19
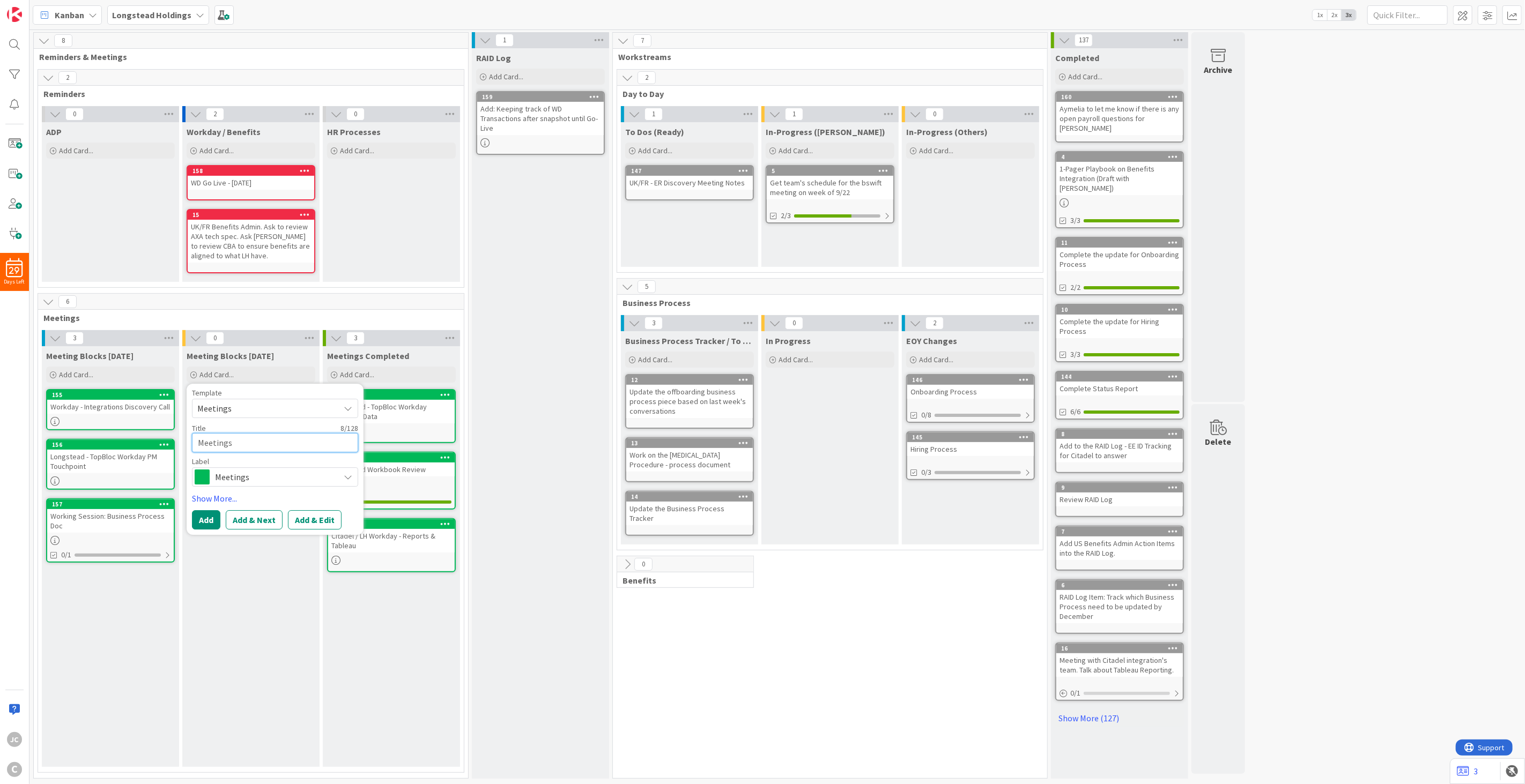
click at [245, 442] on textarea "Meetings" at bounding box center [275, 443] width 166 height 19
paste textarea "Weekly Status: Longstead ADP & Workday Implementation"
type textarea "x"
type textarea "Weekly Status: Longstead ADP & Workday Implementation"
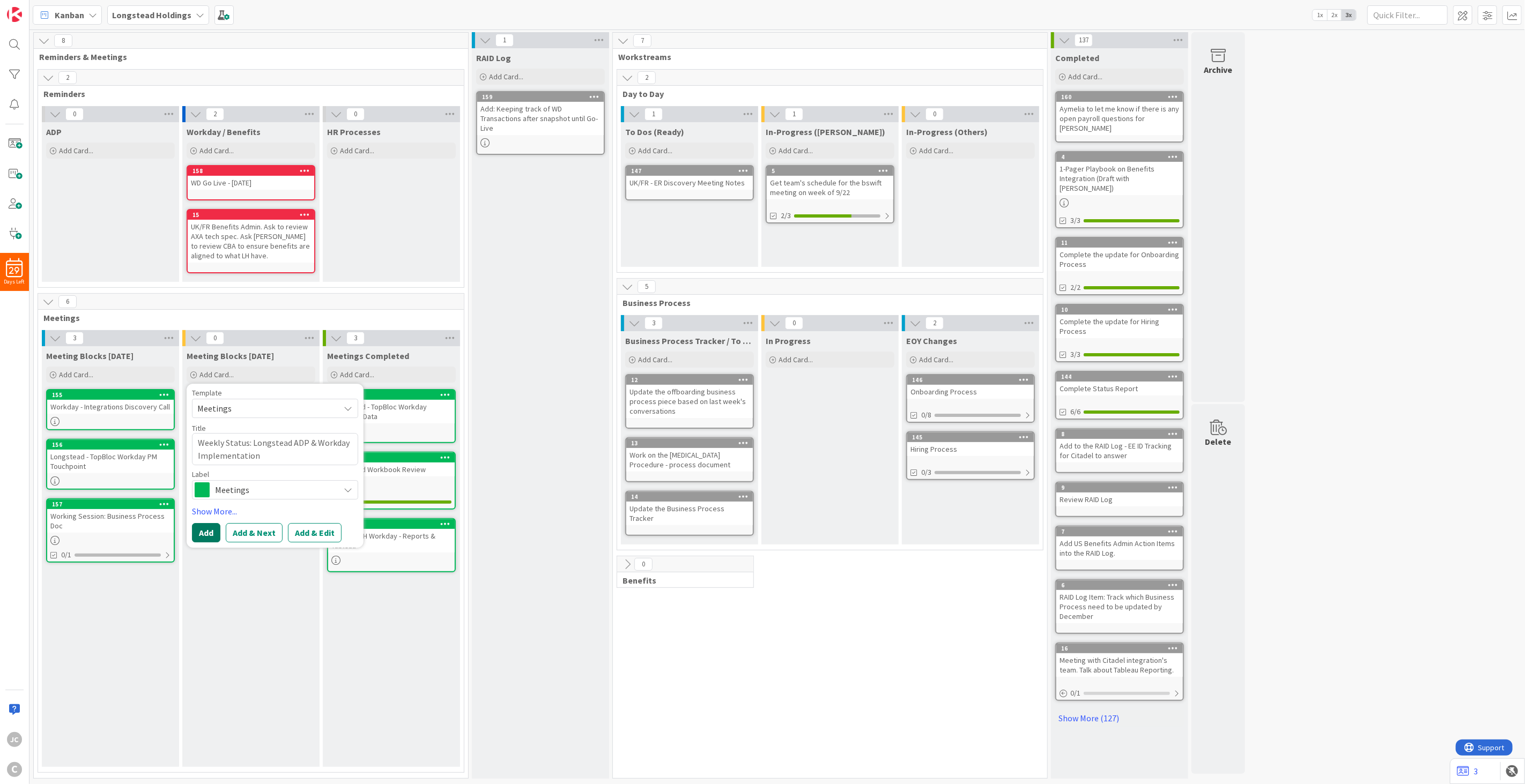
click at [209, 532] on button "Add" at bounding box center [206, 532] width 29 height 19
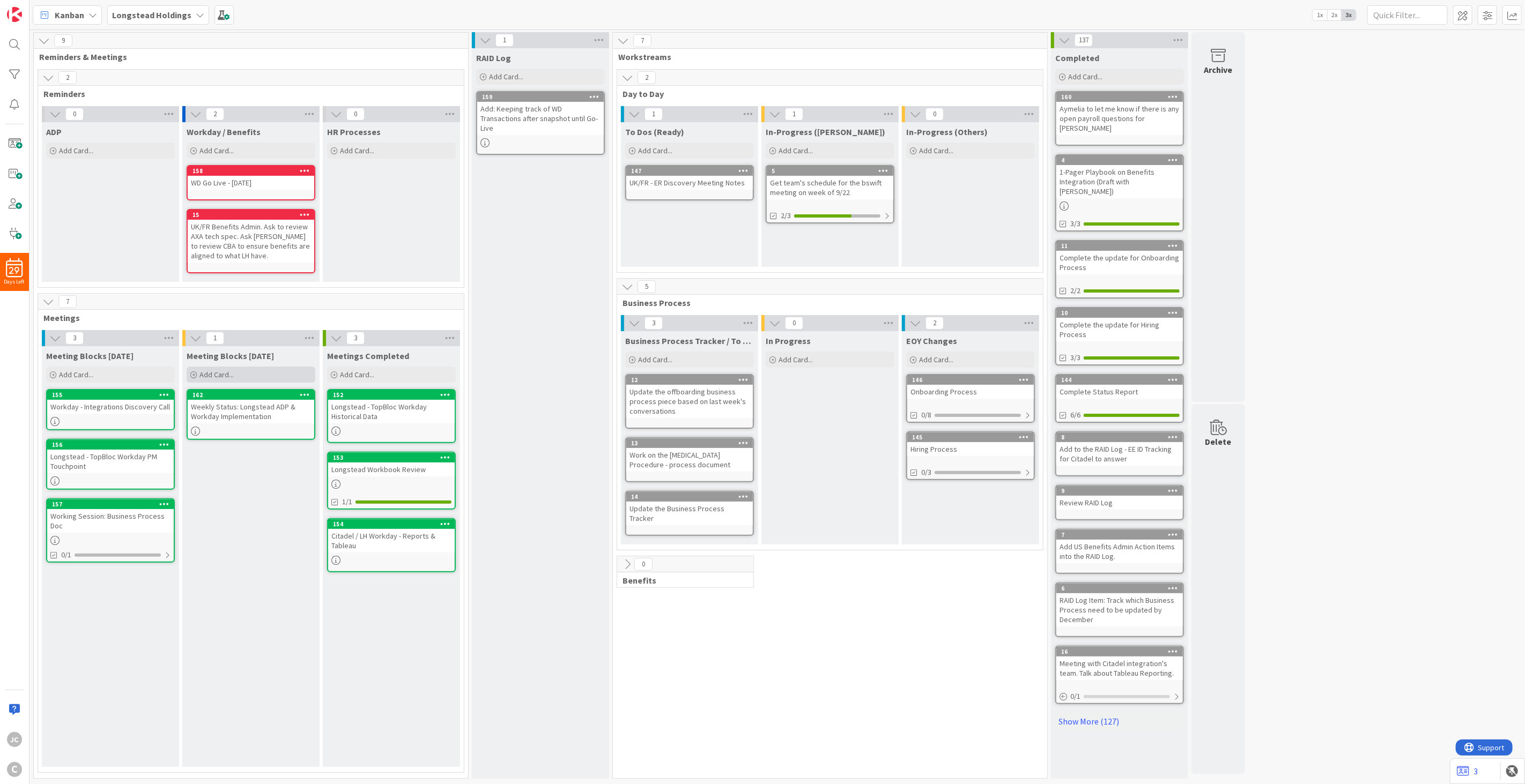
click at [221, 370] on span "Add Card..." at bounding box center [217, 375] width 35 height 10
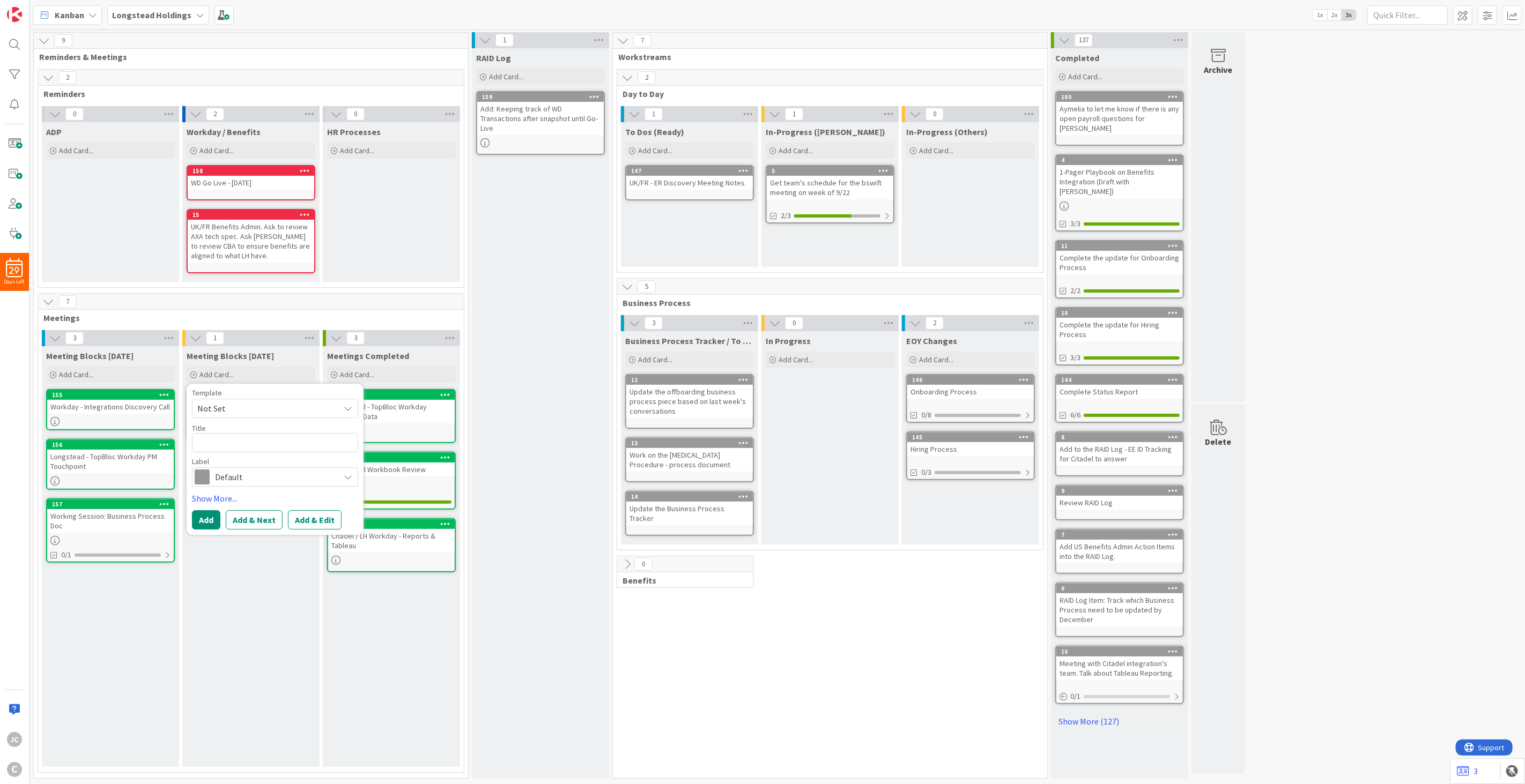
click at [228, 402] on span "Not Set" at bounding box center [264, 408] width 134 height 14
click at [239, 447] on span "Meetings" at bounding box center [284, 454] width 154 height 14
type textarea "x"
type textarea "Meetings"
click at [242, 443] on textarea "Meetings" at bounding box center [275, 443] width 166 height 19
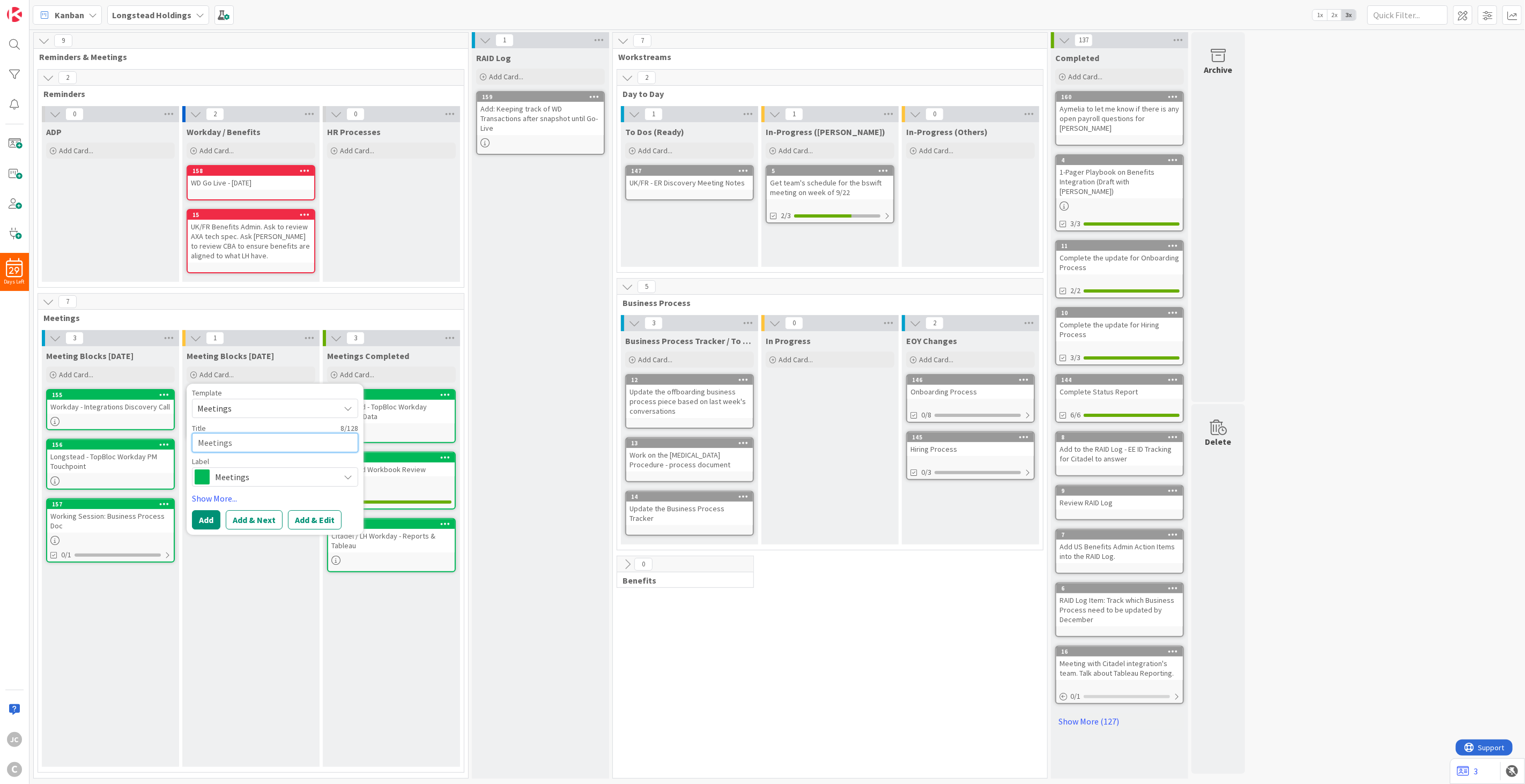
click at [242, 443] on textarea "Meetings" at bounding box center [275, 443] width 166 height 19
paste textarea "Weekly Touchpoint ([DATE]): Longstead / [PERSON_NAME] / CCC"
type textarea "x"
type textarea "Weekly Touchpoint ([DATE]): Longstead / [PERSON_NAME] / CCC"
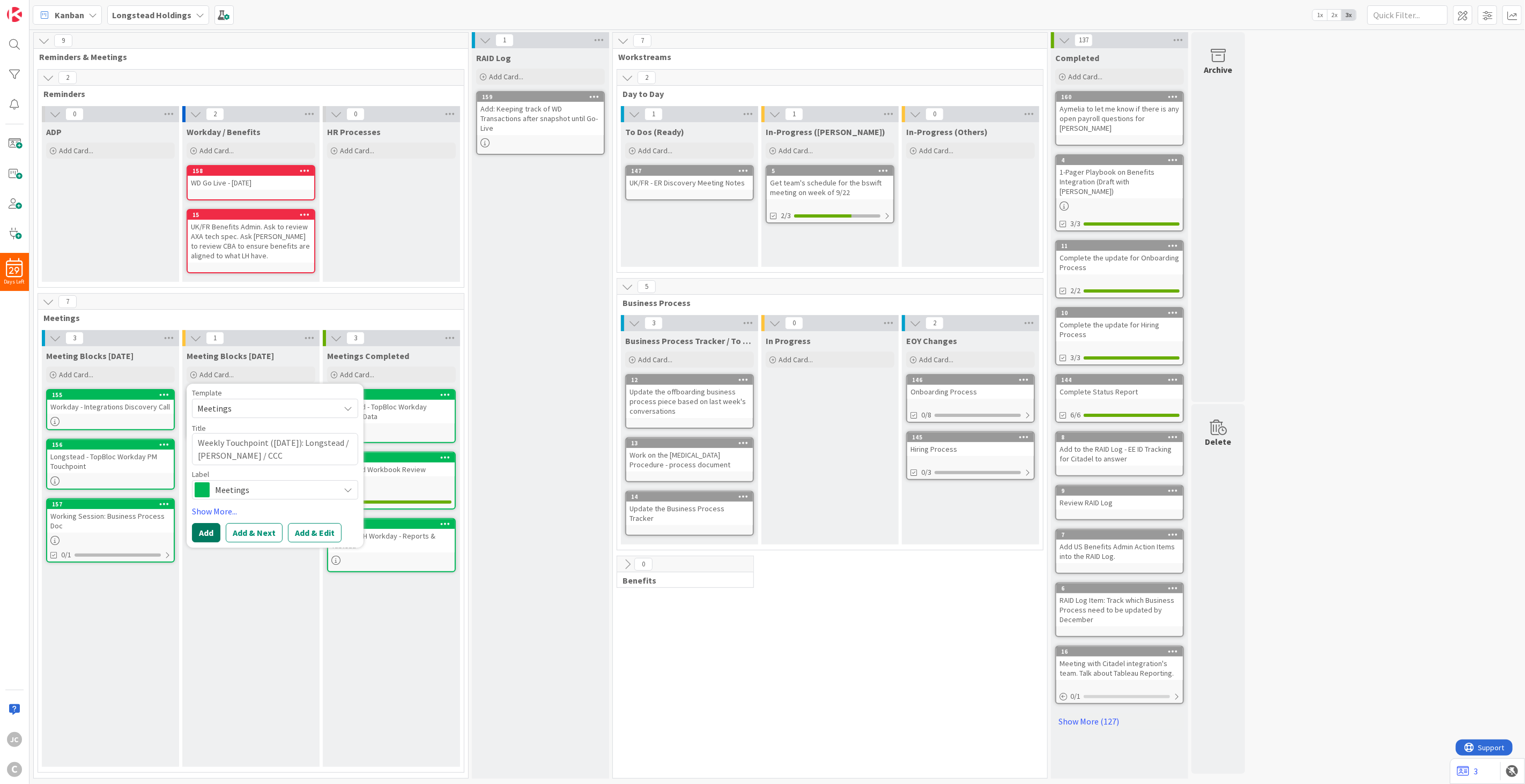
click at [205, 528] on button "Add" at bounding box center [206, 532] width 29 height 19
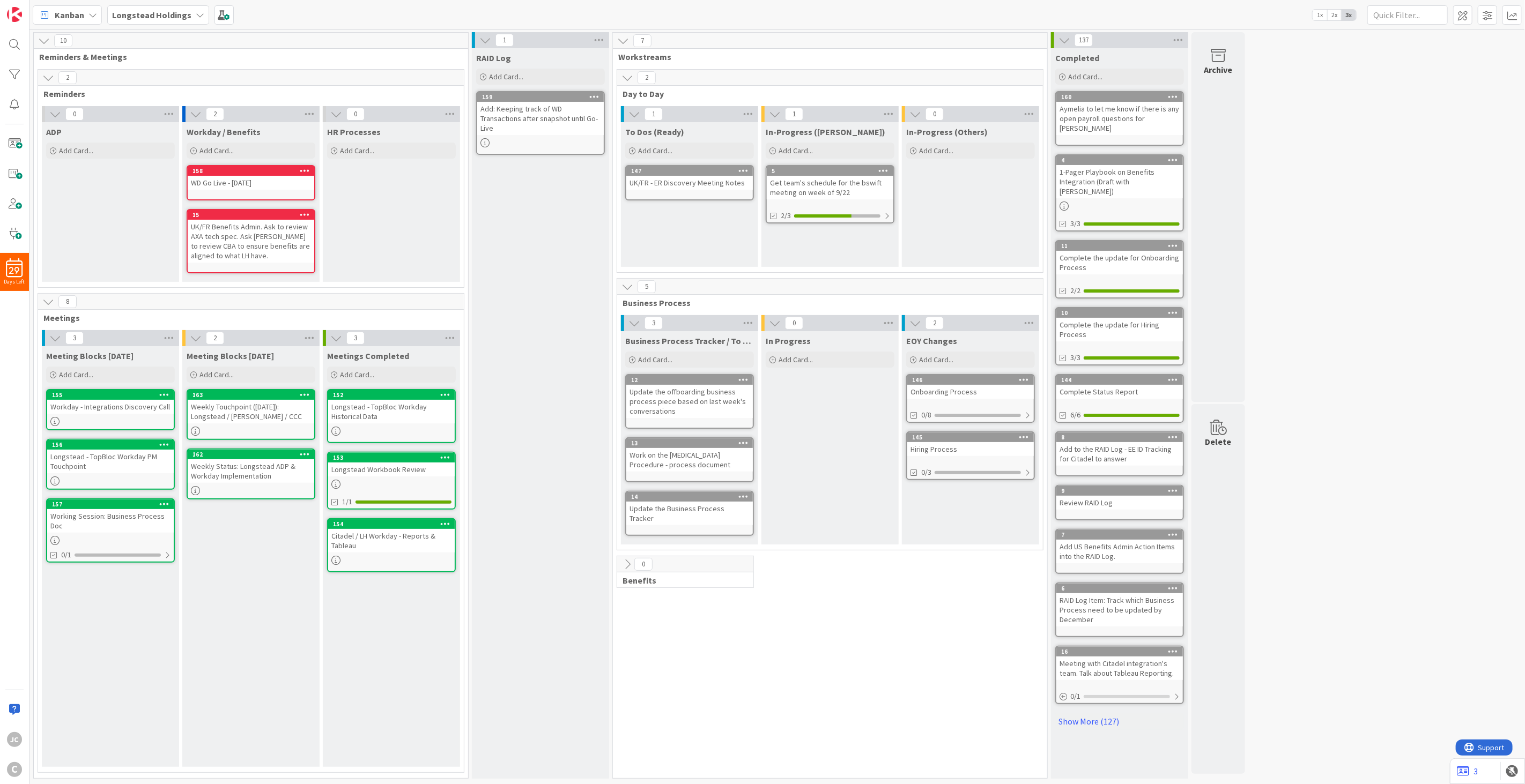
click at [237, 569] on div "Meeting Blocks [DATE] Add Card... Template Not Set Not Set Meetings Edit Card T…" at bounding box center [250, 556] width 137 height 421
click at [264, 569] on div "Meeting Blocks [DATE] Add Card... Template Not Set Not Set Meetings Edit Card T…" at bounding box center [250, 556] width 137 height 421
click at [256, 510] on div "Meeting Blocks [DATE] Add Card... Template Not Set Not Set Meetings Edit Card T…" at bounding box center [250, 556] width 137 height 421
